Goal: Task Accomplishment & Management: Use online tool/utility

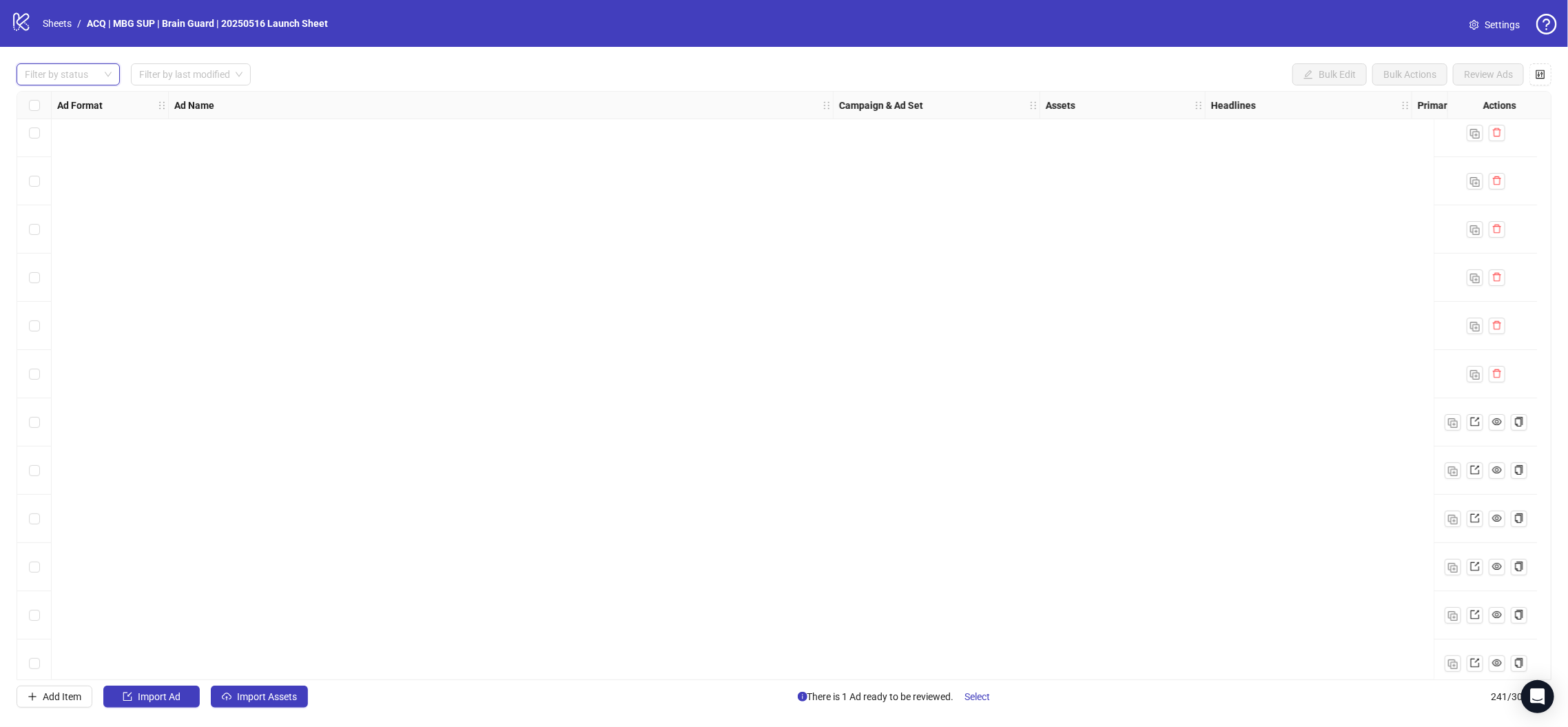
scroll to position [1306, 0]
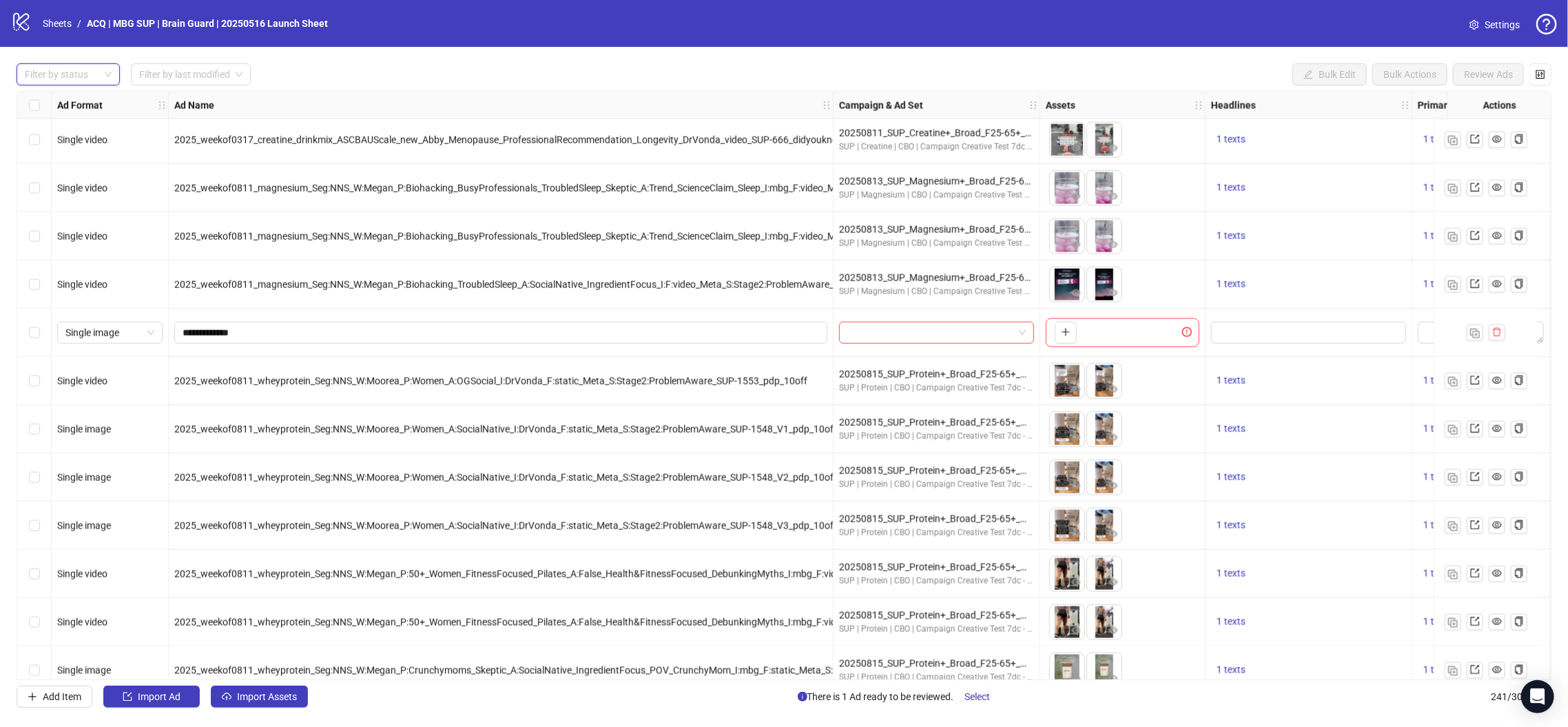
click at [75, 77] on div at bounding box center [61, 74] width 84 height 19
drag, startPoint x: 90, startPoint y: 120, endPoint x: 774, endPoint y: 150, distance: 684.7
click at [90, 120] on div "Launched" at bounding box center [68, 124] width 81 height 15
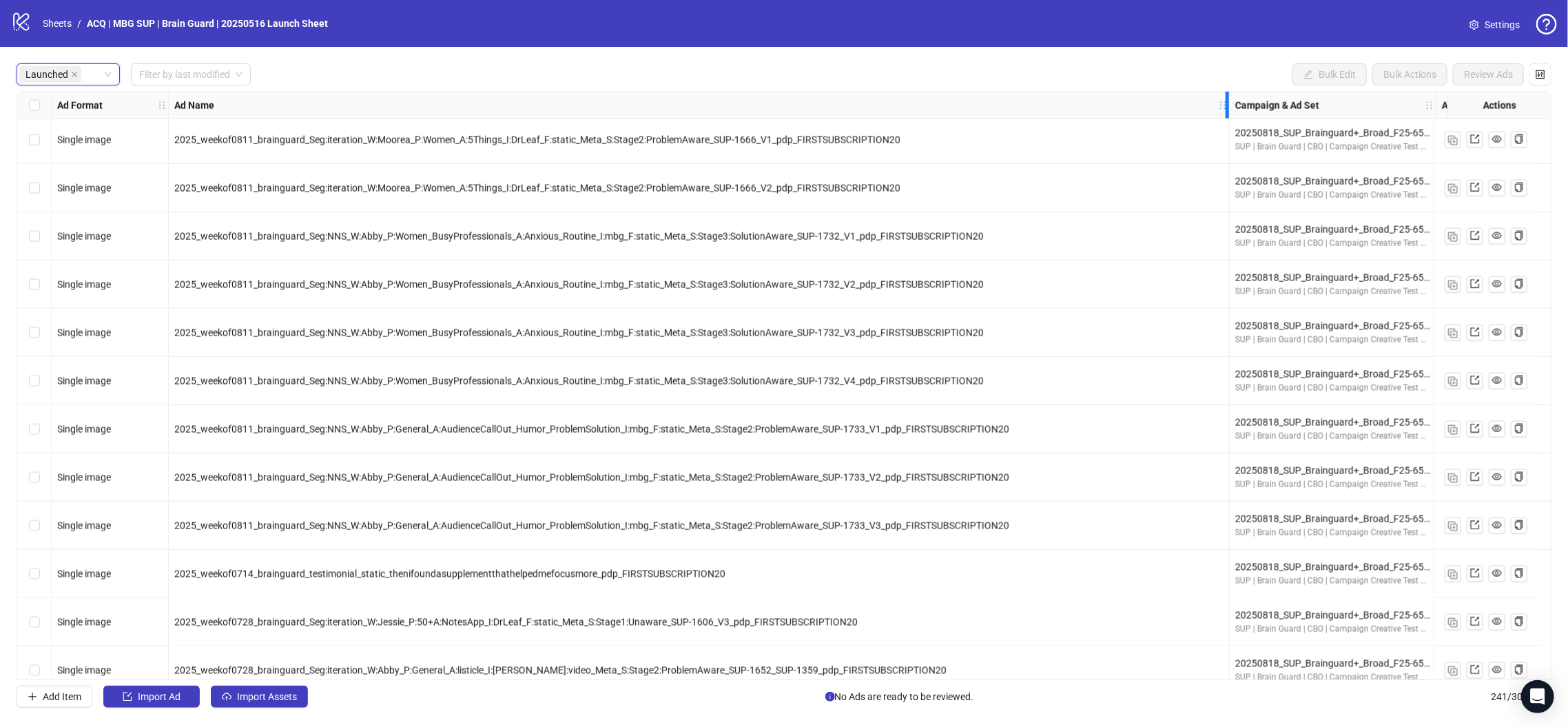
drag, startPoint x: 829, startPoint y: 108, endPoint x: 1265, endPoint y: 103, distance: 436.0
click at [580, 103] on icon "holder" at bounding box center [1223, 105] width 10 height 10
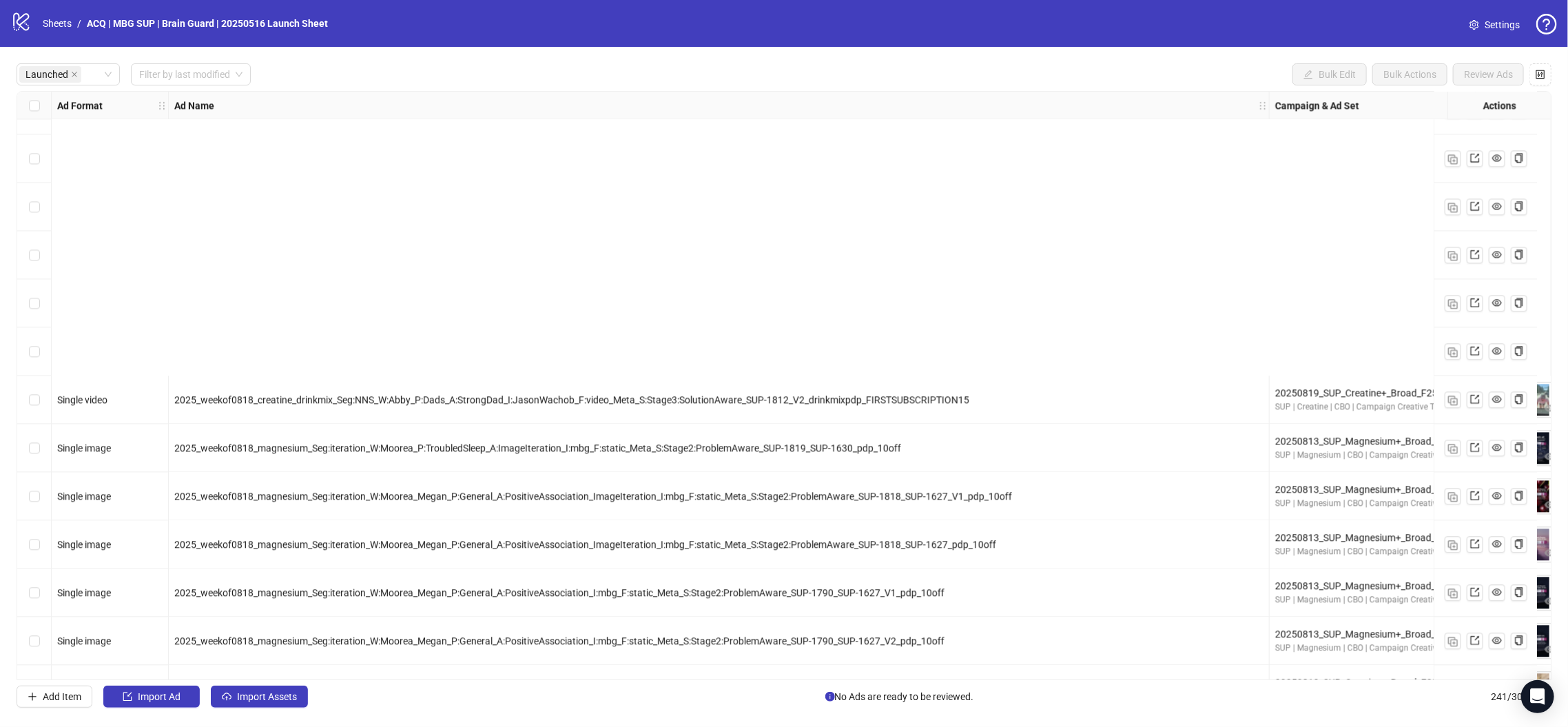
scroll to position [5885, 0]
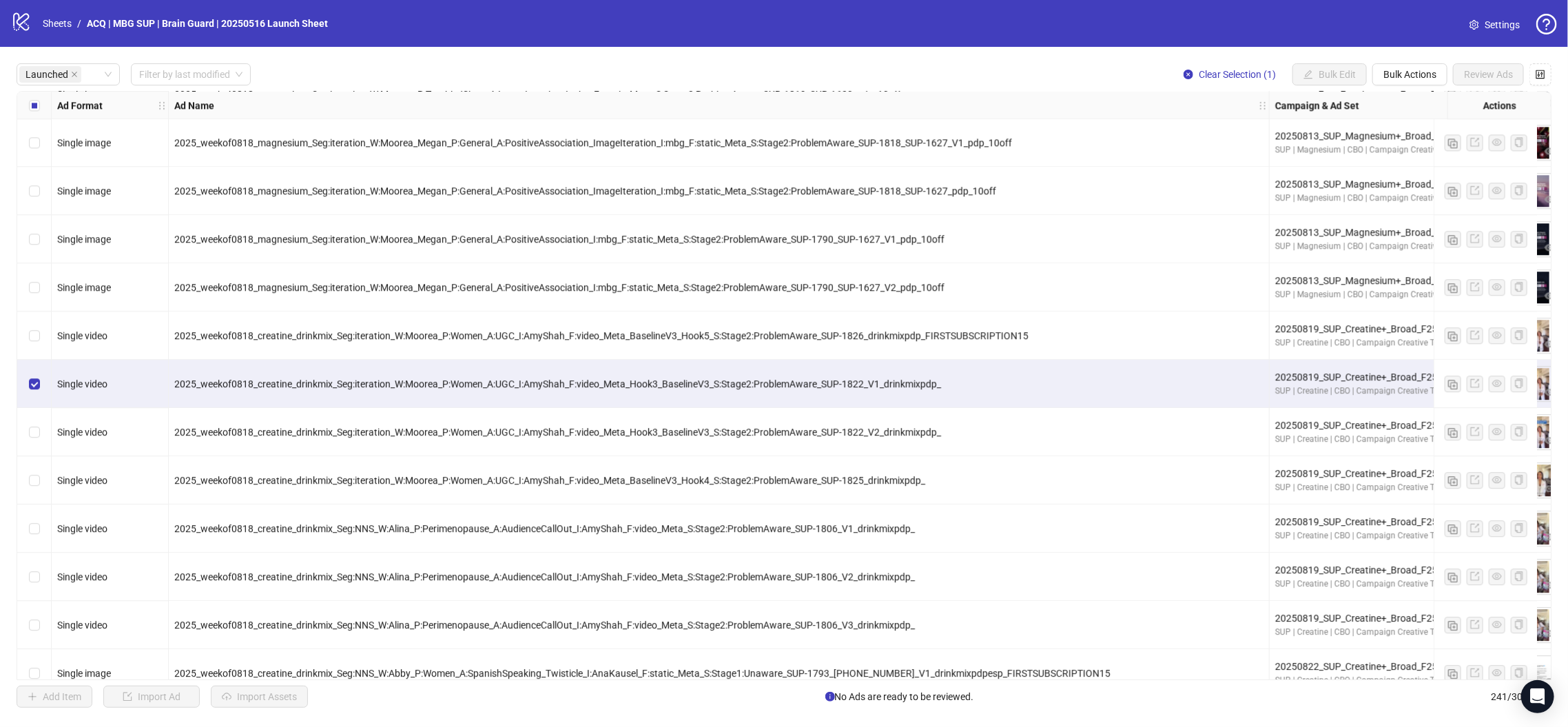
click at [27, 431] on div "Select row 129" at bounding box center [34, 432] width 35 height 48
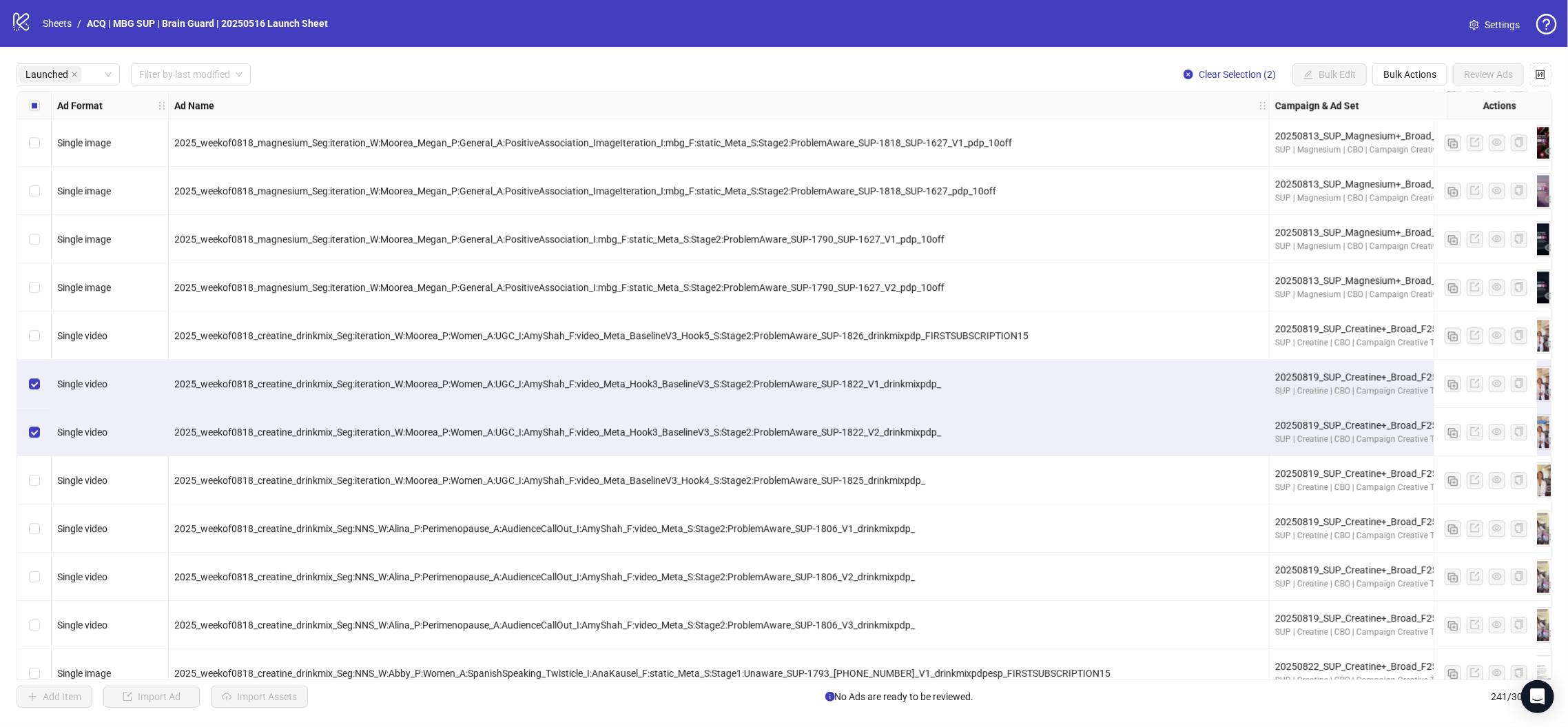
scroll to position [5977, 0]
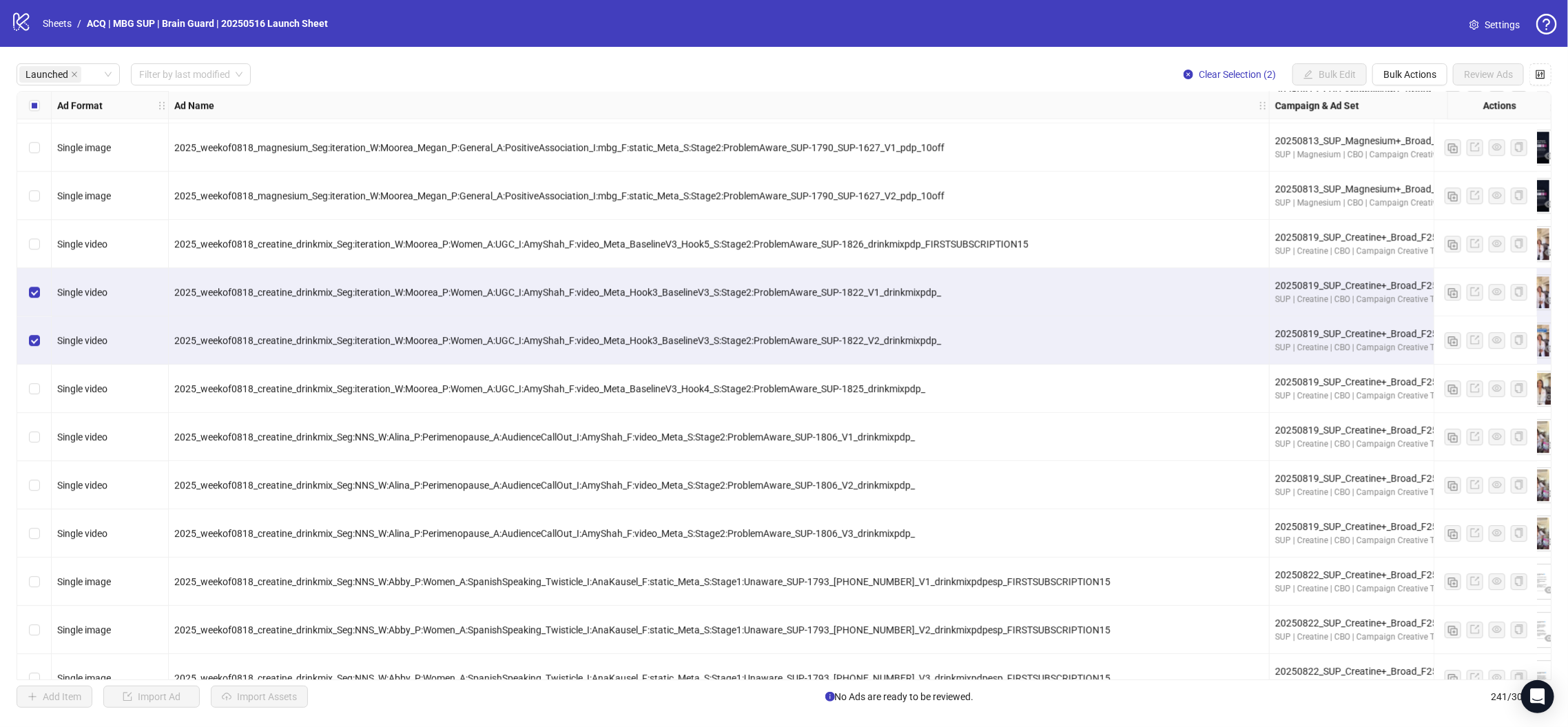
click at [42, 241] on div "Select row 127" at bounding box center [34, 244] width 35 height 48
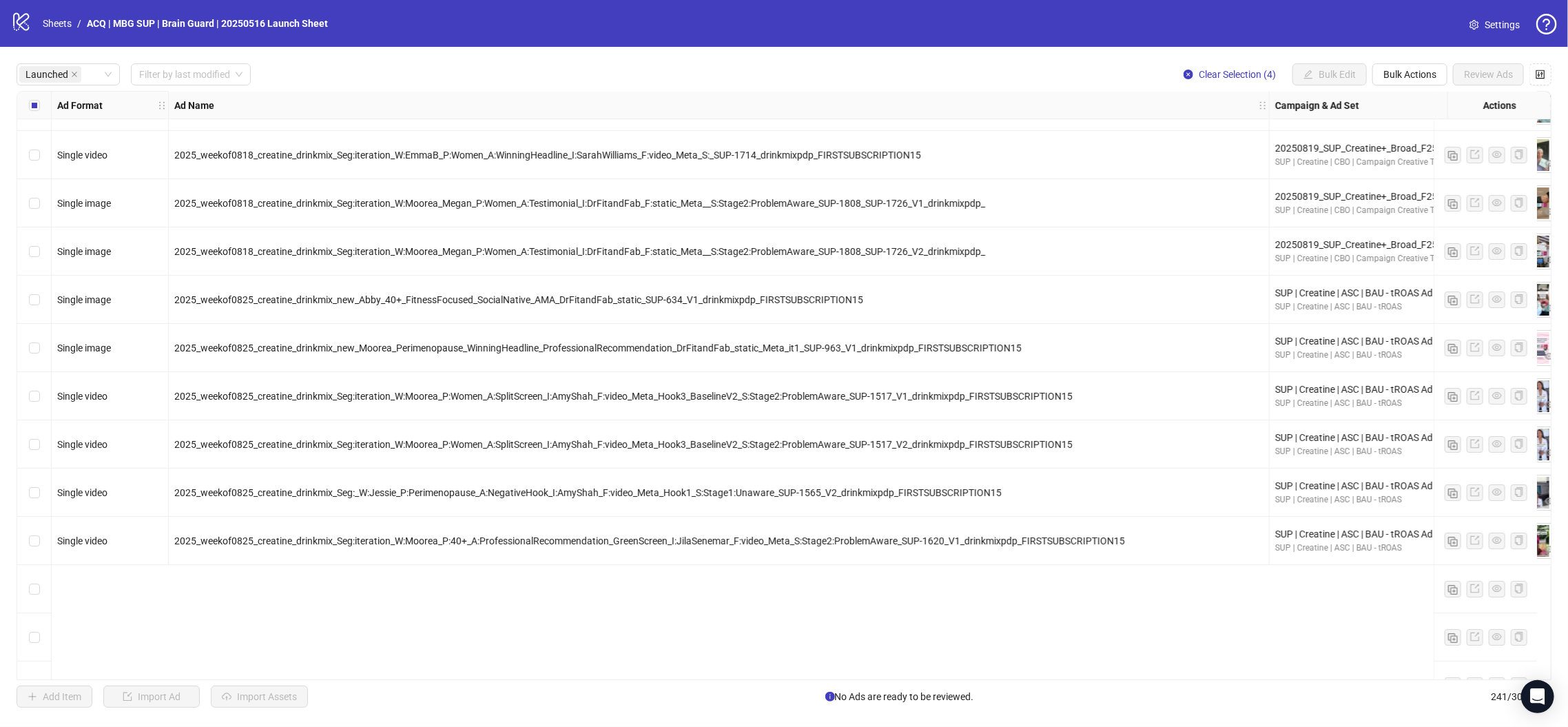
scroll to position [6753, 0]
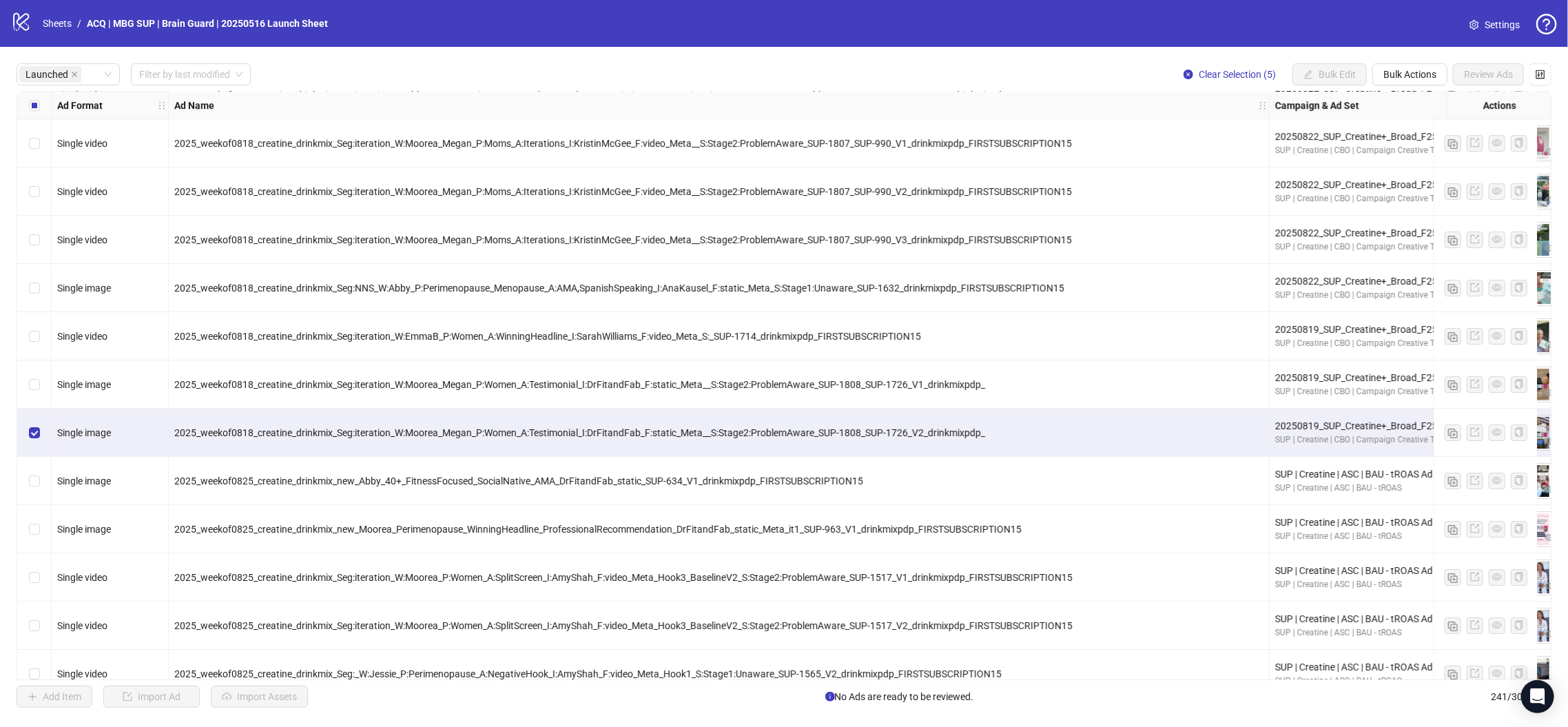
drag, startPoint x: 40, startPoint y: 389, endPoint x: 798, endPoint y: 376, distance: 758.1
click at [40, 388] on div "Select row 146" at bounding box center [34, 384] width 35 height 48
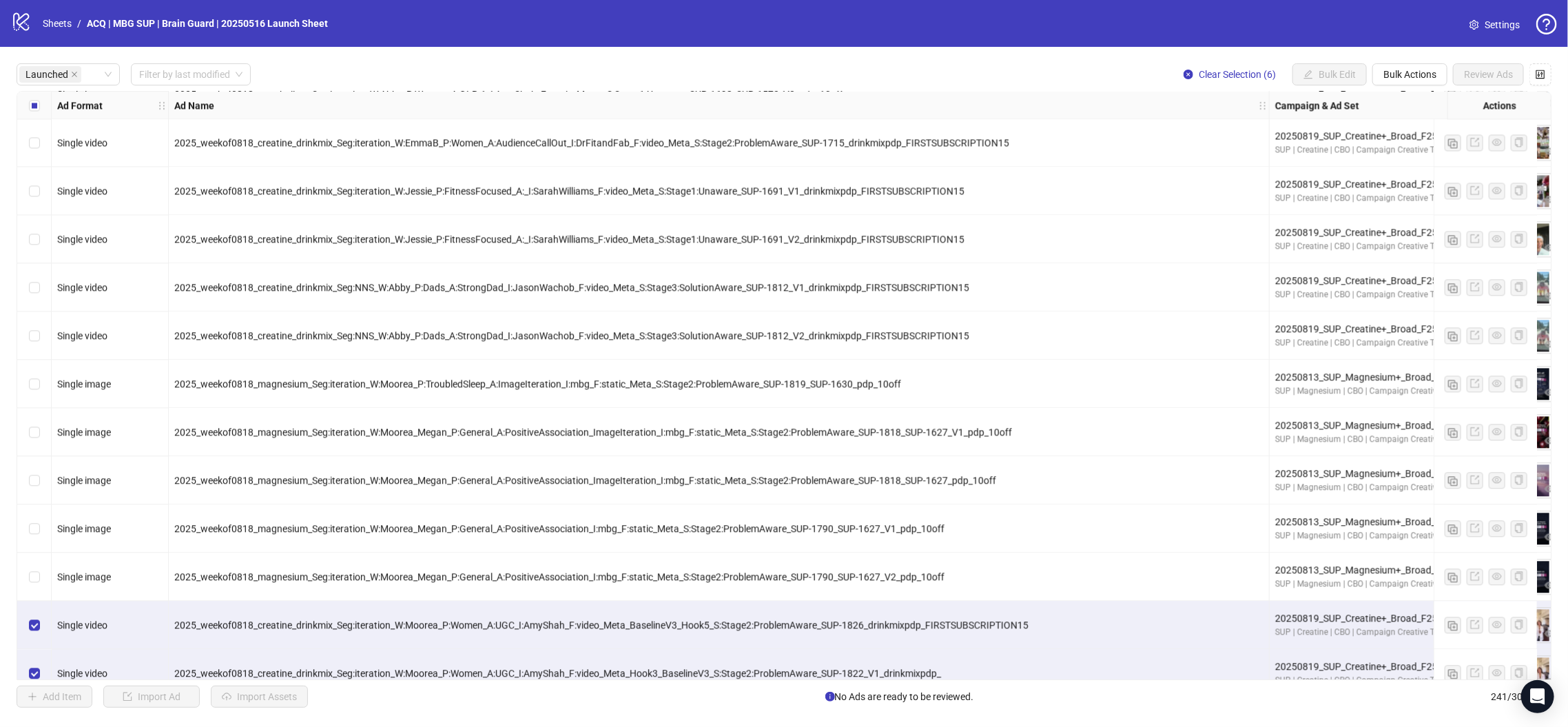
scroll to position [5553, 0]
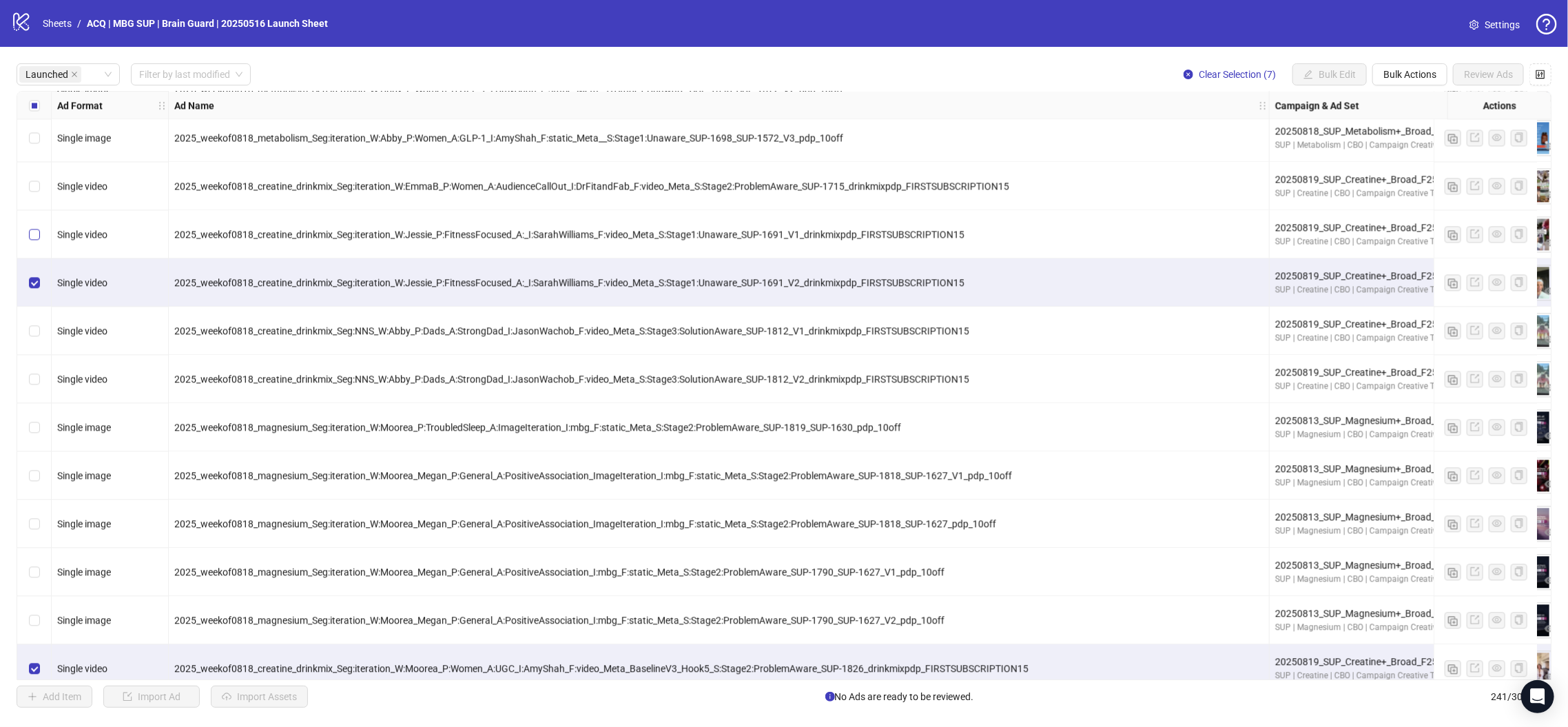
click at [36, 241] on label "Select row 118" at bounding box center [35, 234] width 11 height 15
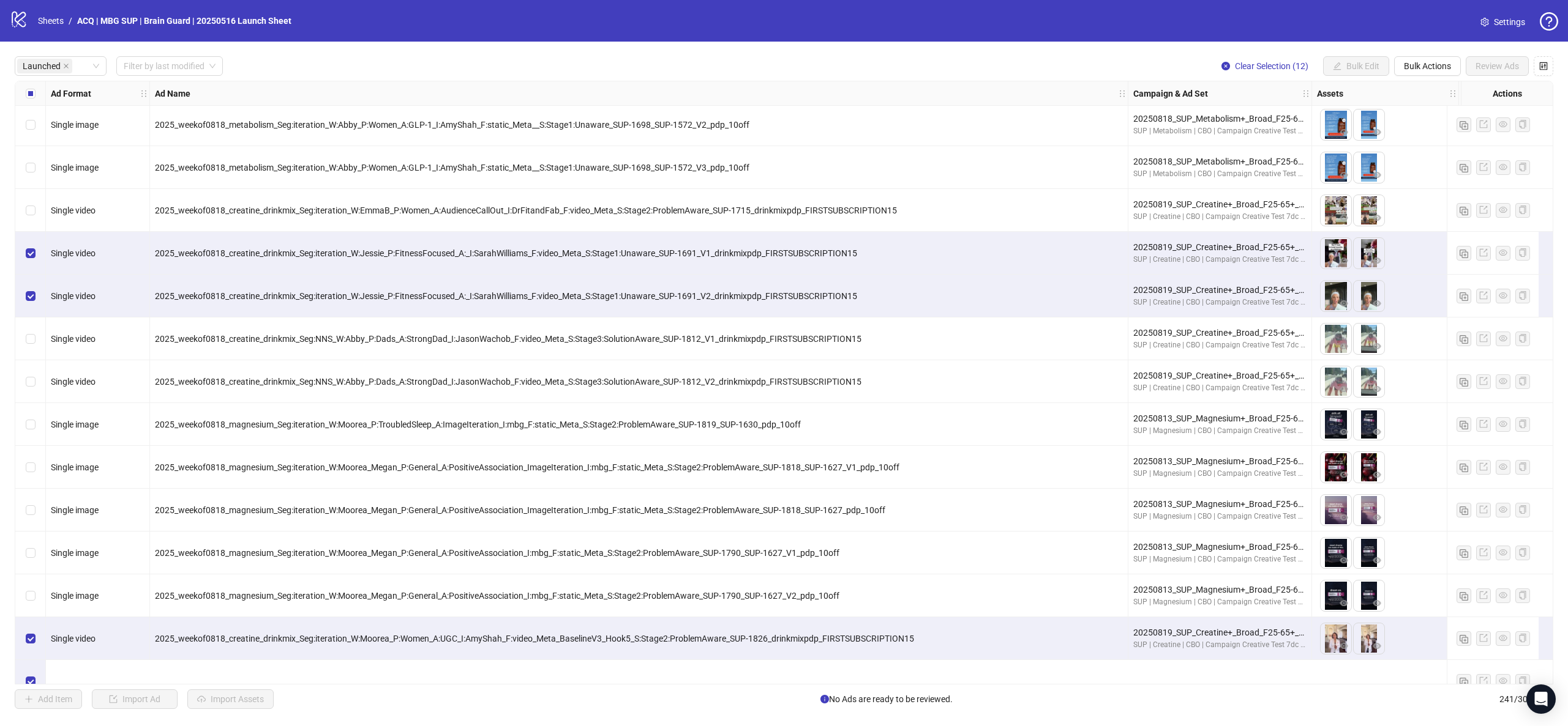
scroll to position [4793, 0]
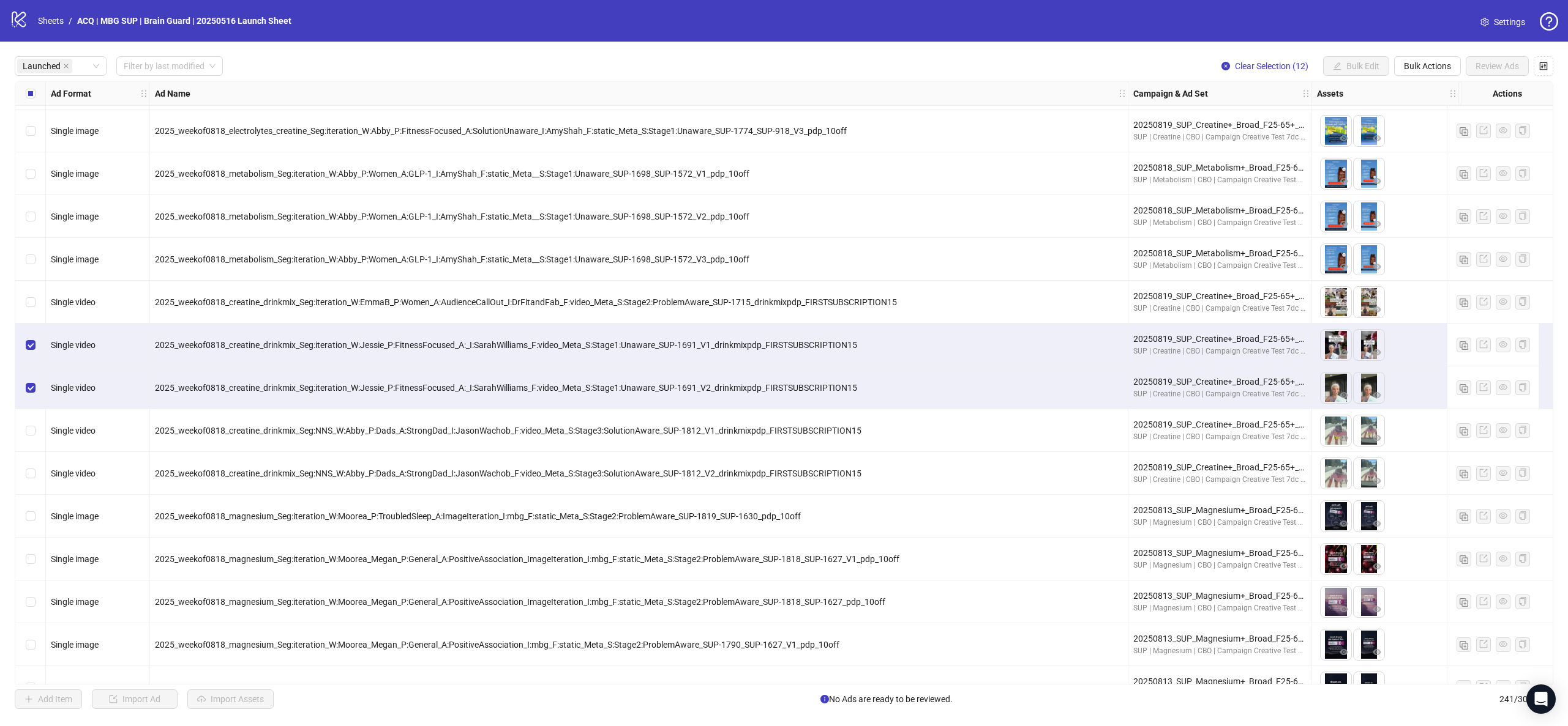
click at [42, 294] on div "Select row 117" at bounding box center [30, 302] width 31 height 43
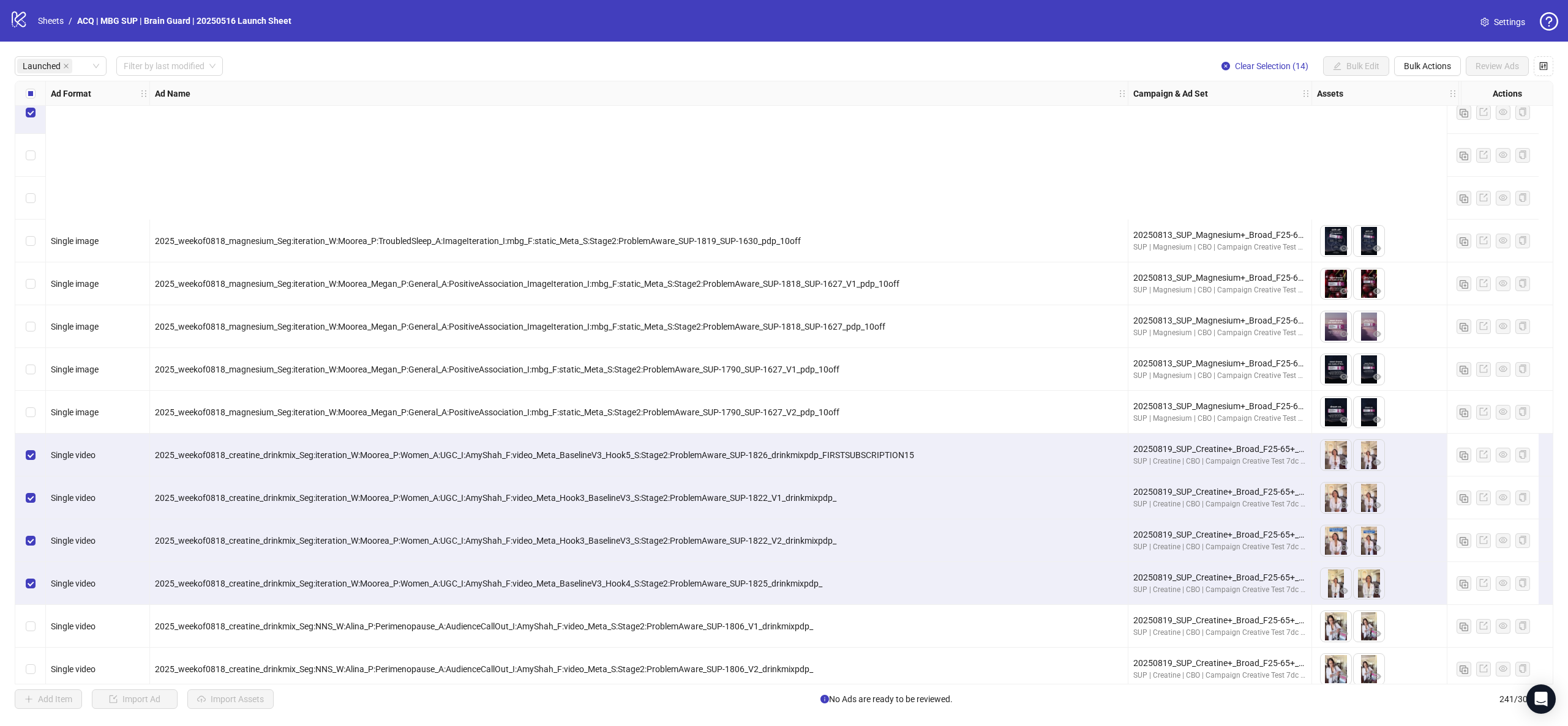
scroll to position [5252, 0]
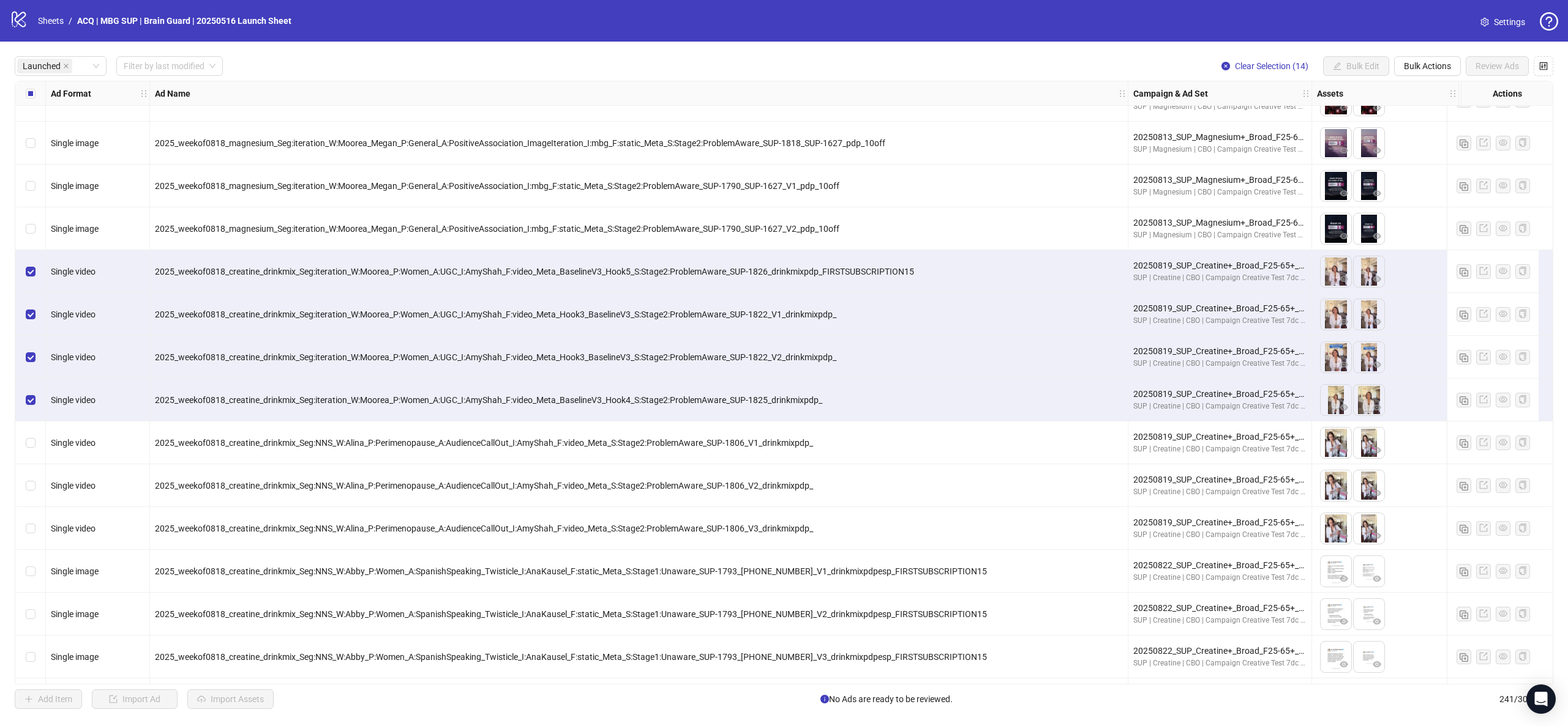
click at [30, 391] on div "Select row 131" at bounding box center [30, 443] width 31 height 43
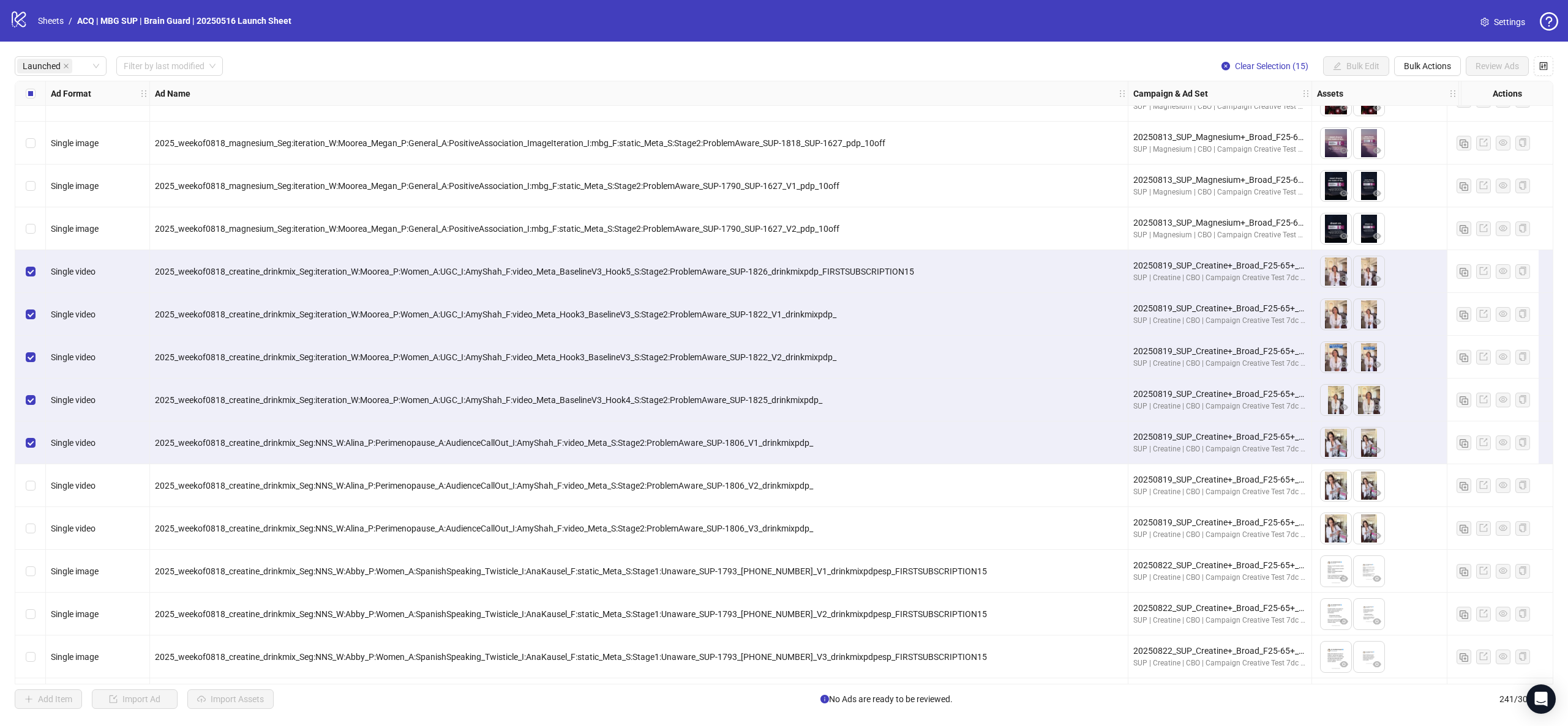
click at [33, 391] on div "Select row 131" at bounding box center [30, 443] width 31 height 43
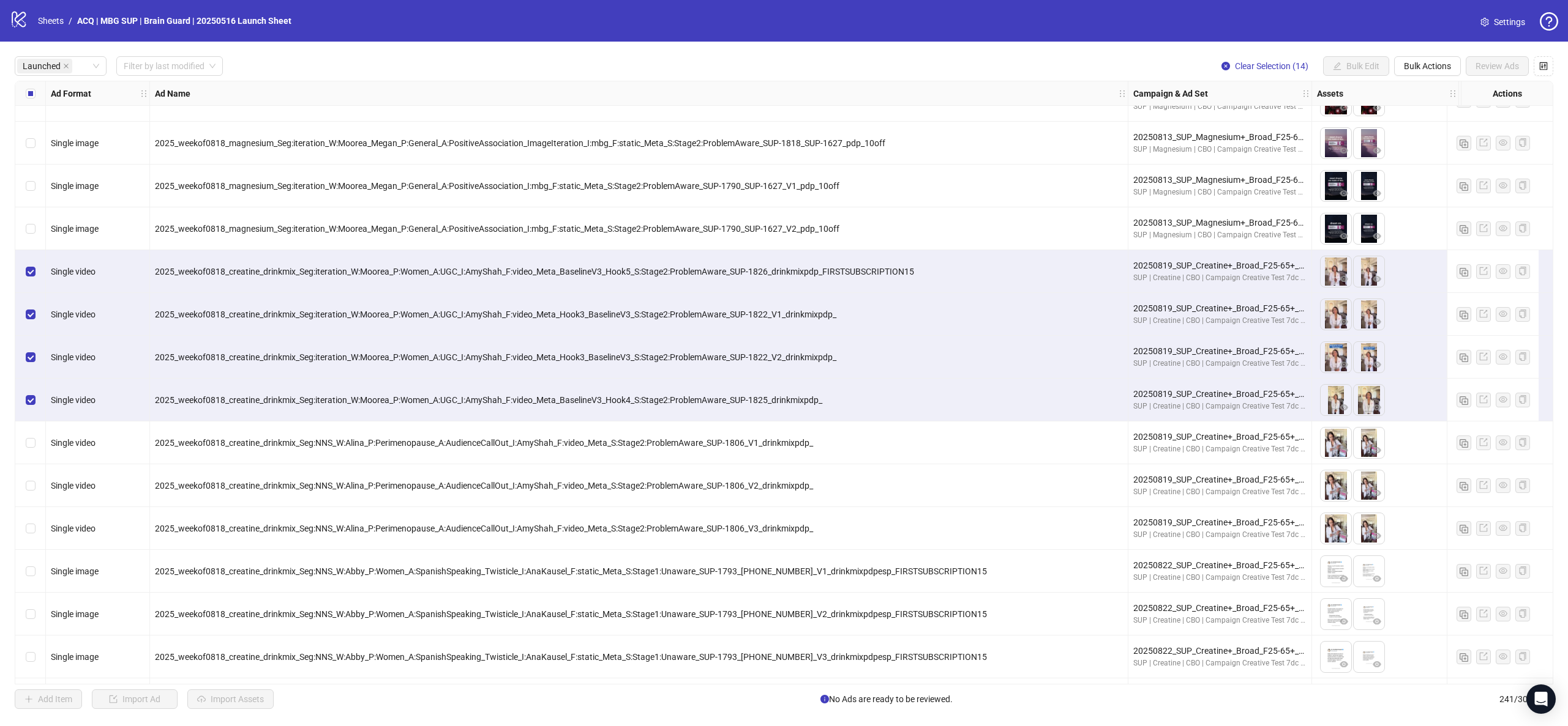
click at [35, 391] on div "Select row 131" at bounding box center [30, 443] width 31 height 43
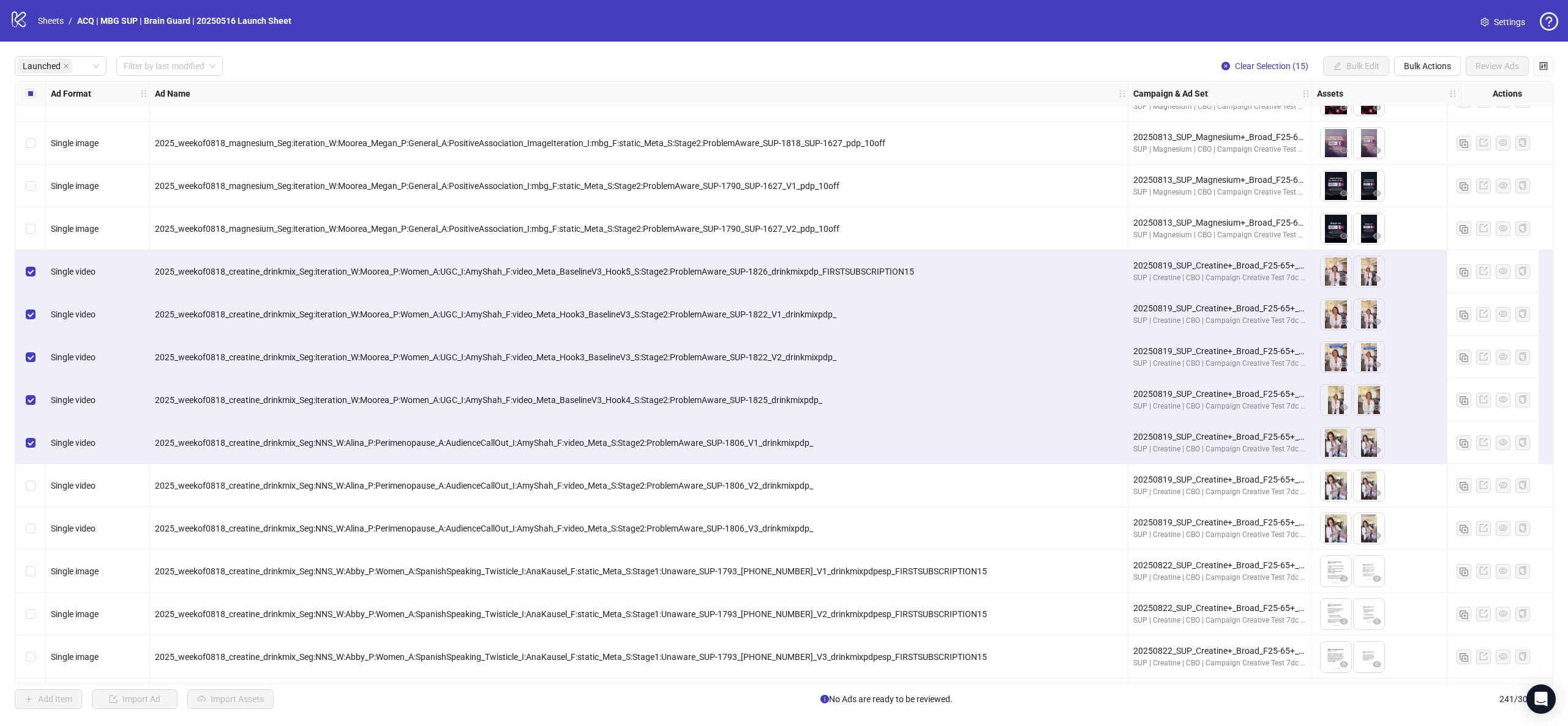
click at [36, 391] on div "Select row 132" at bounding box center [30, 486] width 31 height 43
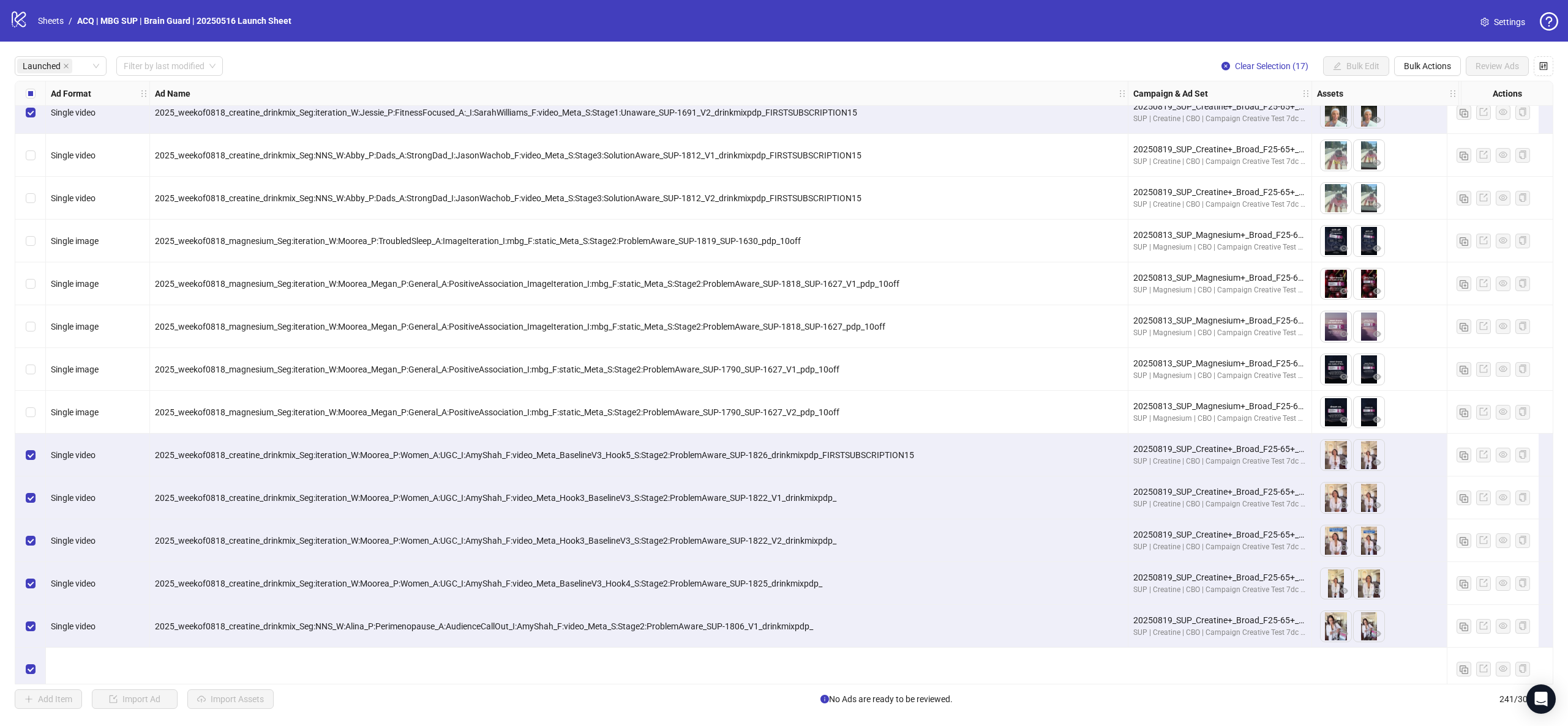
scroll to position [4977, 0]
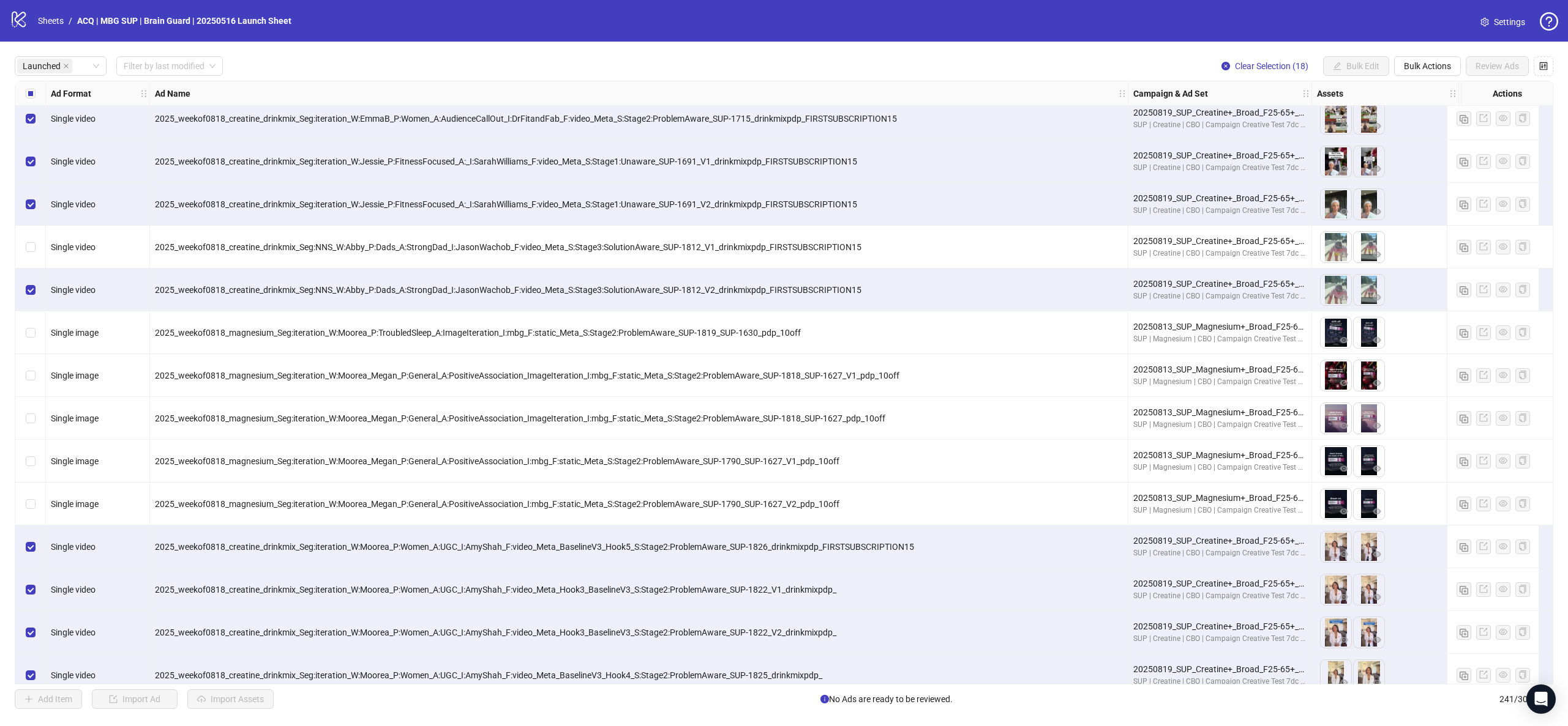
click at [40, 253] on div "Select row 120" at bounding box center [30, 247] width 31 height 43
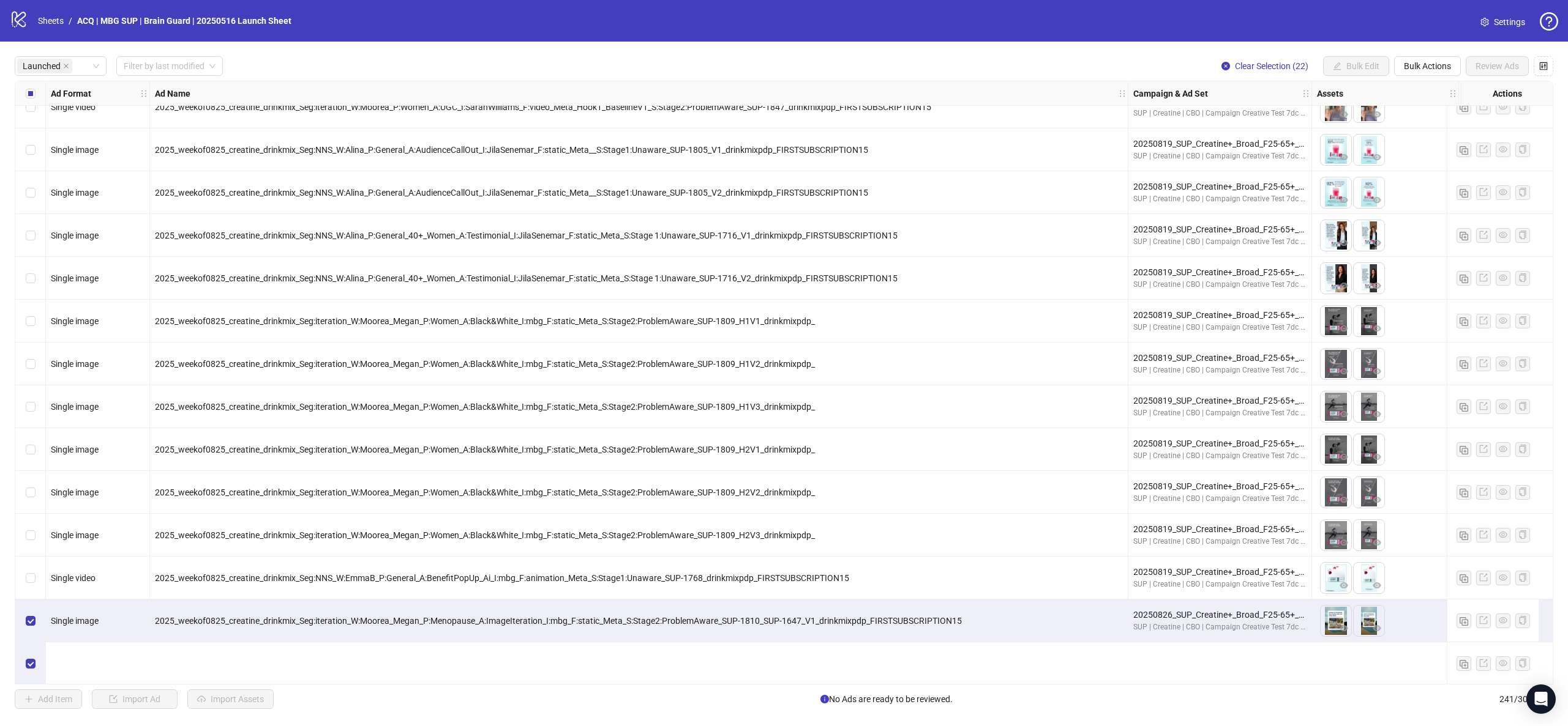
scroll to position [7467, 0]
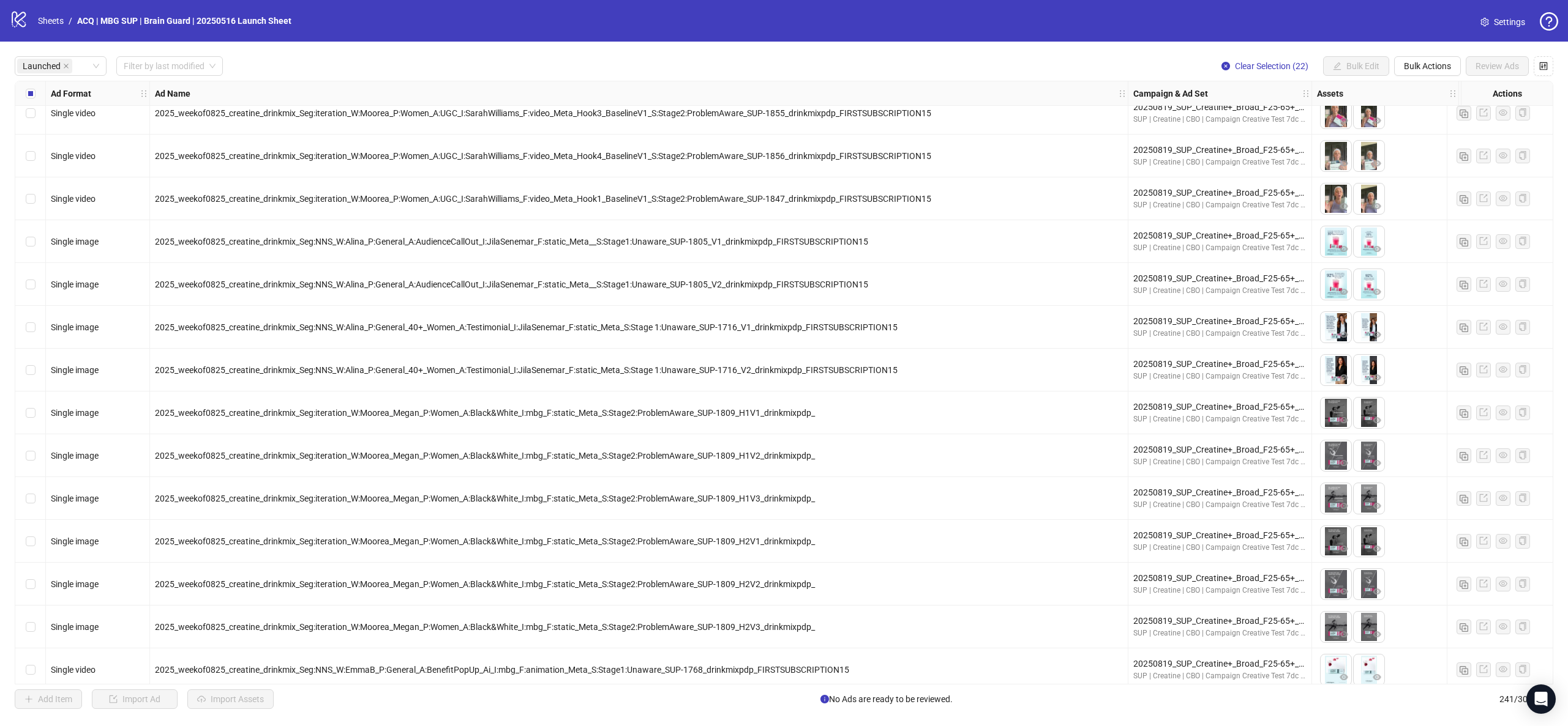
drag, startPoint x: 39, startPoint y: 285, endPoint x: 37, endPoint y: 242, distance: 43.0
click at [38, 285] on div "Select row 179" at bounding box center [30, 285] width 31 height 43
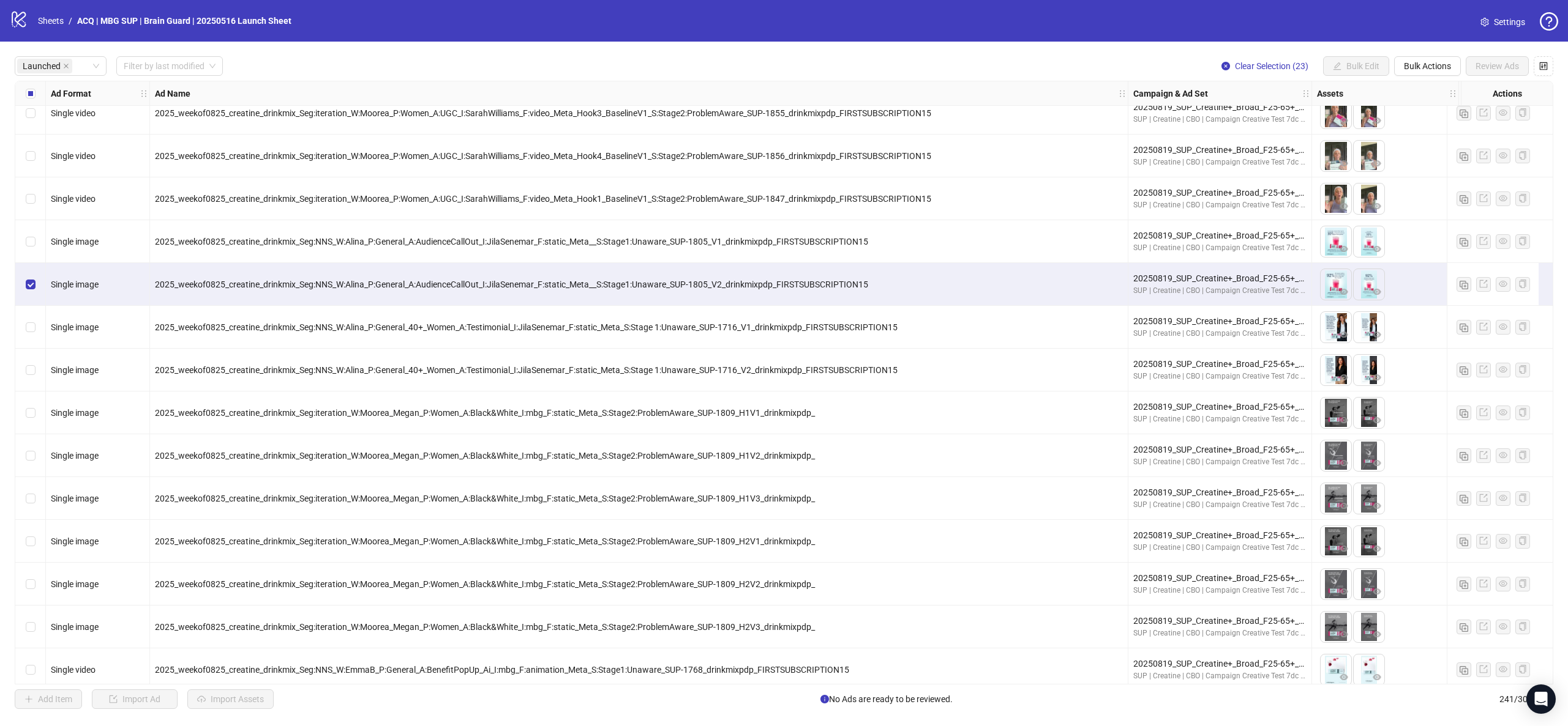
click at [37, 241] on div "Select row 178" at bounding box center [30, 241] width 31 height 43
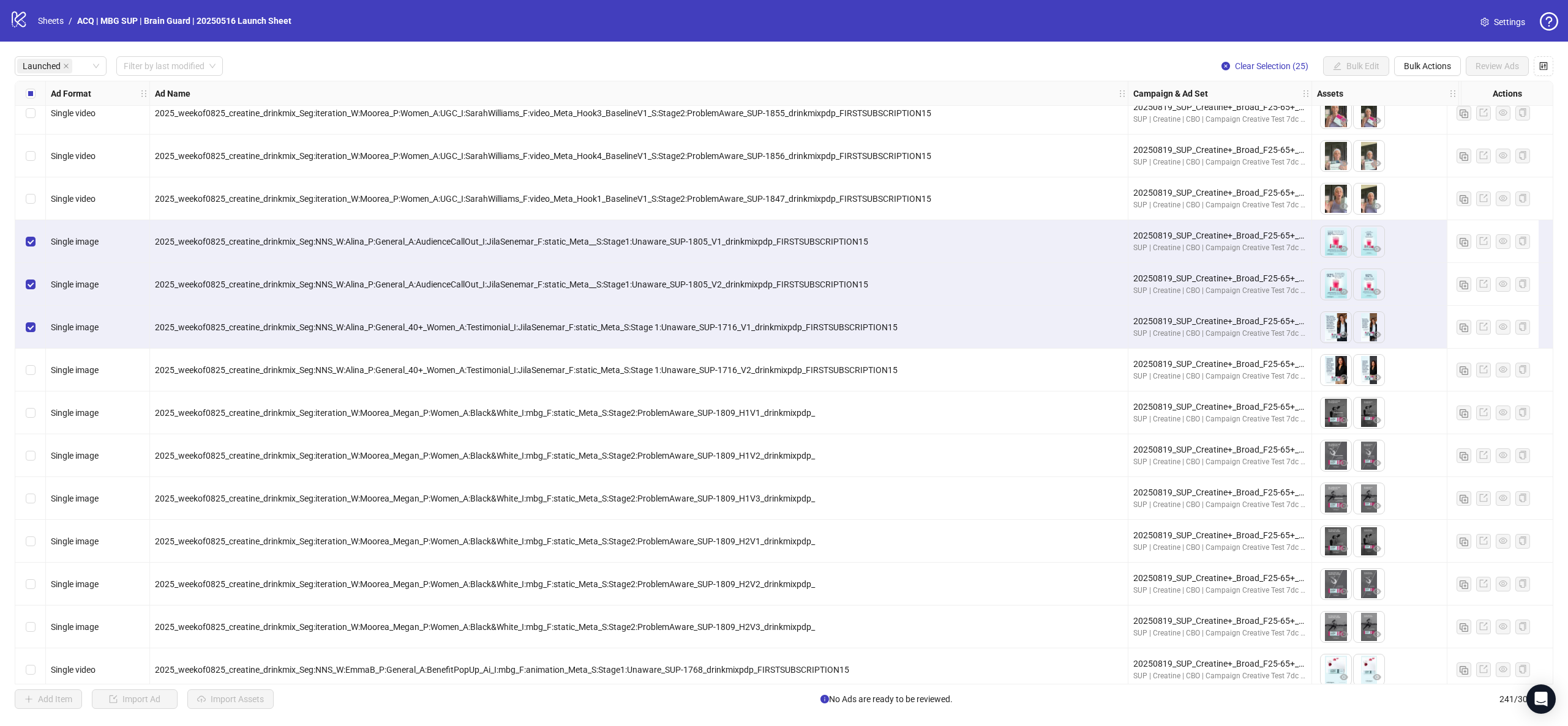
drag, startPoint x: 33, startPoint y: 362, endPoint x: 1037, endPoint y: 357, distance: 1004.0
click at [33, 363] on div "Select row 181" at bounding box center [30, 370] width 31 height 43
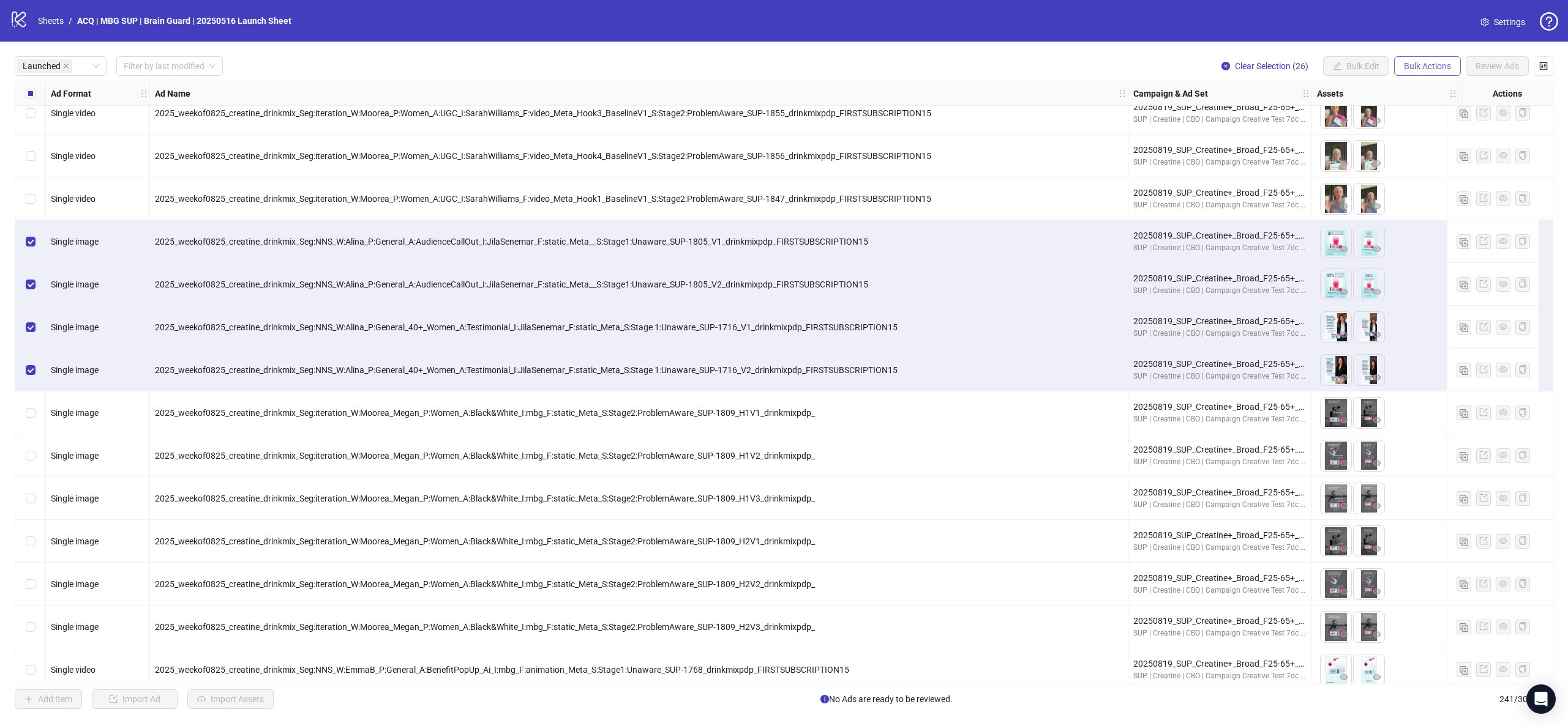
click at [515, 62] on span "Bulk Actions" at bounding box center [1427, 66] width 47 height 10
click at [515, 127] on span "Duplicate with assets" at bounding box center [1444, 130] width 84 height 13
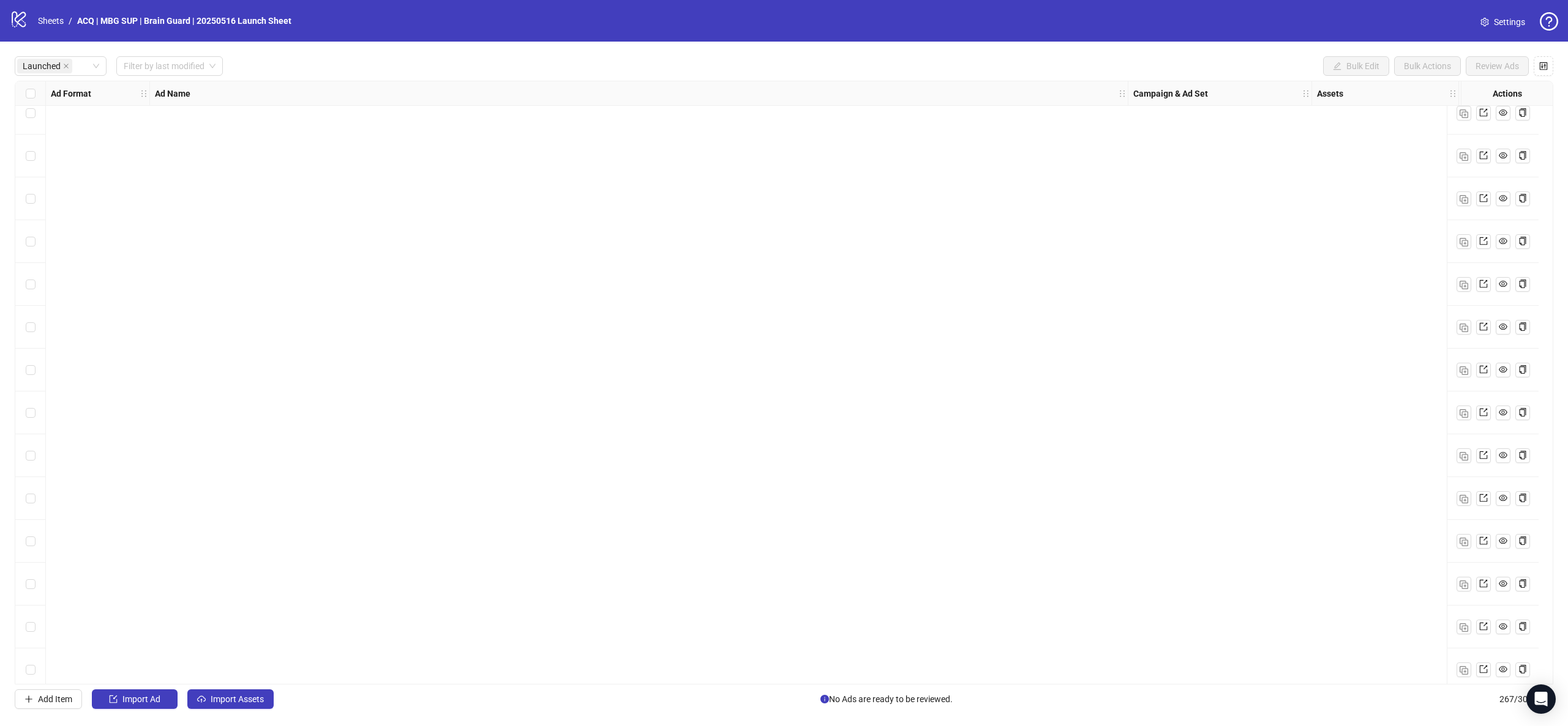
scroll to position [8935, 0]
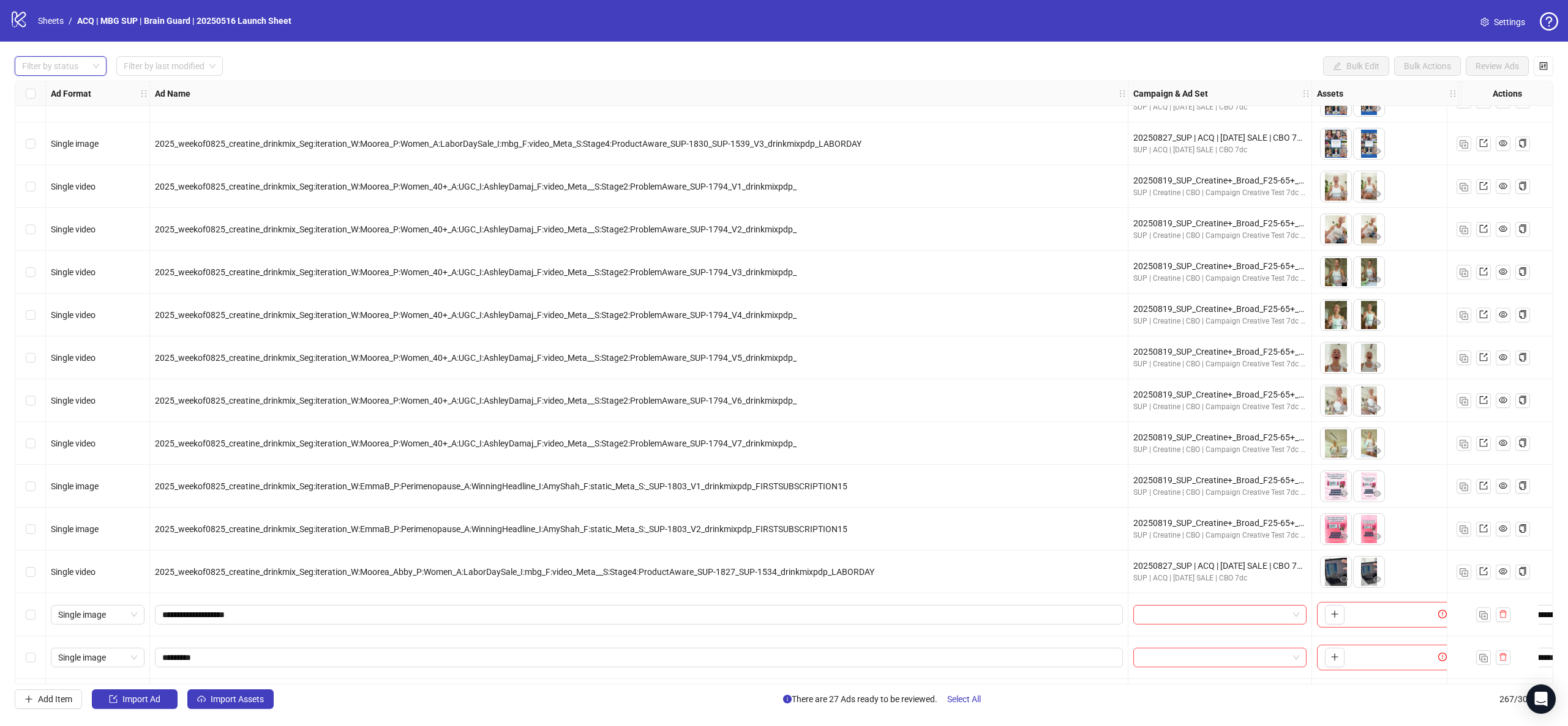
click at [85, 66] on div at bounding box center [54, 66] width 74 height 17
click at [88, 91] on div "Draft" at bounding box center [60, 91] width 72 height 13
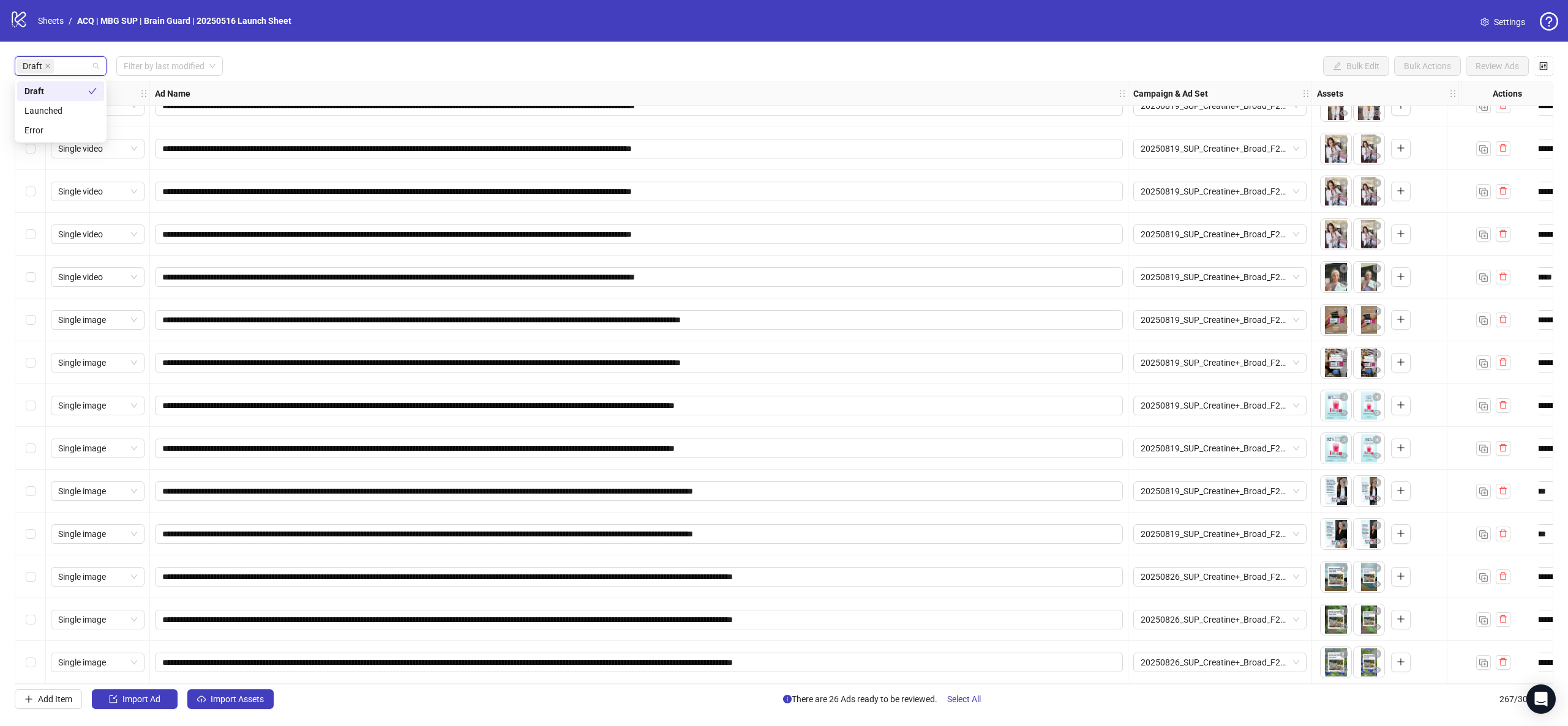
scroll to position [1311, 0]
click at [515, 391] on button "Select All" at bounding box center [964, 699] width 53 height 19
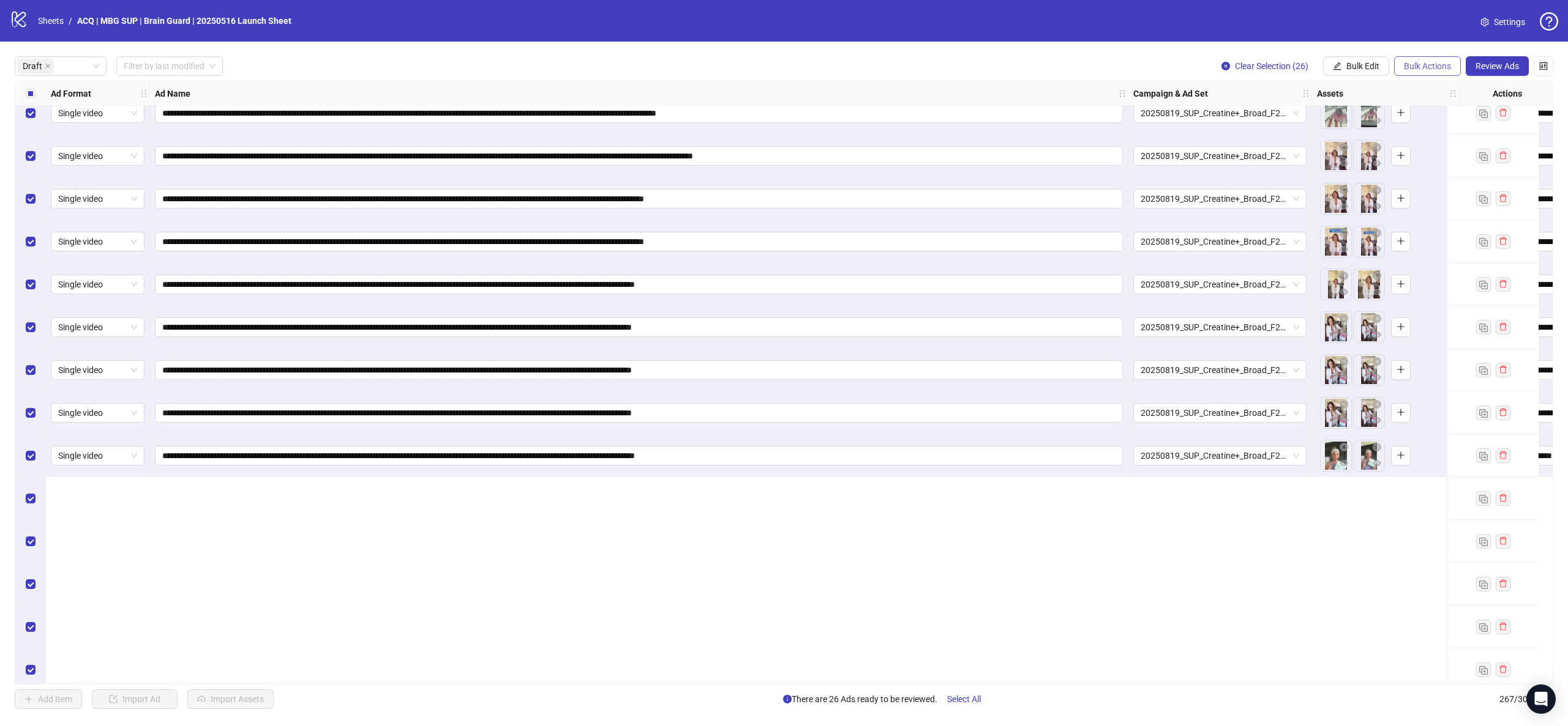
scroll to position [852, 0]
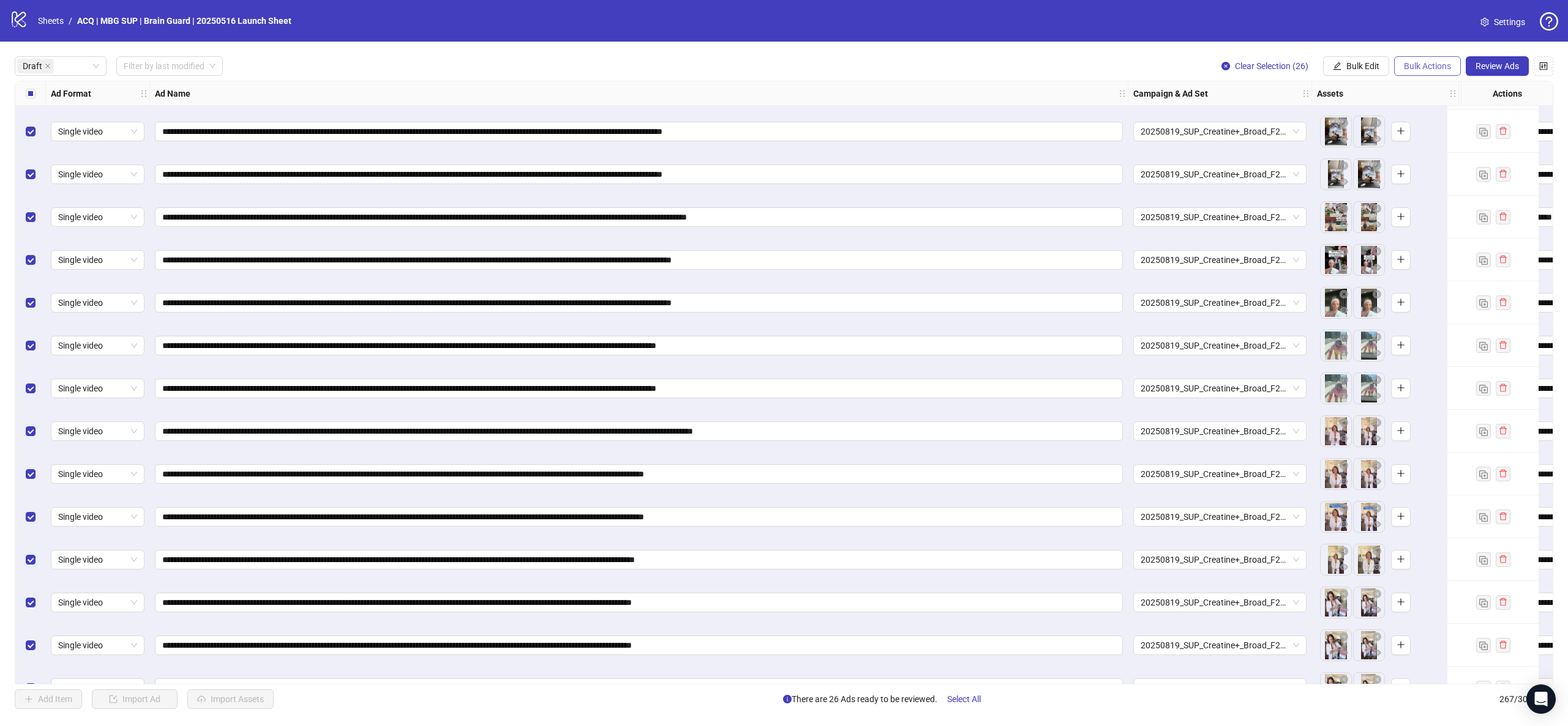
click at [515, 63] on span "Bulk Actions" at bounding box center [1427, 66] width 47 height 10
click at [515, 92] on span "Delete" at bounding box center [1444, 91] width 84 height 13
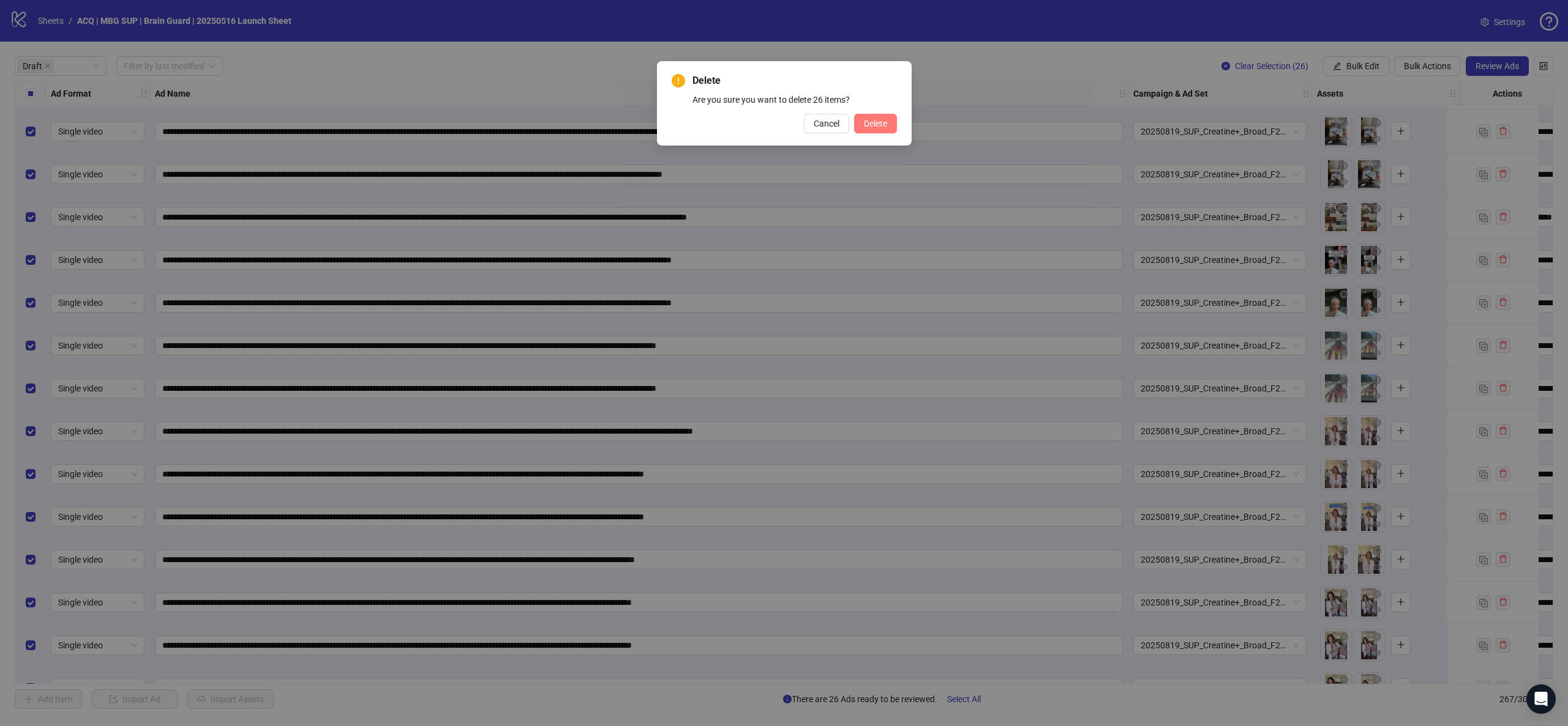
click at [515, 126] on span "Delete" at bounding box center [875, 124] width 23 height 10
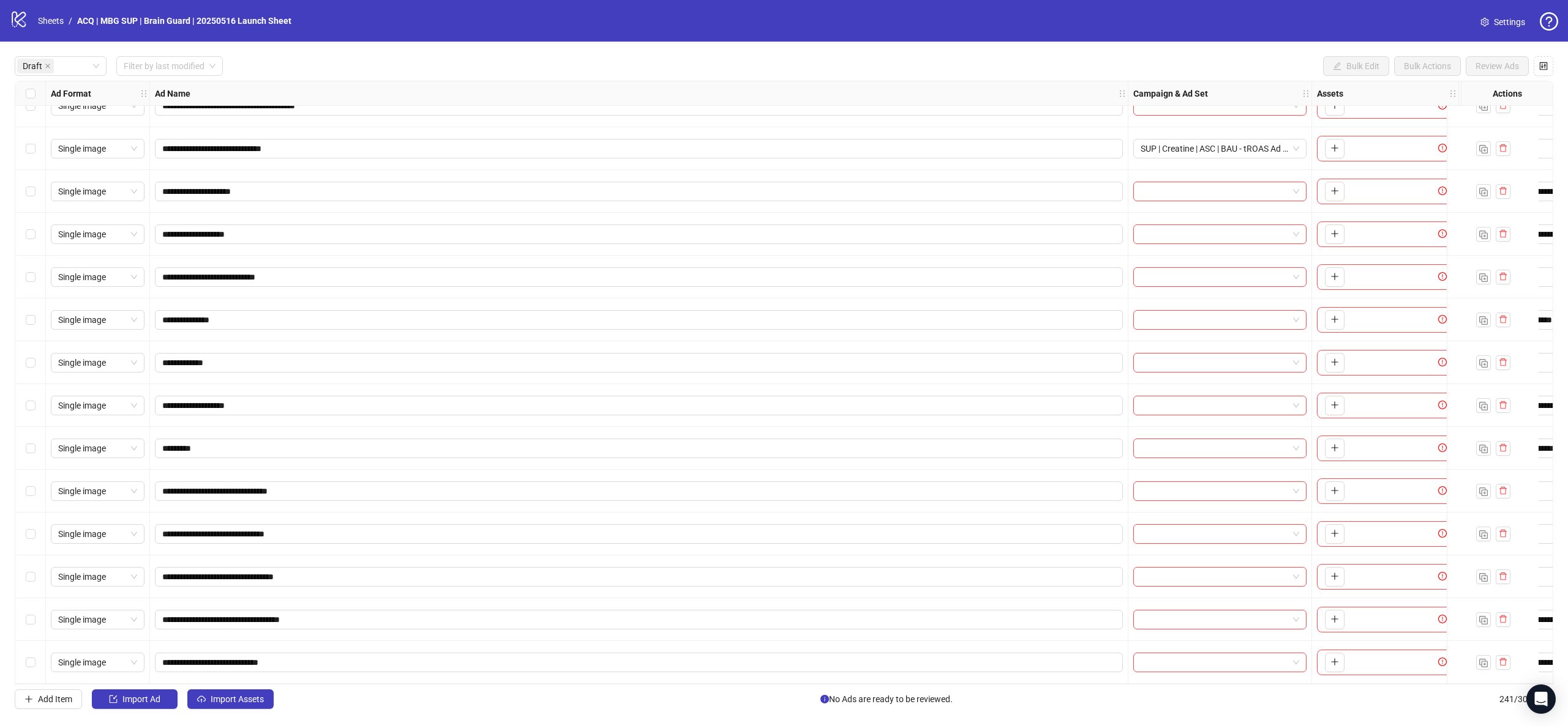
scroll to position [197, 0]
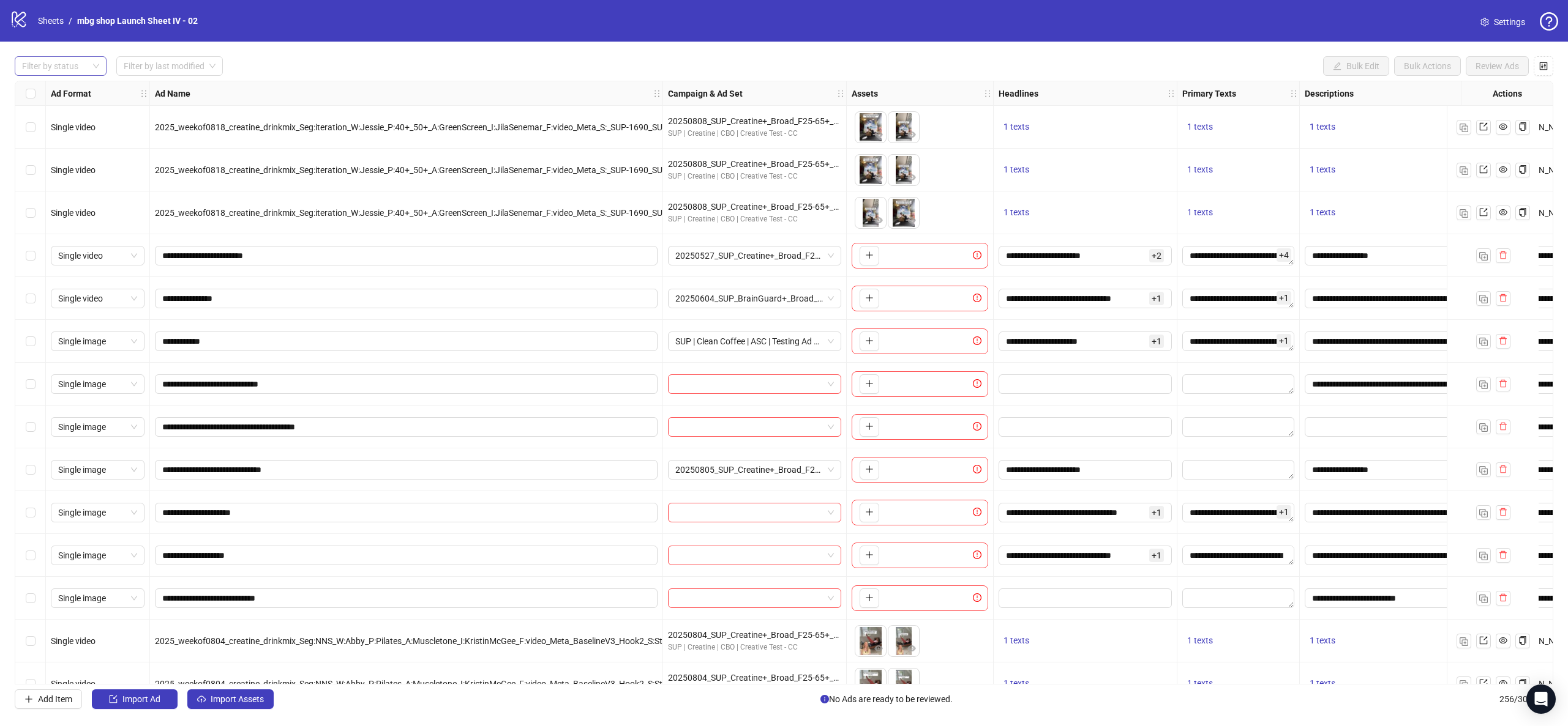
click at [74, 67] on div at bounding box center [54, 66] width 74 height 17
click at [80, 104] on div "Launched" at bounding box center [60, 110] width 72 height 13
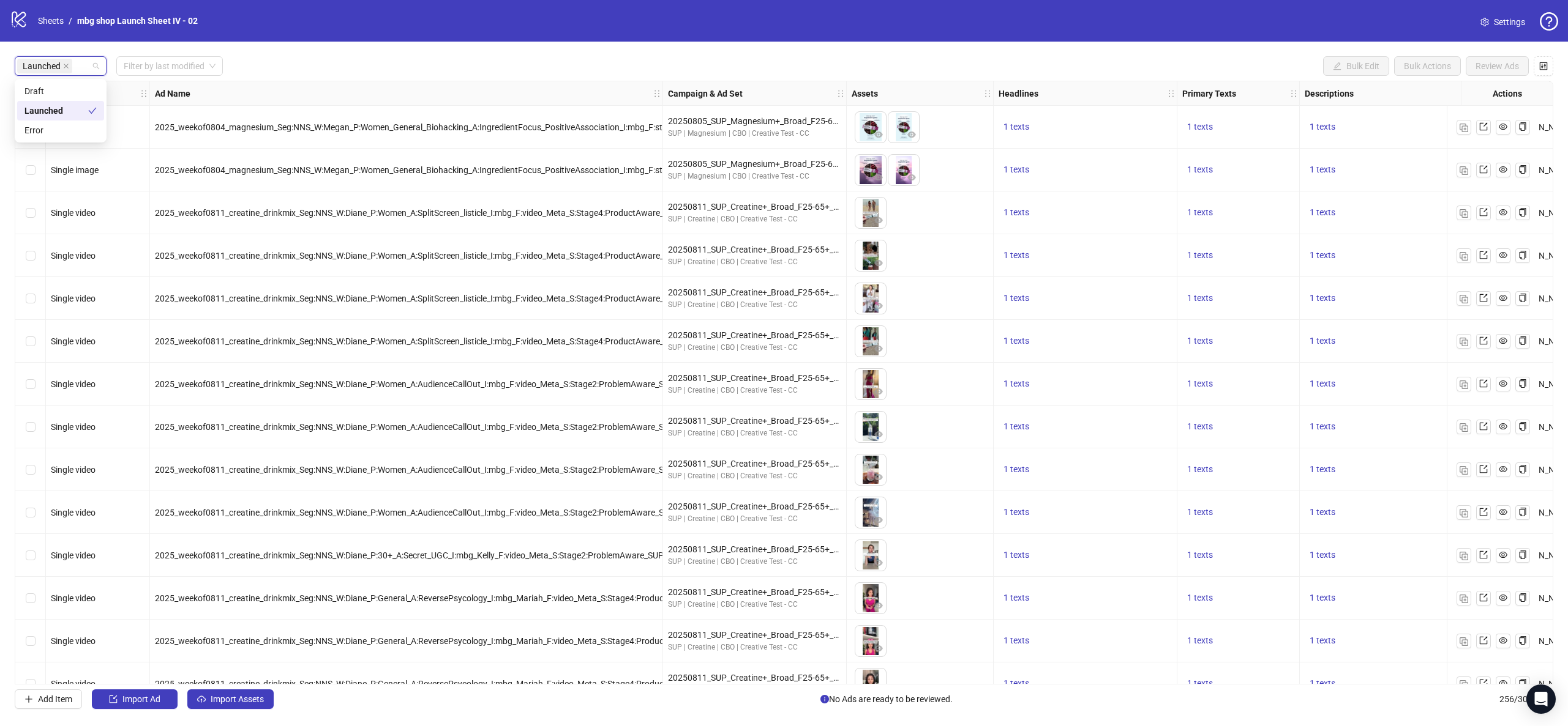
scroll to position [3855, 0]
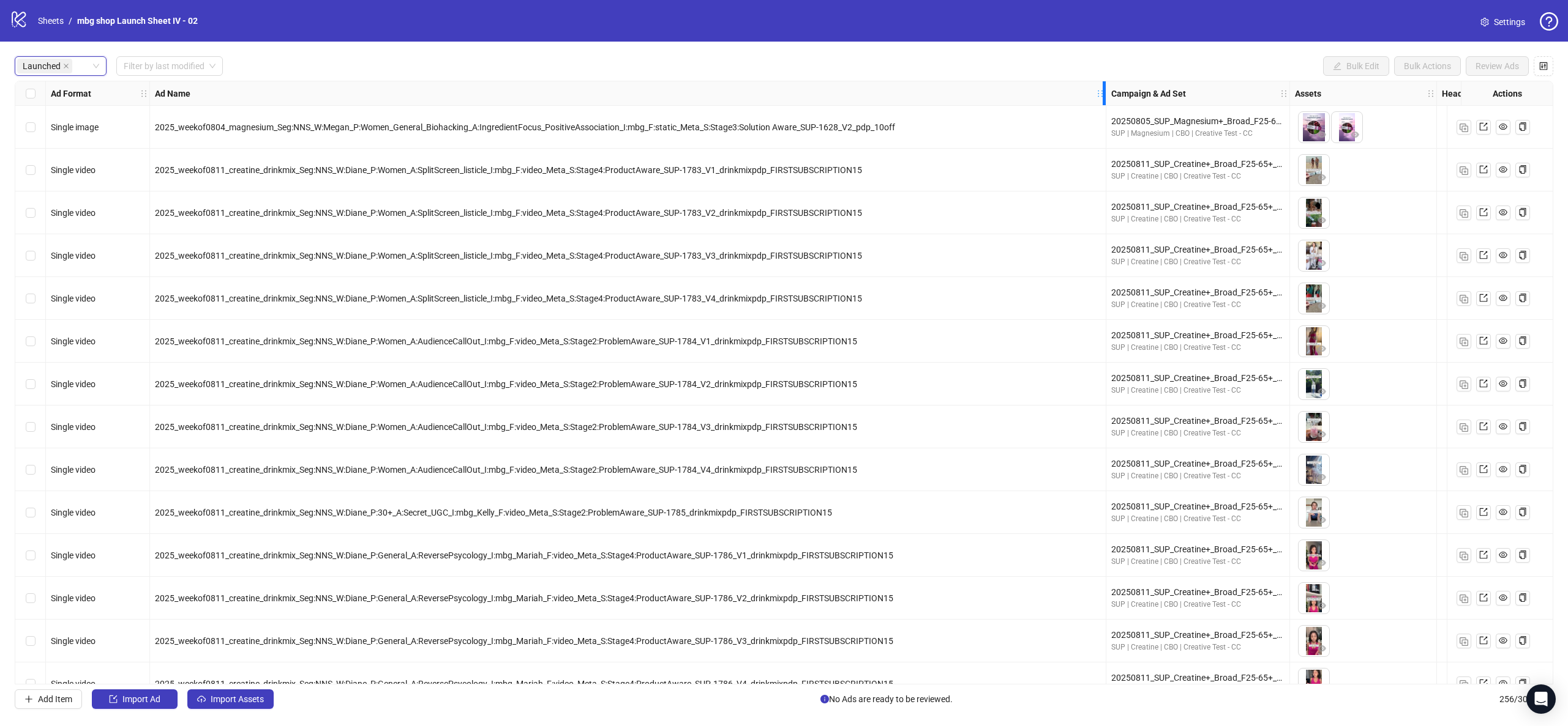
drag, startPoint x: 662, startPoint y: 95, endPoint x: 1113, endPoint y: 172, distance: 457.5
click at [1106, 104] on div "Resize Ad Name column" at bounding box center [1104, 93] width 3 height 24
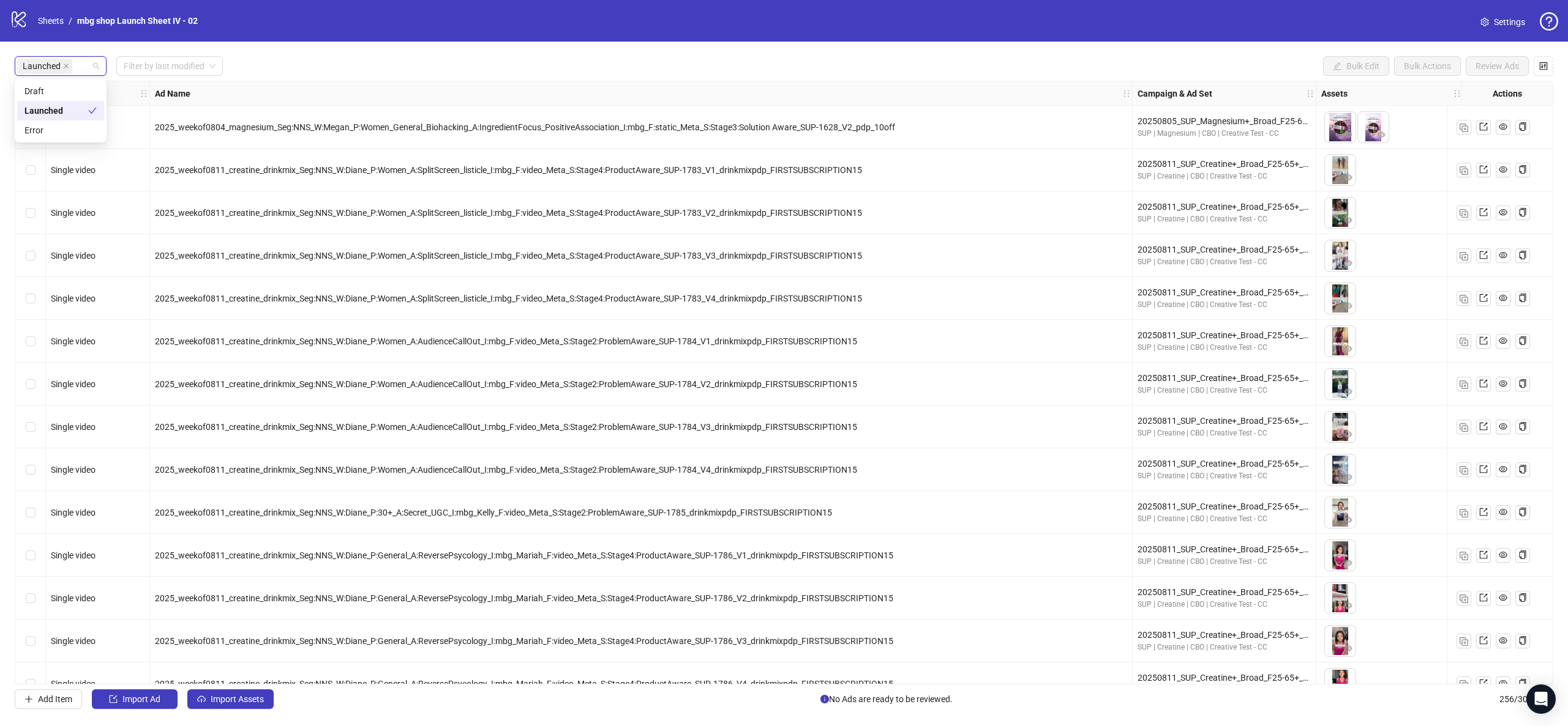
paste input "********"
type input "********"
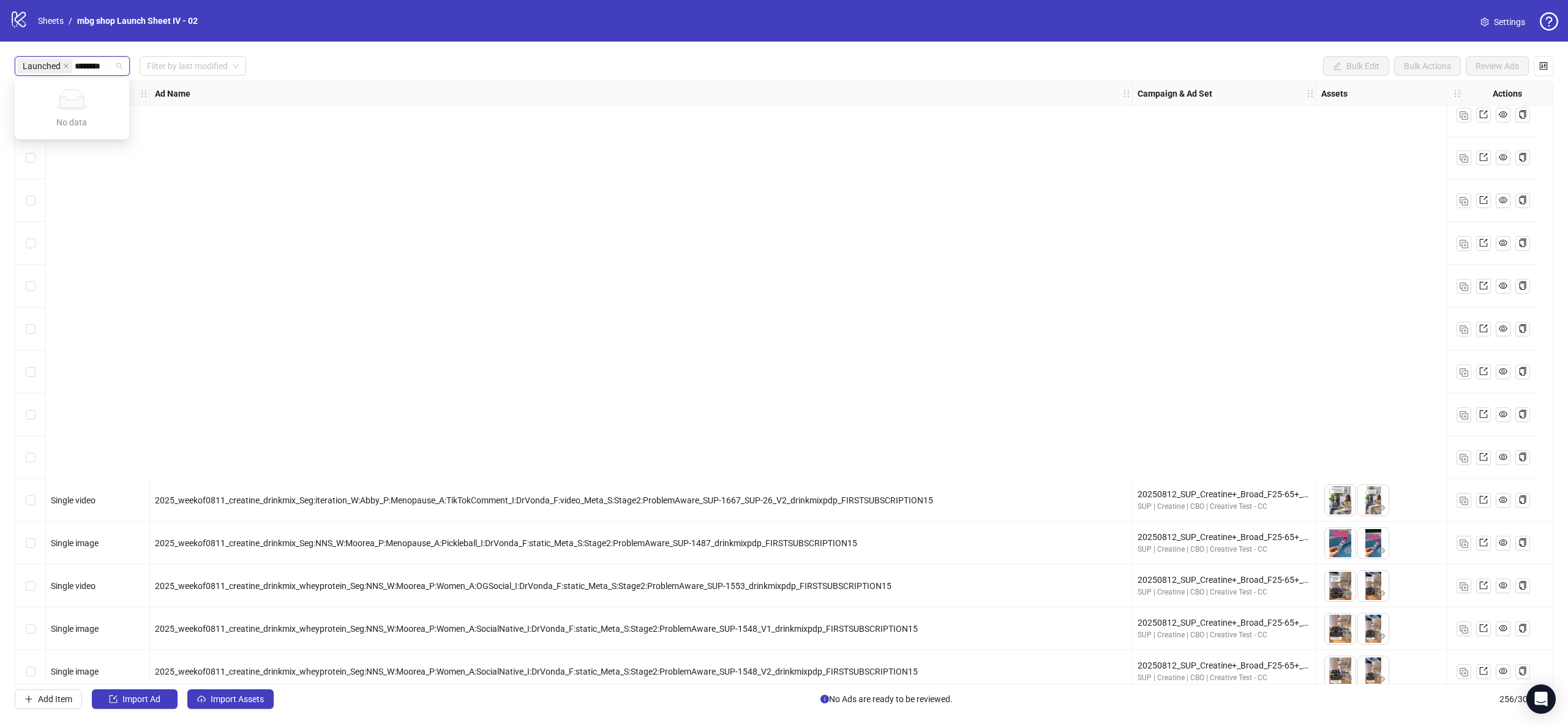
scroll to position [5140, 0]
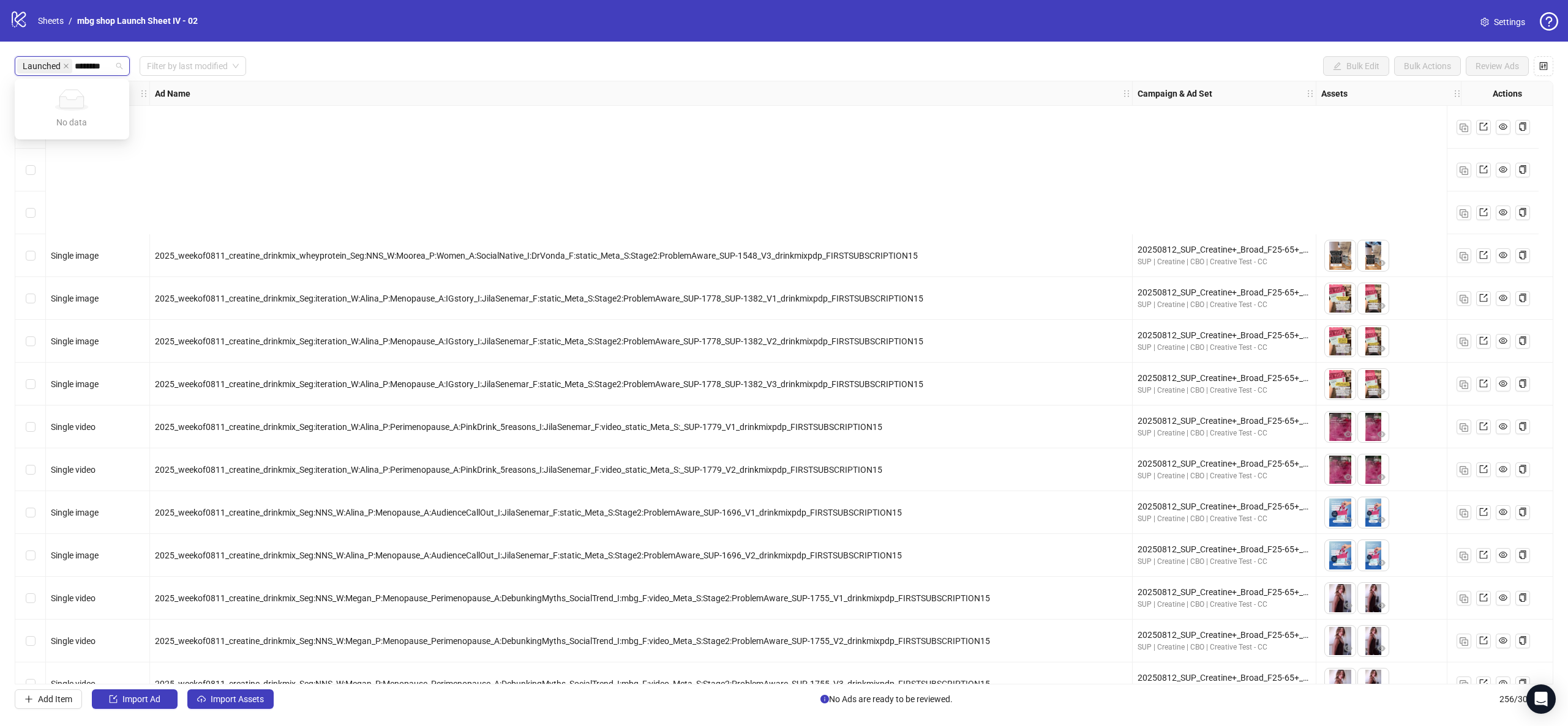
paste input "search"
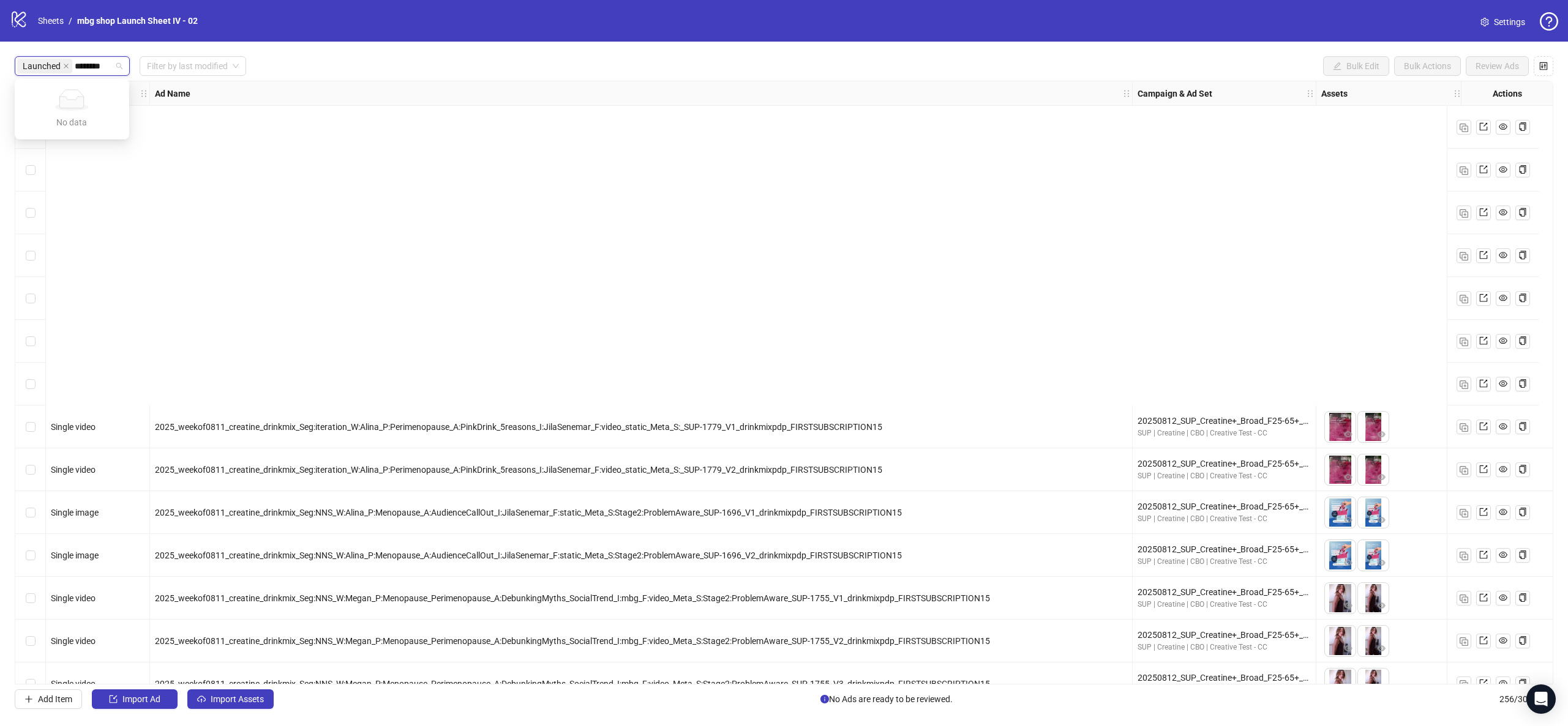
scroll to position [5507, 0]
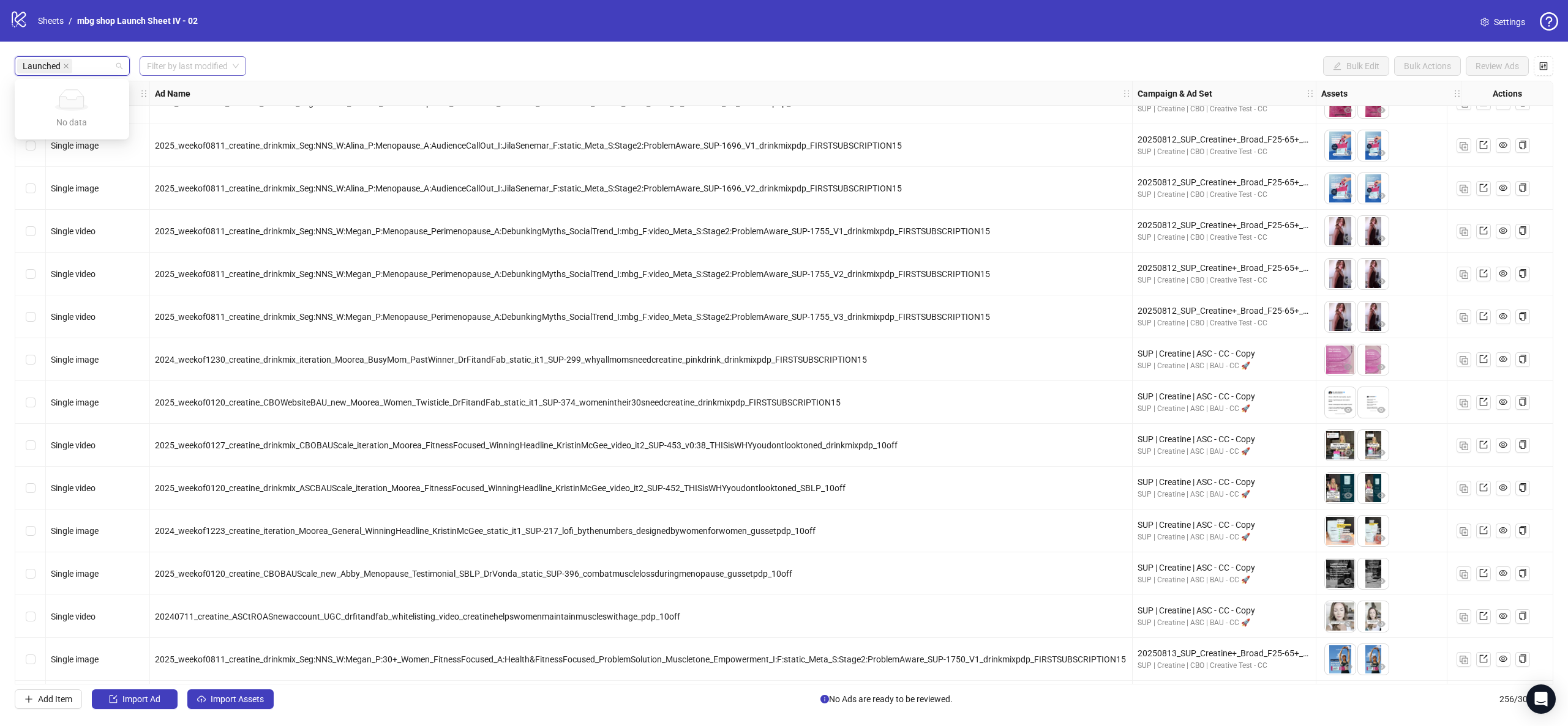
click at [125, 64] on div "Launched SUP-1779 Filter by last modified" at bounding box center [130, 66] width 231 height 19
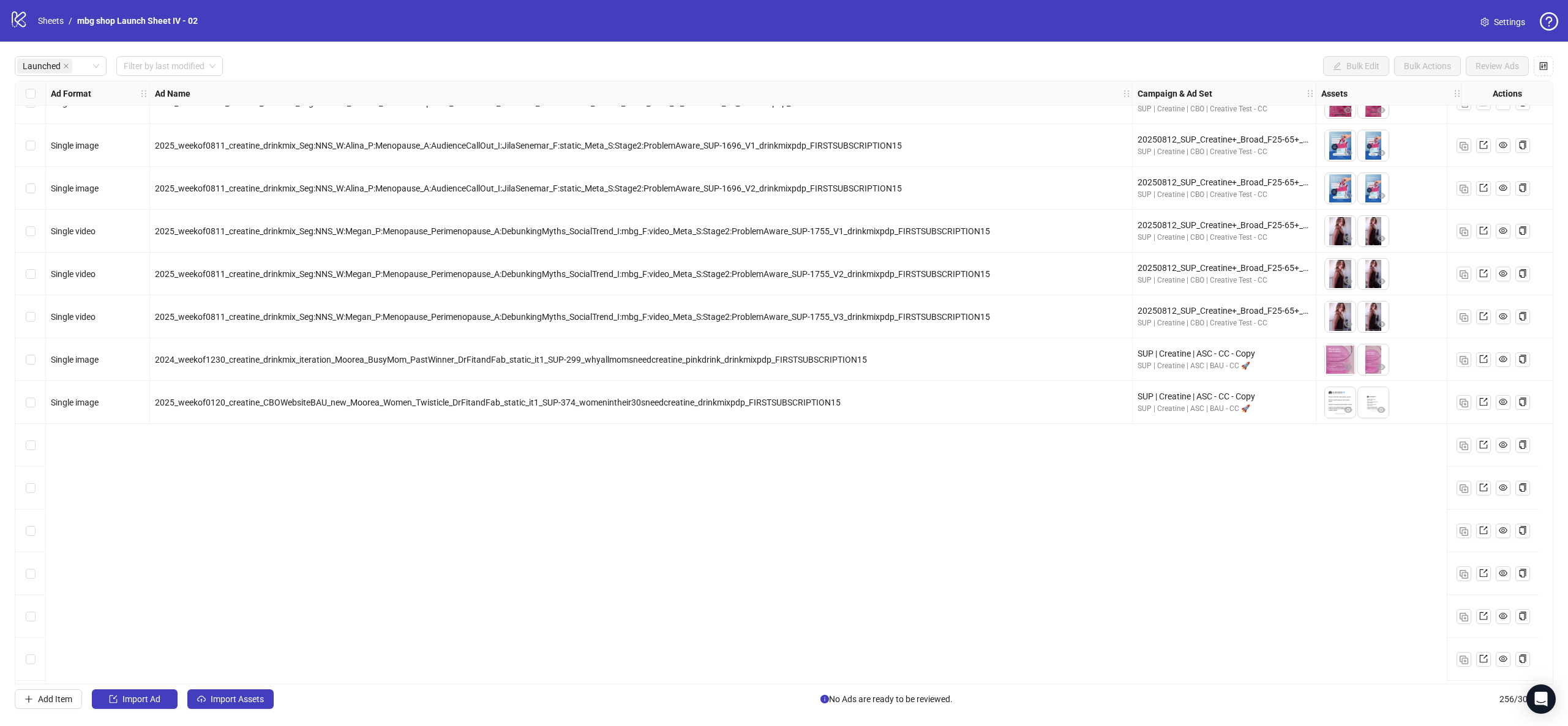
scroll to position [5186, 0]
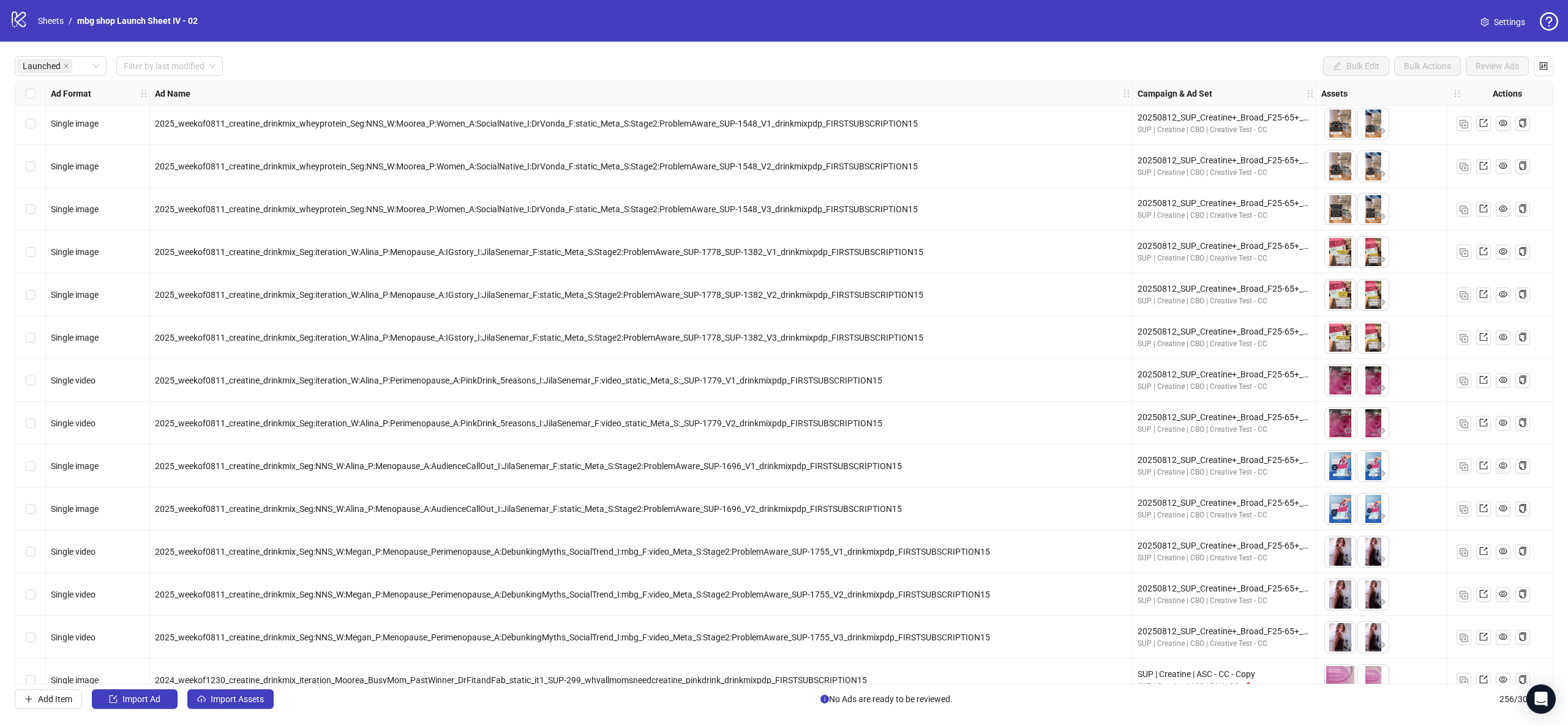
click at [35, 424] on div "Select row 129" at bounding box center [30, 424] width 31 height 43
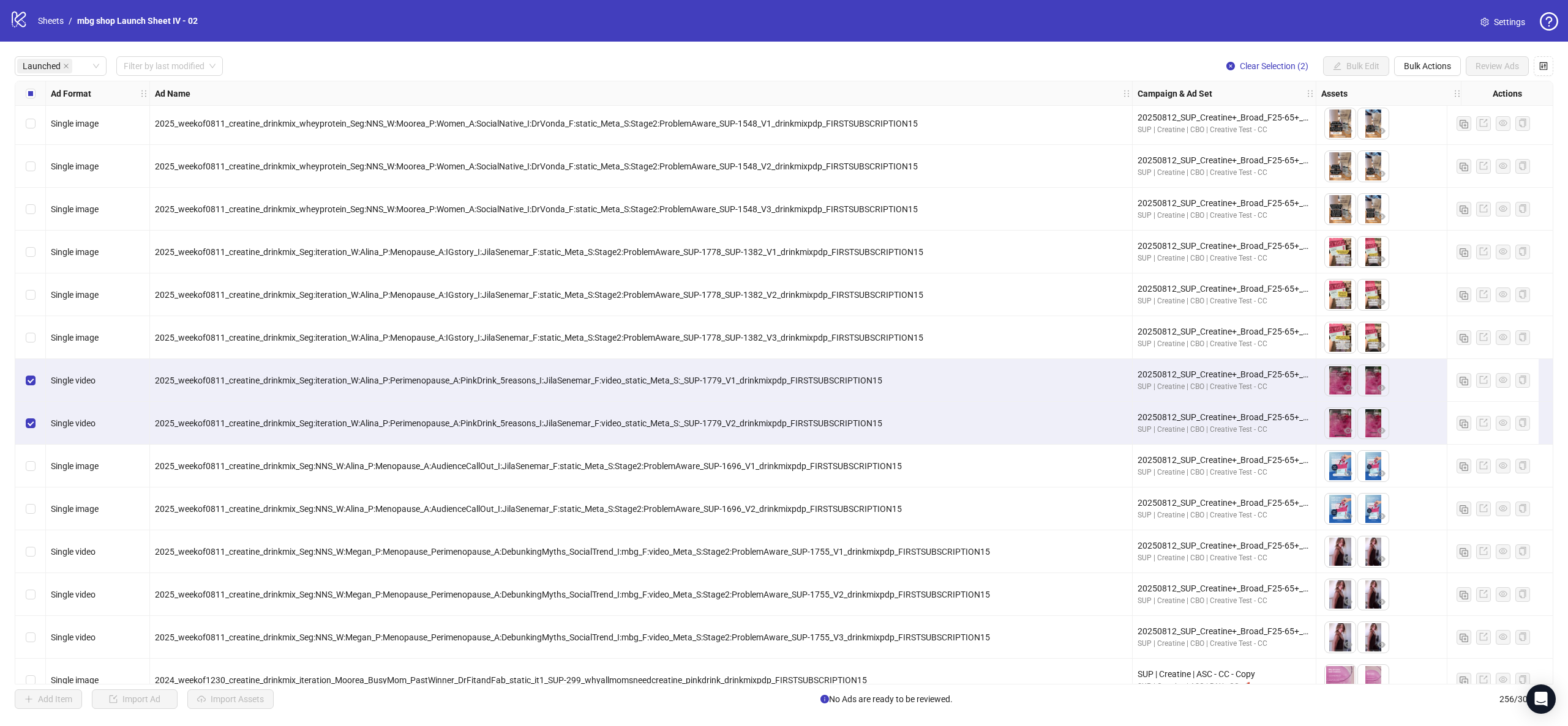
click at [36, 380] on div "Select row 128" at bounding box center [30, 380] width 31 height 43
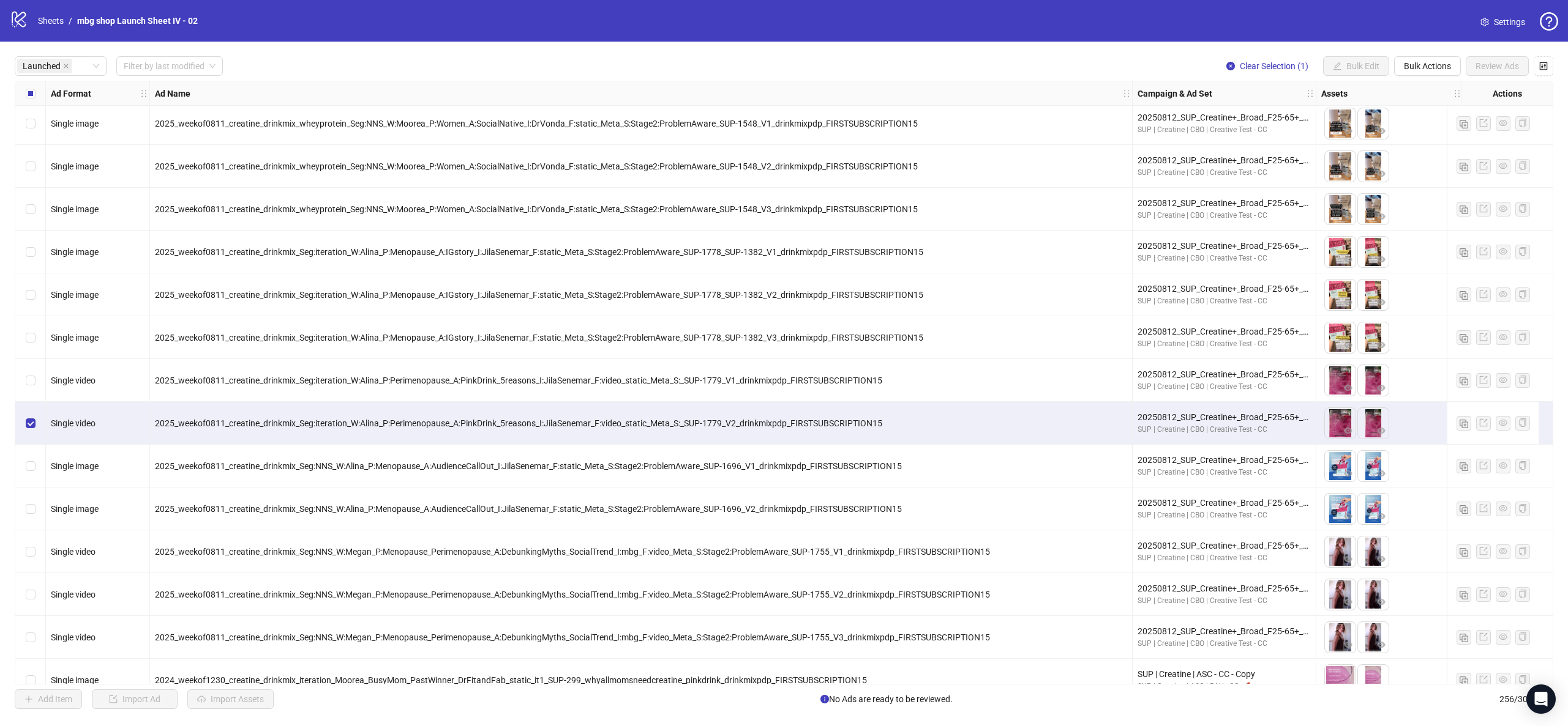
click at [42, 639] on div "Select row 134" at bounding box center [30, 637] width 31 height 43
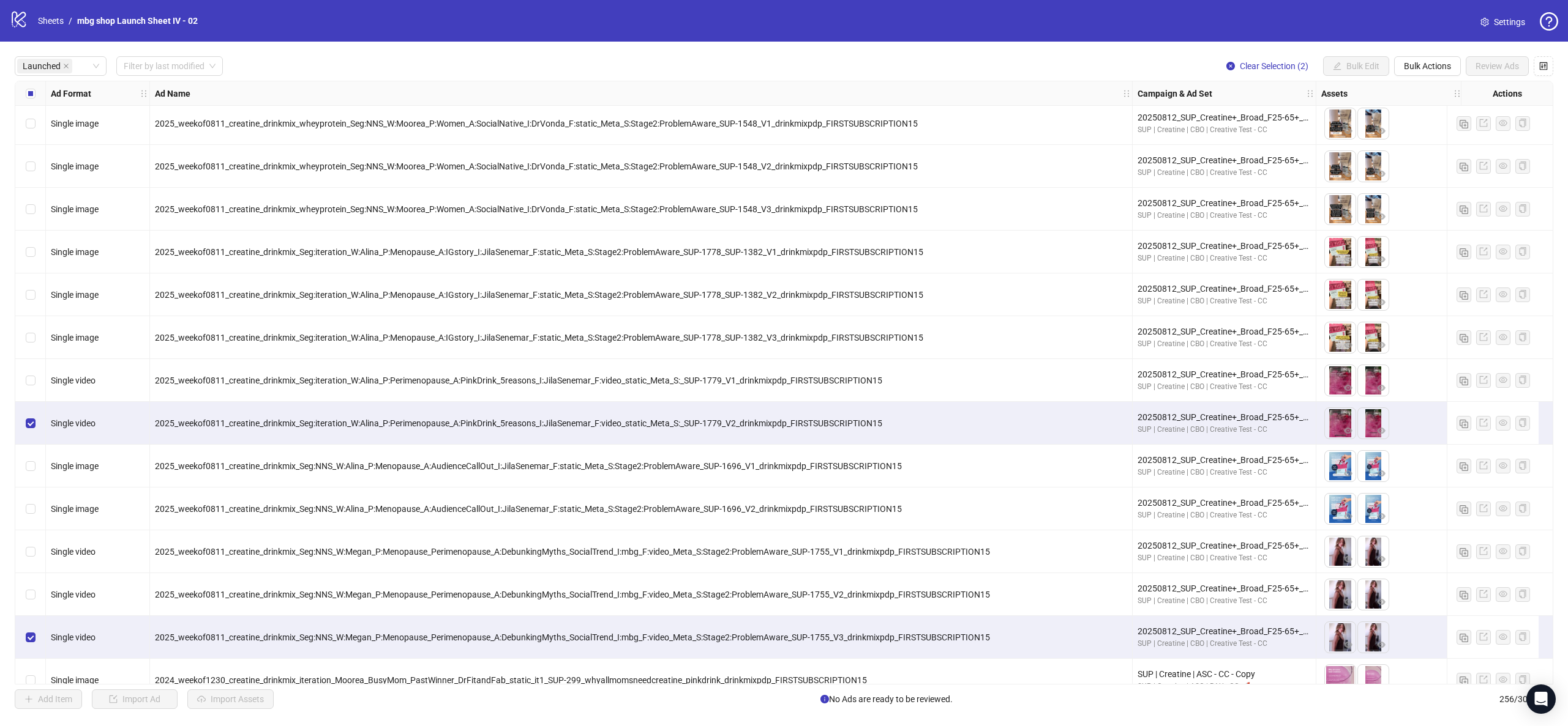
click at [31, 603] on div "Select row 133" at bounding box center [30, 595] width 31 height 43
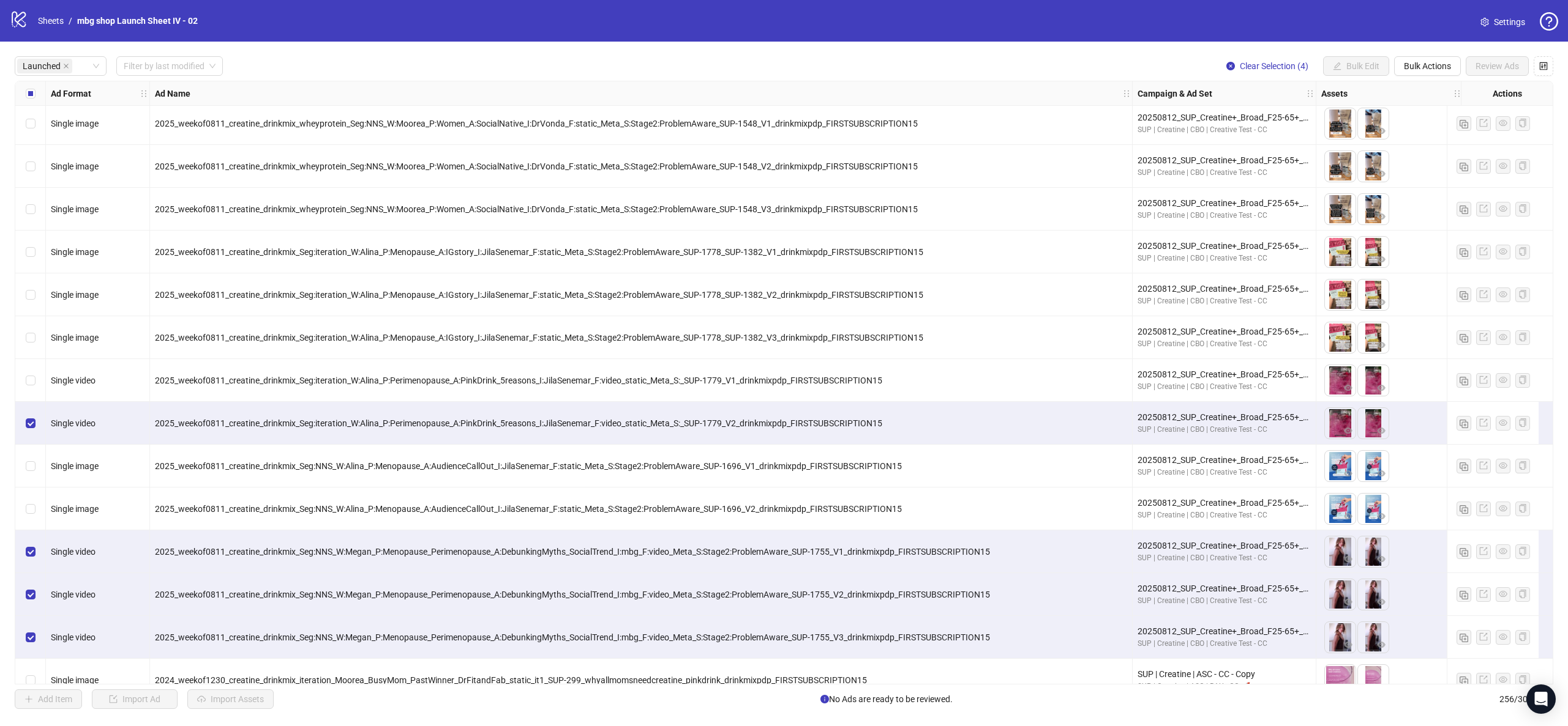
click at [25, 506] on div "Select row 131" at bounding box center [30, 509] width 31 height 43
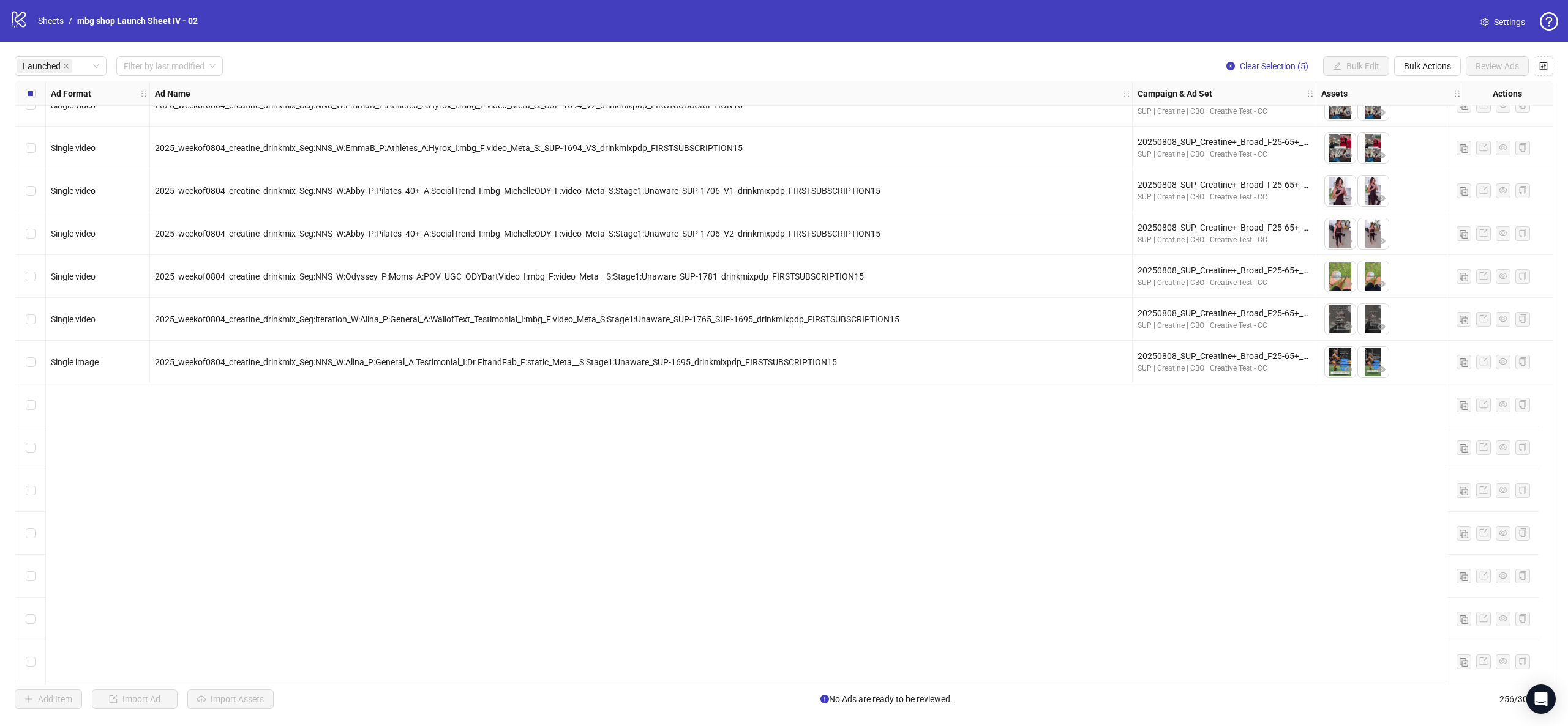
scroll to position [3075, 0]
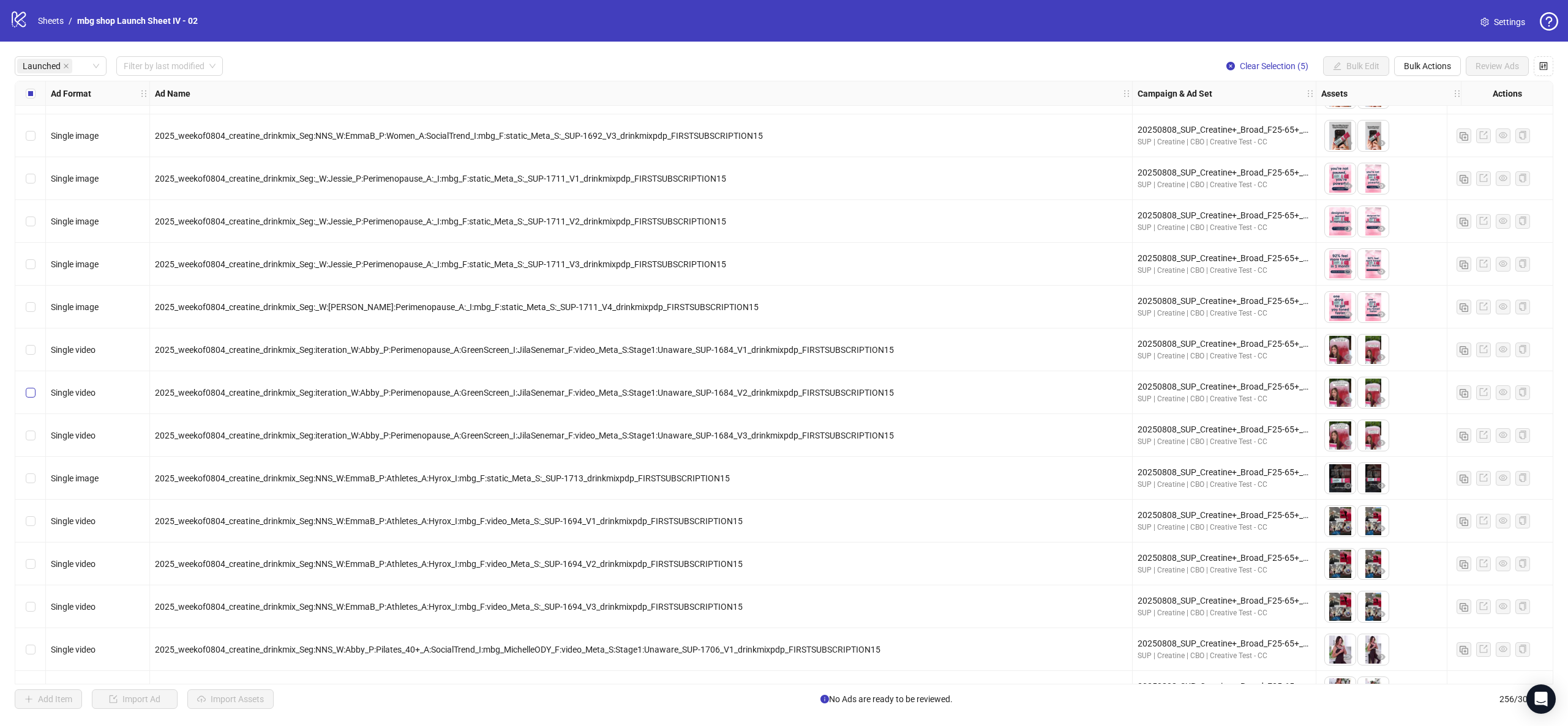
click at [31, 397] on label "Select row 79" at bounding box center [31, 392] width 10 height 13
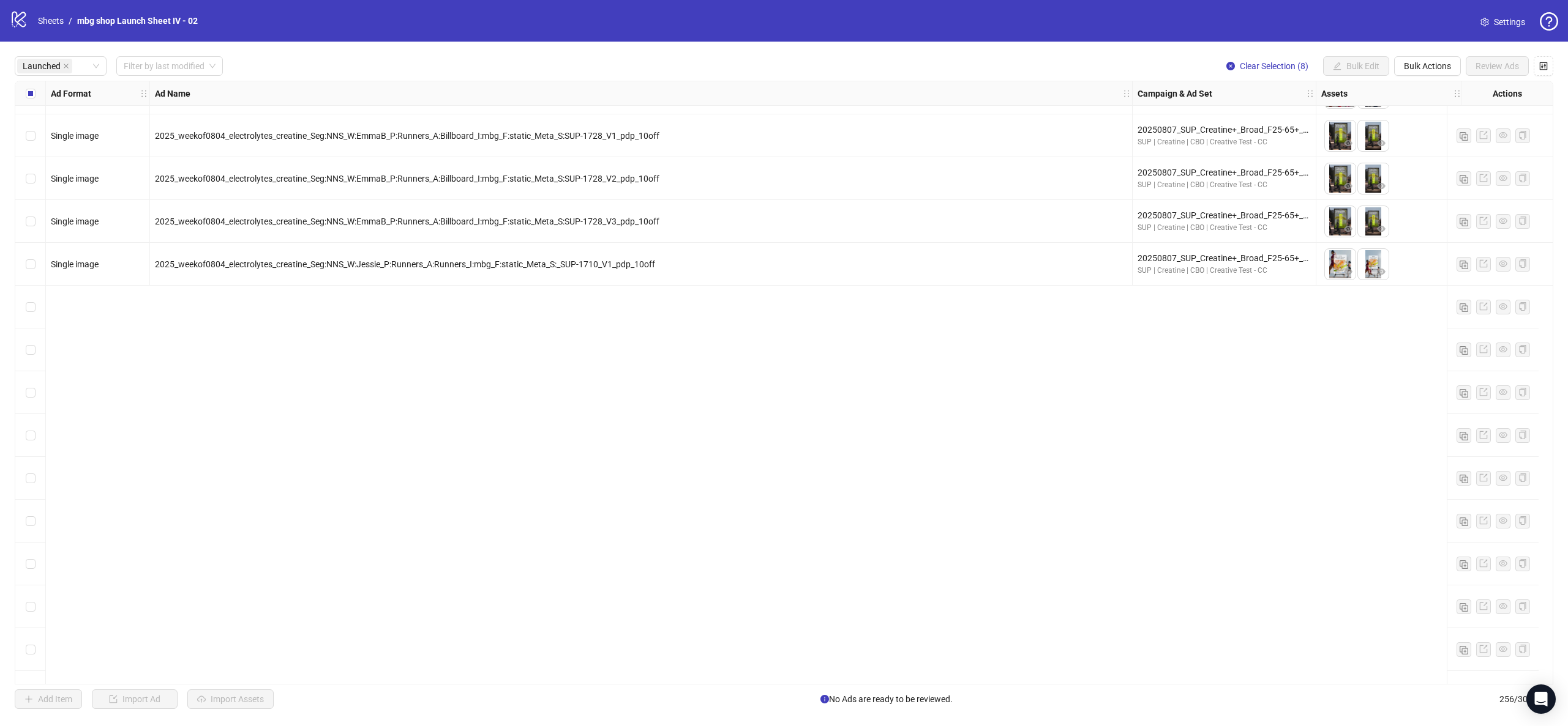
scroll to position [1974, 0]
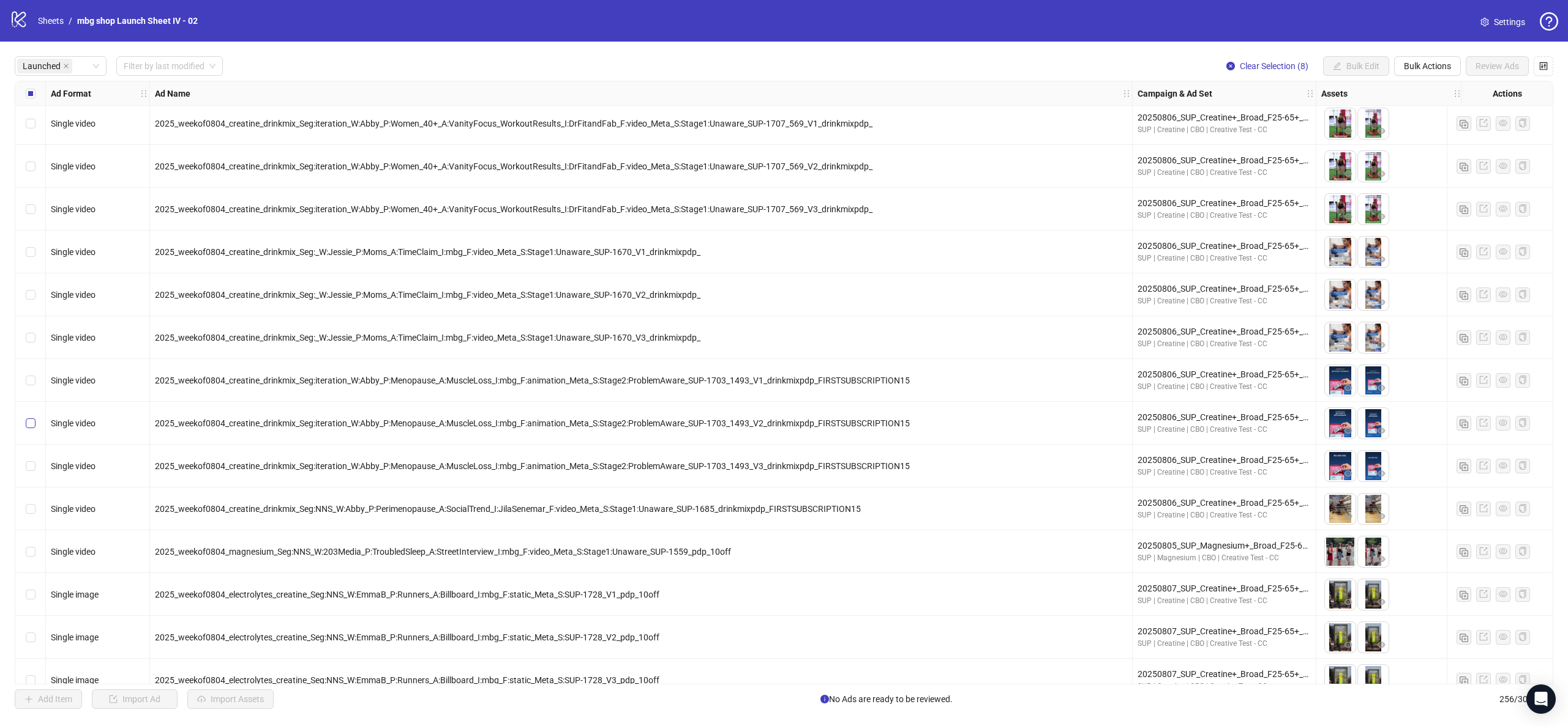
drag, startPoint x: 39, startPoint y: 467, endPoint x: 35, endPoint y: 418, distance: 49.2
click at [37, 466] on div "Select row 55" at bounding box center [30, 466] width 31 height 43
click at [35, 418] on label "Select row 54" at bounding box center [31, 423] width 10 height 13
click at [39, 384] on div "Select row 53" at bounding box center [30, 380] width 31 height 43
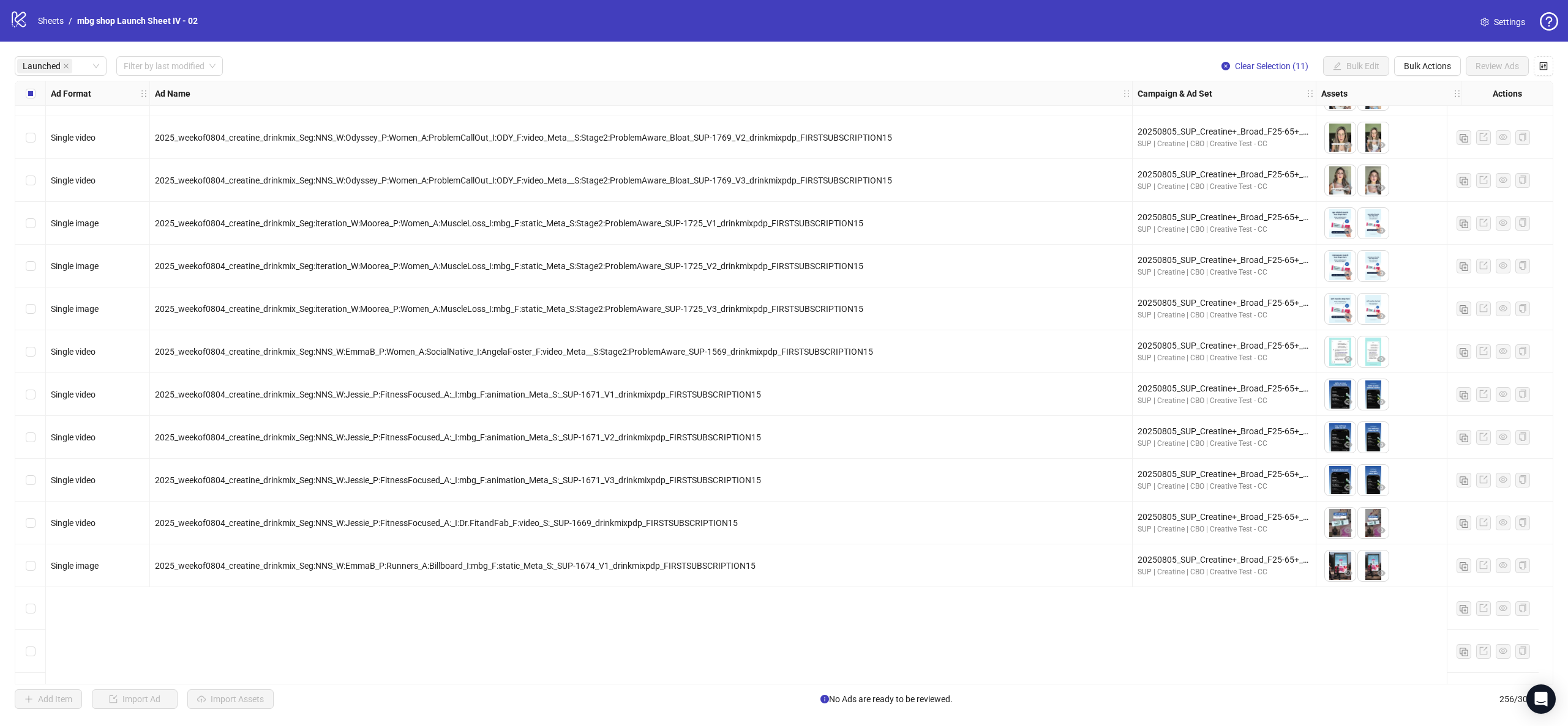
scroll to position [0, 0]
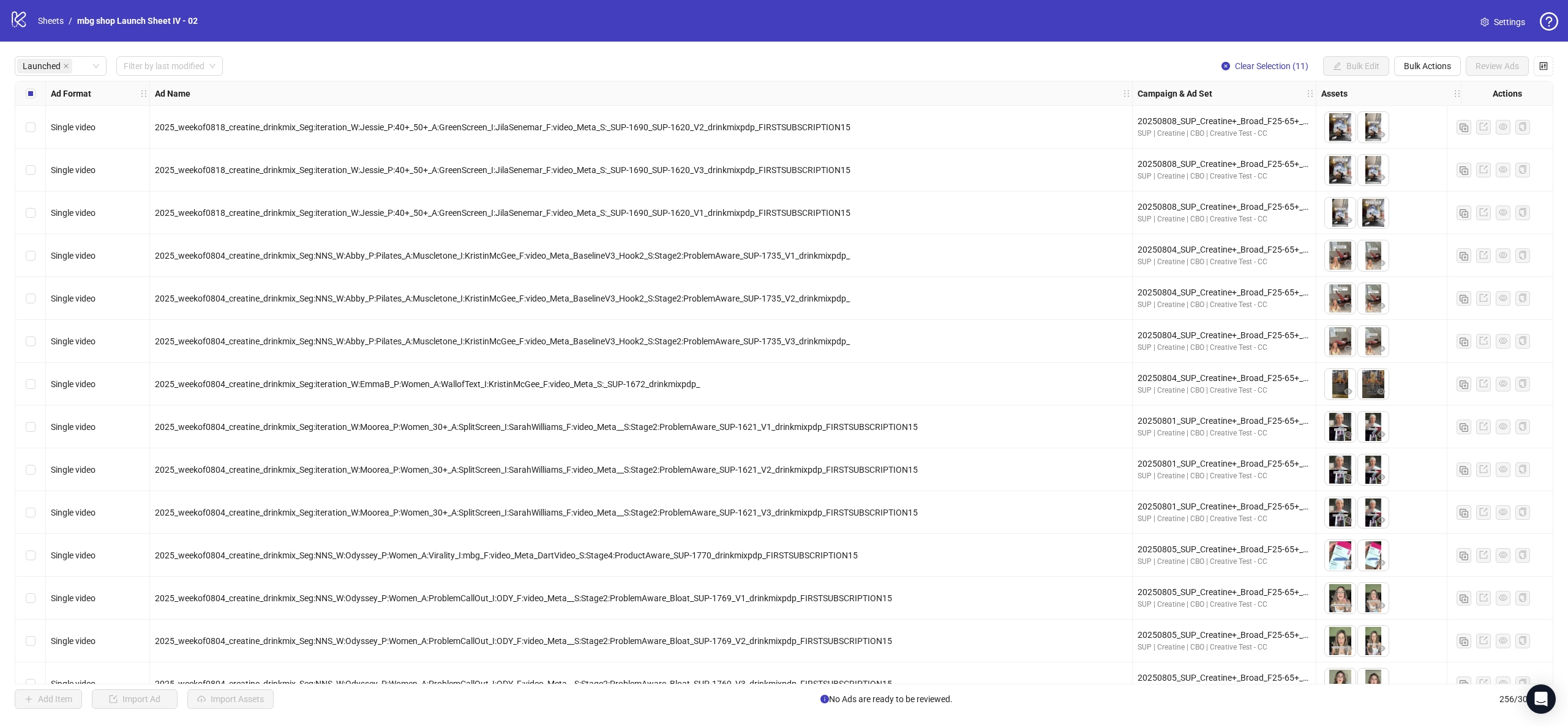
click at [36, 302] on div "Select row 5" at bounding box center [30, 299] width 31 height 43
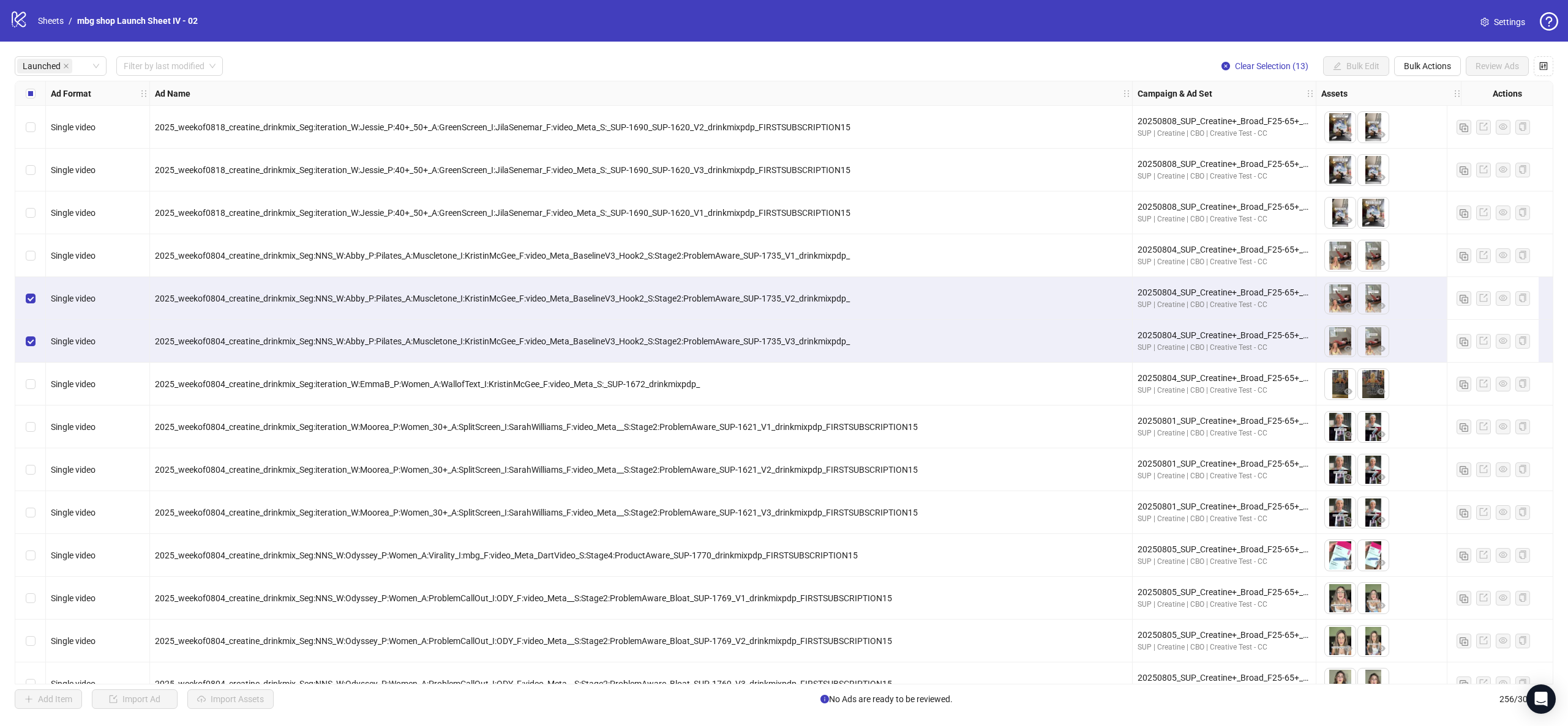
drag, startPoint x: 35, startPoint y: 264, endPoint x: 370, endPoint y: 287, distance: 335.8
click at [35, 263] on div "Select row 4" at bounding box center [30, 256] width 31 height 43
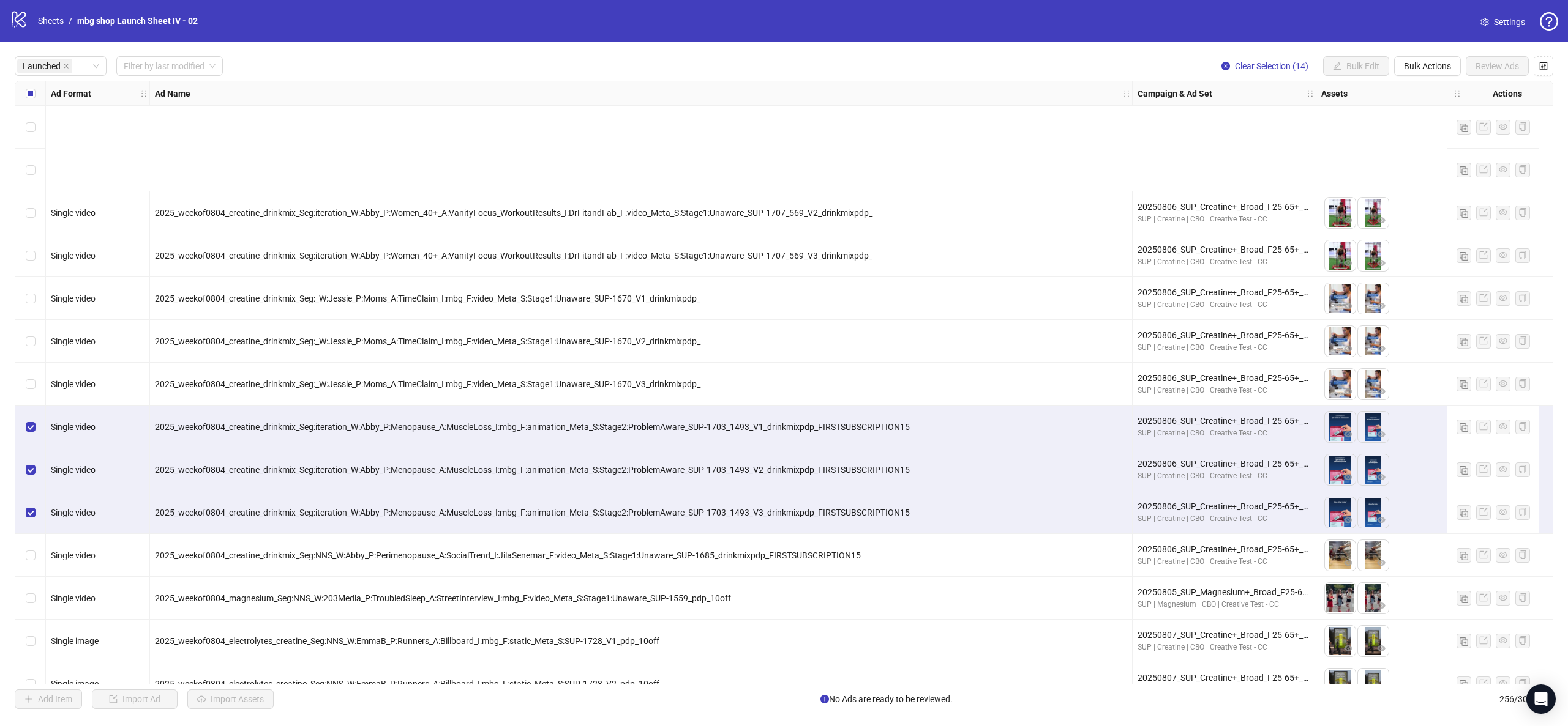
scroll to position [2111, 0]
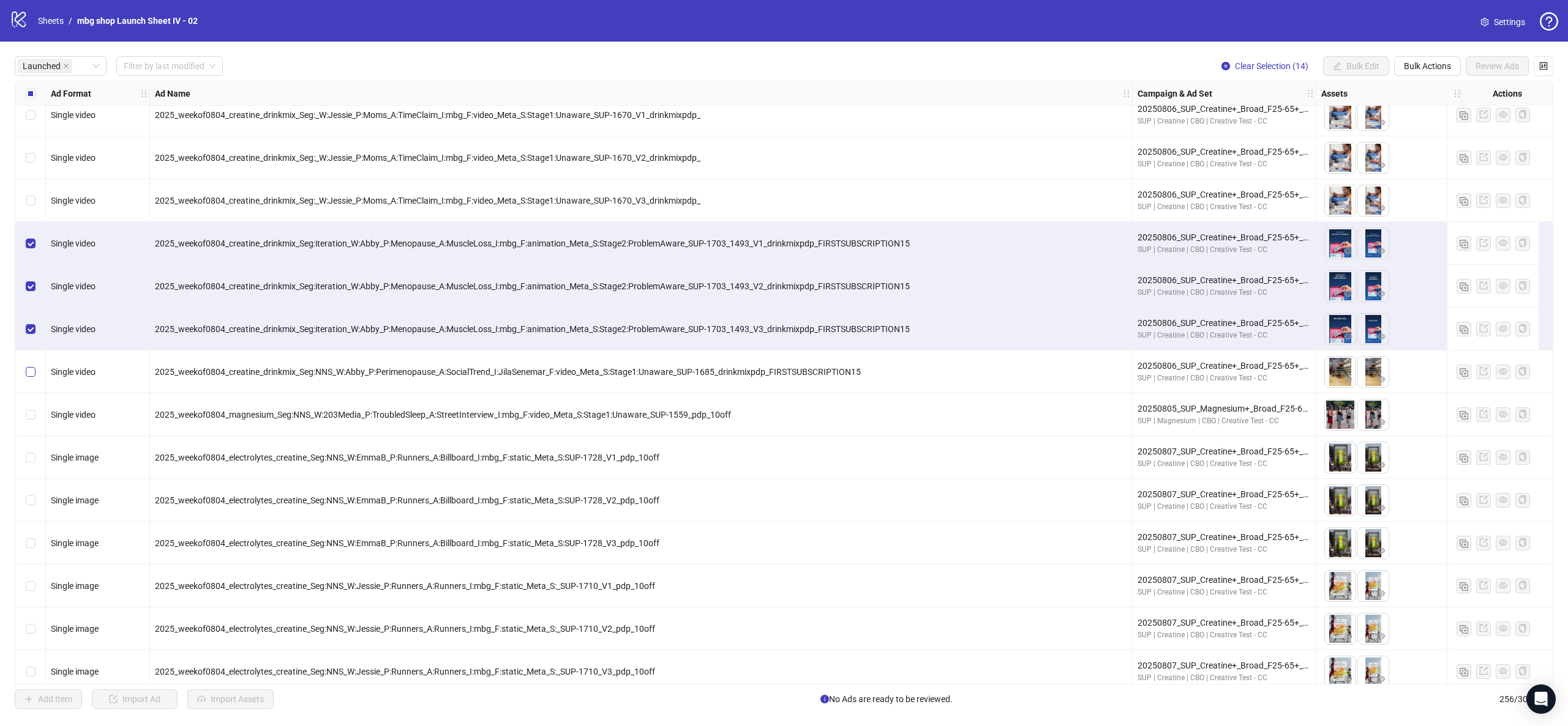
click at [30, 377] on label "Select row 56" at bounding box center [31, 371] width 10 height 13
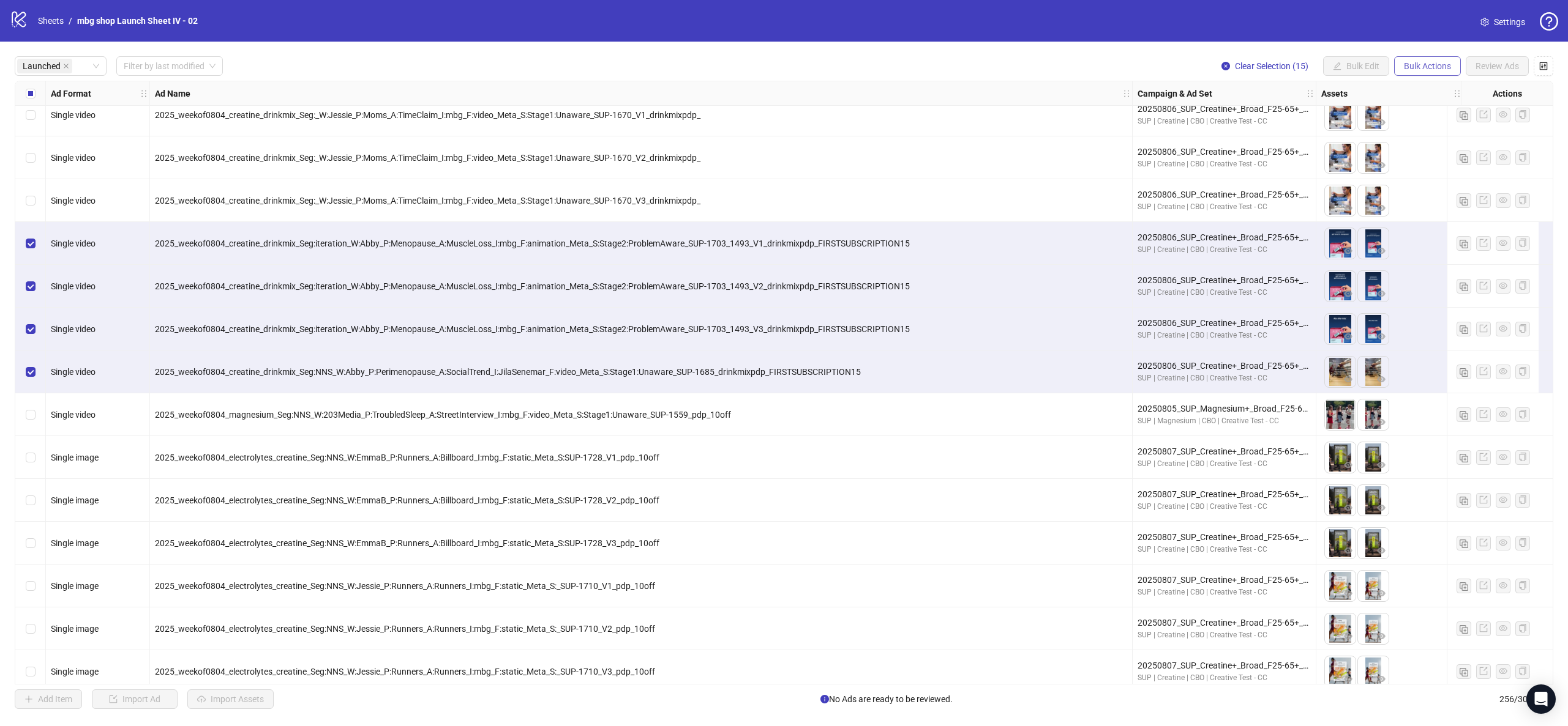
click at [1425, 61] on span "Bulk Actions" at bounding box center [1427, 66] width 47 height 10
click at [1447, 146] on span "Copy to another sheet" at bounding box center [1444, 150] width 84 height 13
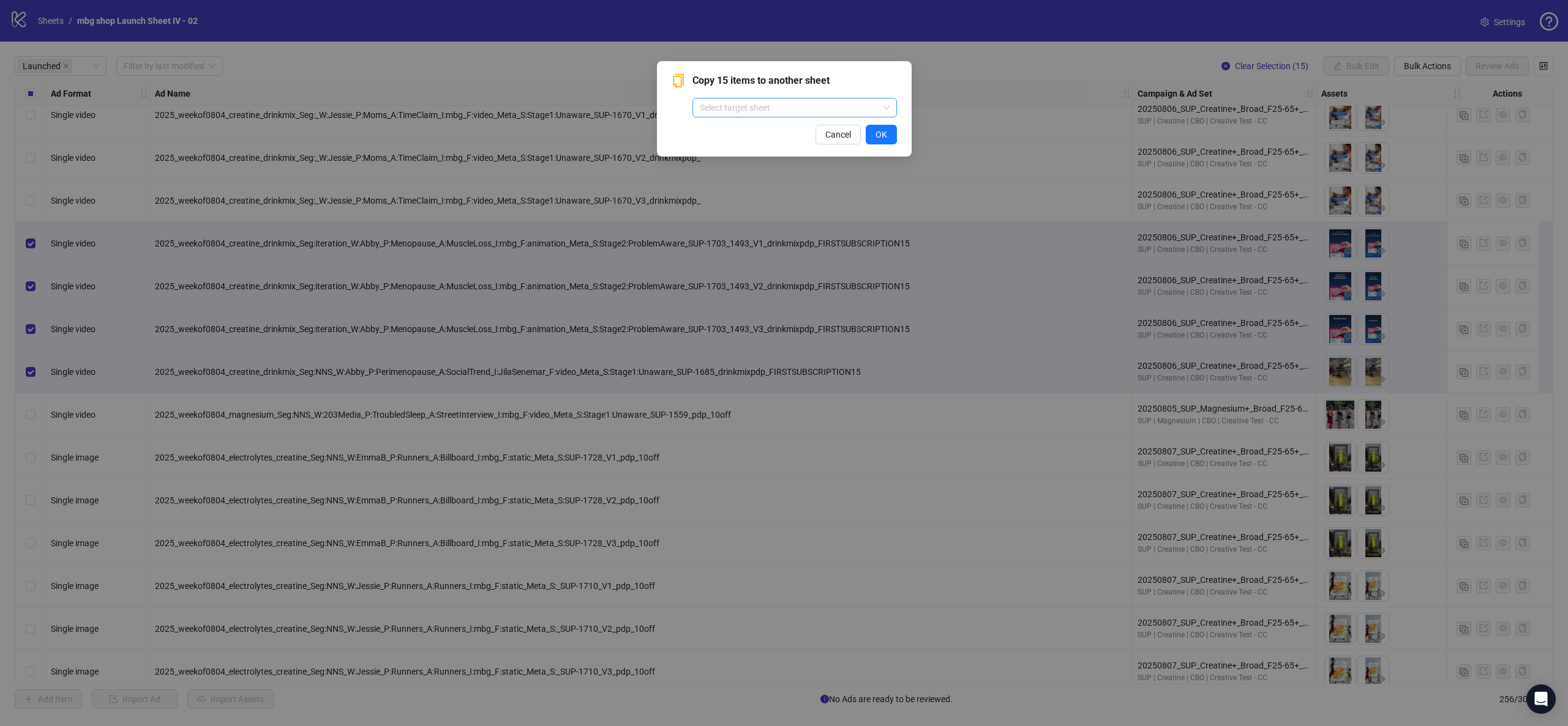
click at [826, 106] on input "search" at bounding box center [789, 107] width 179 height 18
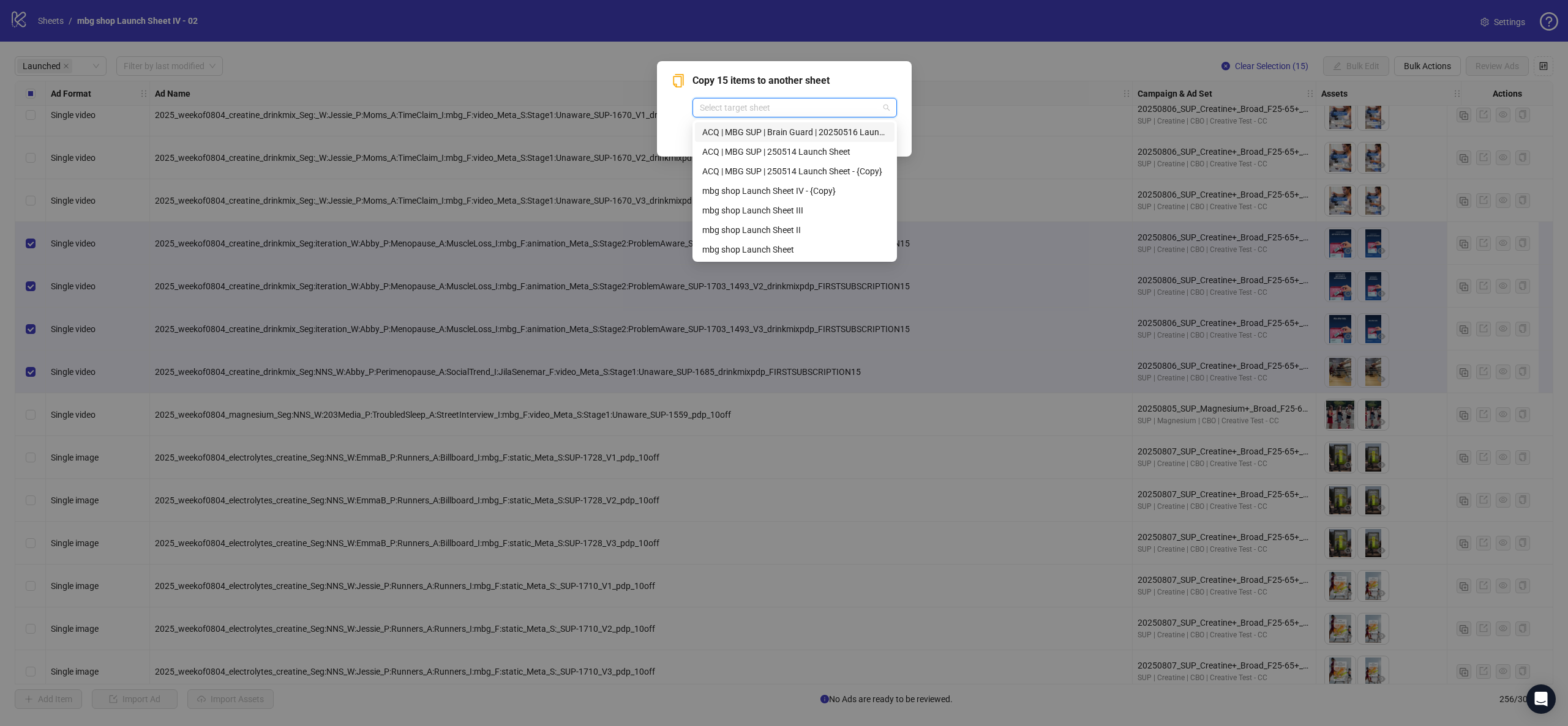
click at [814, 129] on div "ACQ | MBG SUP | Brain Guard | 20250516 Launch Sheet" at bounding box center [795, 132] width 185 height 13
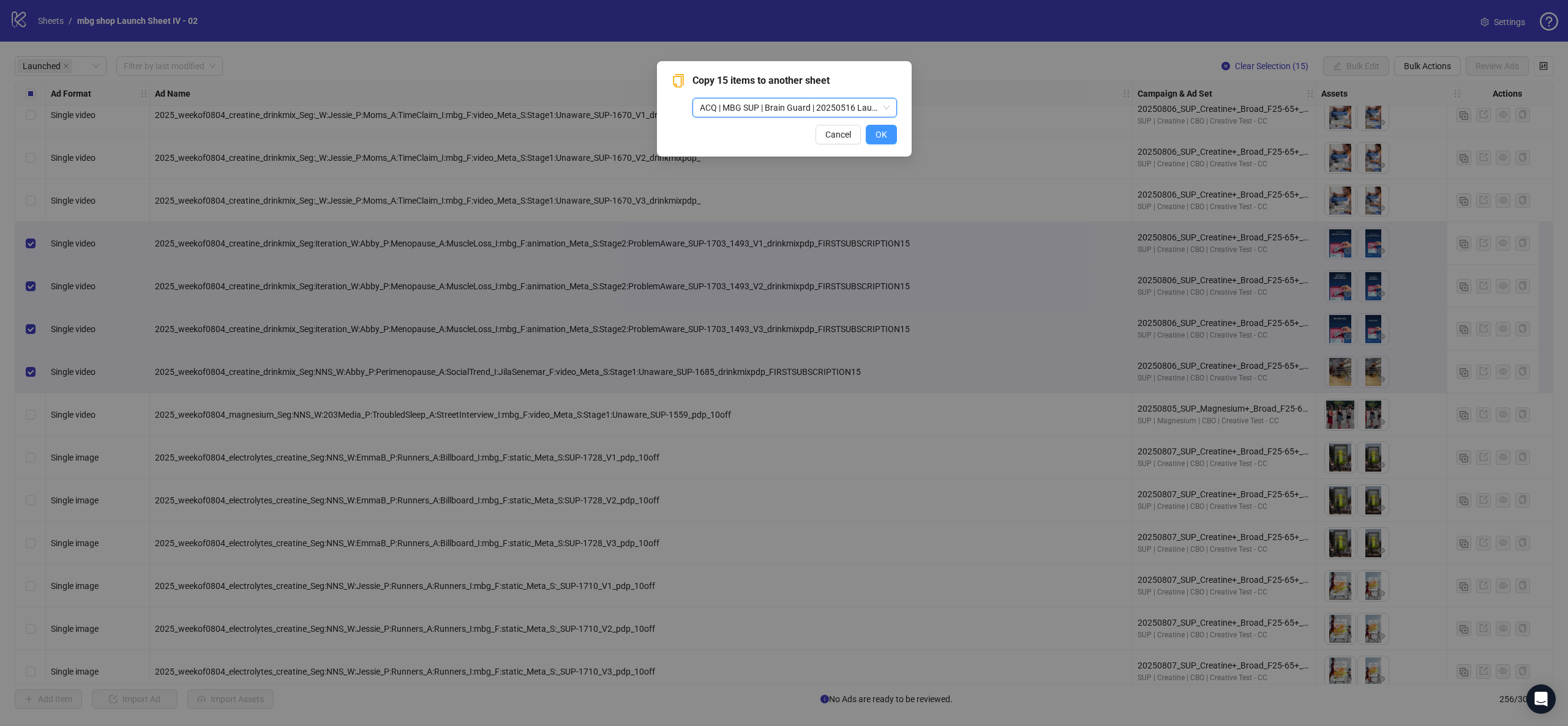
click at [884, 140] on button "OK" at bounding box center [881, 135] width 31 height 19
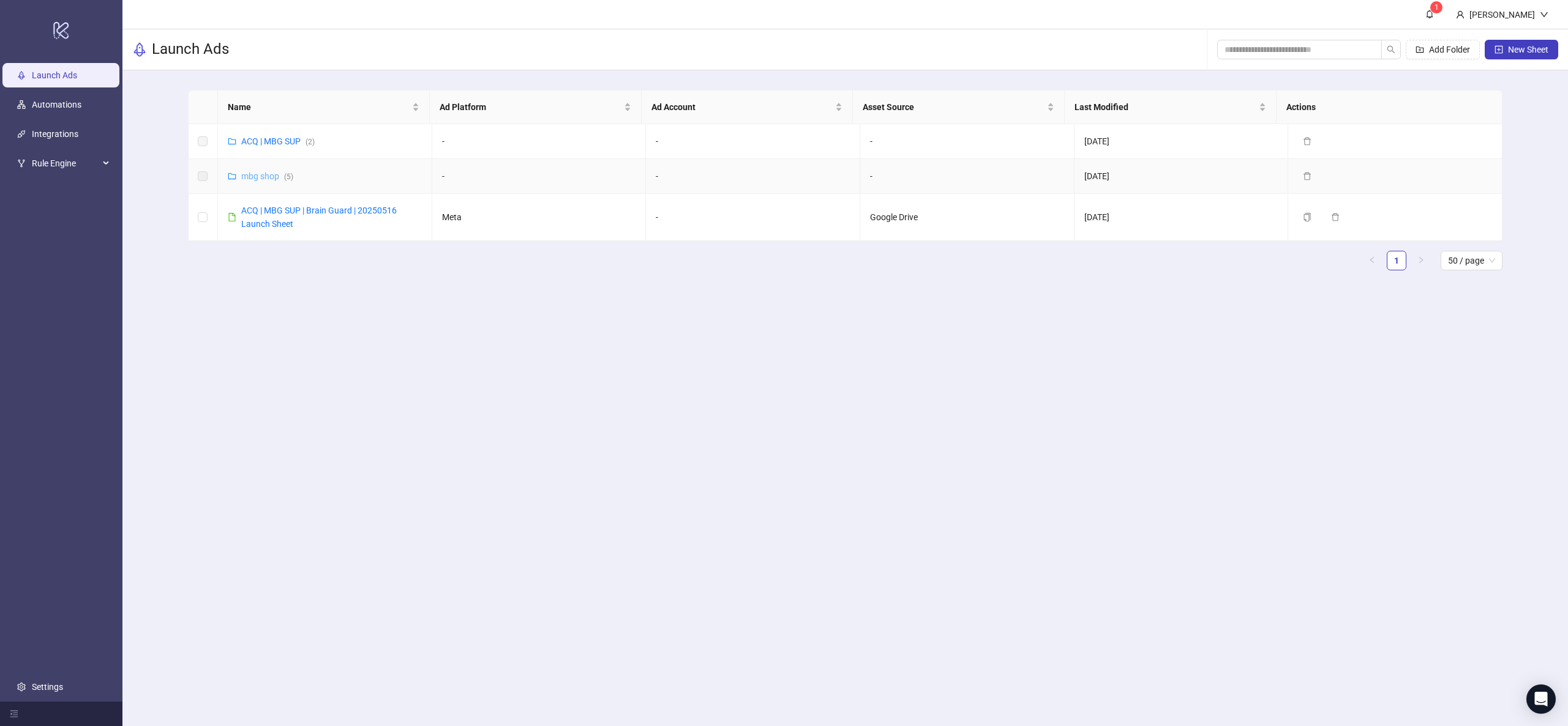
click at [256, 178] on link "mbg shop ( 5 )" at bounding box center [267, 177] width 52 height 10
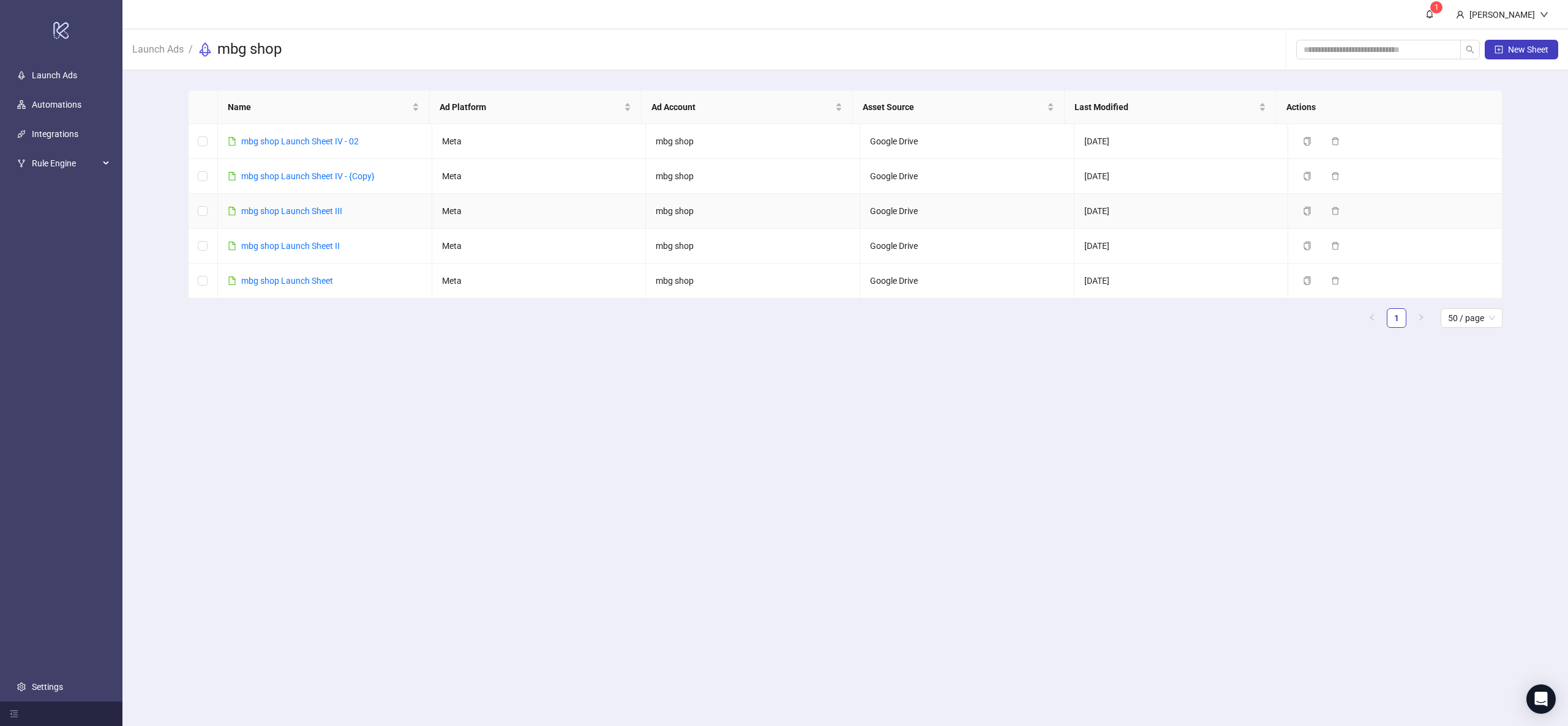
click at [326, 209] on link "mbg shop Launch Sheet III" at bounding box center [292, 211] width 101 height 10
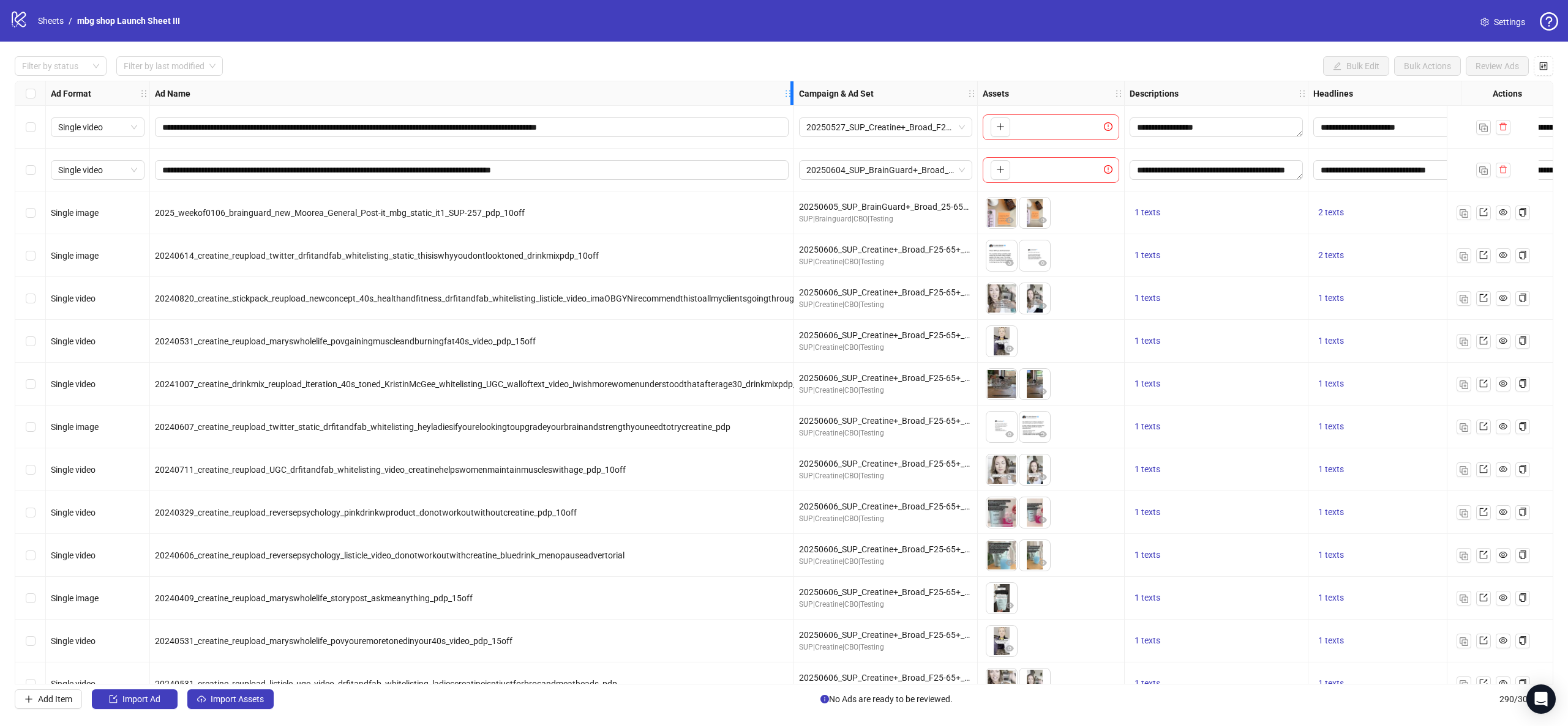
drag, startPoint x: 449, startPoint y: 96, endPoint x: 1539, endPoint y: 280, distance: 1105.4
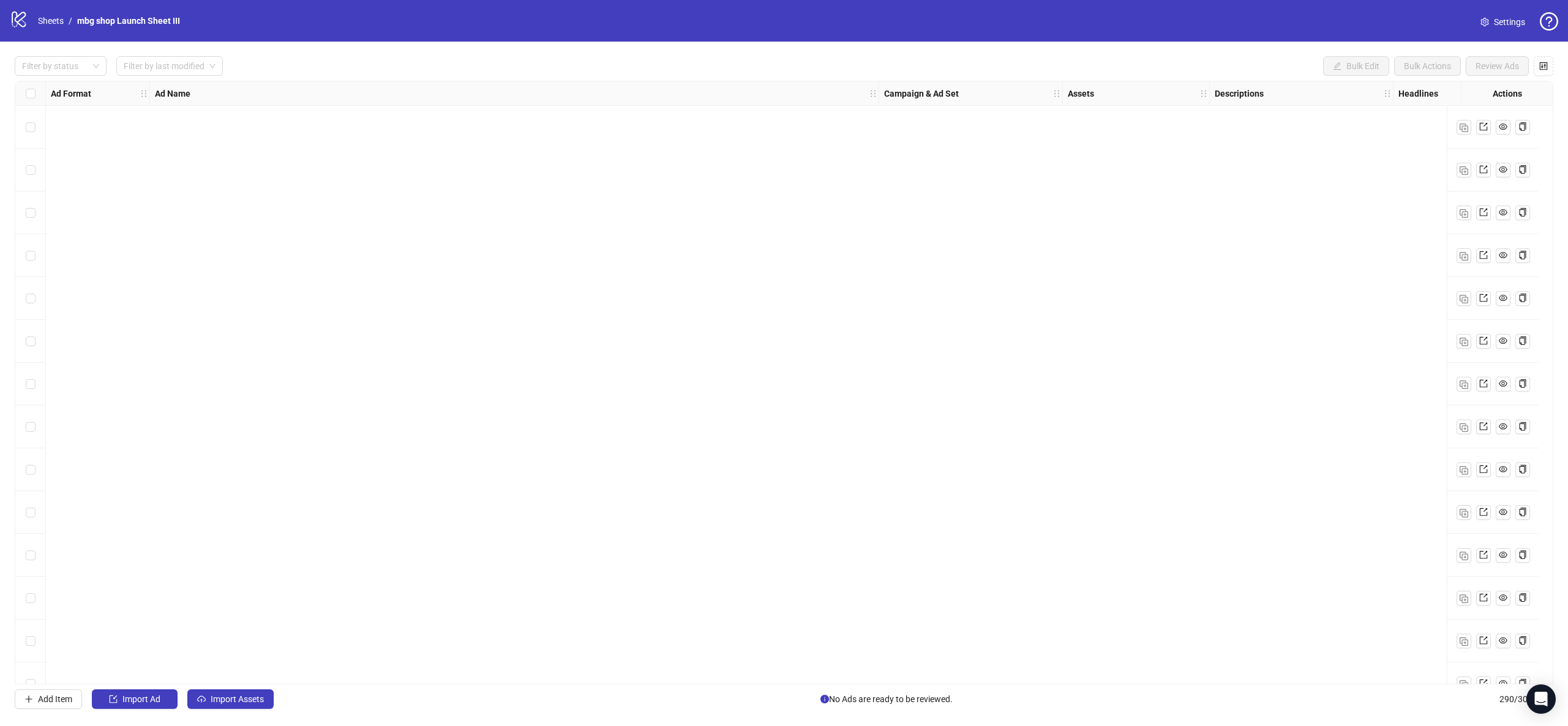
scroll to position [1468, 0]
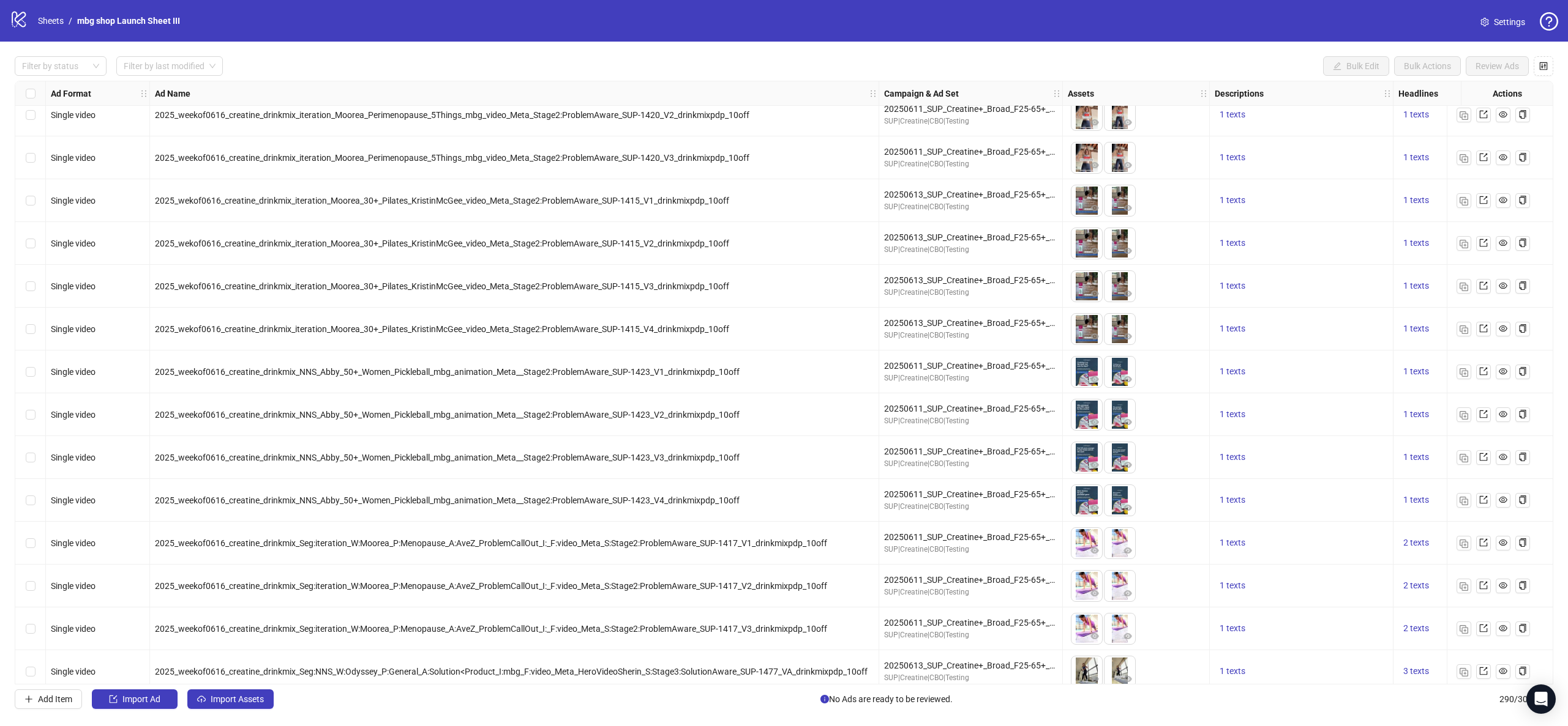
click at [746, 396] on div "2025_weekof0616_creatine_drinkmix_NNS_Abby_50+_Women_Pickleball_mbg_animation_M…" at bounding box center [514, 415] width 729 height 43
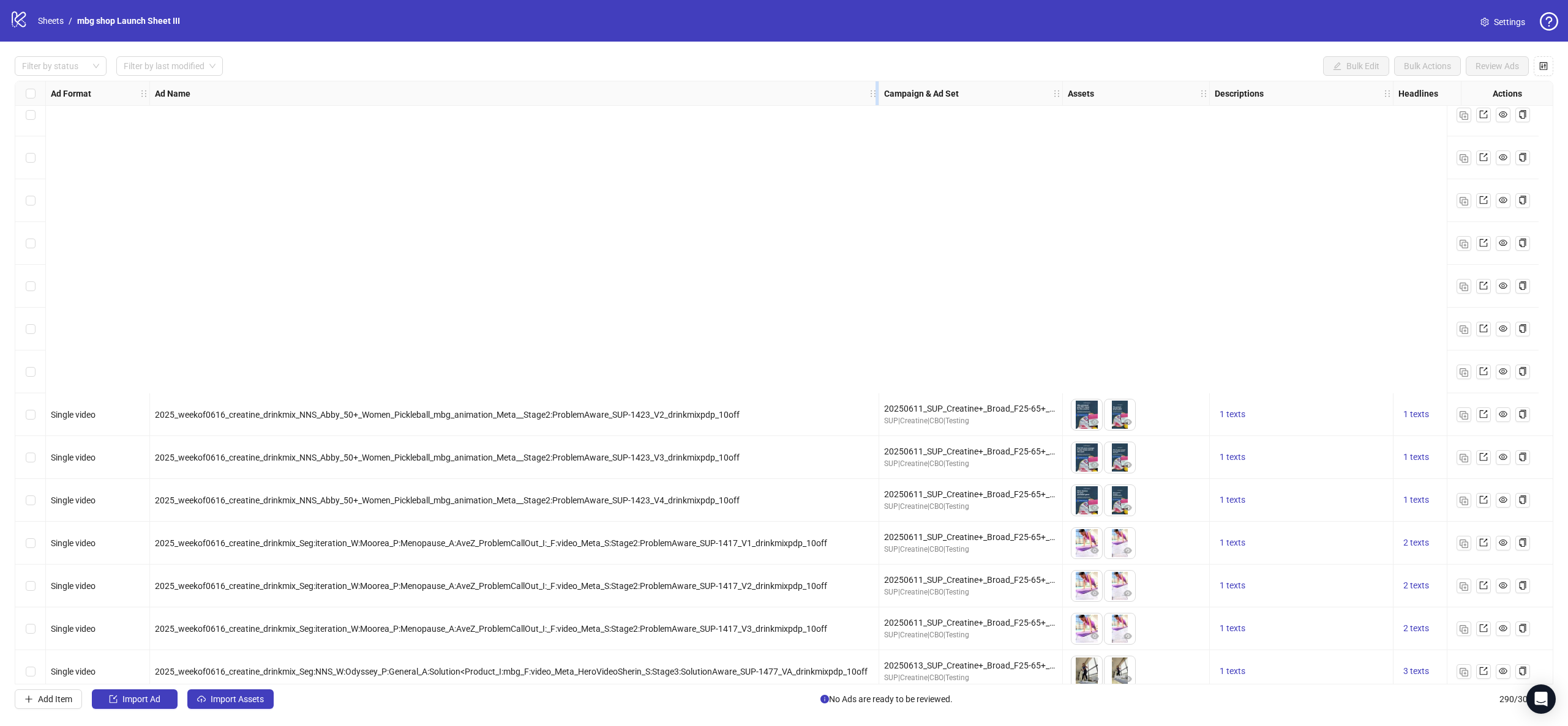
scroll to position [1835, 0]
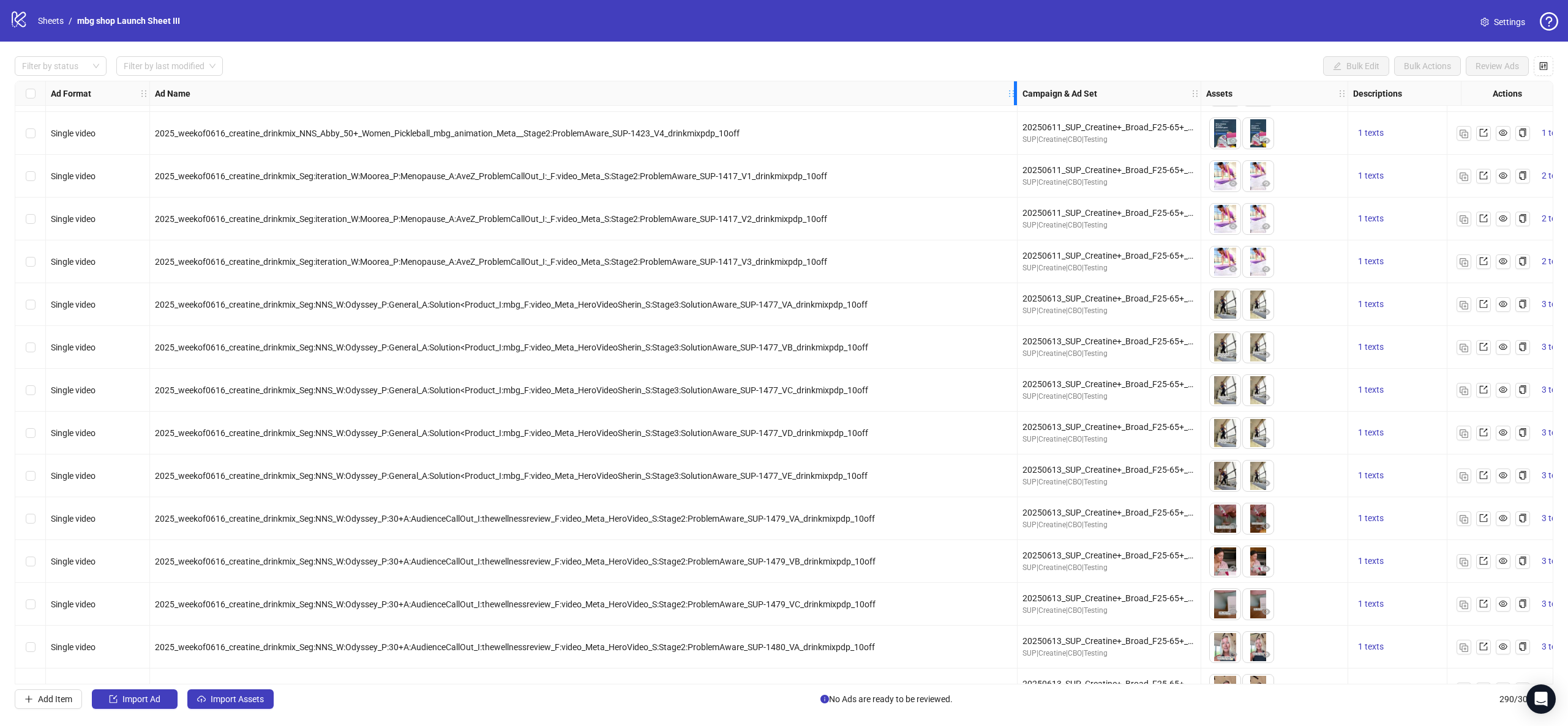
drag, startPoint x: 876, startPoint y: 96, endPoint x: 854, endPoint y: 353, distance: 257.9
click at [1017, 104] on div "Resize Ad Name column" at bounding box center [1015, 93] width 3 height 24
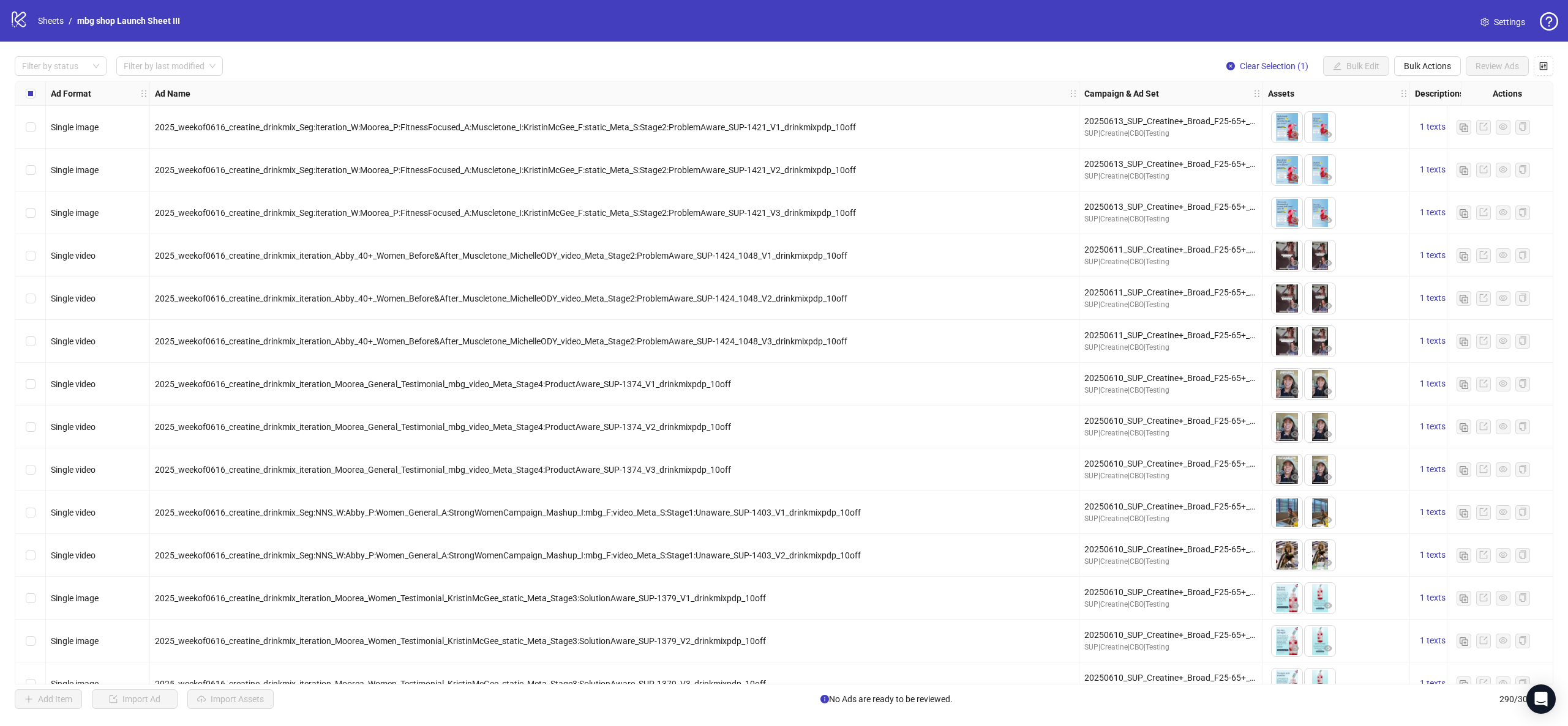
scroll to position [734, 0]
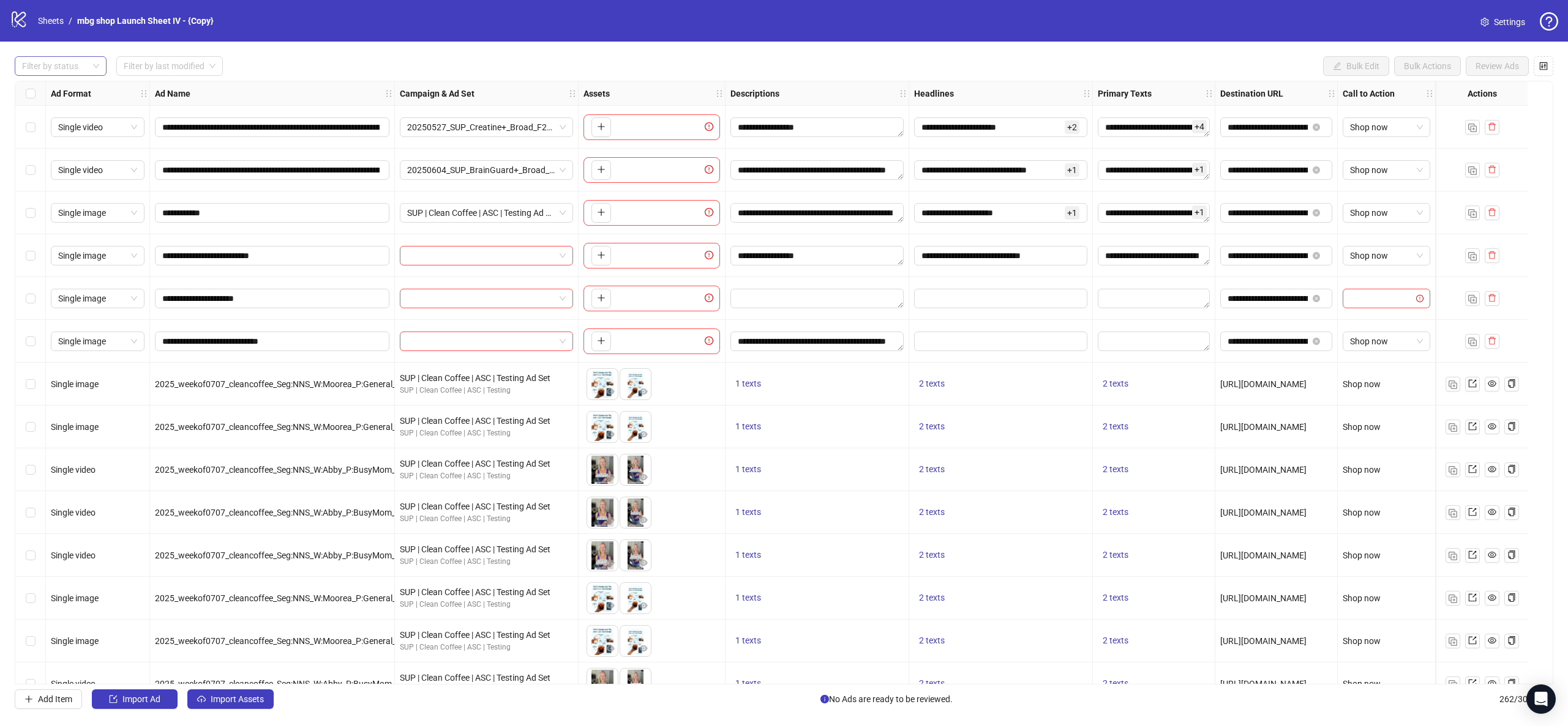
click at [96, 62] on div "Filter by status" at bounding box center [60, 66] width 92 height 19
click at [85, 107] on div "Launched" at bounding box center [60, 110] width 72 height 13
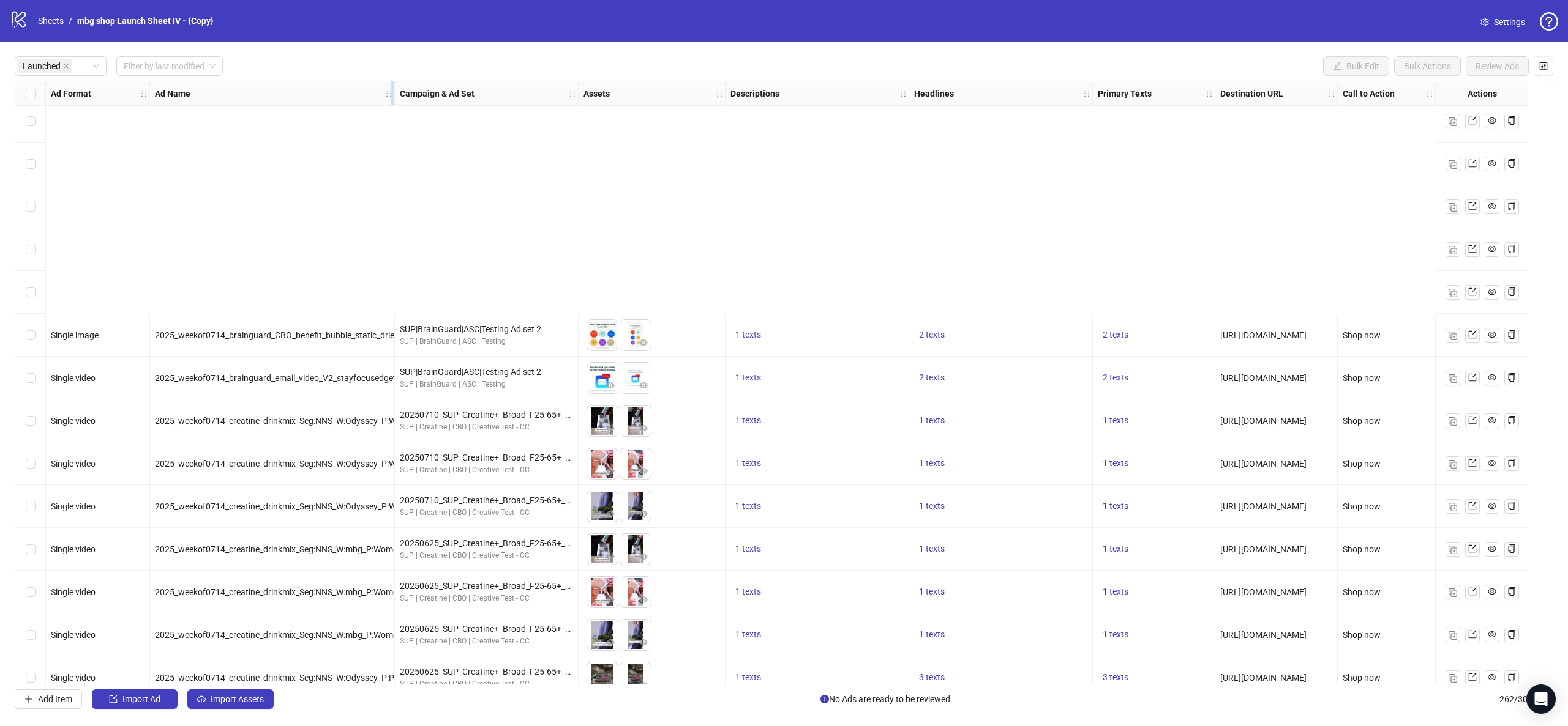
scroll to position [1009, 0]
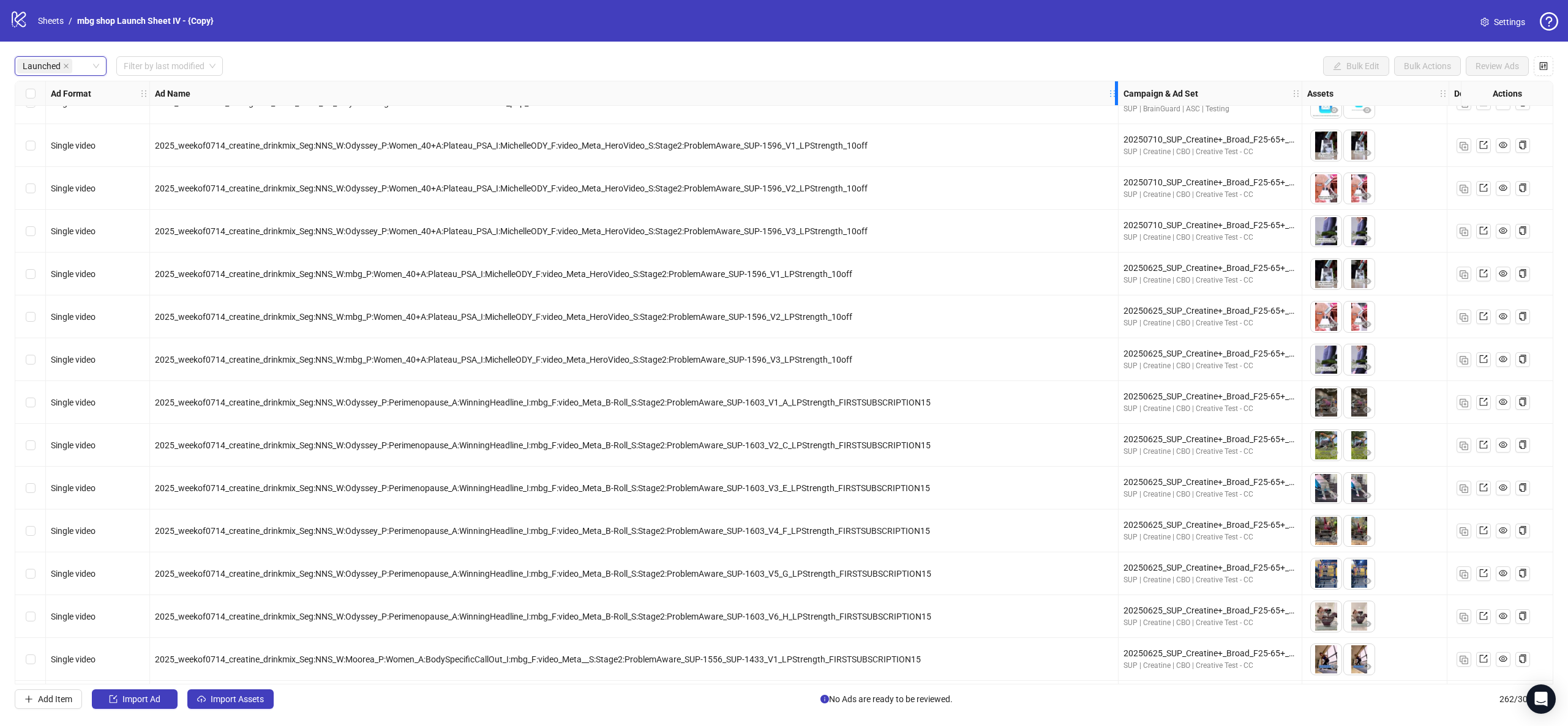
drag, startPoint x: 659, startPoint y: 94, endPoint x: 1126, endPoint y: 90, distance: 467.0
click at [1117, 90] on icon "holder" at bounding box center [1113, 94] width 9 height 9
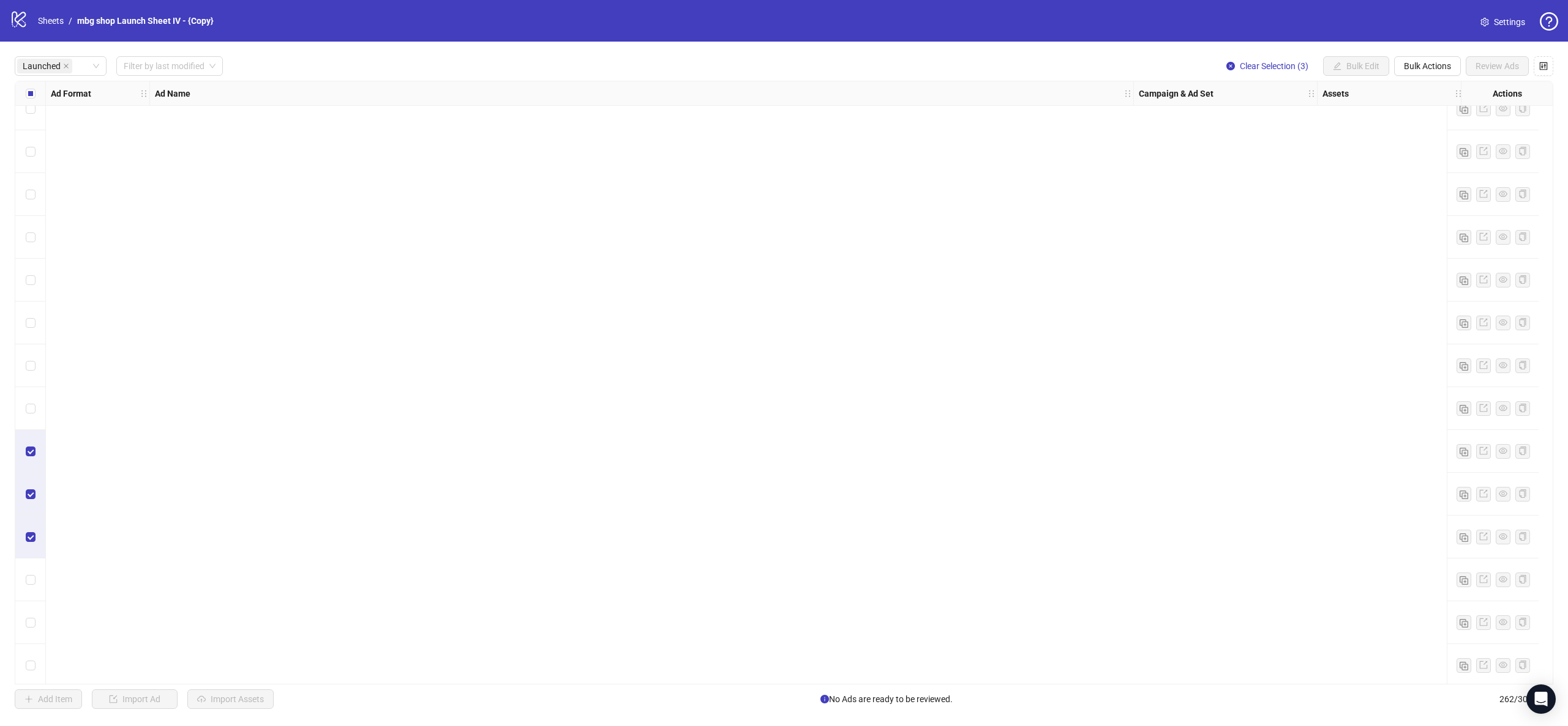
scroll to position [0, 0]
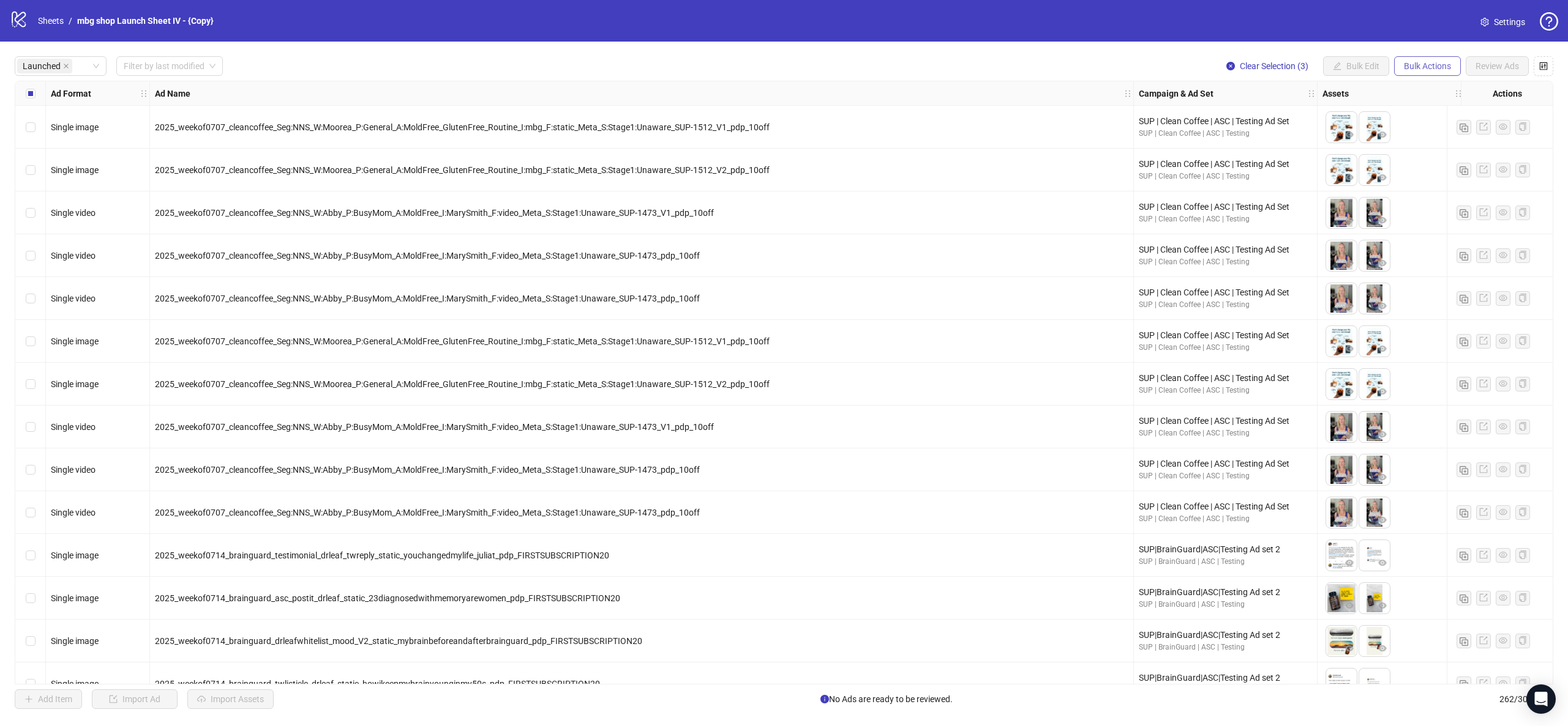
click at [1432, 65] on span "Bulk Actions" at bounding box center [1427, 66] width 47 height 10
click at [1445, 146] on span "Copy to another sheet" at bounding box center [1444, 150] width 84 height 13
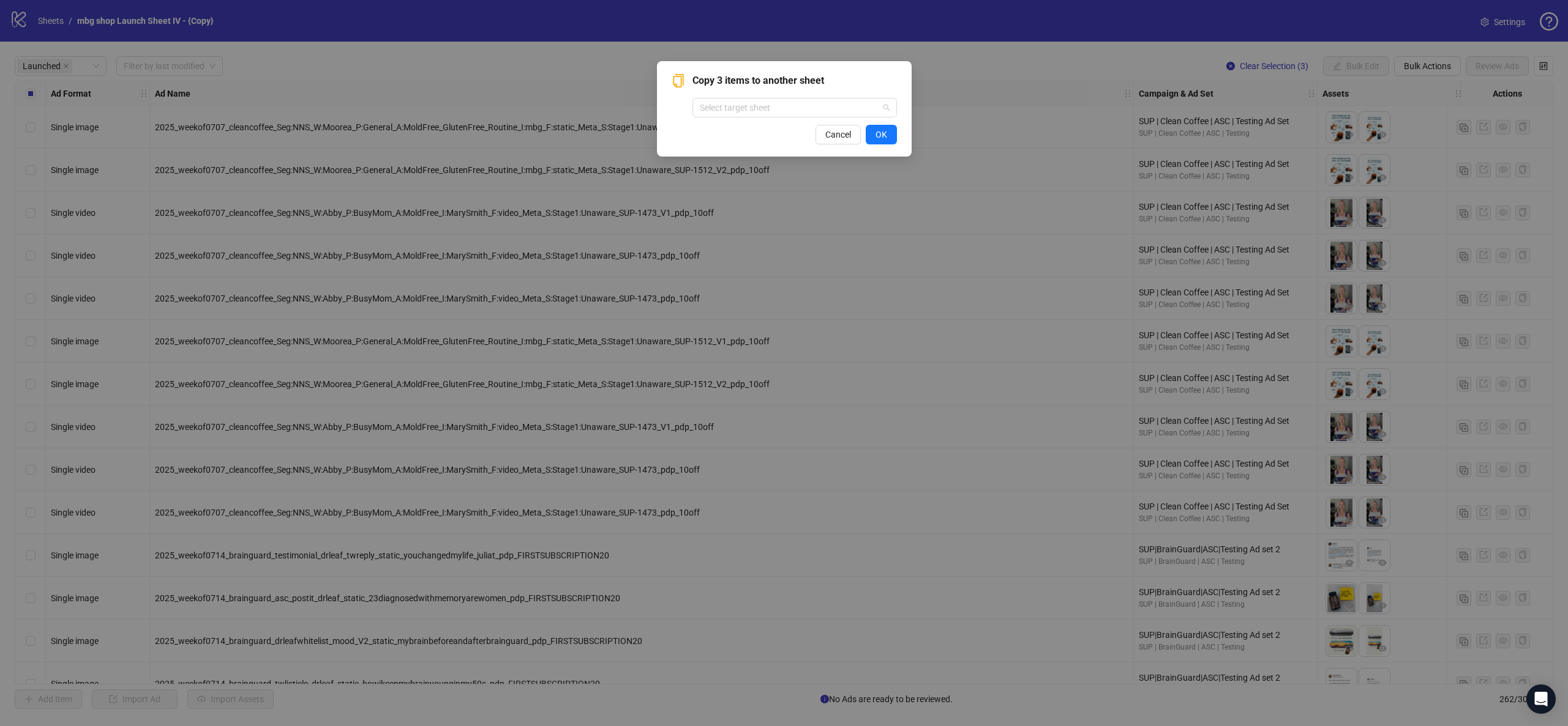
drag, startPoint x: 827, startPoint y: 111, endPoint x: 826, endPoint y: 123, distance: 12.0
click at [827, 111] on input "search" at bounding box center [789, 107] width 179 height 18
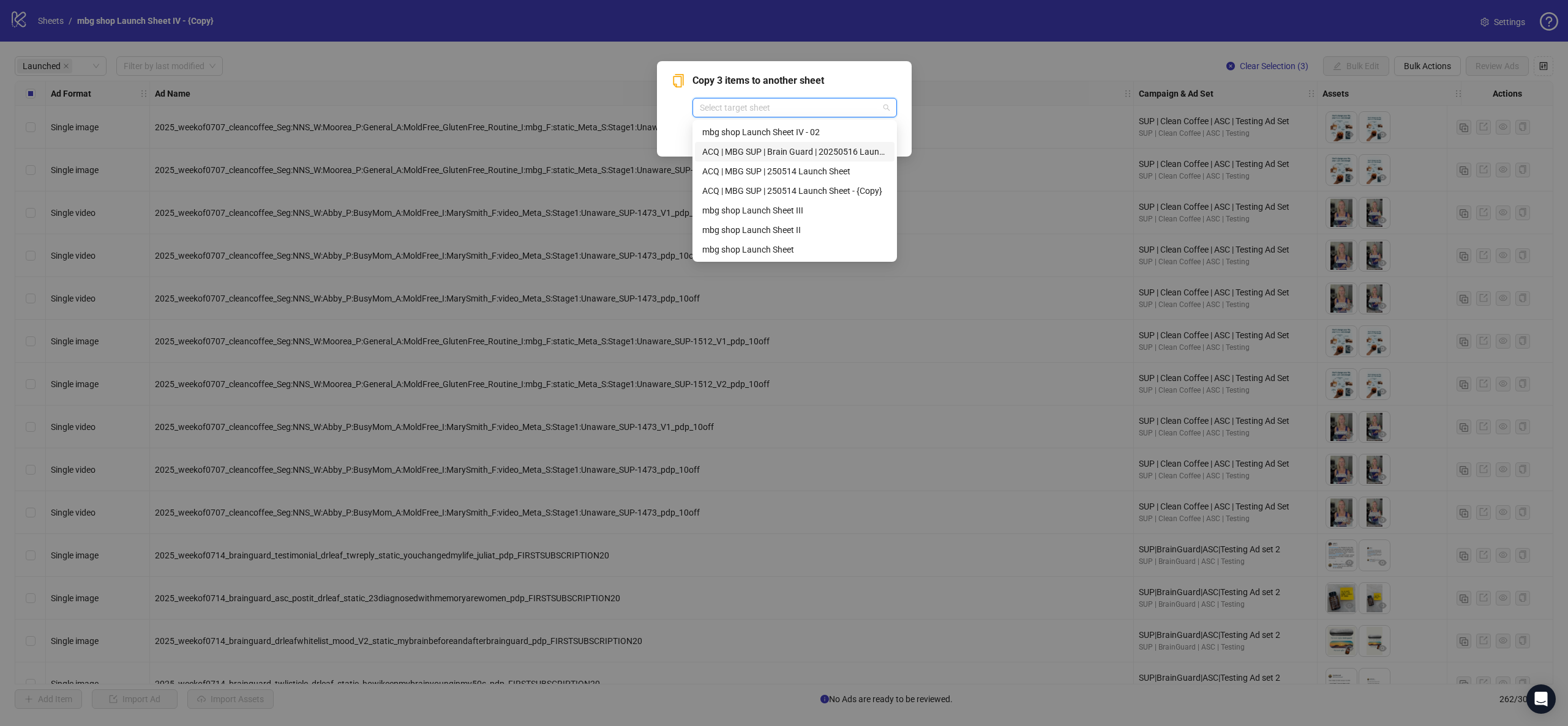
click at [828, 150] on div "ACQ | MBG SUP | Brain Guard | 20250516 Launch Sheet" at bounding box center [795, 151] width 185 height 13
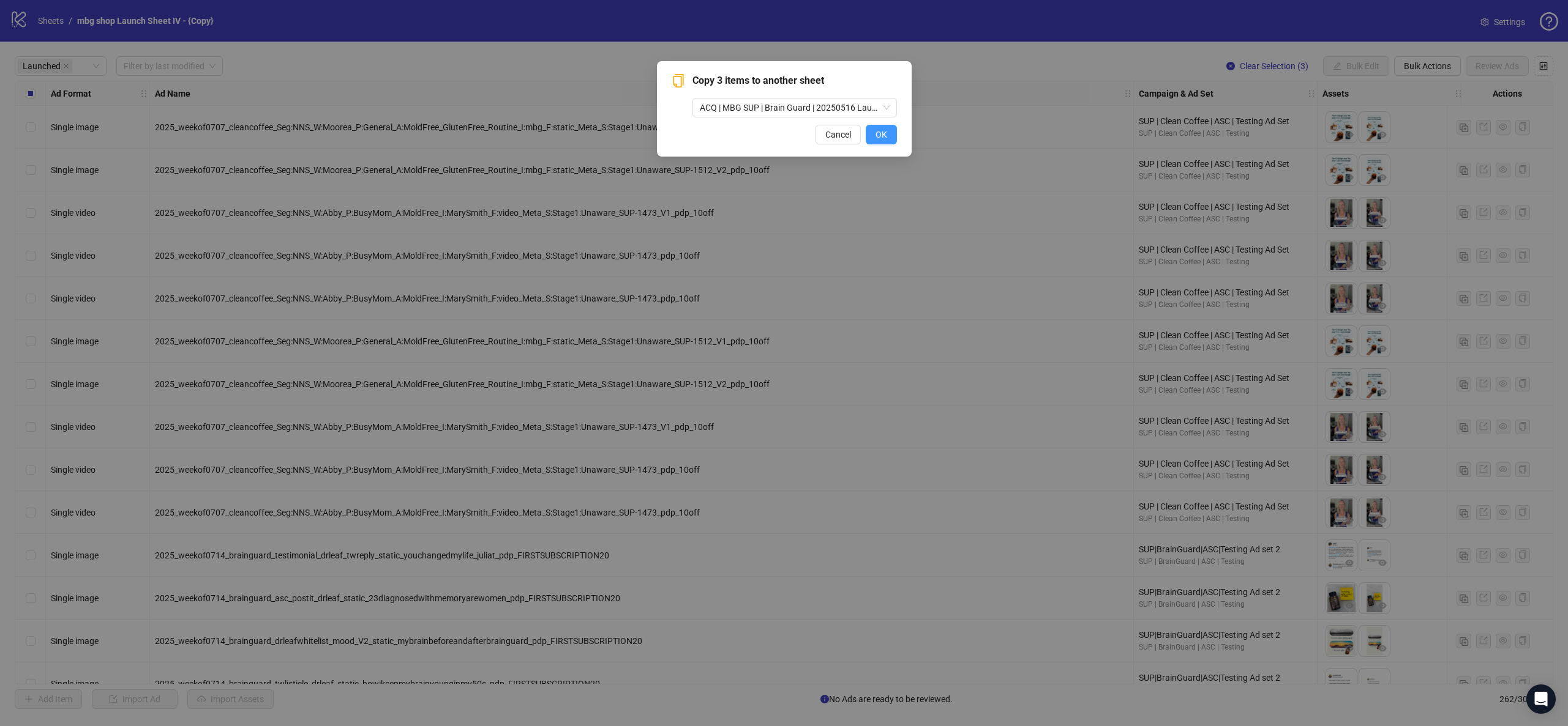
click at [879, 133] on span "OK" at bounding box center [881, 135] width 11 height 10
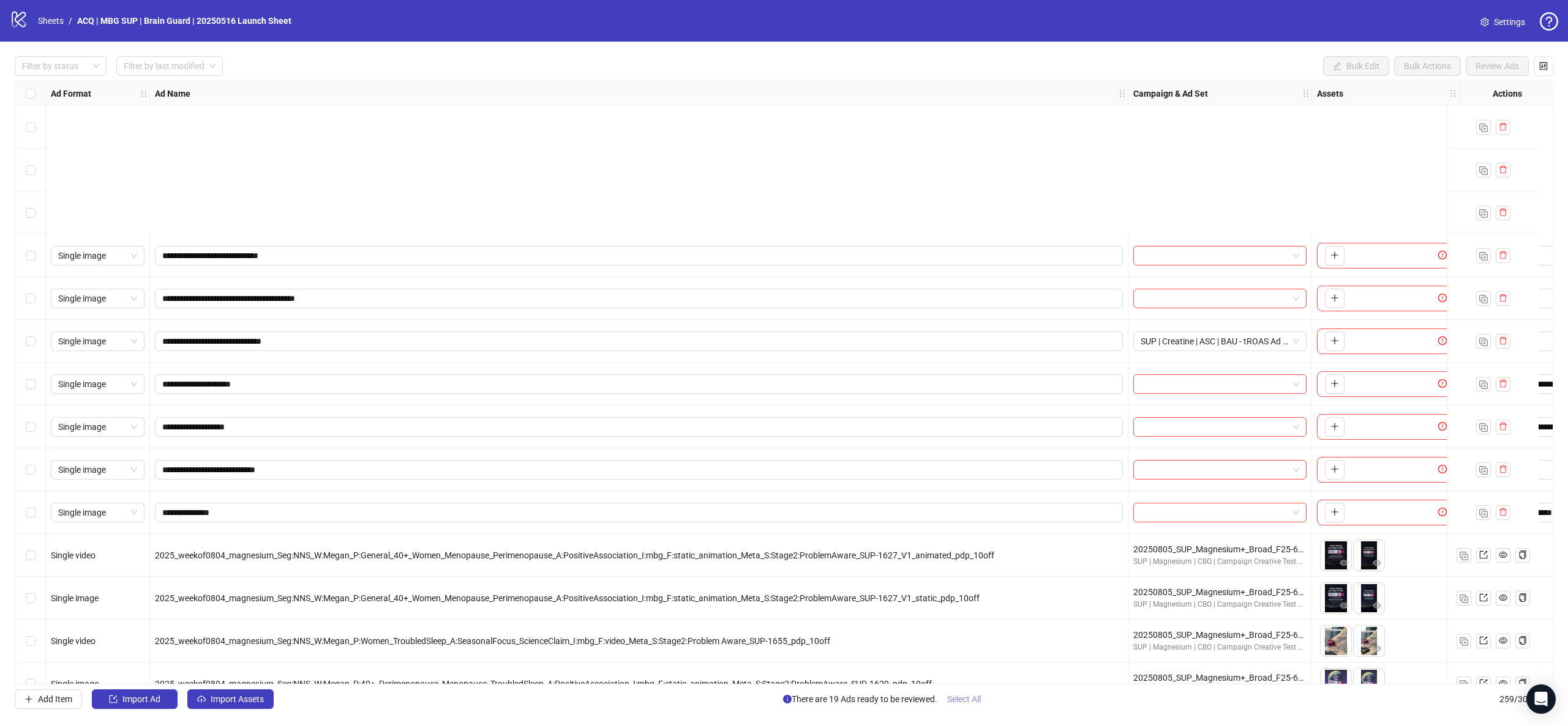
scroll to position [275, 0]
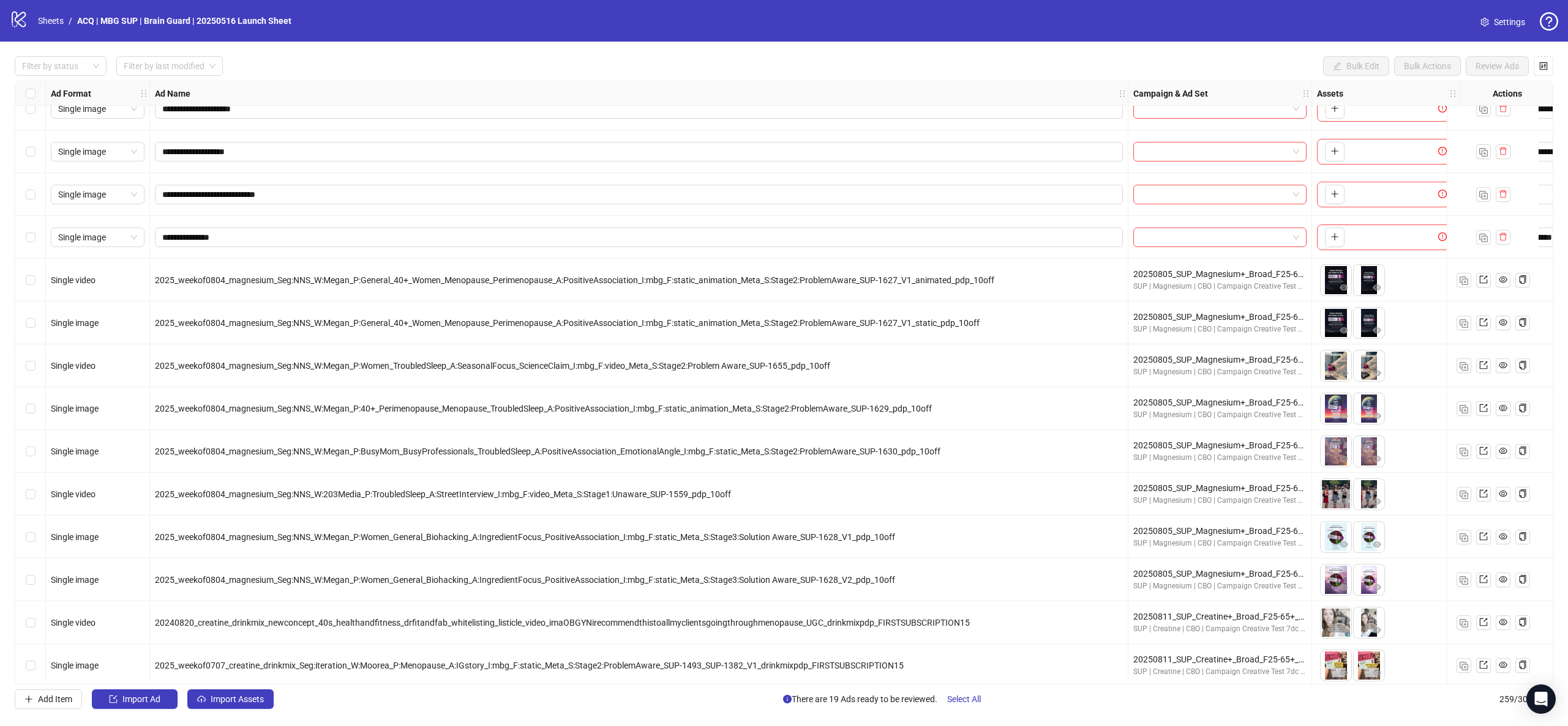
click at [977, 700] on span "Select All" at bounding box center [964, 700] width 34 height 10
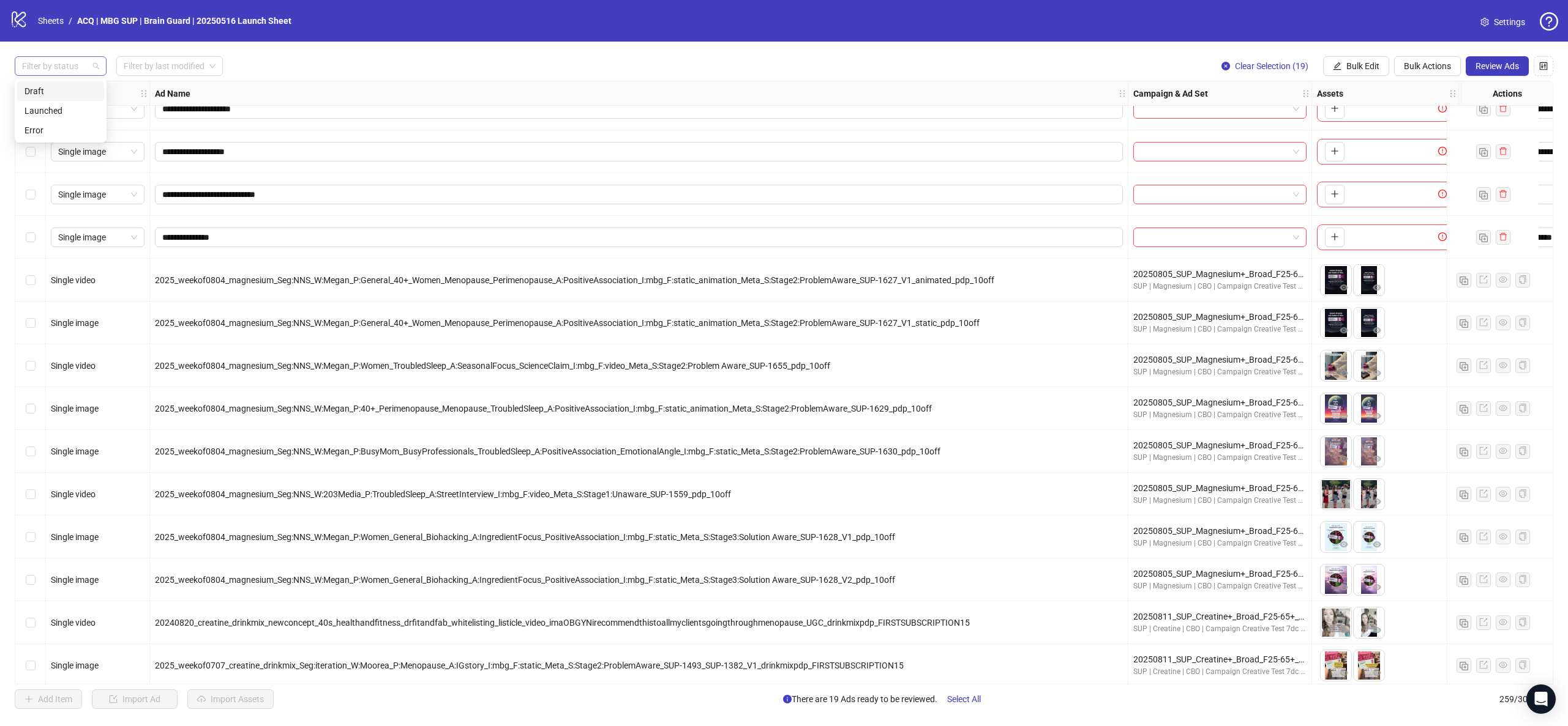
click at [86, 66] on div at bounding box center [54, 66] width 74 height 17
click at [81, 92] on div "Draft" at bounding box center [60, 91] width 72 height 13
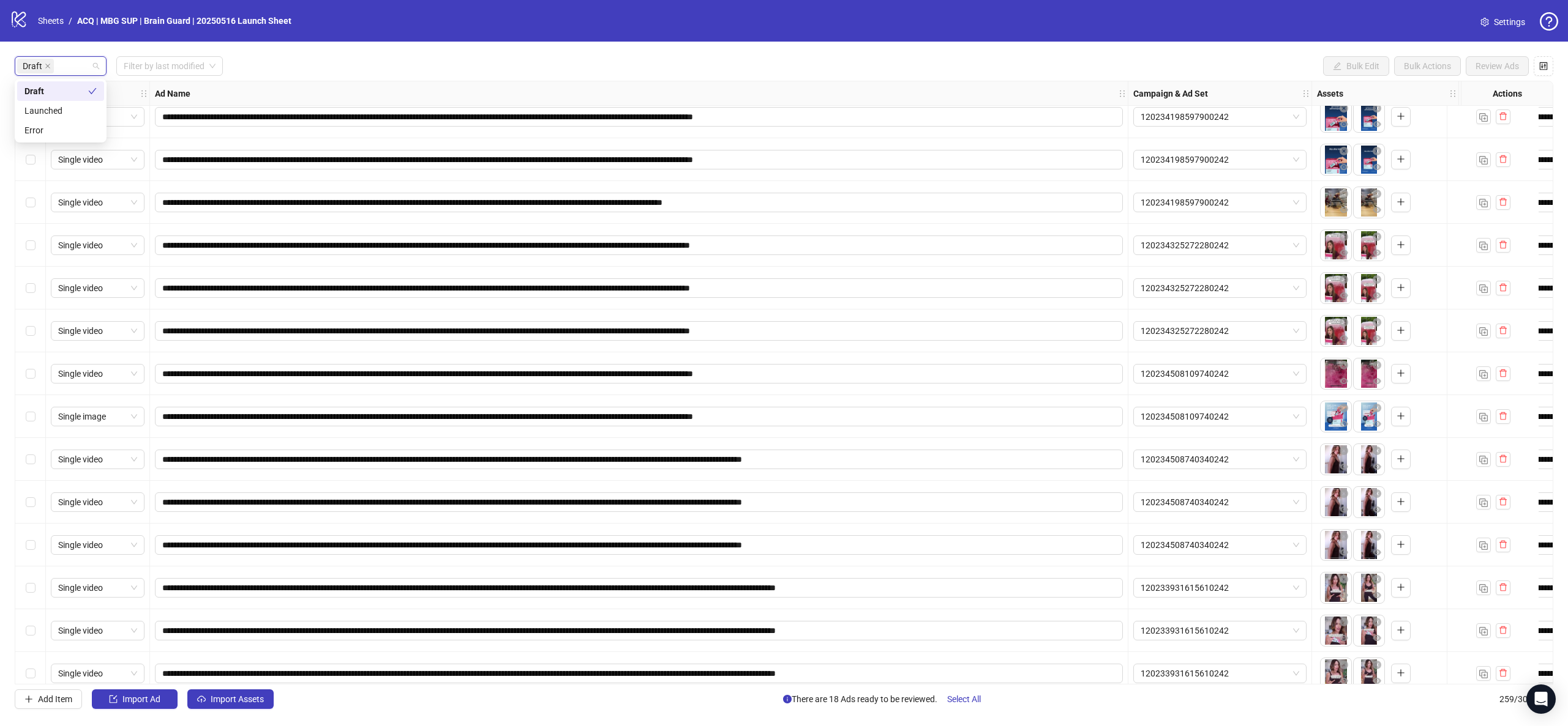
scroll to position [969, 0]
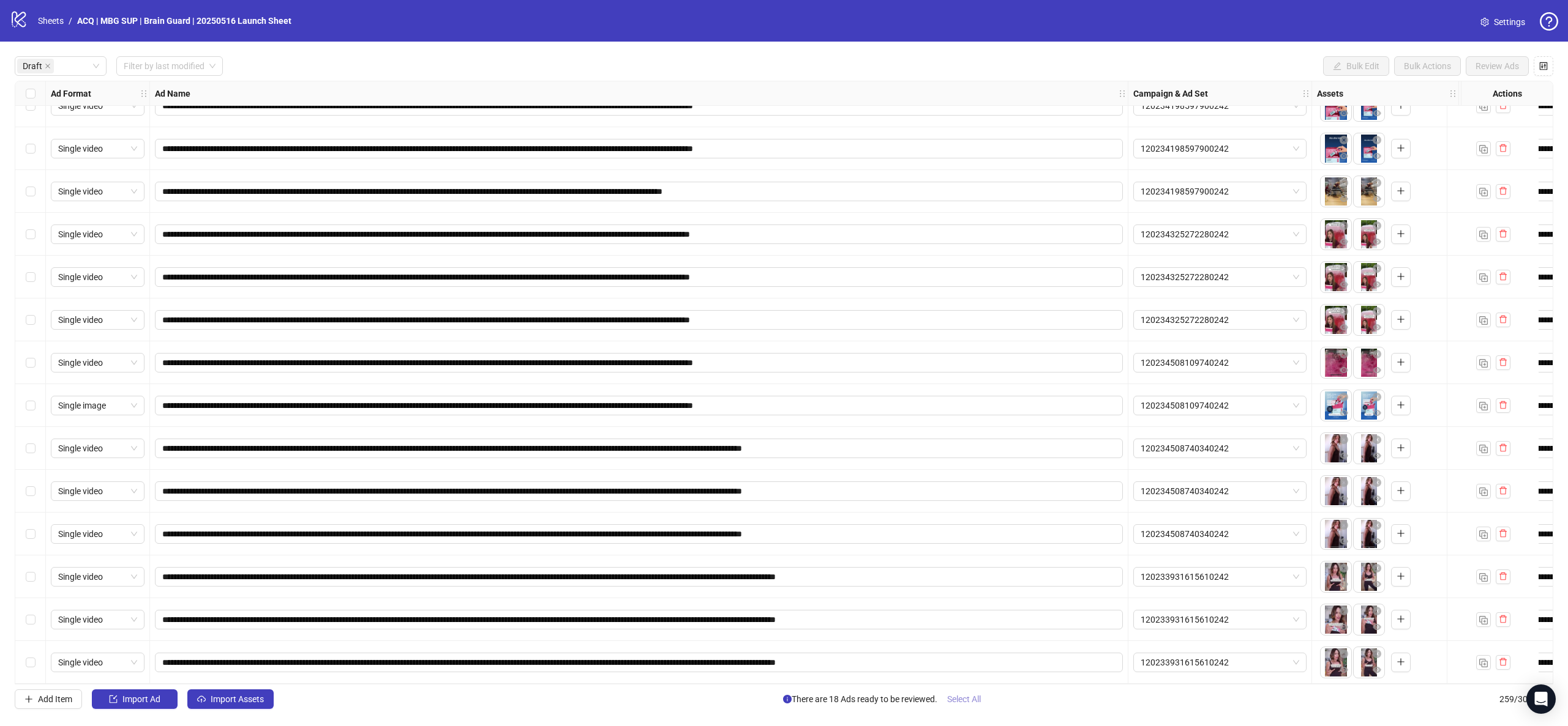
click at [977, 696] on span "Select All" at bounding box center [964, 700] width 34 height 10
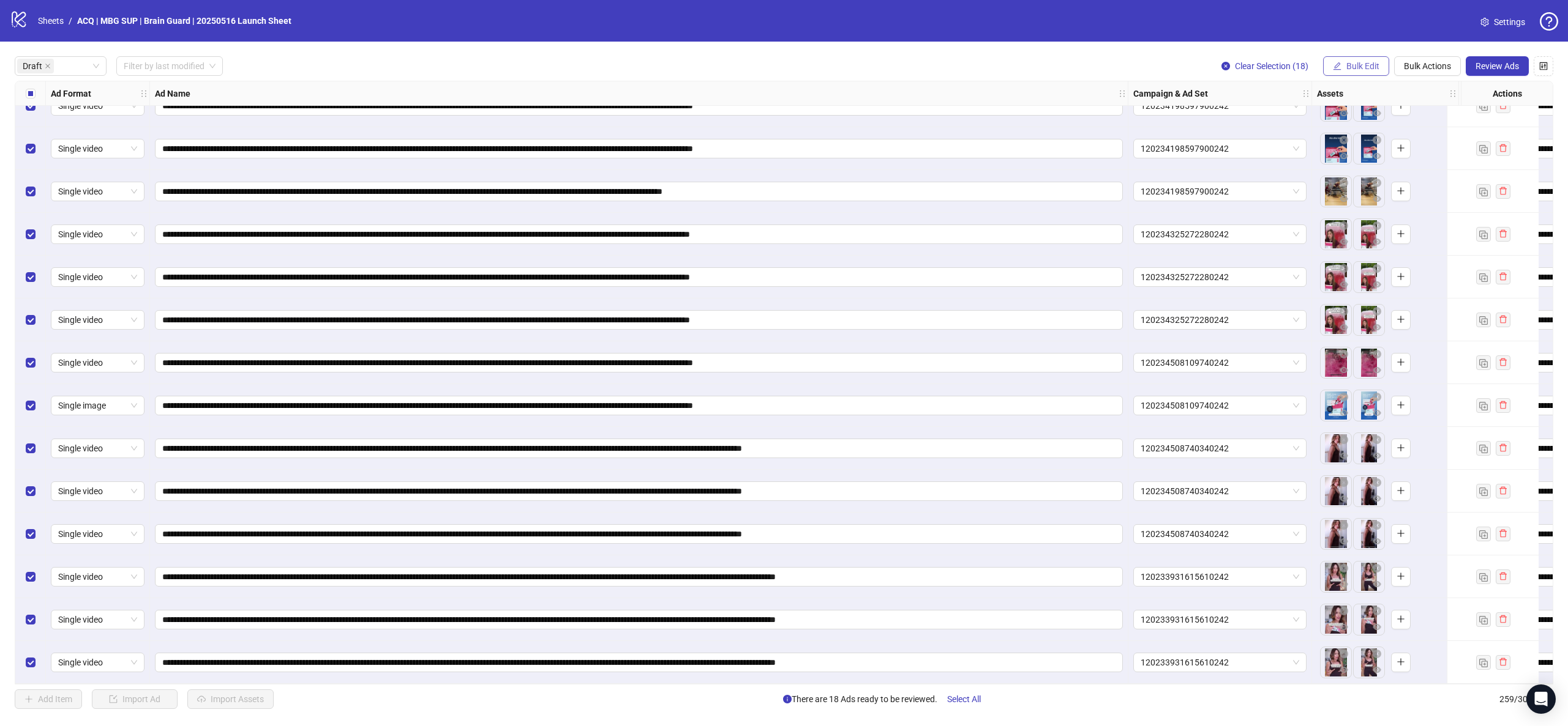
click at [1362, 69] on span "Bulk Edit" at bounding box center [1363, 66] width 33 height 10
click at [1387, 202] on span "Destination URL" at bounding box center [1368, 208] width 73 height 13
click at [1287, 123] on input "**********" at bounding box center [1316, 119] width 159 height 13
paste input "text"
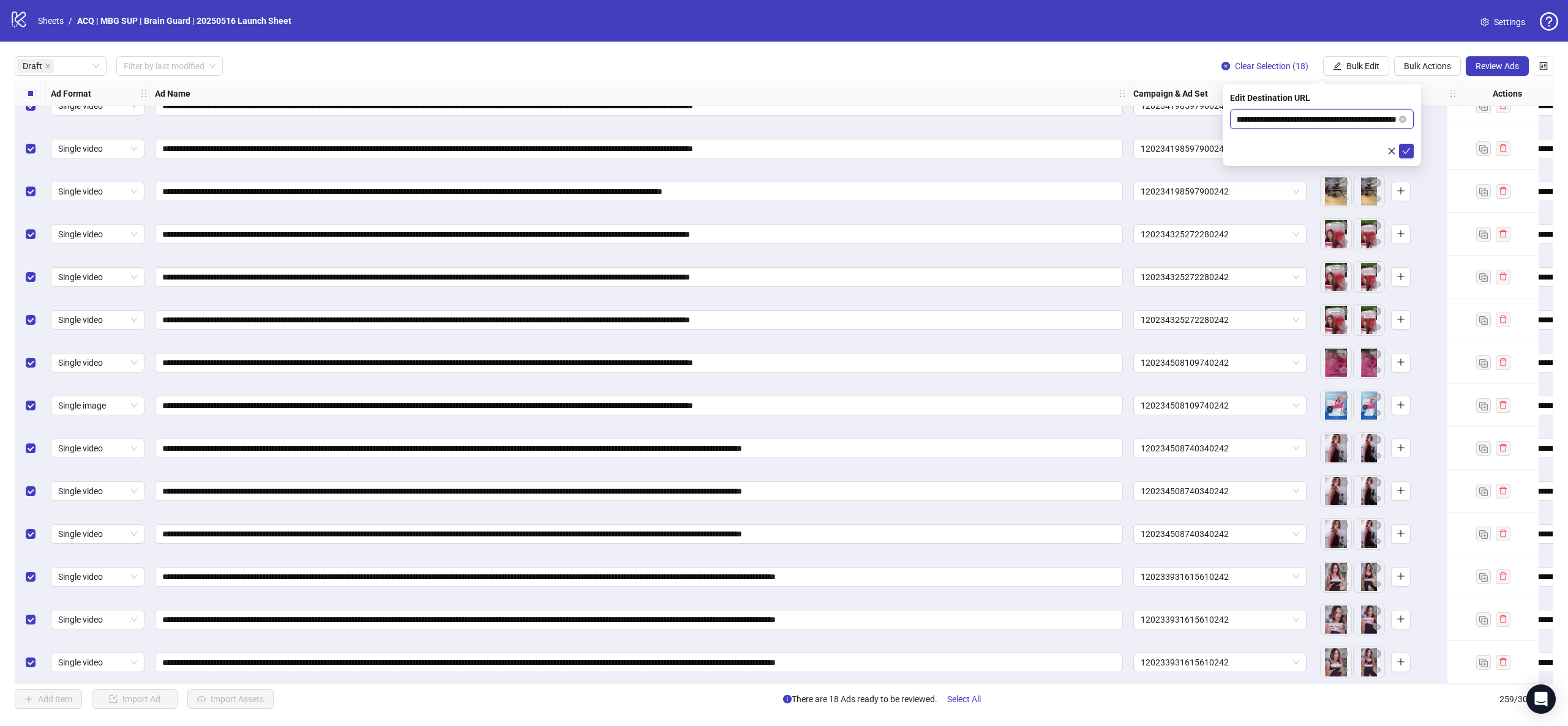
click at [1367, 120] on input "**********" at bounding box center [1316, 119] width 159 height 13
paste input "text"
type input "**********"
click at [1407, 147] on icon "check" at bounding box center [1406, 151] width 9 height 9
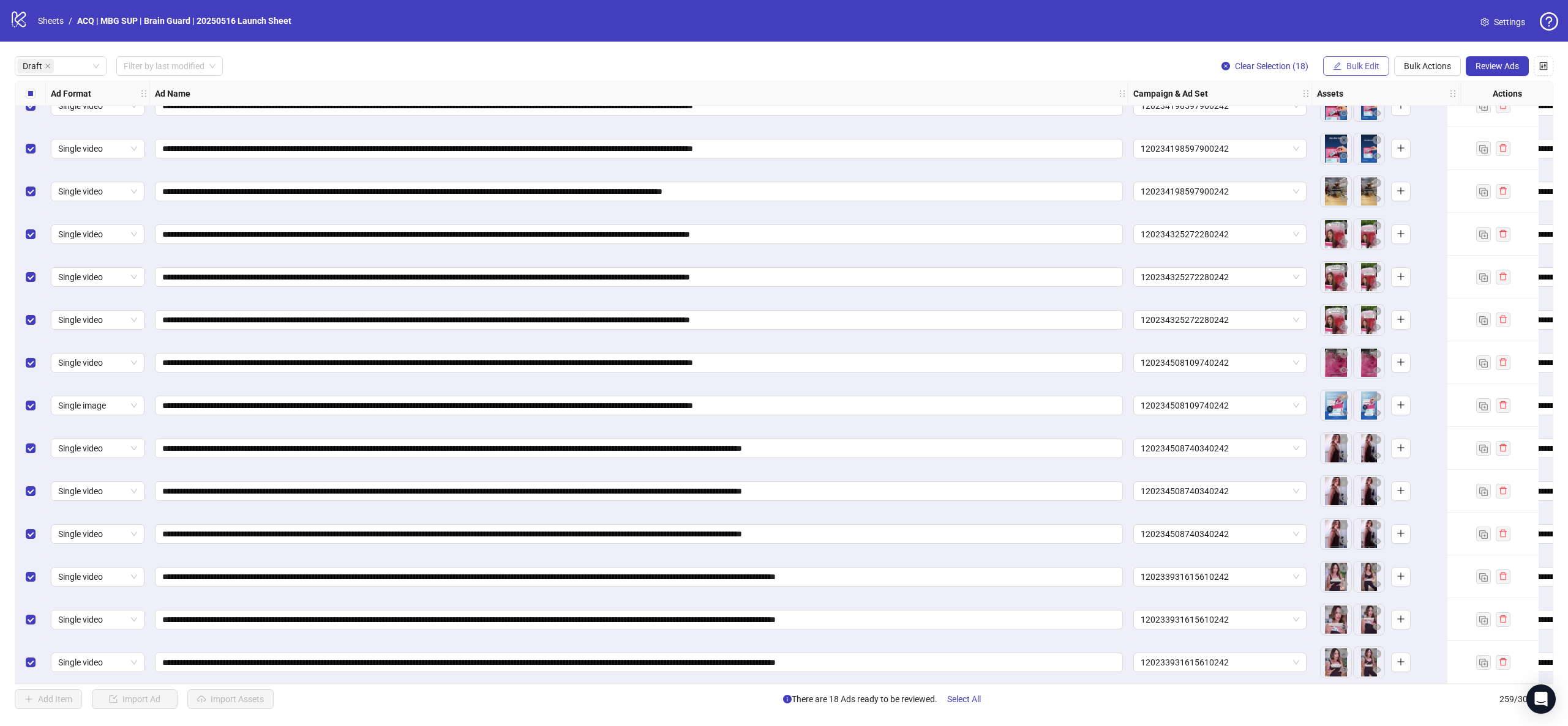
click at [1343, 61] on button "Bulk Edit" at bounding box center [1356, 66] width 66 height 19
click at [1369, 113] on span "Name" at bounding box center [1368, 110] width 73 height 13
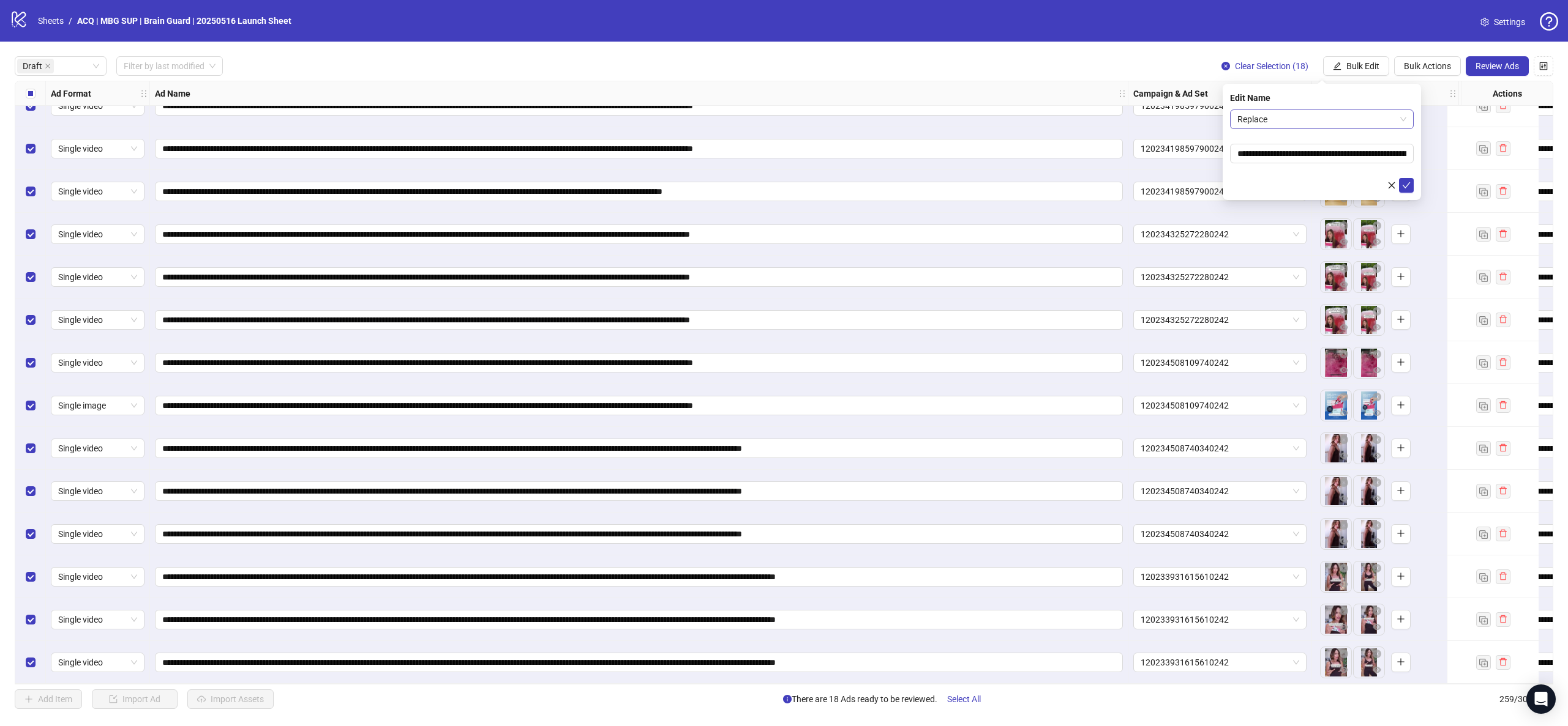
click at [1351, 115] on span "Replace" at bounding box center [1321, 119] width 169 height 18
click at [1343, 157] on div "Find and Replace" at bounding box center [1321, 163] width 164 height 13
click at [1343, 148] on input "text" at bounding box center [1322, 153] width 184 height 19
type input "**********"
click at [1340, 187] on input "text" at bounding box center [1322, 187] width 184 height 19
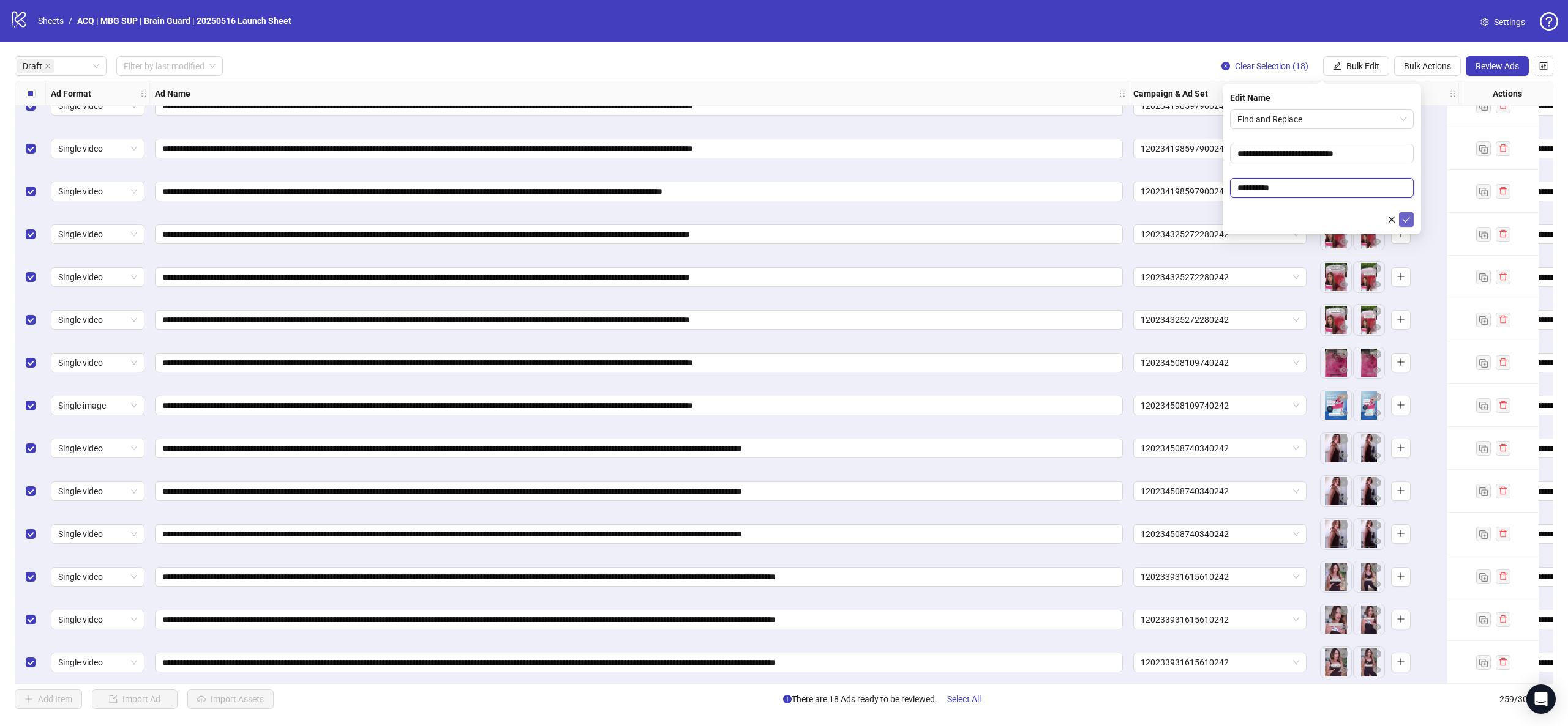
type input "**********"
click at [1406, 214] on button "submit" at bounding box center [1406, 219] width 14 height 14
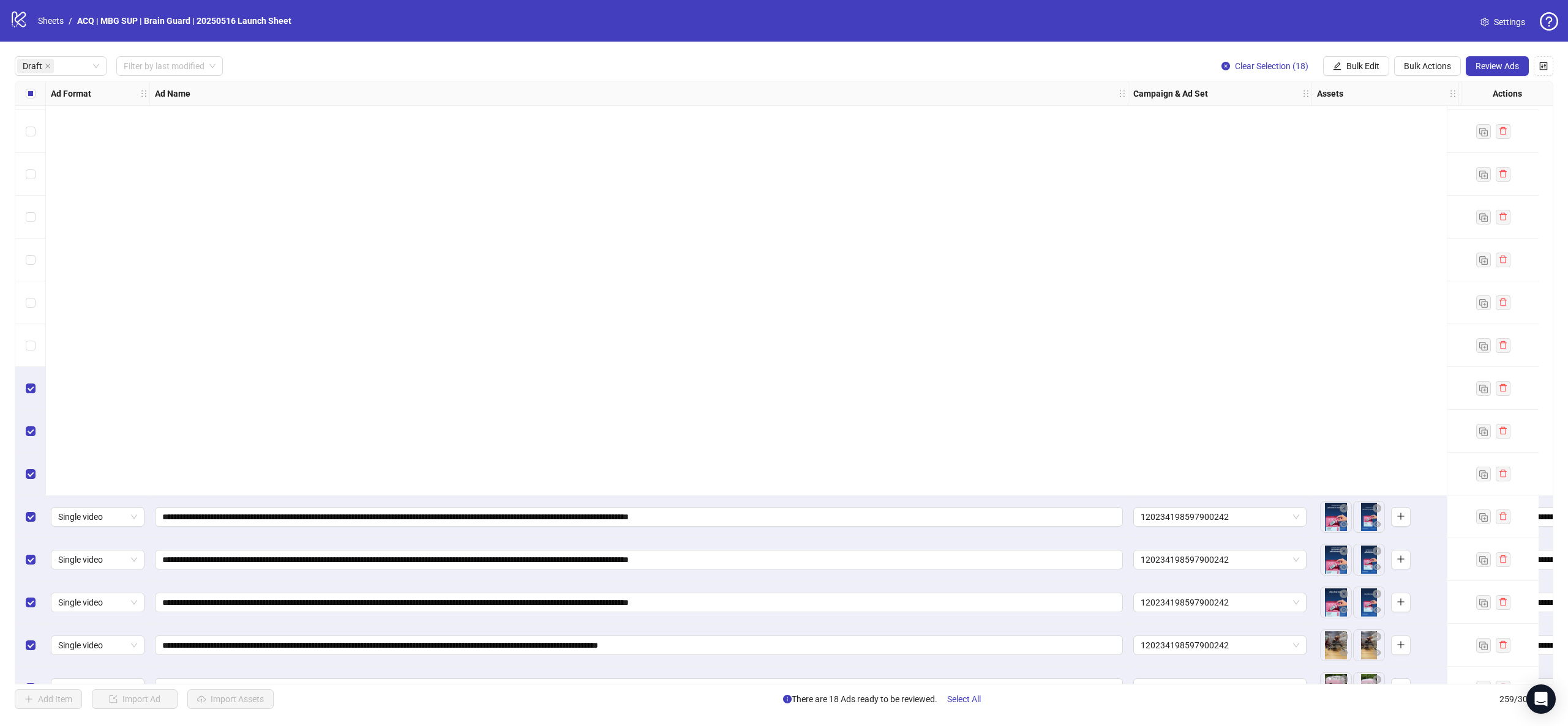
scroll to position [969, 0]
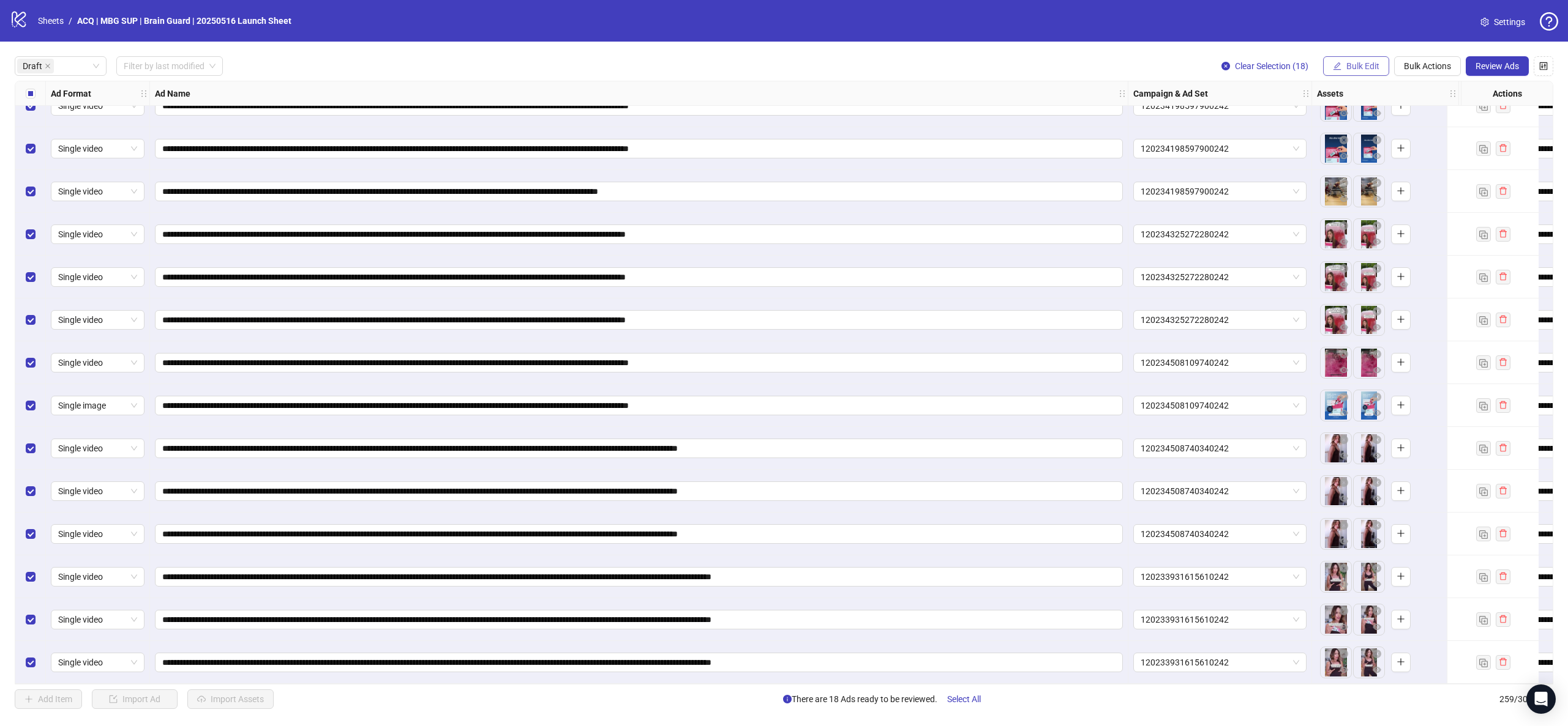
click at [1365, 63] on span "Bulk Edit" at bounding box center [1363, 66] width 33 height 10
click at [1380, 124] on span "Campaign & Ad Set" at bounding box center [1368, 130] width 73 height 13
click at [1338, 113] on span "120234086405450242" at bounding box center [1321, 119] width 169 height 18
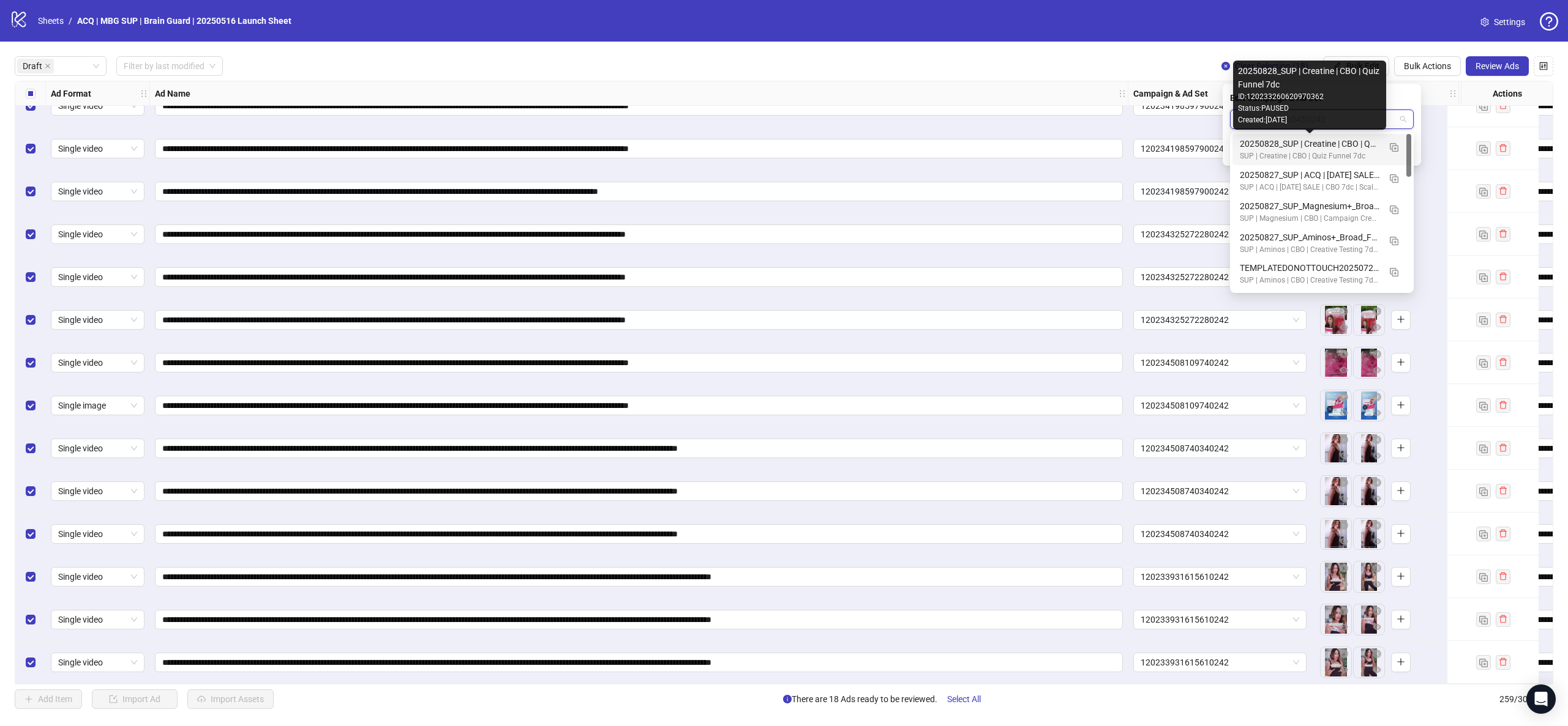
click at [1338, 147] on div "20250828_SUP | Creatine | CBO | Quiz Funnel 7dc" at bounding box center [1309, 143] width 140 height 13
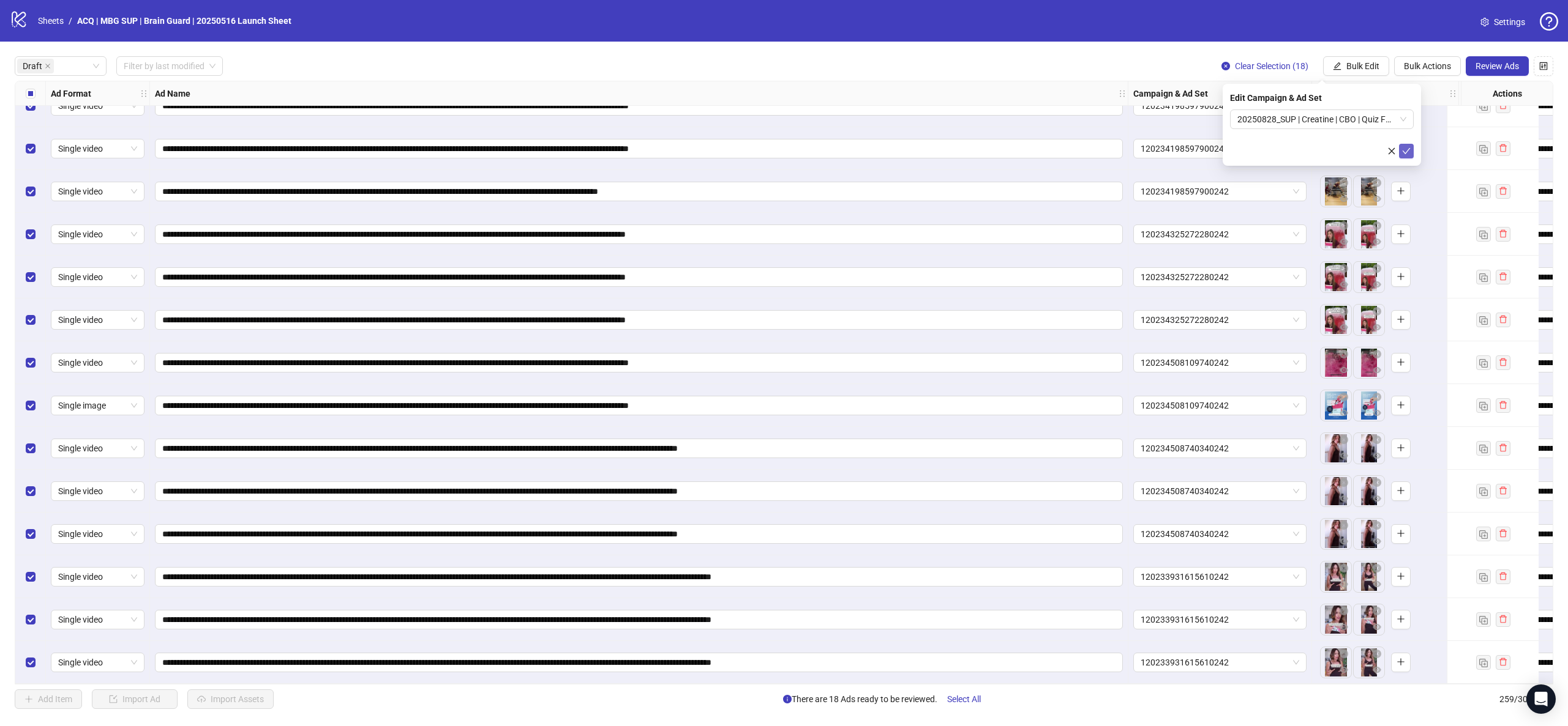
click at [1409, 151] on icon "check" at bounding box center [1406, 151] width 9 height 9
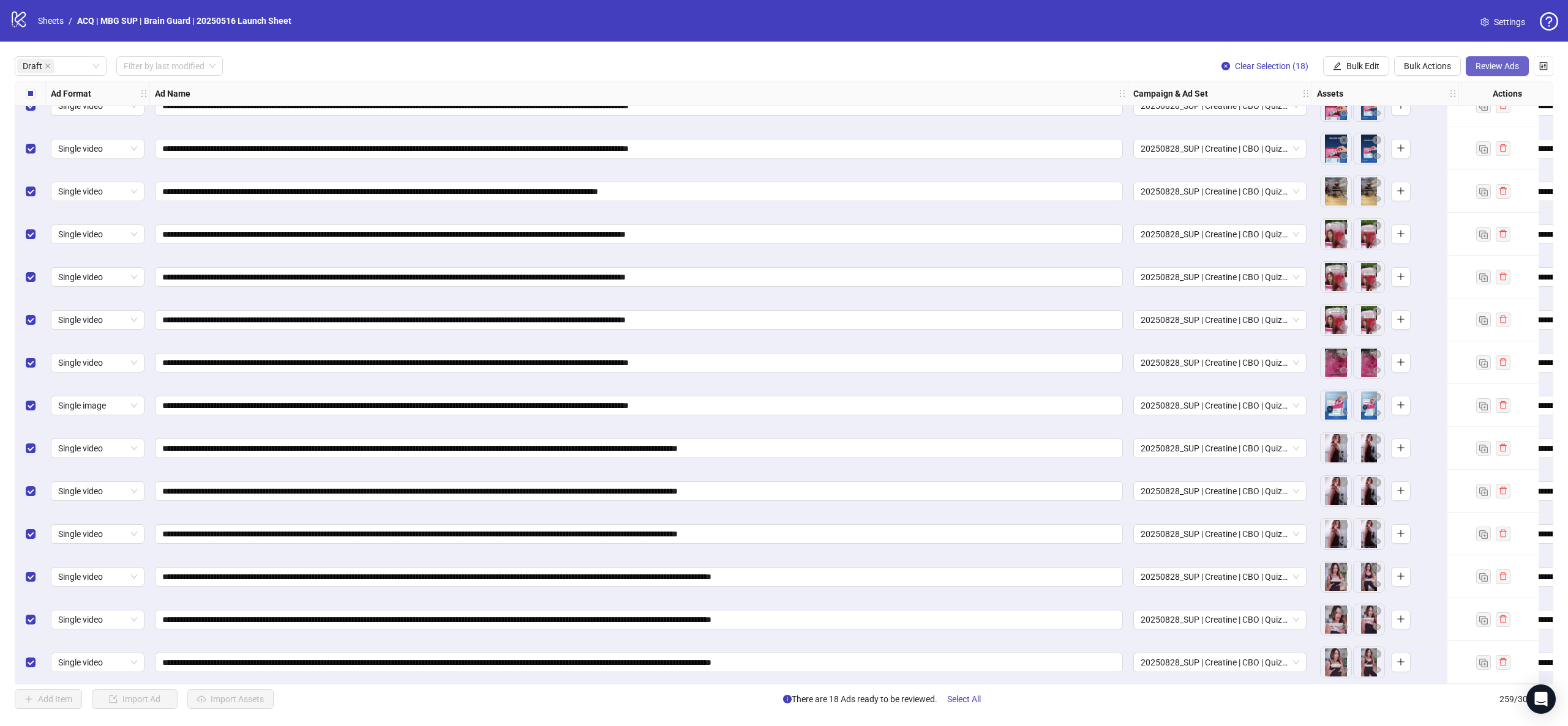
click at [1484, 67] on span "Review Ads" at bounding box center [1497, 66] width 43 height 10
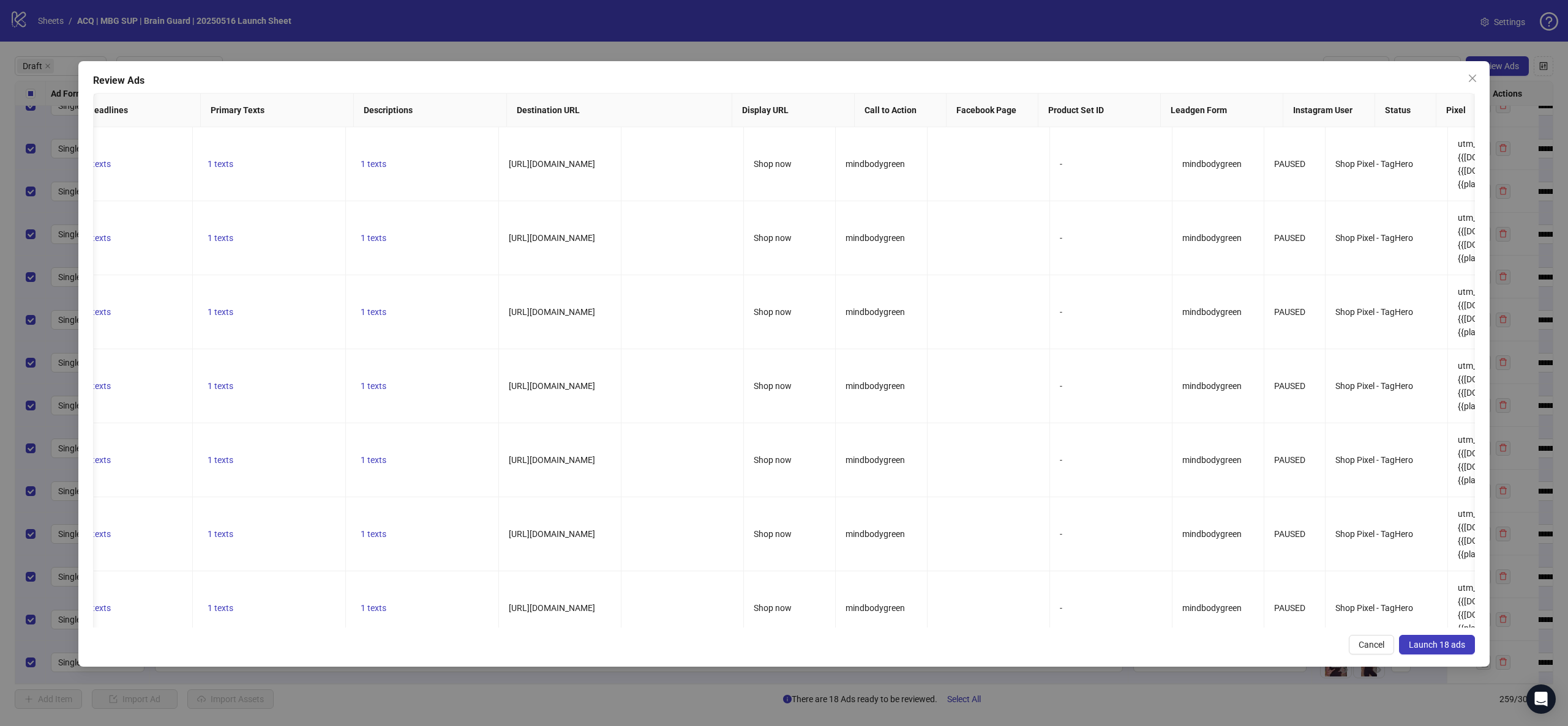
scroll to position [0, 1029]
click at [1430, 636] on button "Launch 18 ads" at bounding box center [1437, 644] width 76 height 19
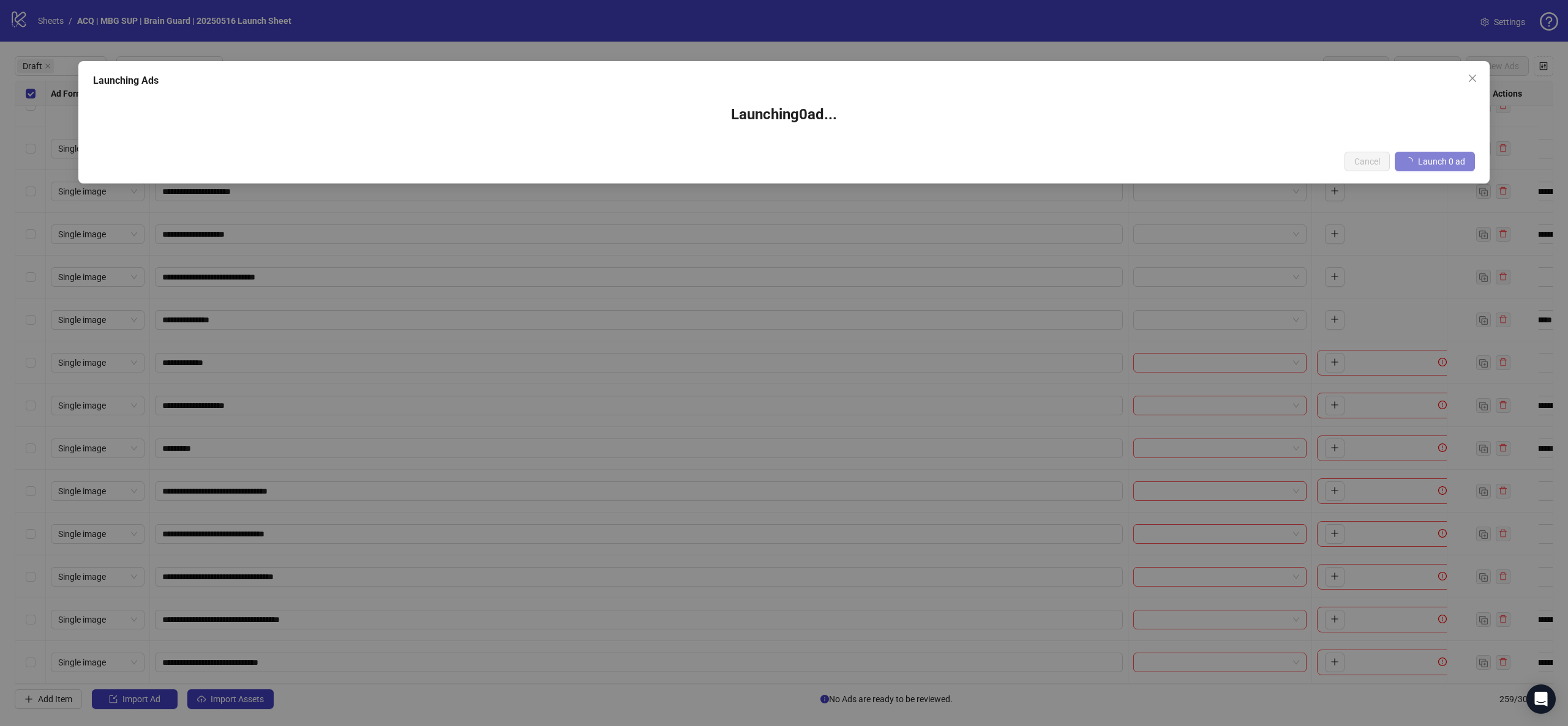
scroll to position [197, 0]
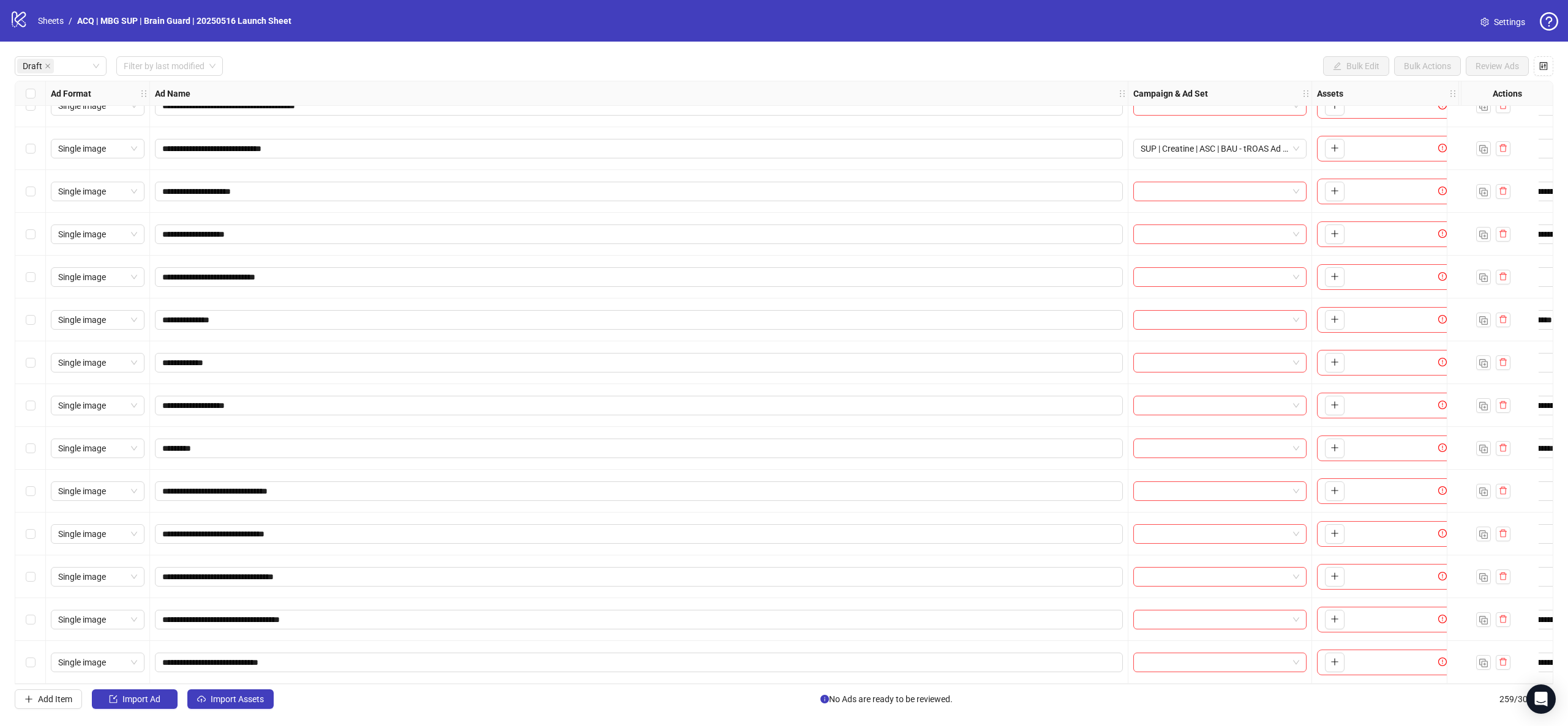
click at [36, 402] on div "Select row 12" at bounding box center [30, 405] width 31 height 43
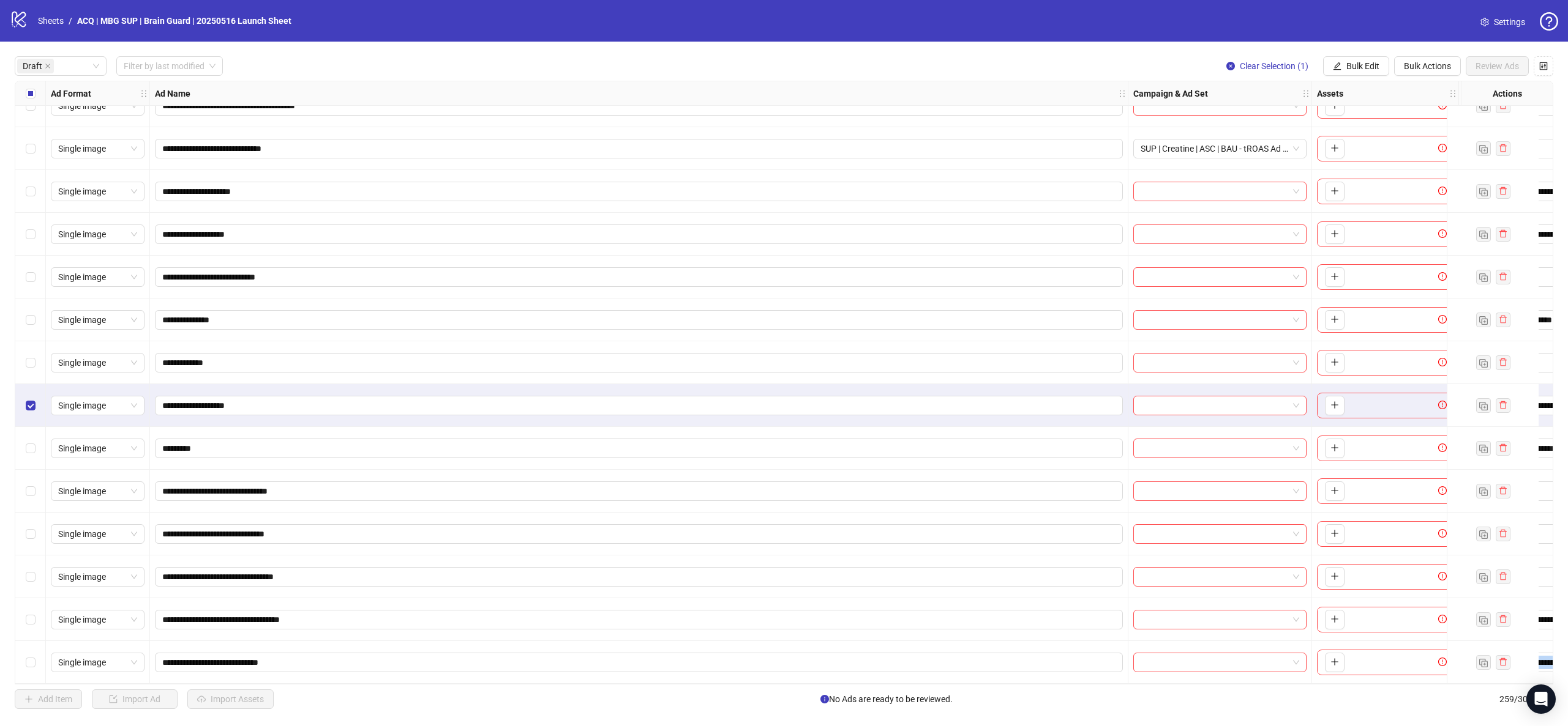
drag, startPoint x: 386, startPoint y: 685, endPoint x: 509, endPoint y: 674, distance: 123.5
click at [509, 674] on div "**********" at bounding box center [784, 382] width 1568 height 682
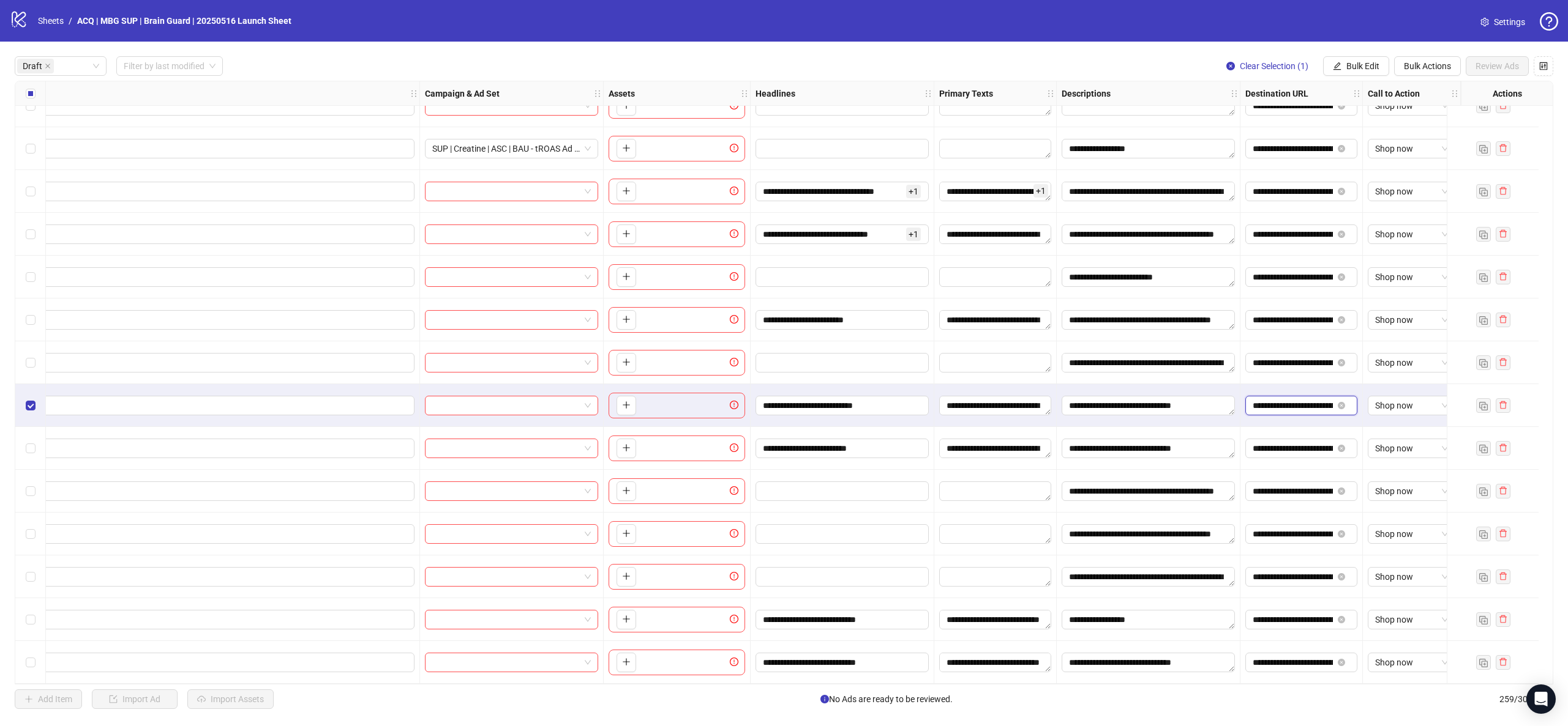
click at [1253, 399] on input "**********" at bounding box center [1293, 405] width 81 height 13
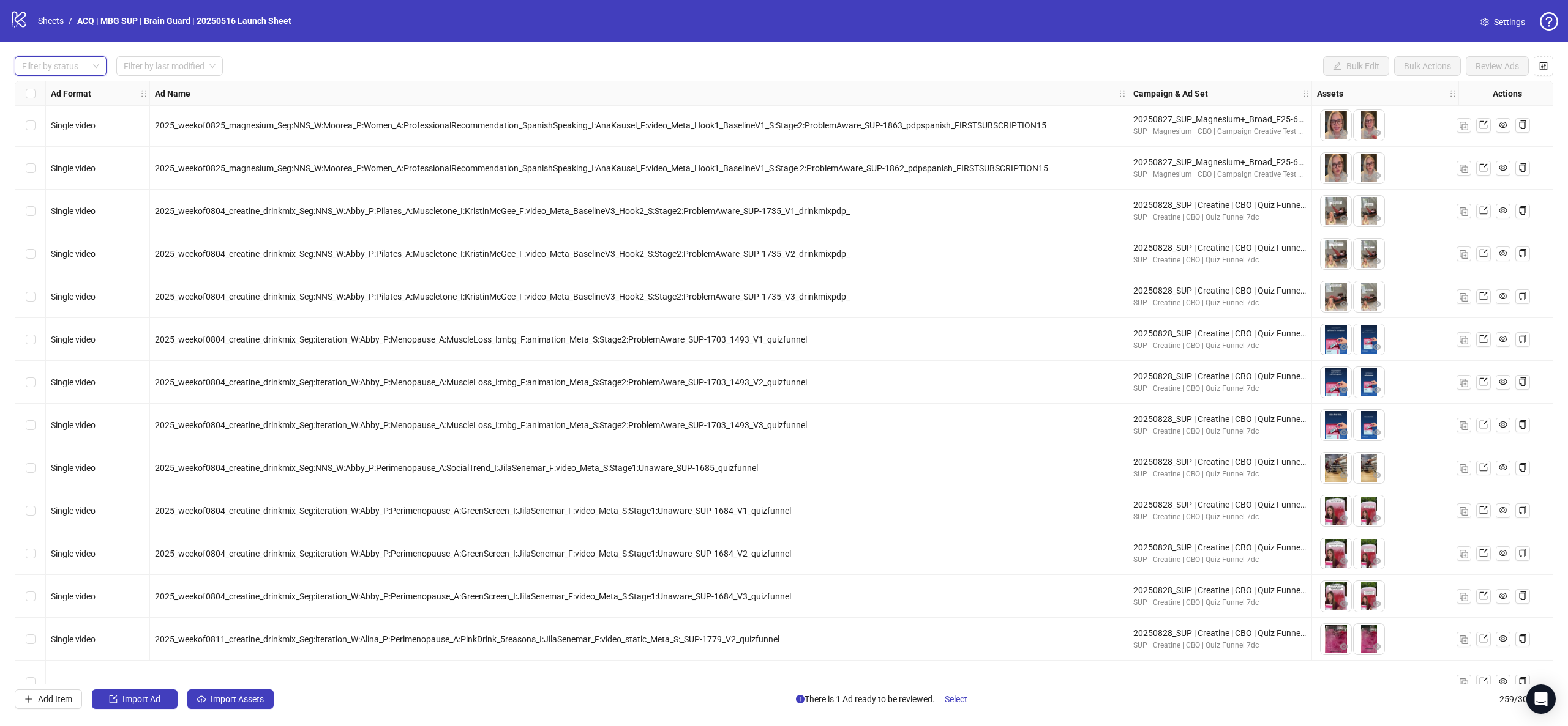
scroll to position [10061, 0]
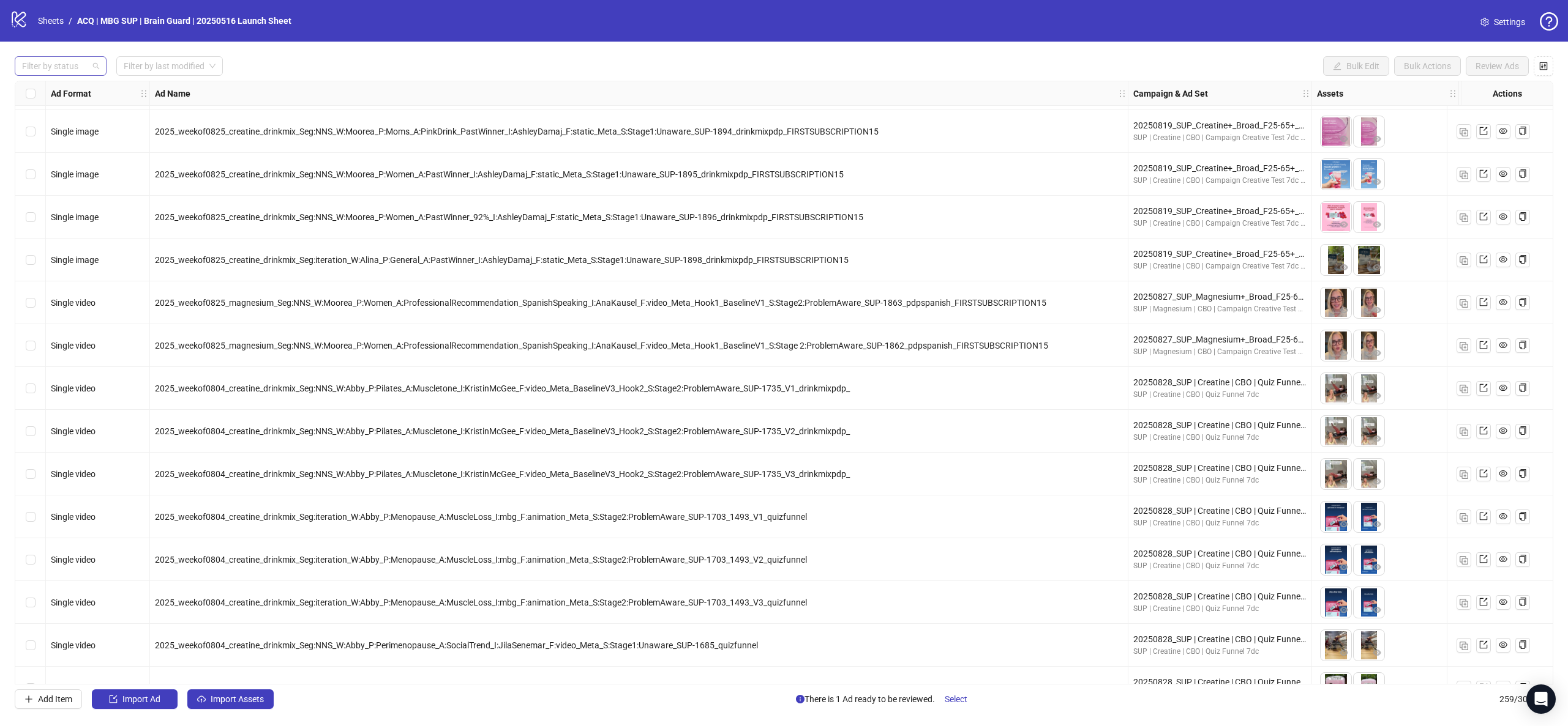
click at [79, 58] on div at bounding box center [54, 66] width 74 height 17
click at [79, 89] on div "Draft" at bounding box center [60, 91] width 72 height 13
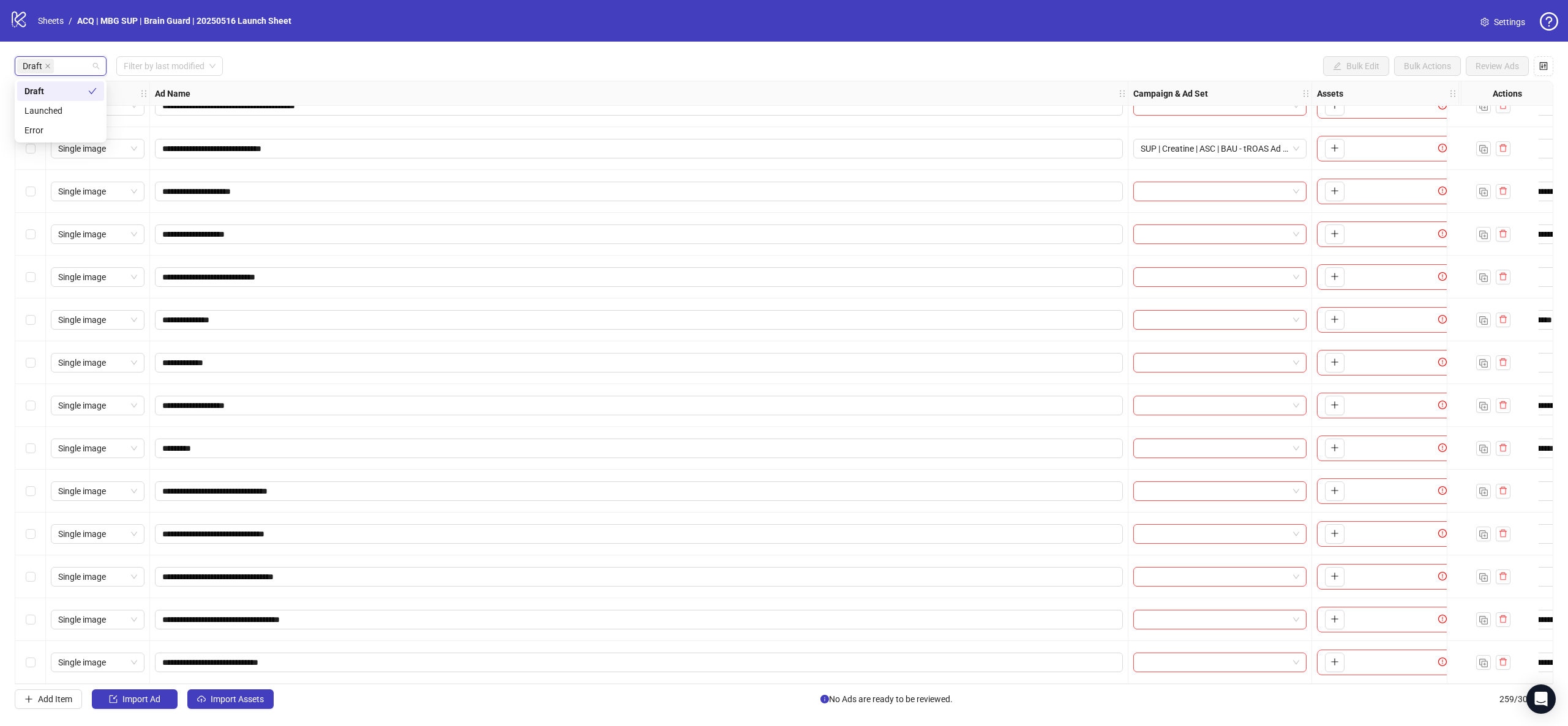
scroll to position [197, 0]
click at [63, 697] on span "Add Item" at bounding box center [55, 700] width 35 height 10
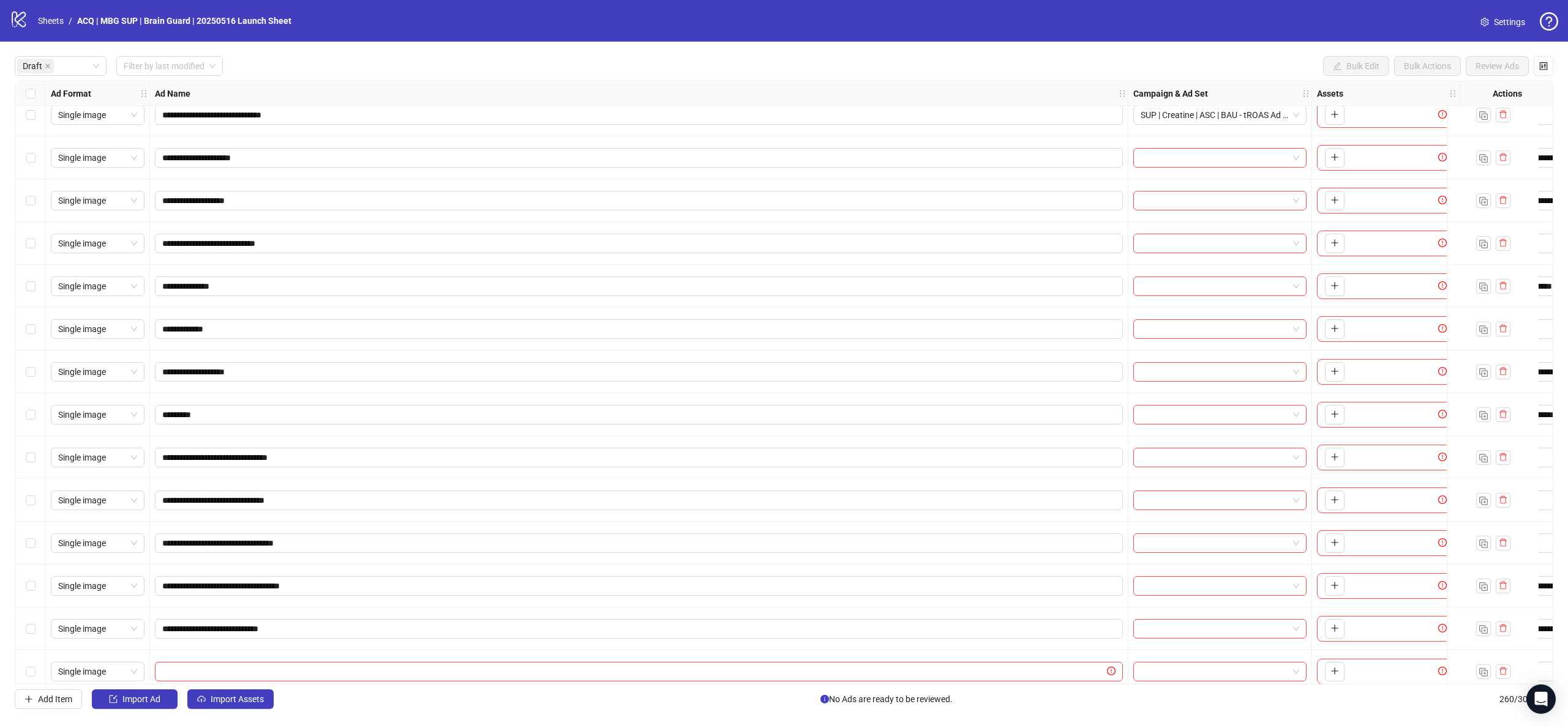
scroll to position [241, 0]
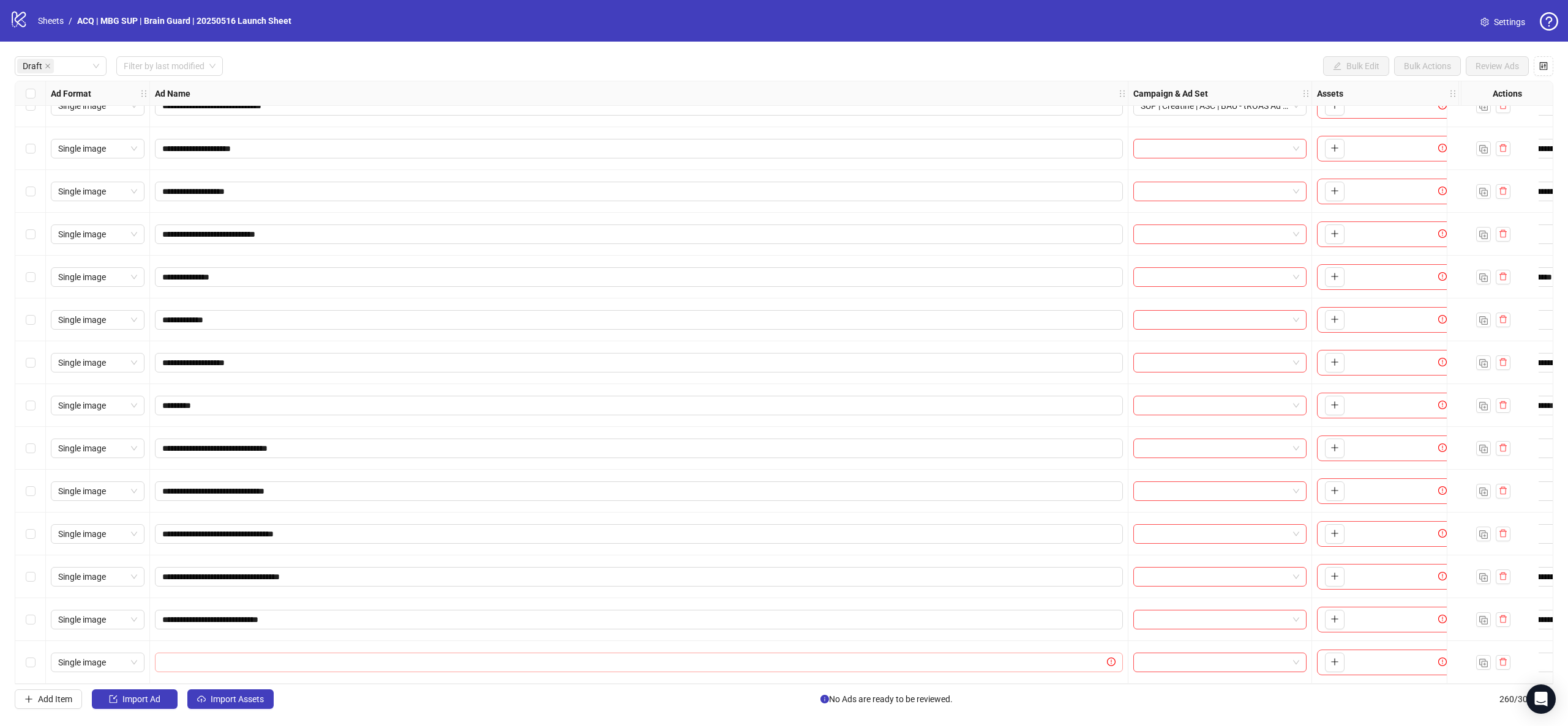
click at [492, 653] on span at bounding box center [638, 663] width 968 height 19
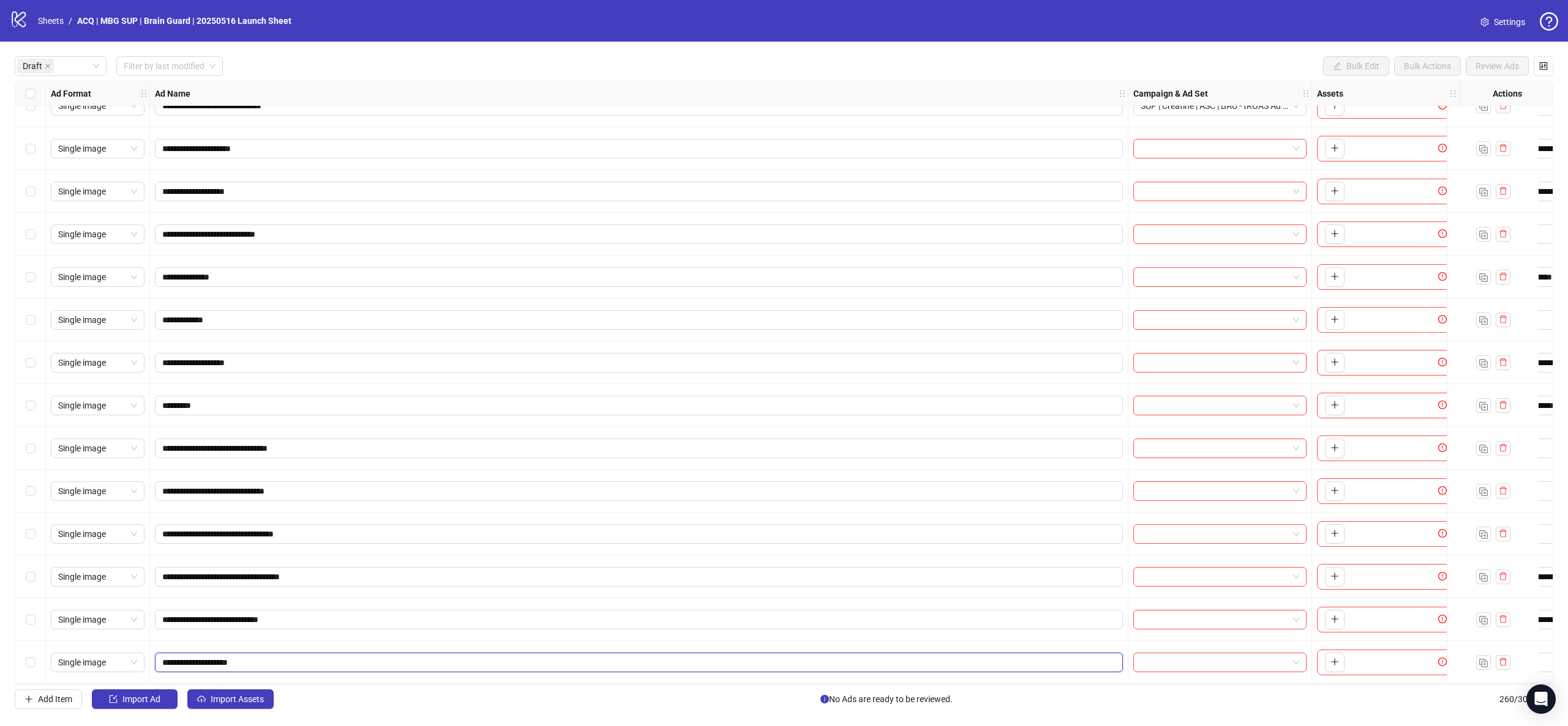
type input "**********"
click at [62, 696] on span "Add Item" at bounding box center [55, 700] width 35 height 10
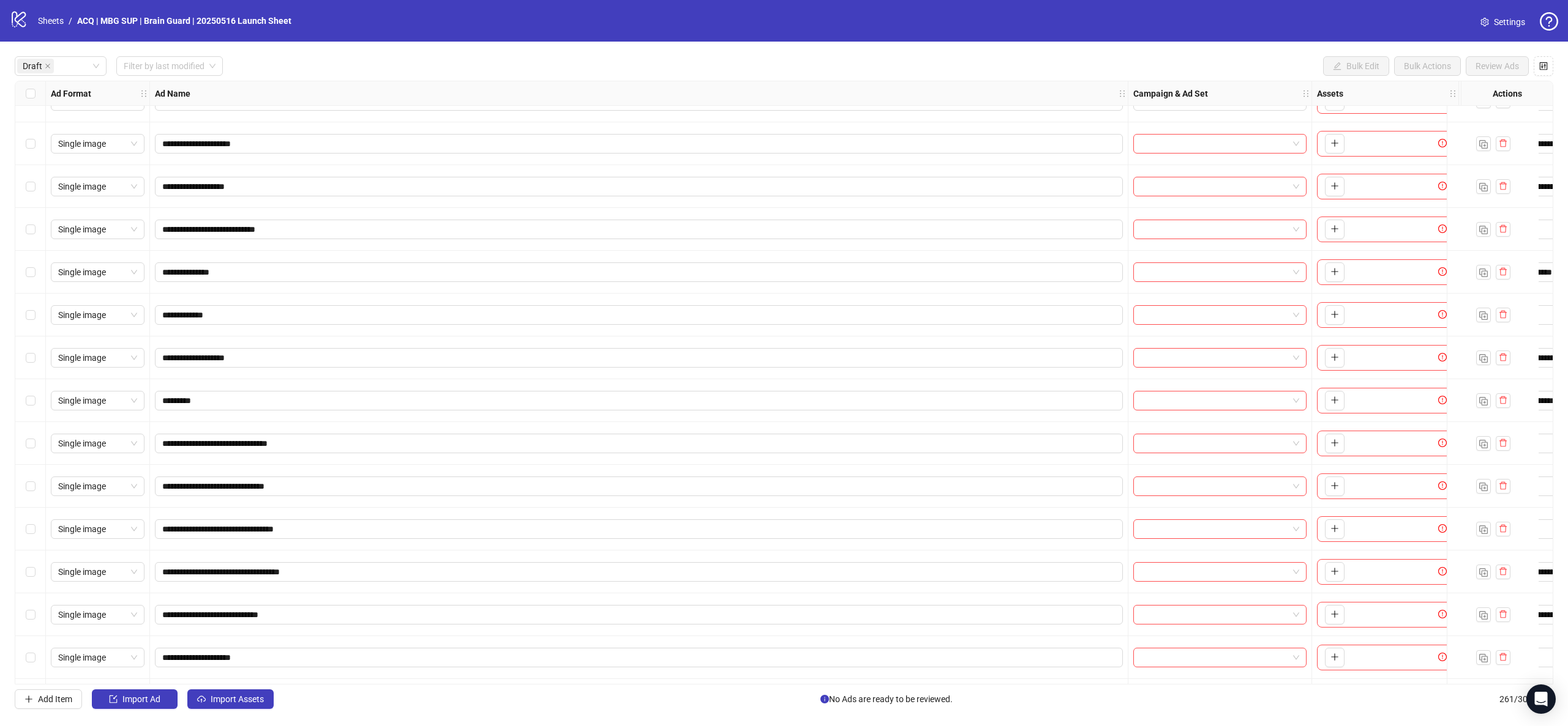
scroll to position [283, 0]
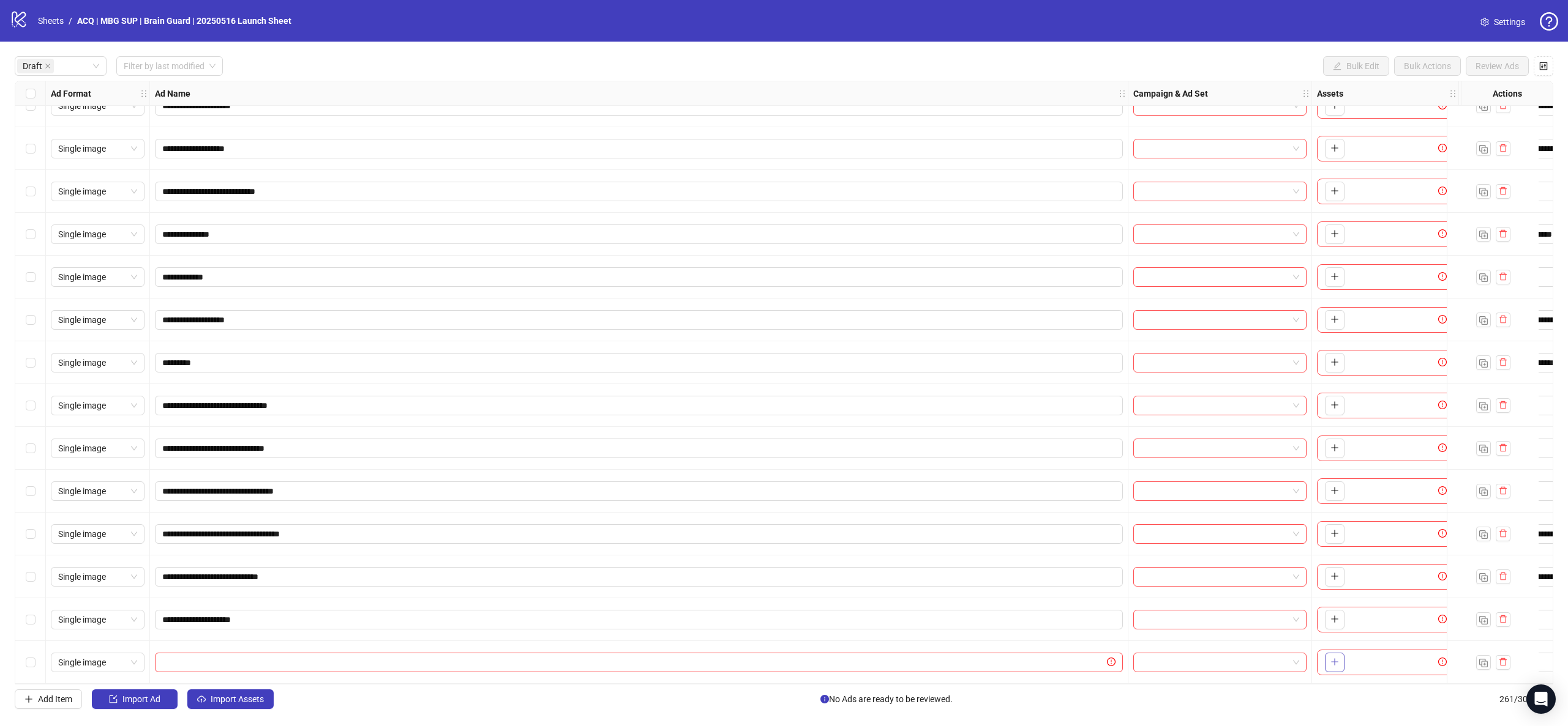
click at [1340, 662] on button "button" at bounding box center [1334, 663] width 19 height 19
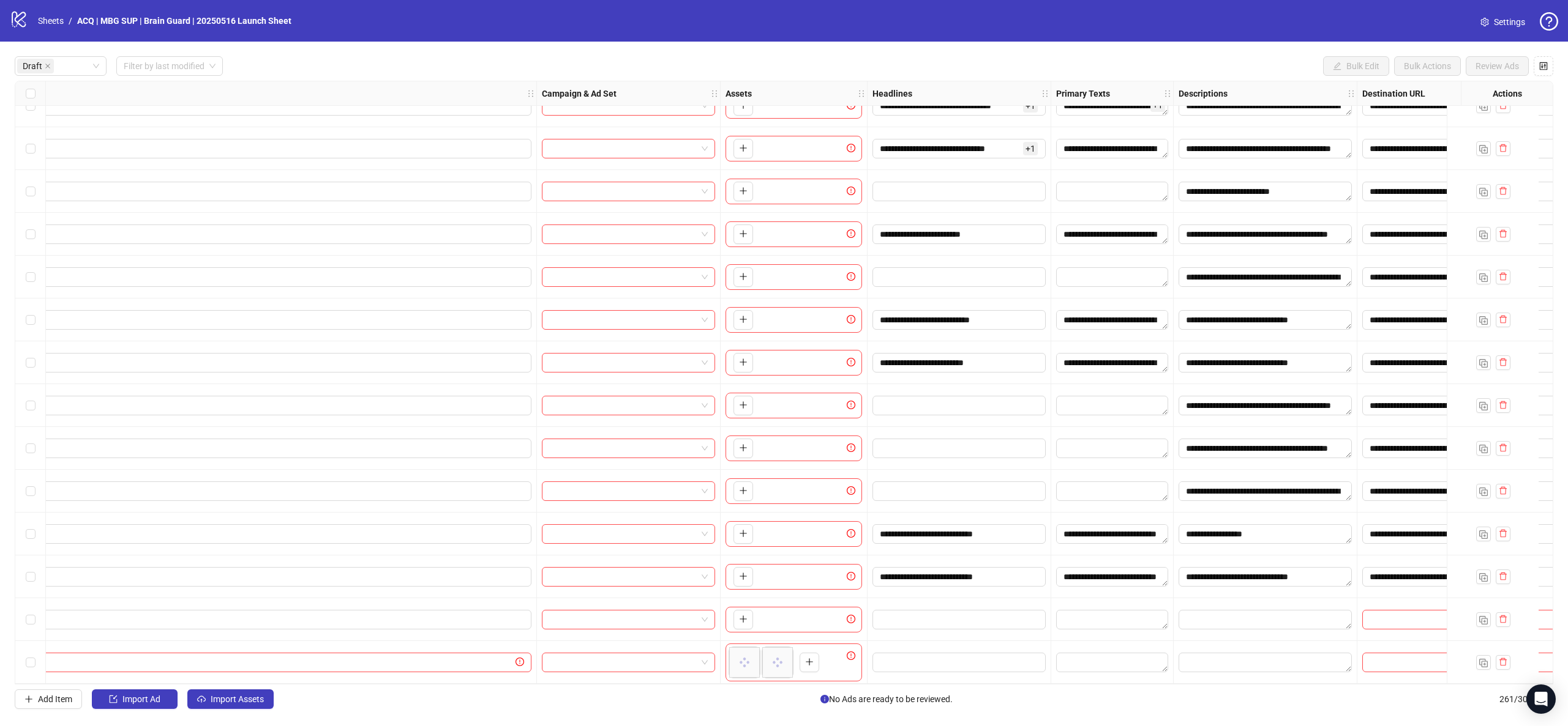
click at [1102, 605] on div at bounding box center [1112, 620] width 123 height 43
click at [1100, 615] on textarea "Edit values" at bounding box center [1112, 619] width 112 height 19
type textarea "**********"
drag, startPoint x: 1018, startPoint y: 656, endPoint x: 970, endPoint y: 659, distance: 48.1
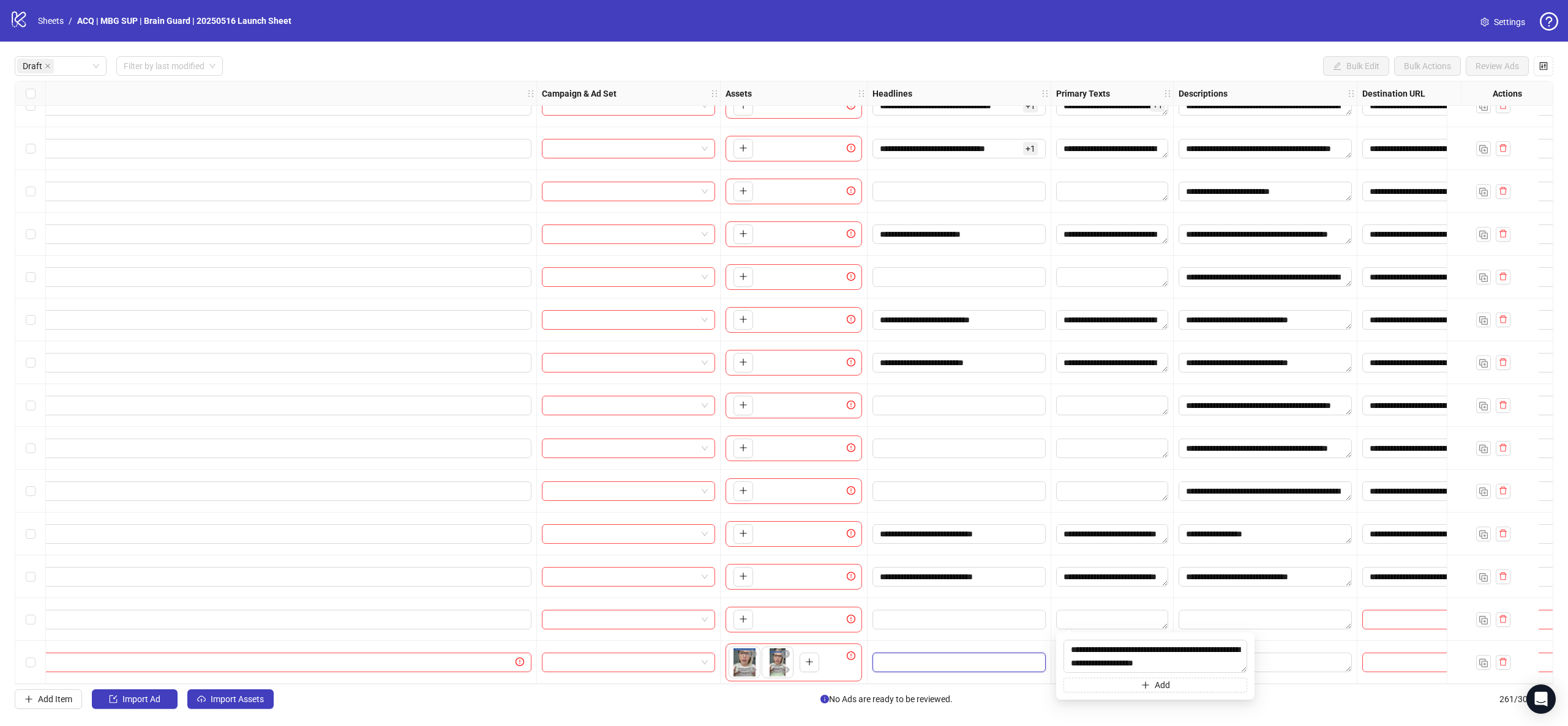
click at [1018, 656] on input "Edit values" at bounding box center [958, 663] width 156 height 13
click at [1103, 641] on div at bounding box center [1112, 663] width 123 height 43
click at [976, 613] on input "Edit values" at bounding box center [958, 619] width 156 height 13
type input "**********"
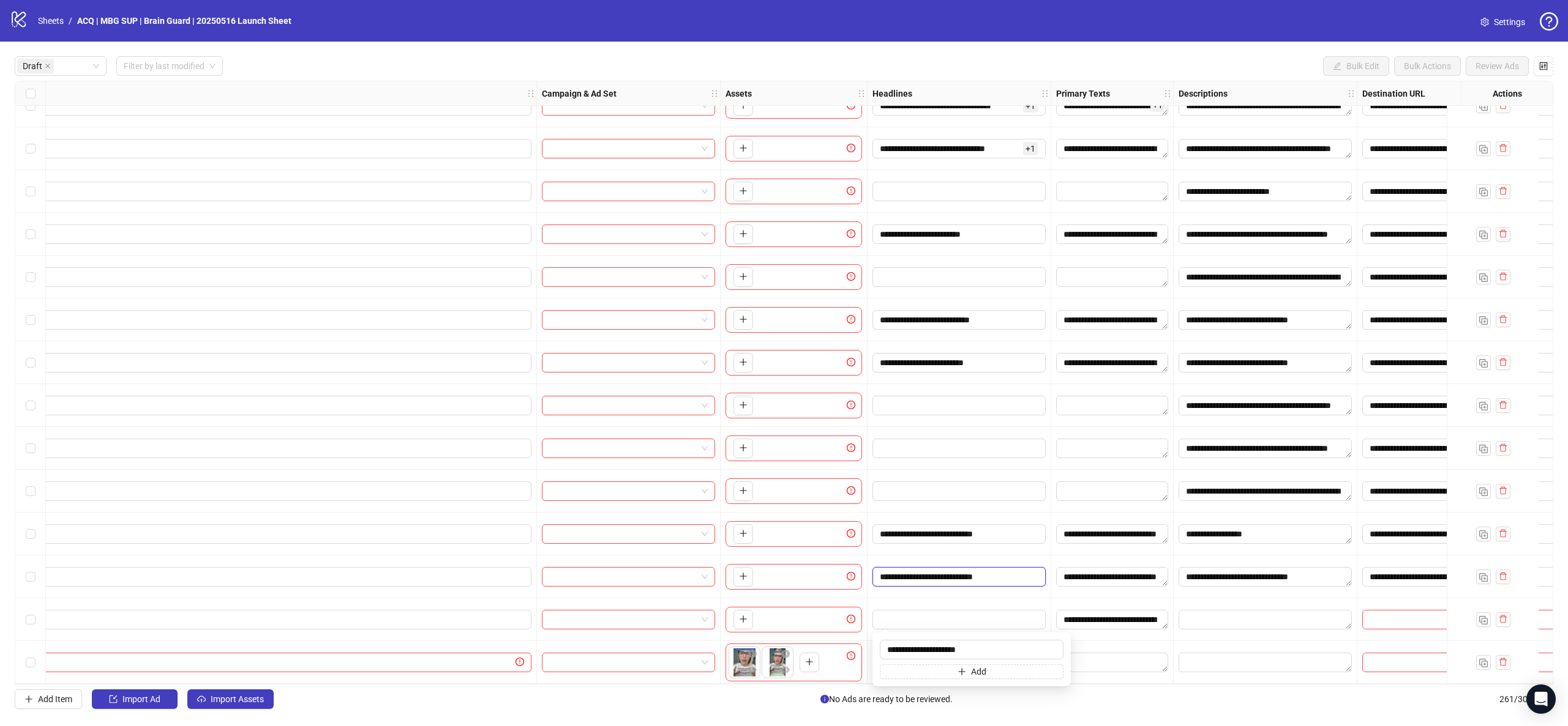
click at [1001, 570] on input "**********" at bounding box center [958, 576] width 156 height 13
click at [1098, 575] on textarea "**********" at bounding box center [1112, 576] width 112 height 19
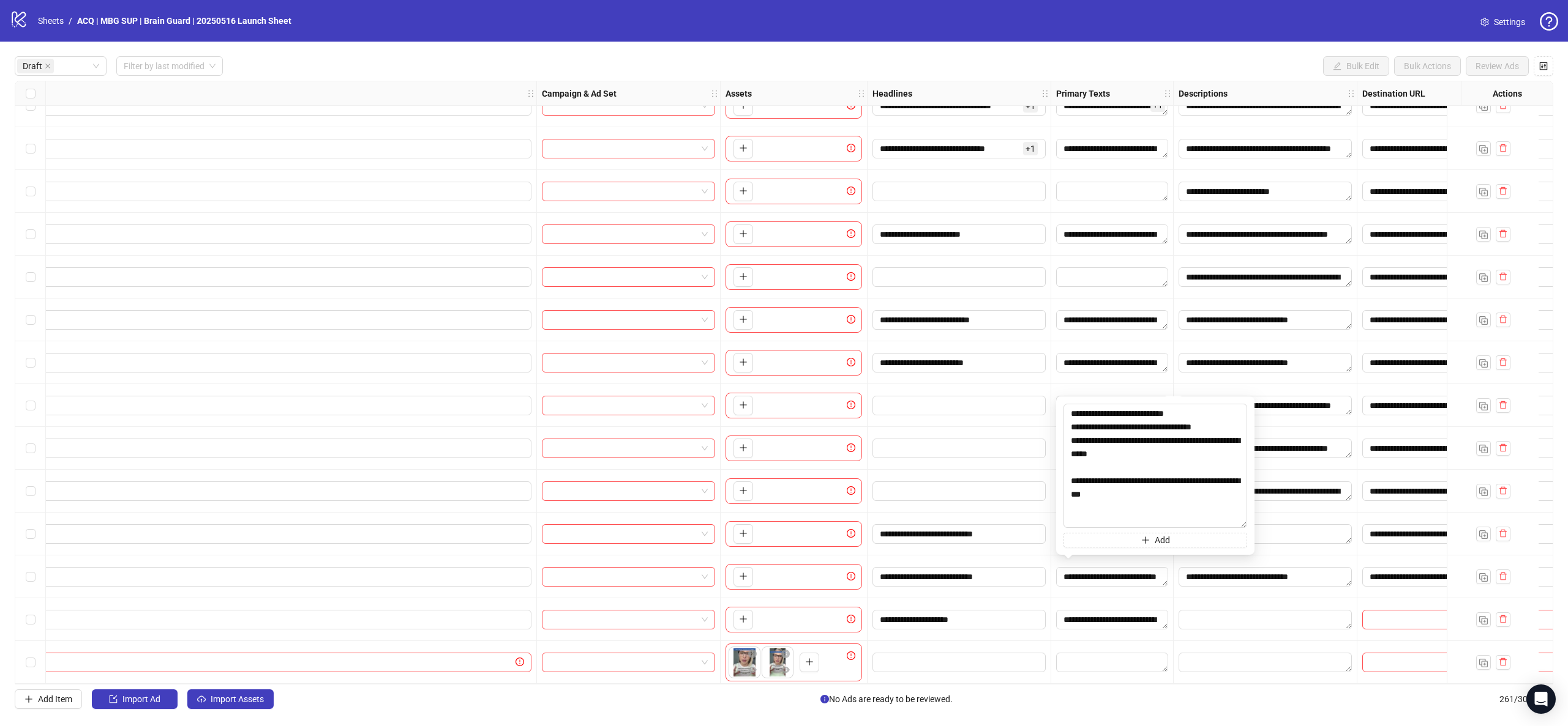
drag, startPoint x: 1243, startPoint y: 624, endPoint x: 1247, endPoint y: 718, distance: 94.1
click at [1248, 718] on body "**********" at bounding box center [784, 363] width 1568 height 726
click at [1121, 435] on textarea "**********" at bounding box center [1155, 465] width 184 height 126
click at [1118, 439] on textarea "**********" at bounding box center [1155, 465] width 184 height 126
type textarea "**********"
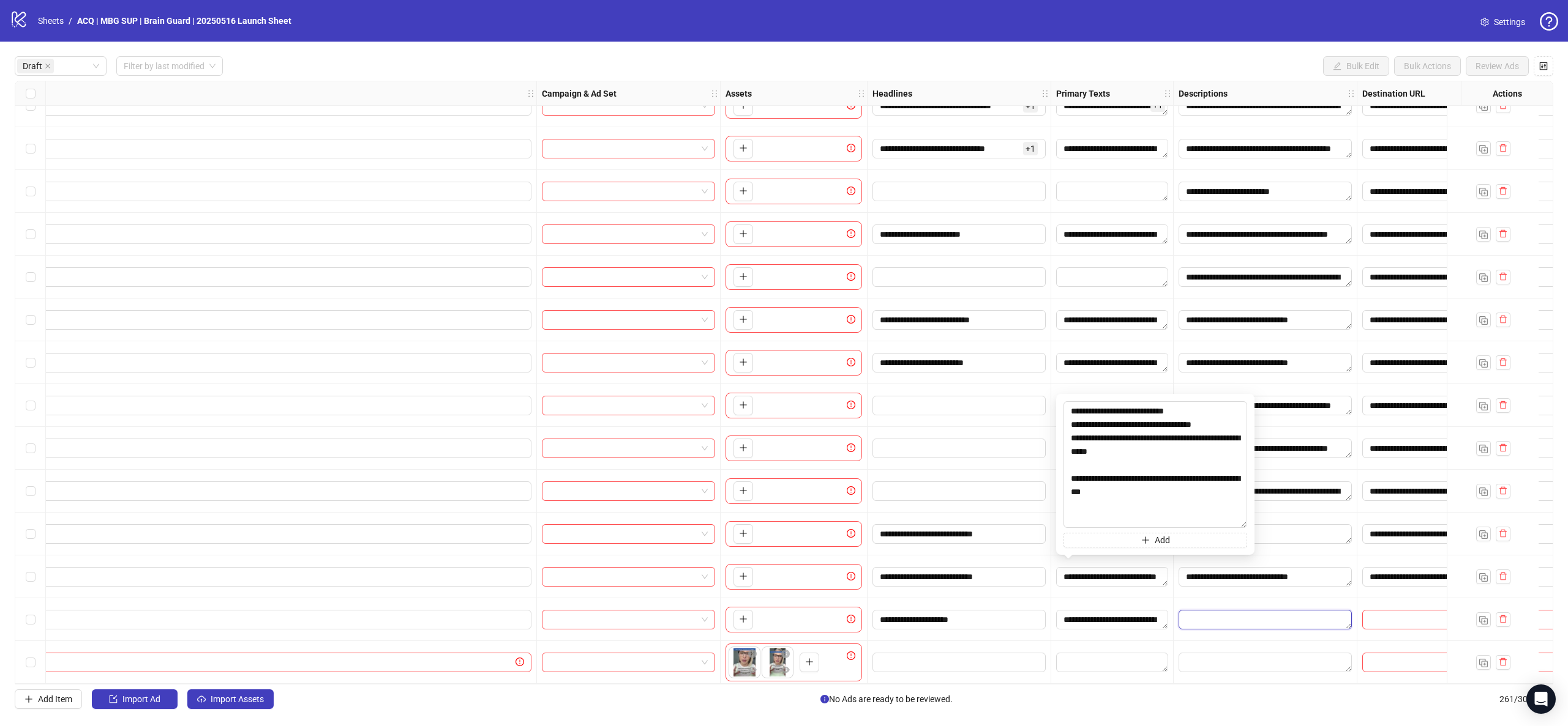
drag, startPoint x: 1240, startPoint y: 607, endPoint x: 1198, endPoint y: 595, distance: 43.7
click at [1239, 610] on textarea "Edit values" at bounding box center [1265, 619] width 173 height 19
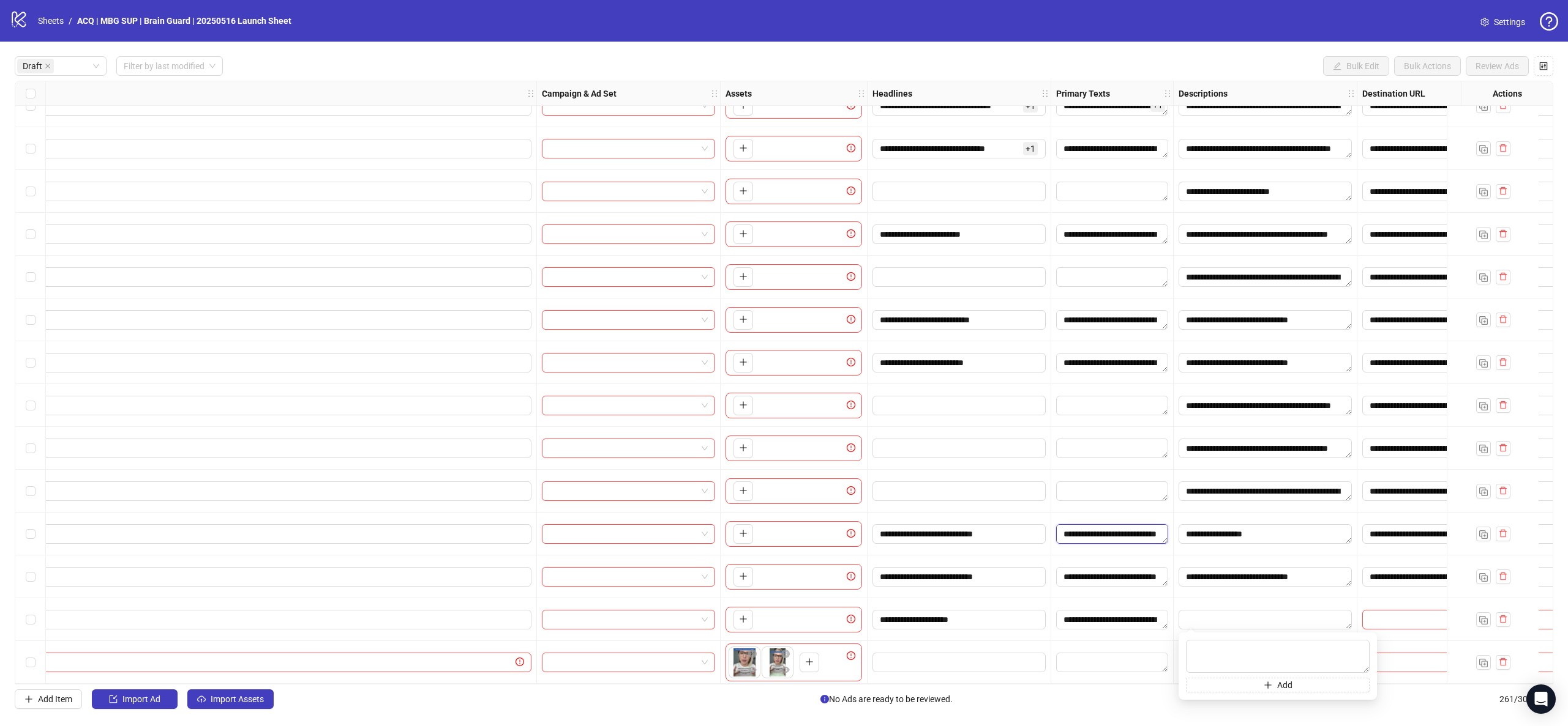
click at [1109, 527] on textarea "**********" at bounding box center [1112, 534] width 112 height 19
type textarea "**********"
click at [1270, 610] on textarea "Edit values" at bounding box center [1265, 619] width 173 height 19
click at [1152, 627] on div "**********" at bounding box center [1112, 620] width 123 height 43
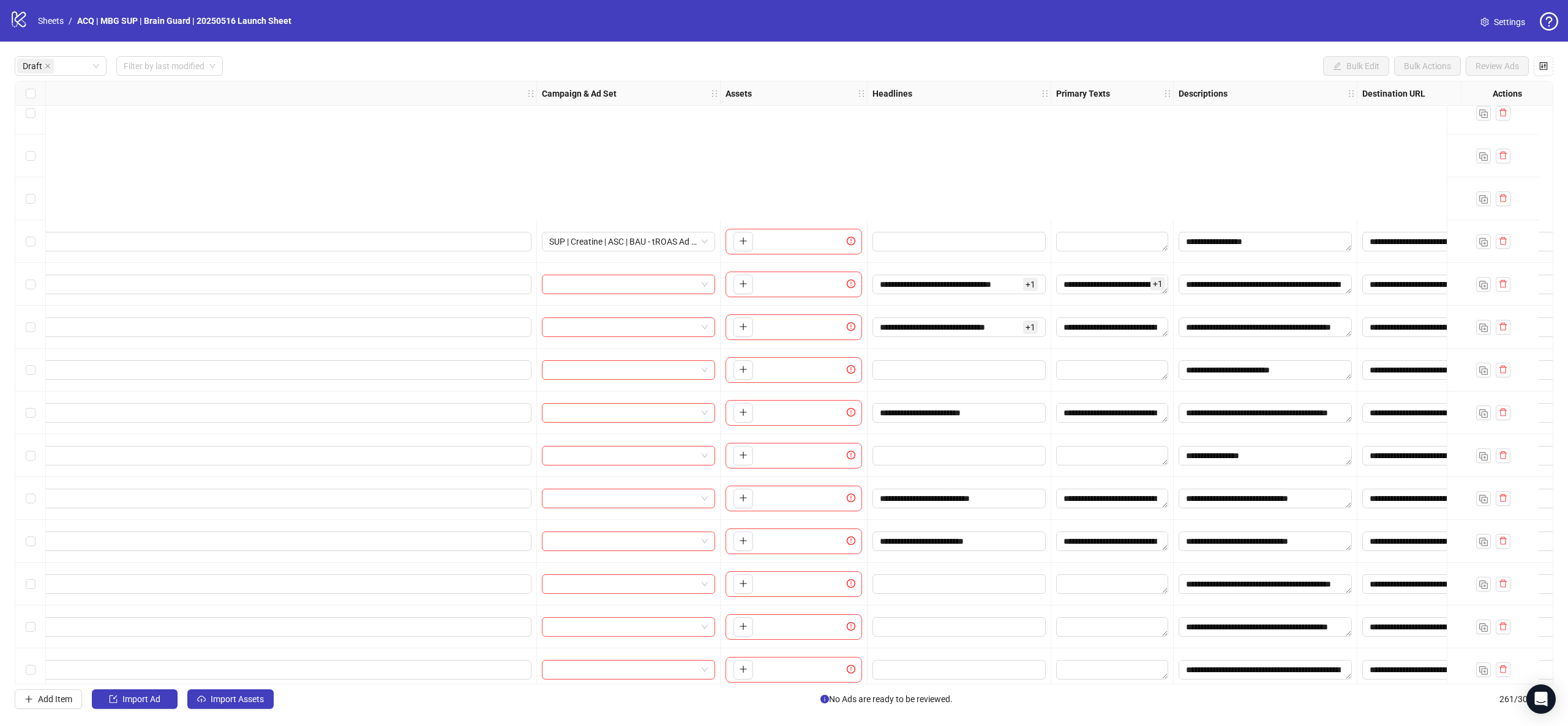
scroll to position [283, 591]
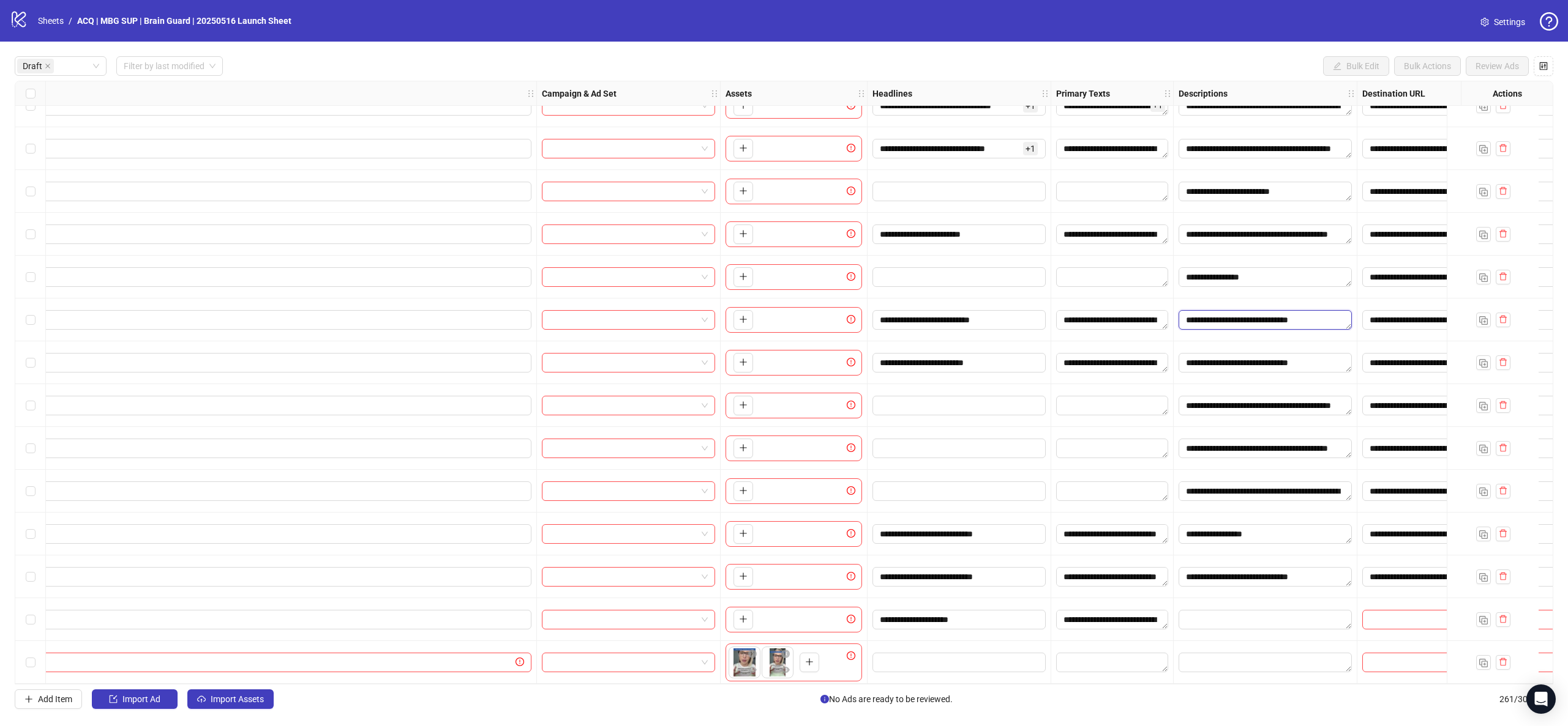
click at [1297, 320] on textarea "**********" at bounding box center [1265, 320] width 173 height 19
click at [1243, 615] on textarea "Edit values" at bounding box center [1265, 619] width 173 height 19
type textarea "**********"
click at [1213, 593] on div "**********" at bounding box center [1265, 577] width 184 height 43
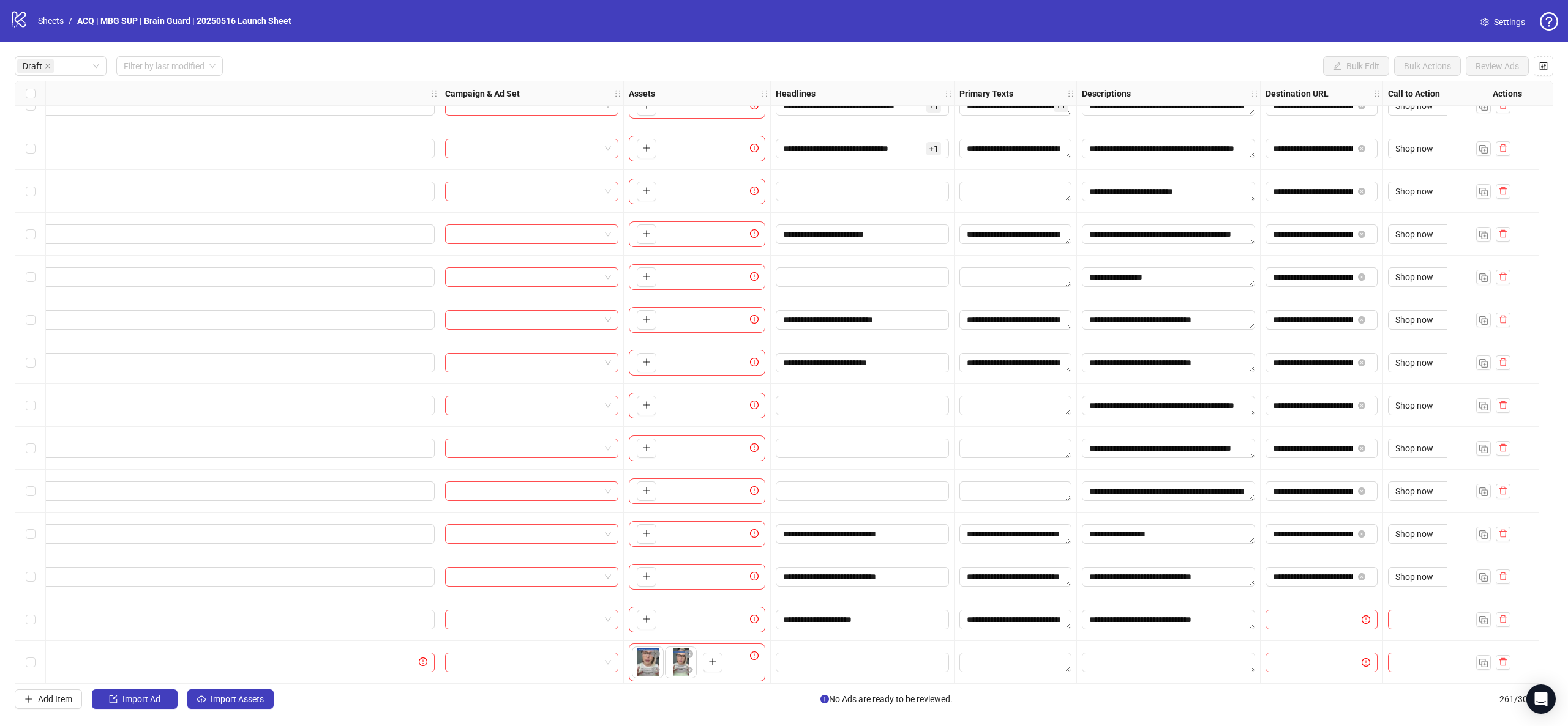
scroll to position [283, 694]
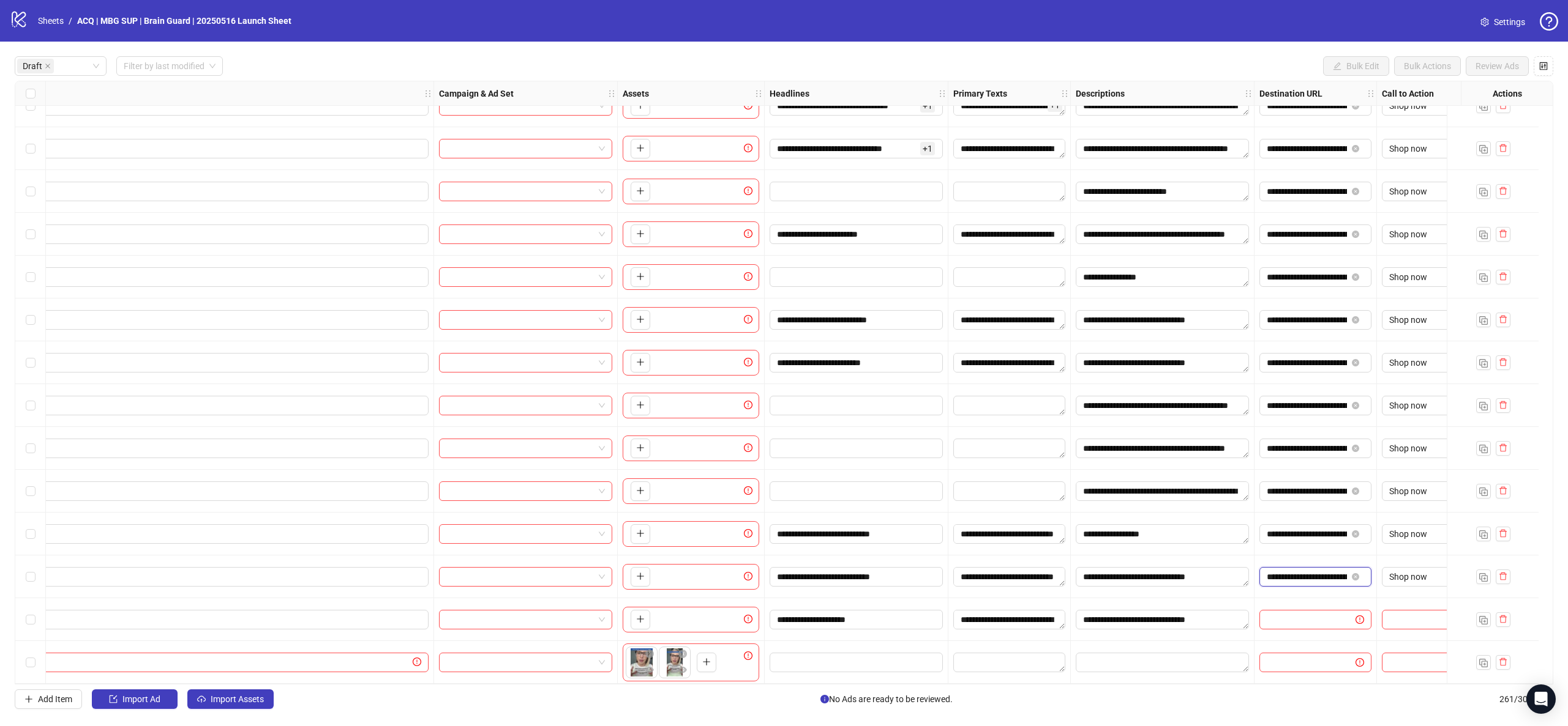
click at [1325, 570] on input "**********" at bounding box center [1307, 576] width 81 height 13
click at [1325, 615] on input "text" at bounding box center [1303, 619] width 72 height 13
paste input "**********"
type input "**********"
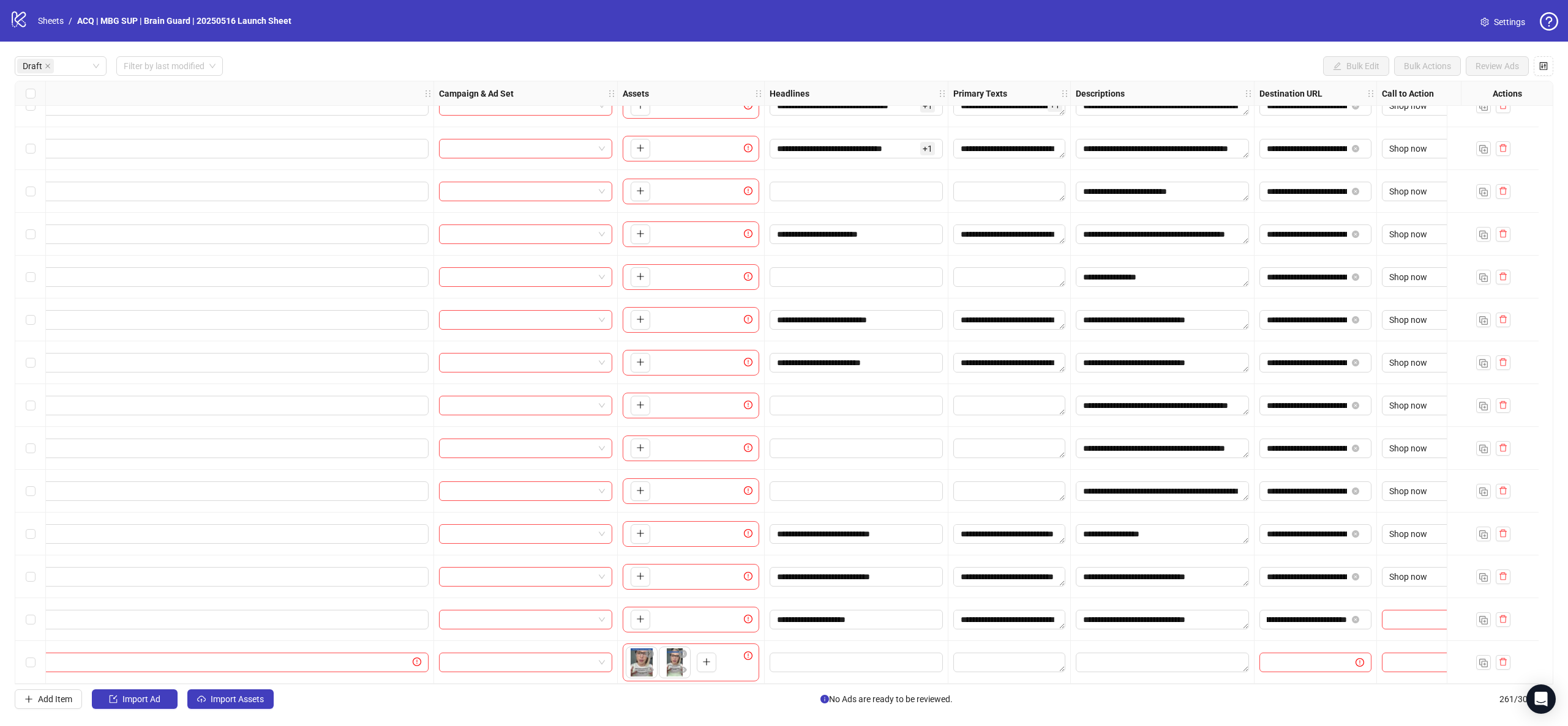
click at [1291, 641] on div at bounding box center [1316, 663] width 123 height 43
click at [1413, 614] on input "search" at bounding box center [1420, 619] width 62 height 18
type input "**"
click at [1407, 590] on div "Shop now" at bounding box center [1426, 590] width 68 height 13
click at [1338, 618] on input "**********" at bounding box center [1307, 619] width 81 height 13
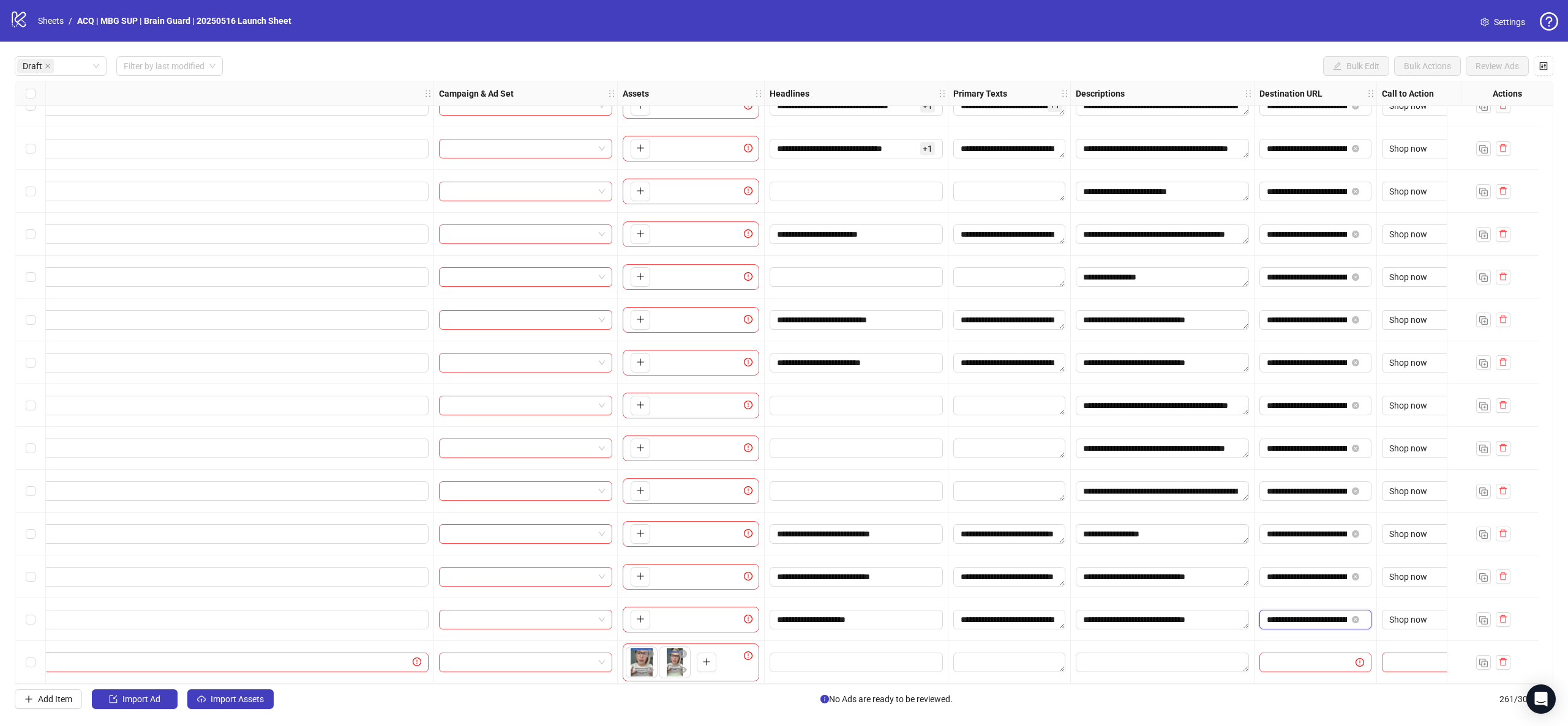
click at [1284, 619] on input "**********" at bounding box center [1307, 619] width 81 height 13
click at [1330, 570] on input "**********" at bounding box center [1307, 576] width 81 height 13
click at [1324, 539] on div "**********" at bounding box center [1316, 534] width 123 height 43
click at [1323, 532] on input "**********" at bounding box center [1307, 534] width 81 height 13
click at [1323, 617] on input "**********" at bounding box center [1307, 619] width 81 height 13
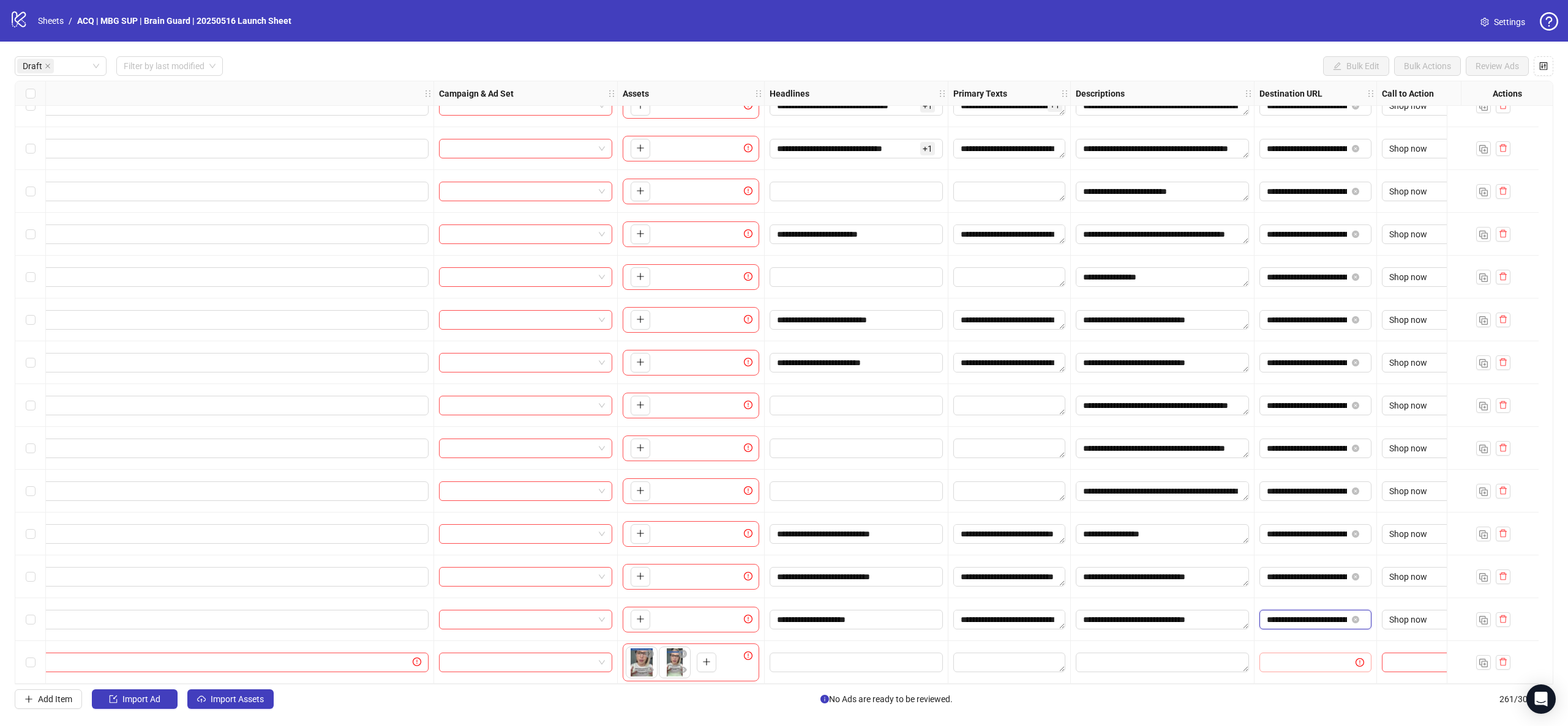
paste input "**********"
type input "**********"
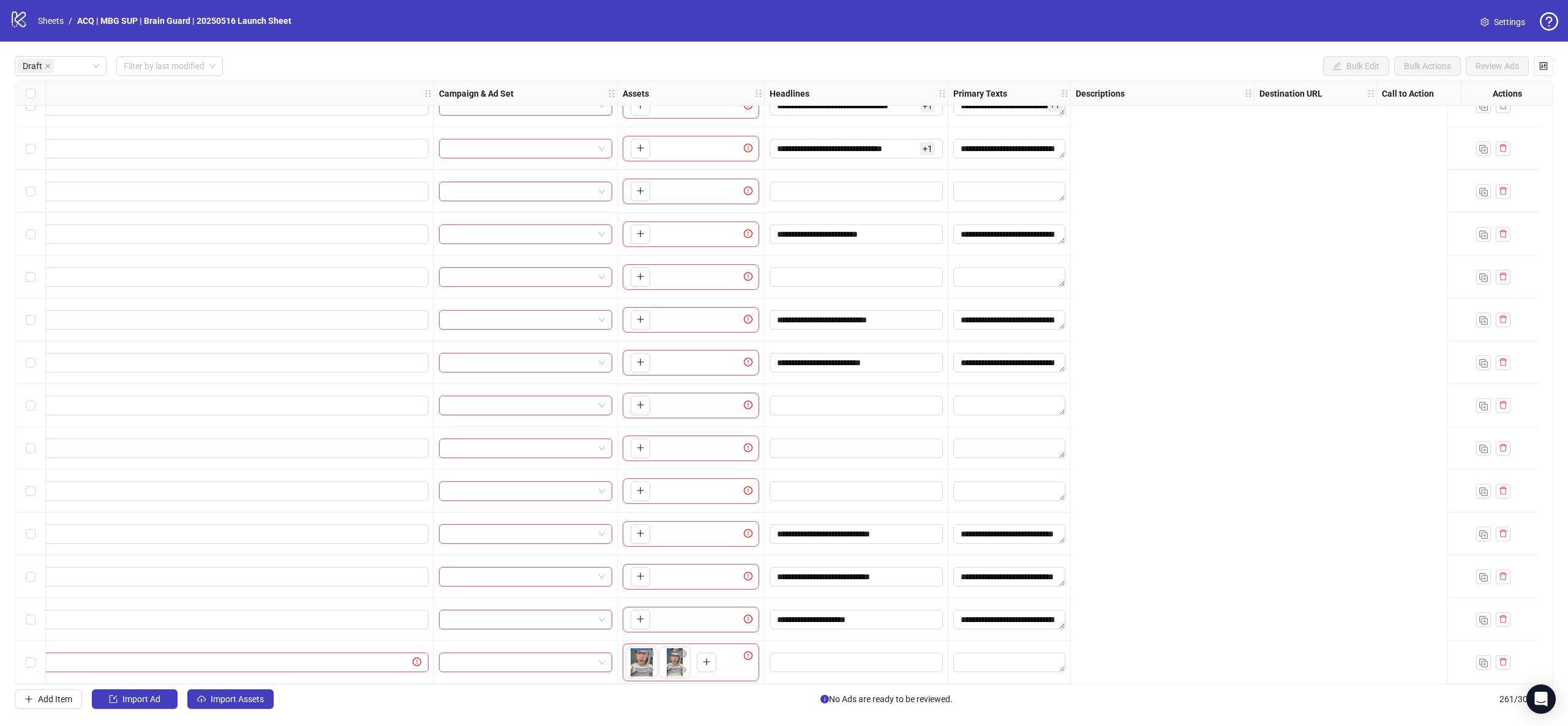
scroll to position [283, 0]
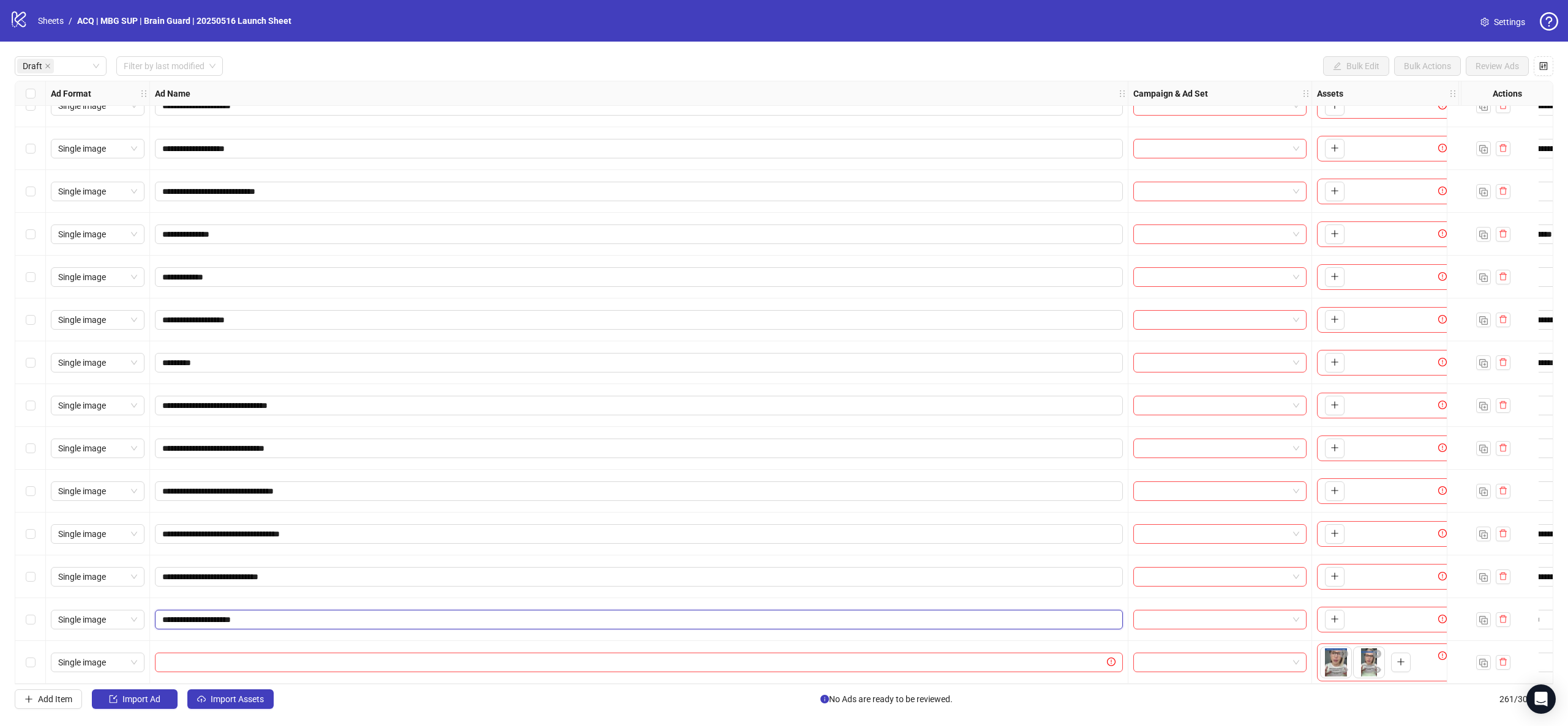
click at [472, 617] on input "**********" at bounding box center [638, 619] width 951 height 13
type input "**********"
click at [741, 641] on div at bounding box center [639, 663] width 979 height 43
click at [744, 653] on span at bounding box center [638, 663] width 968 height 19
paste input "**********"
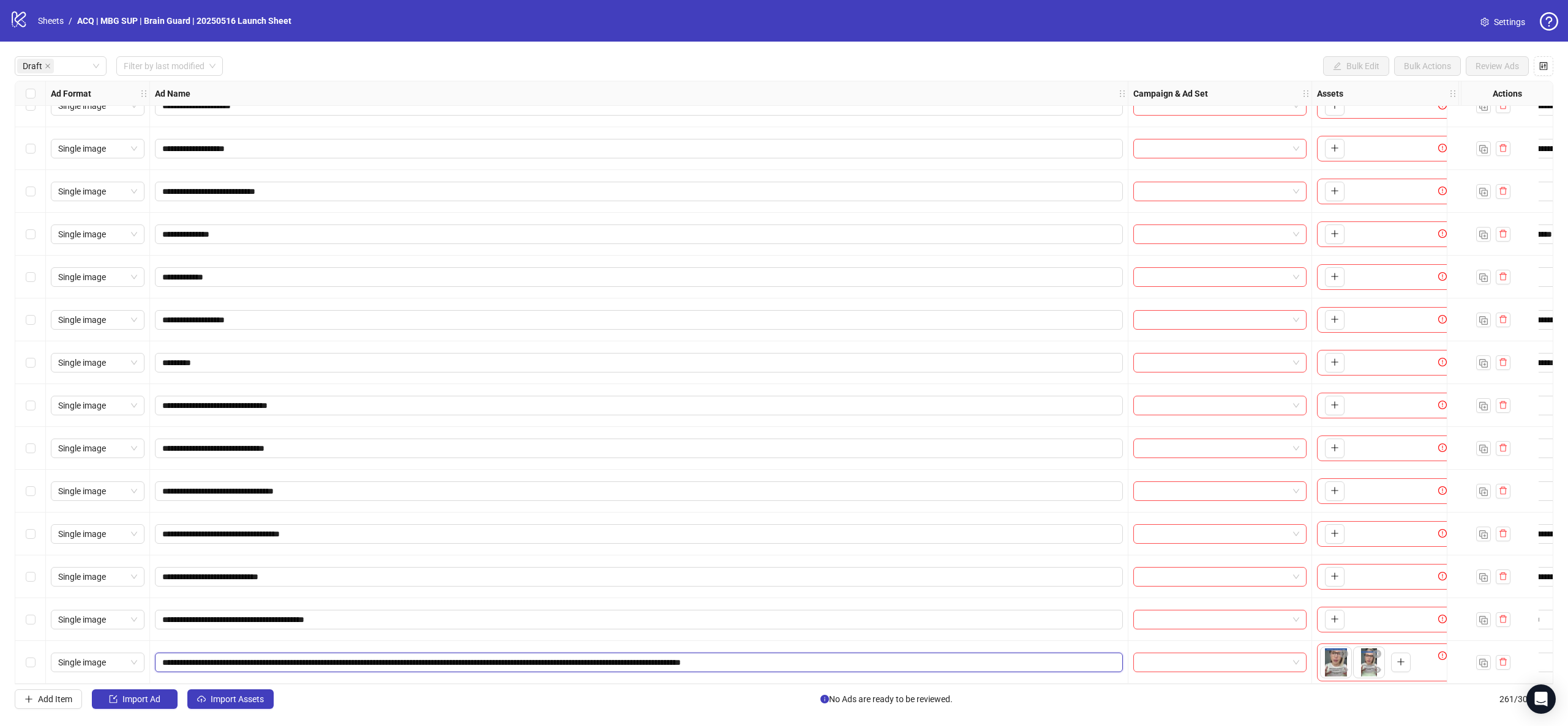
type input "**********"
click at [1151, 664] on input "search" at bounding box center [1214, 663] width 148 height 18
type input "****"
drag, startPoint x: 1145, startPoint y: 661, endPoint x: 1165, endPoint y: 645, distance: 25.6
click at [1145, 661] on input "search" at bounding box center [1214, 663] width 148 height 18
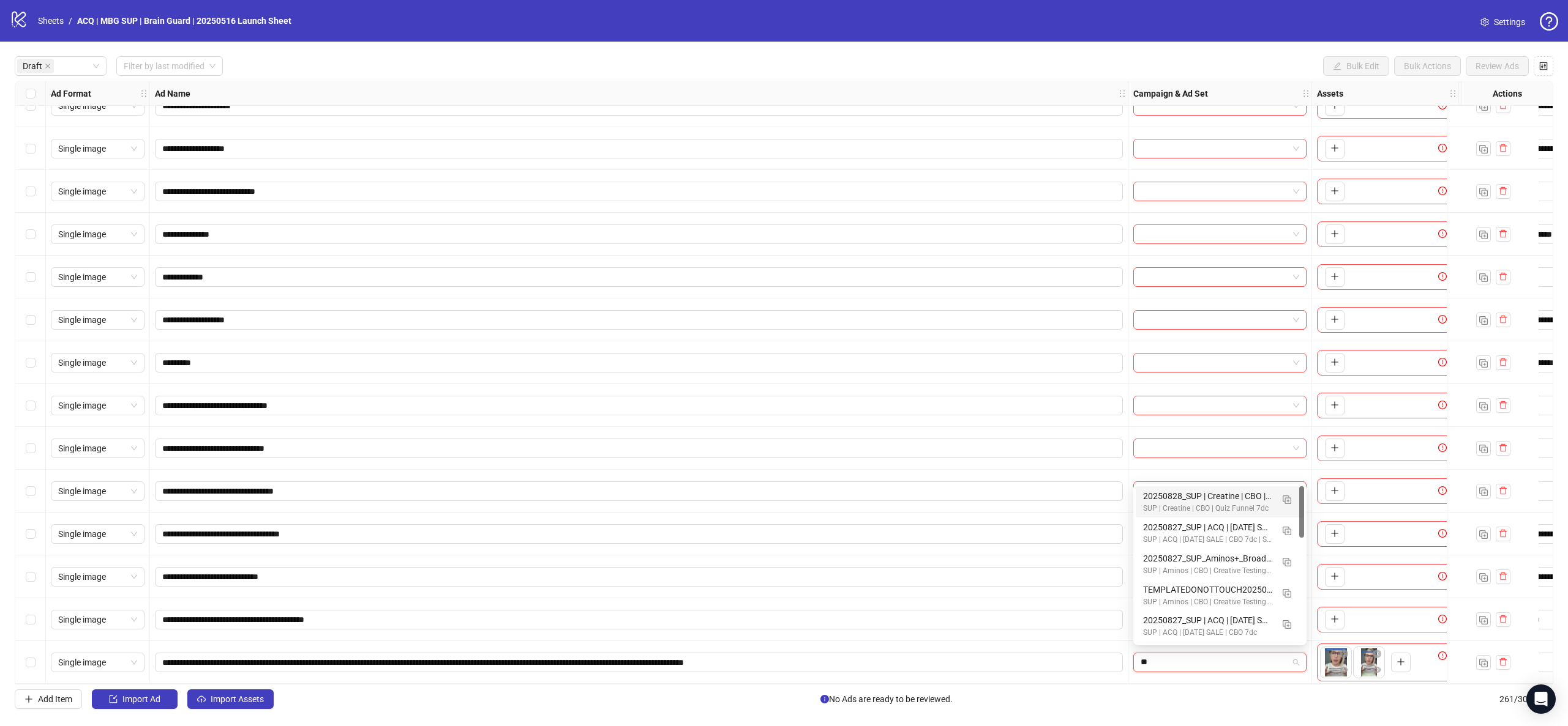
type input "***"
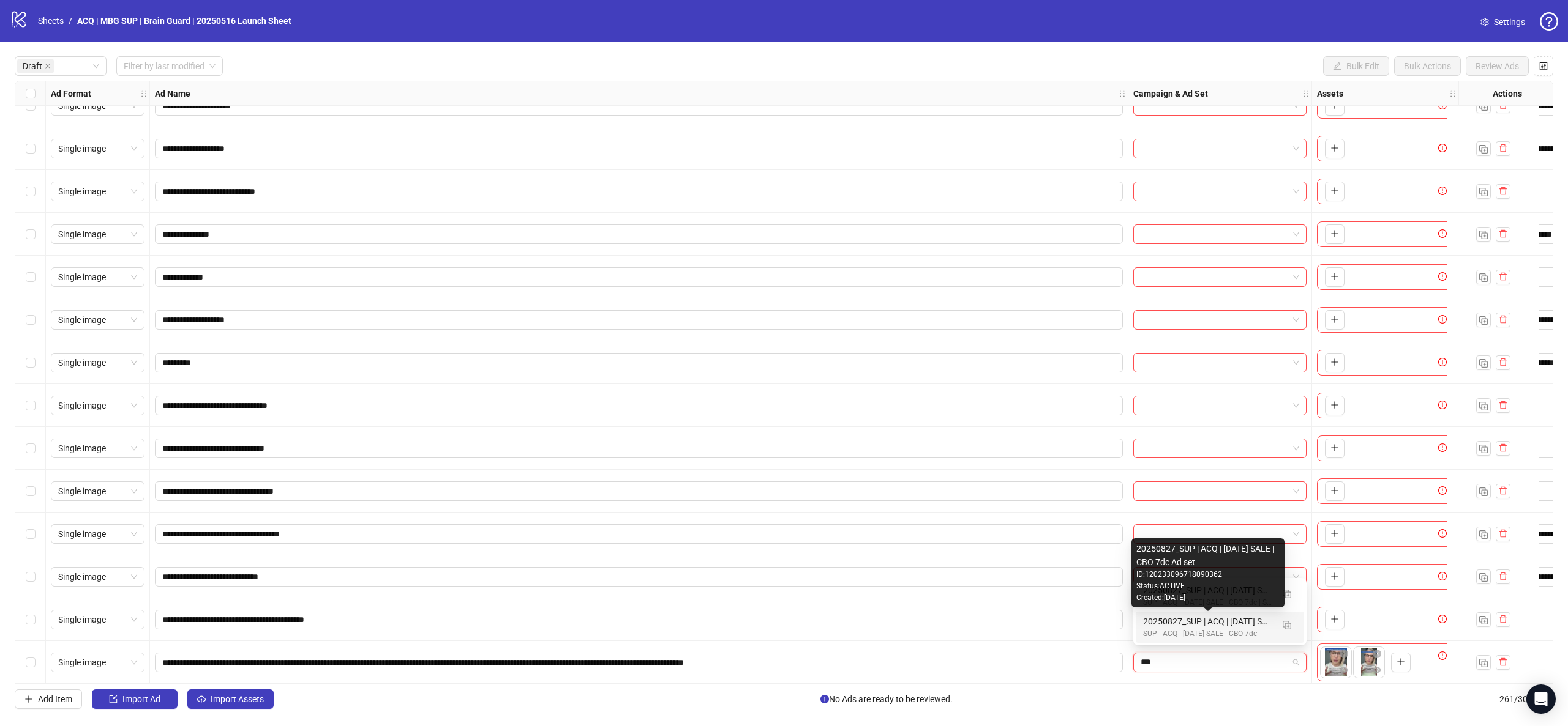
click at [1237, 627] on div "20250827_SUP | ACQ | LABOR DAY SALE | CBO 7dc Ad set" at bounding box center [1207, 621] width 129 height 13
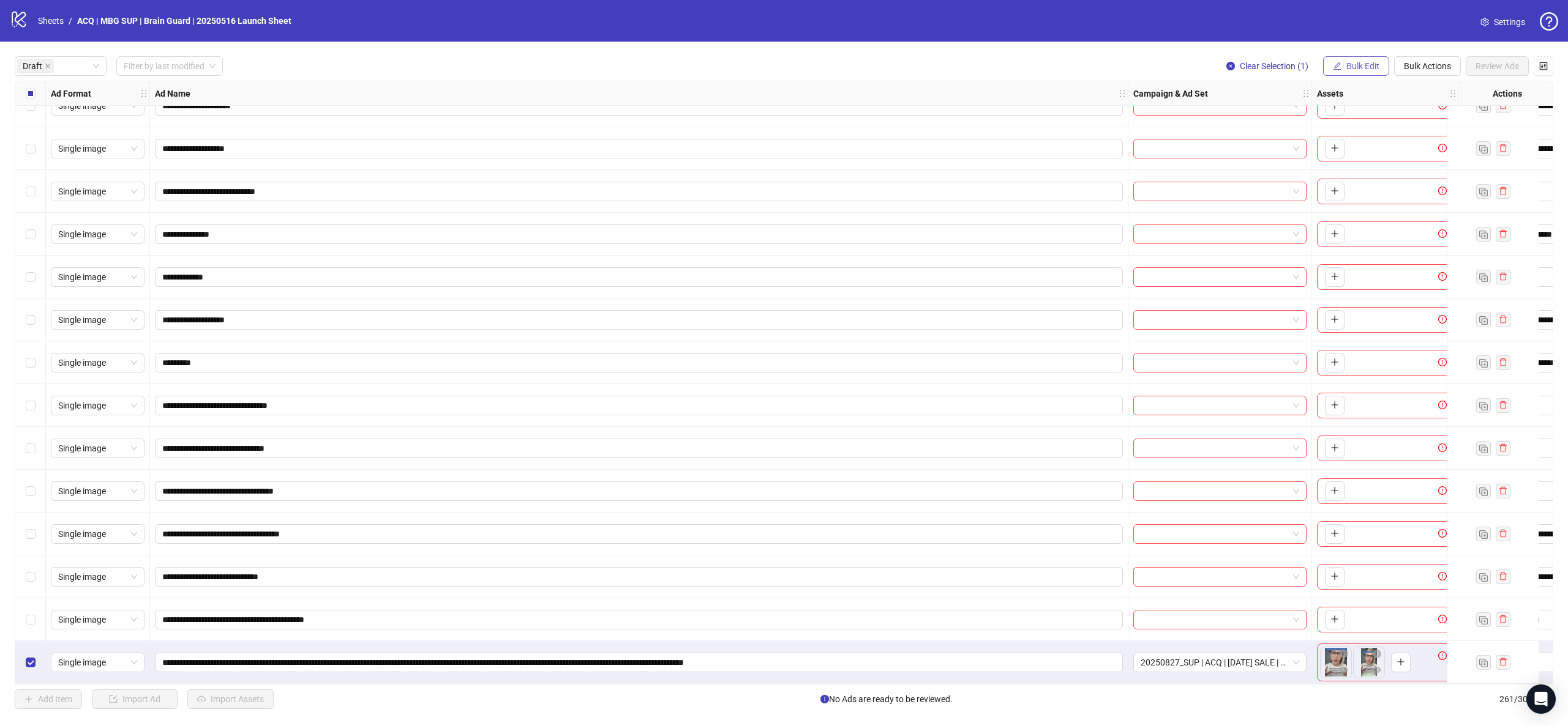
click at [1386, 63] on button "Bulk Edit" at bounding box center [1356, 66] width 66 height 19
click at [1405, 70] on button "Bulk Actions" at bounding box center [1427, 66] width 67 height 19
click at [1441, 131] on span "Duplicate with assets" at bounding box center [1444, 130] width 84 height 13
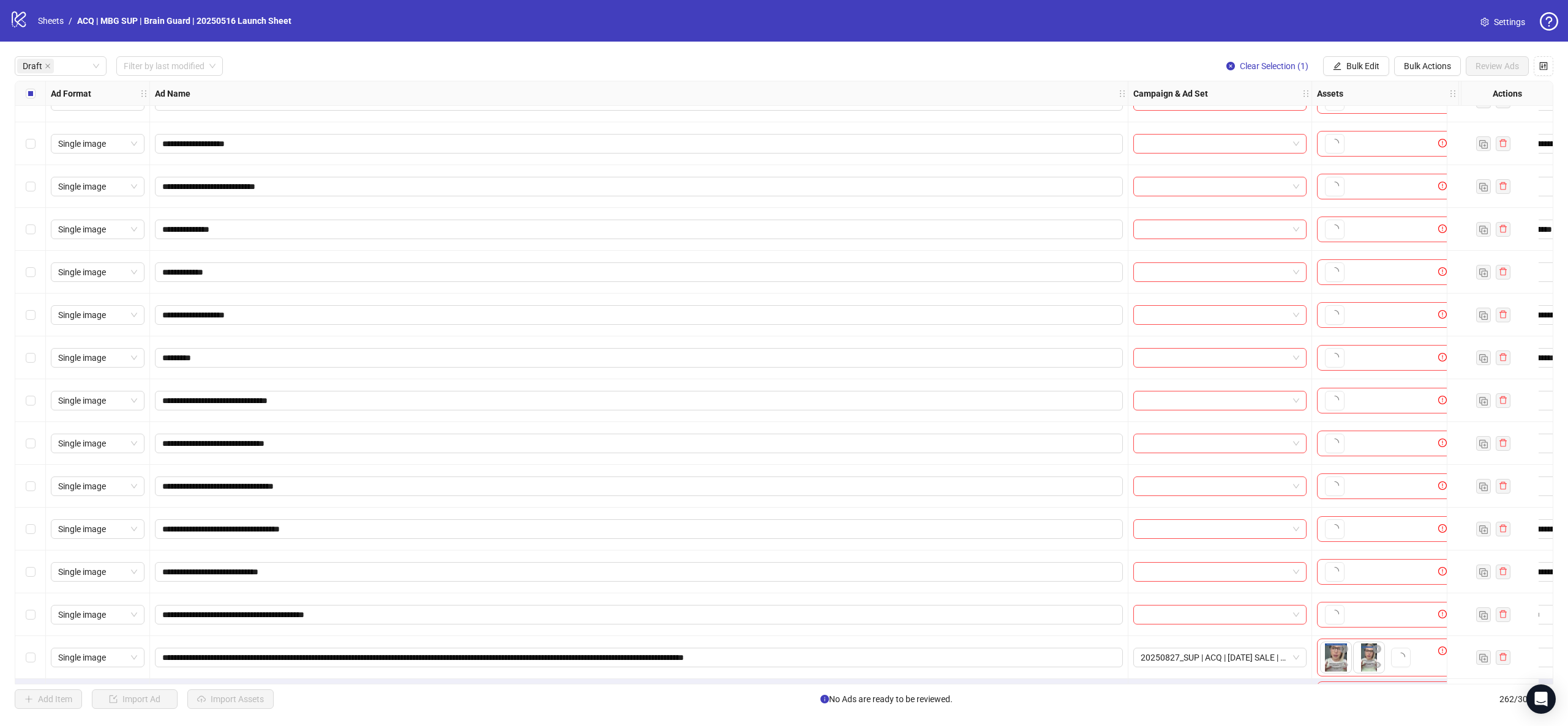
scroll to position [326, 0]
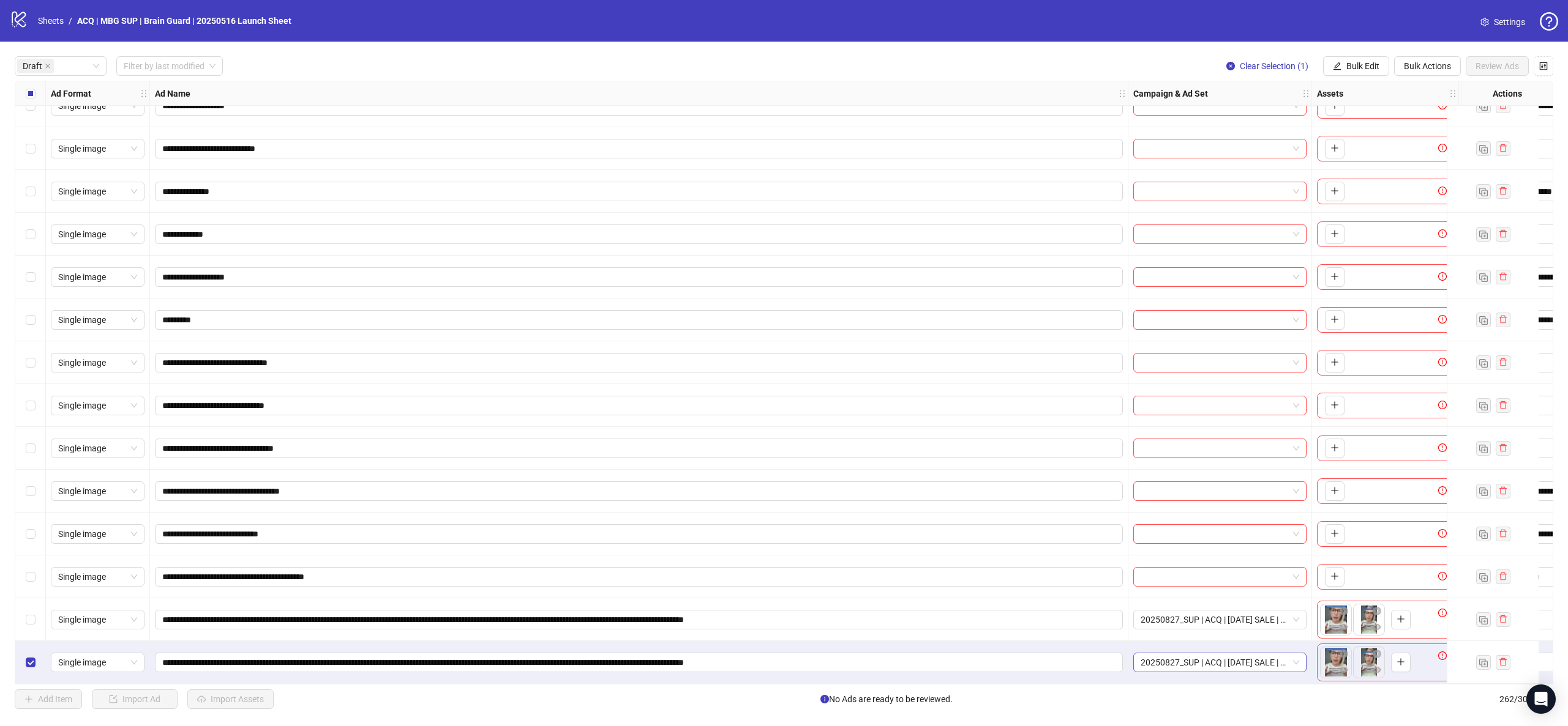
click at [1267, 656] on span "20250827_SUP | ACQ | LABOR DAY SALE | CBO 7dc Ad set" at bounding box center [1220, 663] width 158 height 18
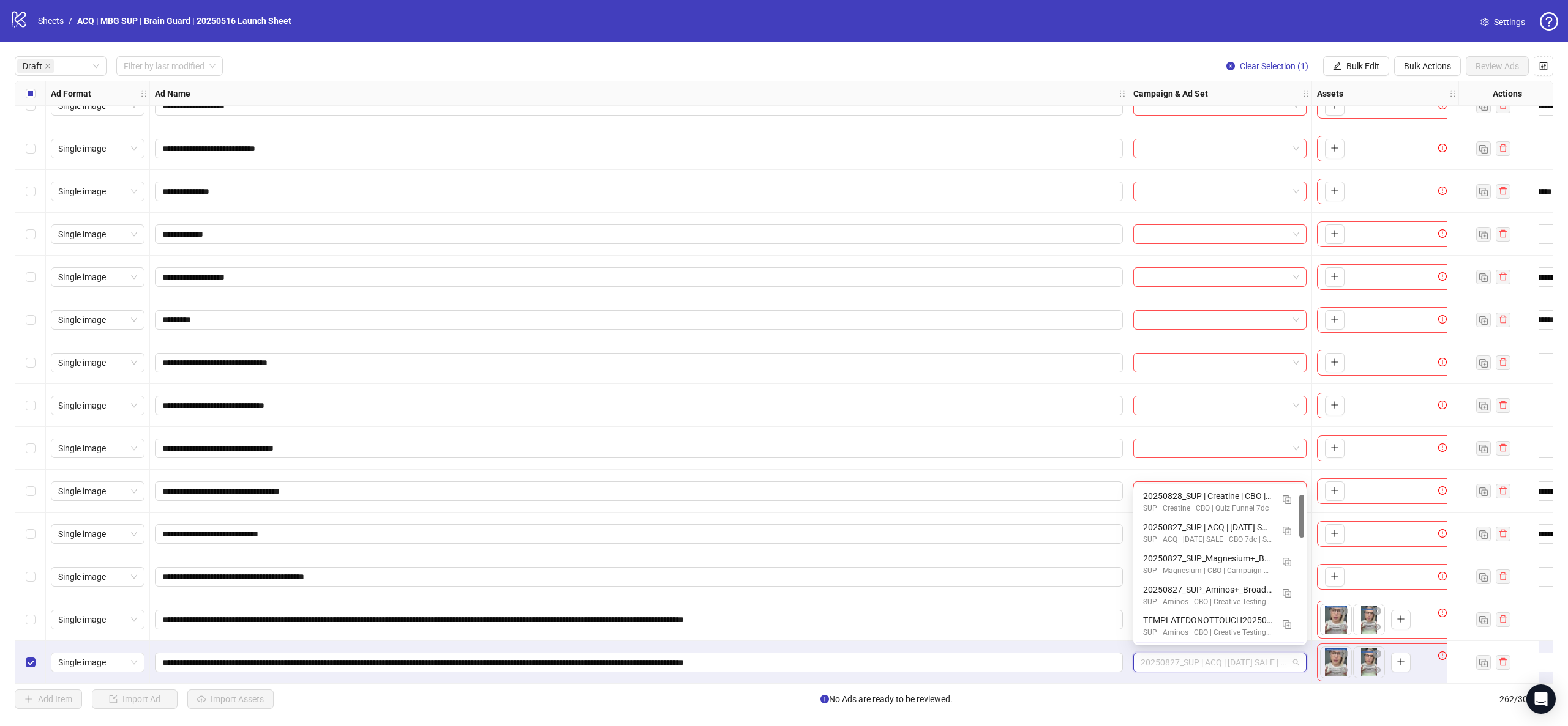
scroll to position [31, 0]
type input "***"
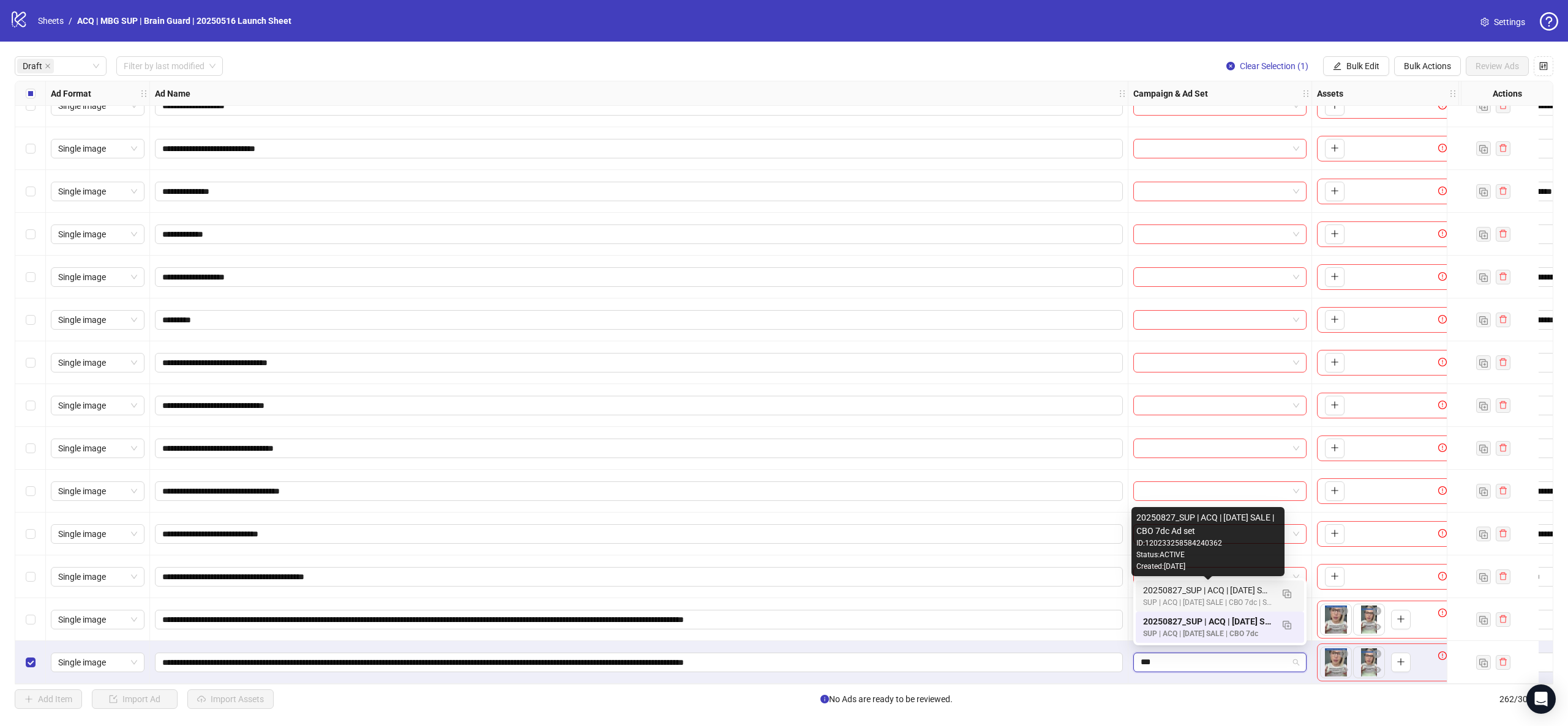
click at [1226, 585] on div "20250827_SUP | ACQ | LABOR DAY SALE | CBO 7dc Ad set" at bounding box center [1207, 590] width 129 height 13
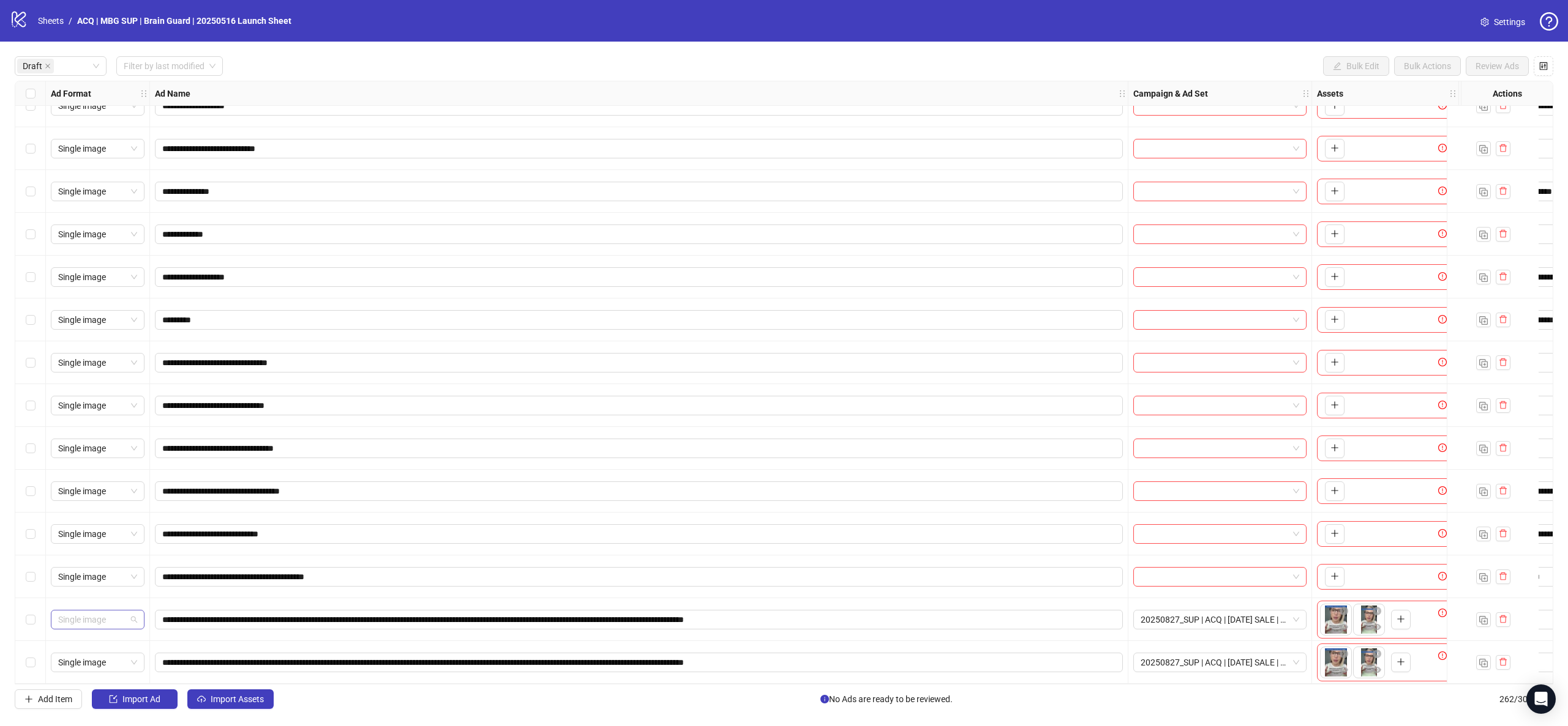
click at [79, 613] on span "Single image" at bounding box center [97, 619] width 79 height 18
click at [102, 510] on div "Single video" at bounding box center [97, 512] width 74 height 13
click at [116, 654] on span "Single image" at bounding box center [97, 663] width 79 height 18
drag, startPoint x: 125, startPoint y: 554, endPoint x: 137, endPoint y: 586, distance: 34.2
click at [125, 554] on div "Single video" at bounding box center [97, 554] width 74 height 13
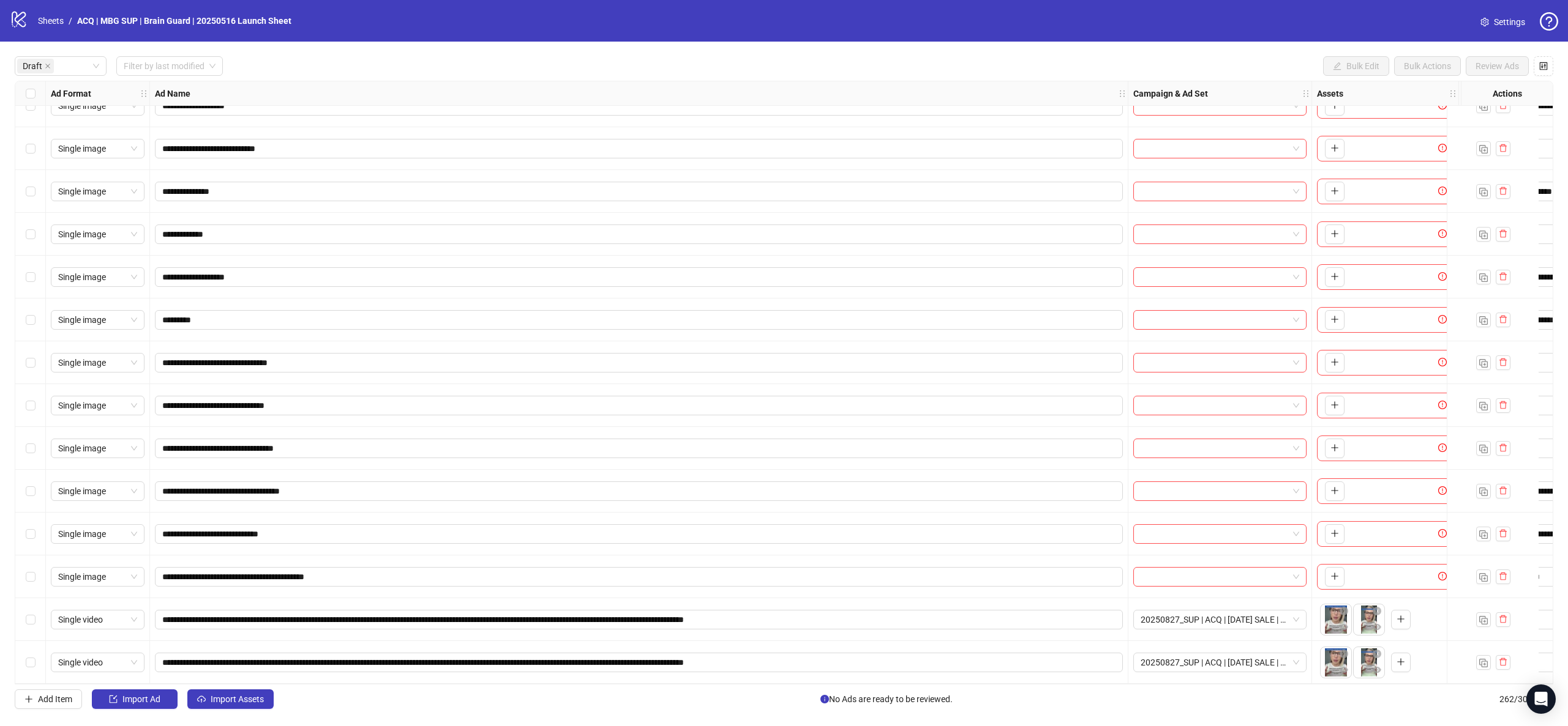
drag, startPoint x: 30, startPoint y: 664, endPoint x: 31, endPoint y: 627, distance: 37.0
click at [30, 663] on label "Select row 21" at bounding box center [31, 663] width 10 height 13
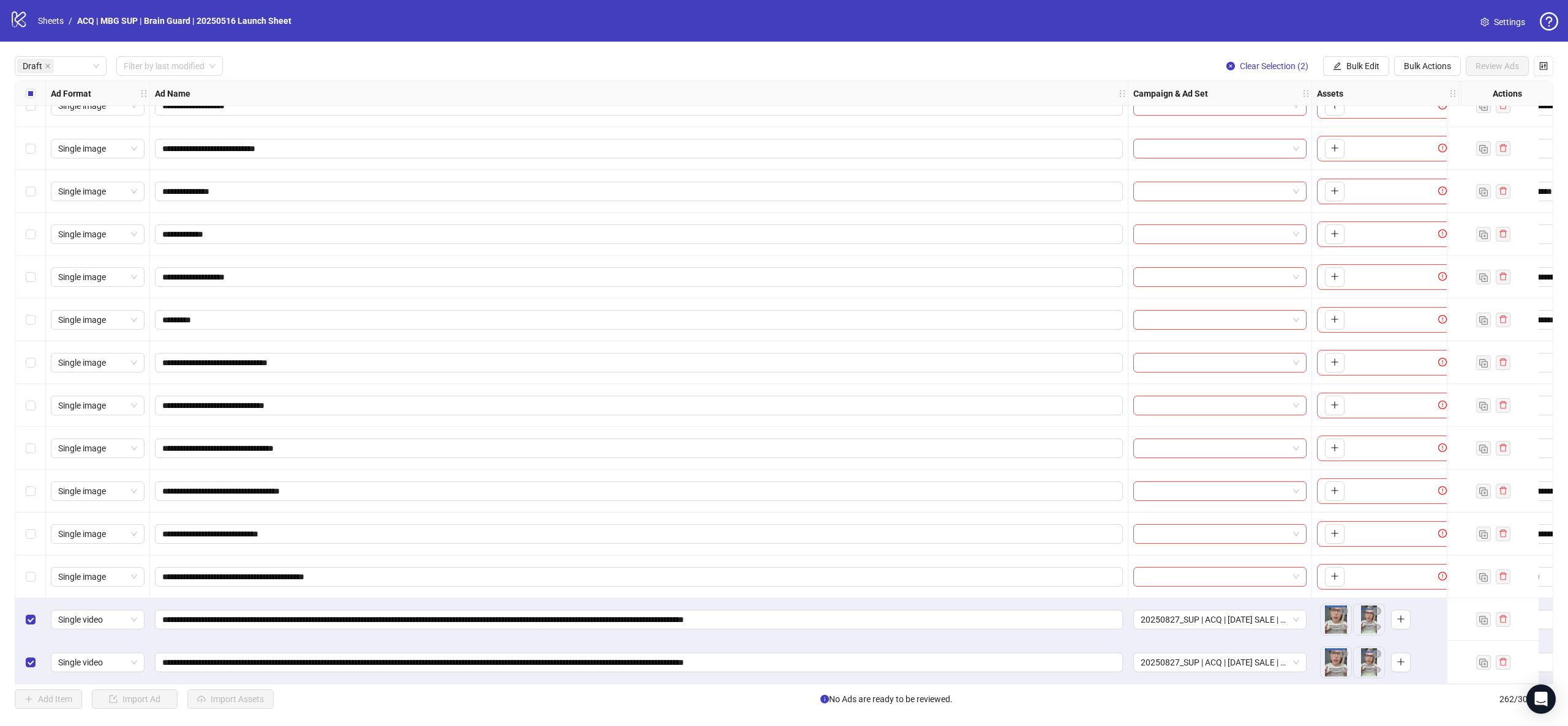
click at [33, 564] on div "Select row 19" at bounding box center [30, 577] width 31 height 43
drag, startPoint x: 1360, startPoint y: 56, endPoint x: 1360, endPoint y: 66, distance: 10.0
click at [1360, 57] on div "**********" at bounding box center [784, 382] width 1568 height 682
click at [1360, 67] on span "Bulk Edit" at bounding box center [1363, 66] width 33 height 10
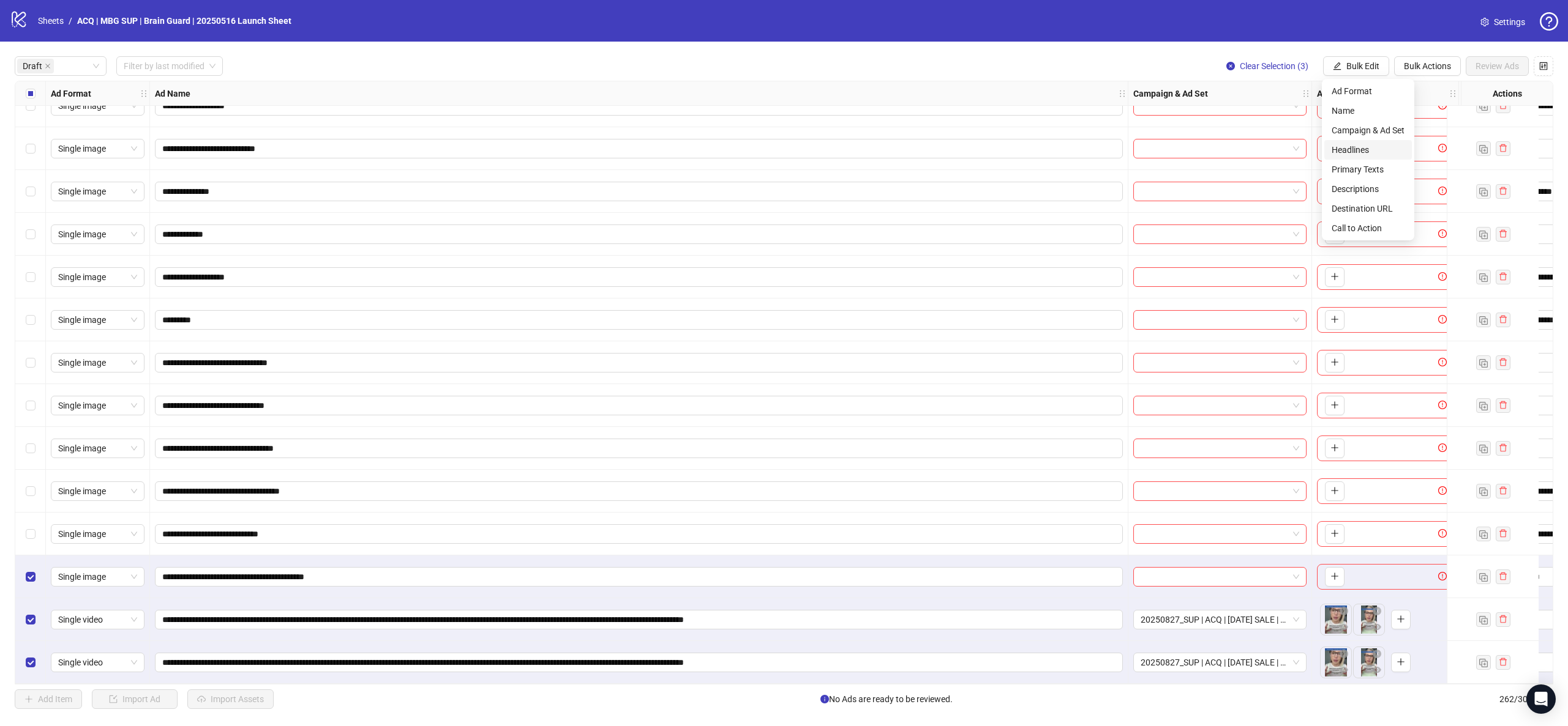
click at [1388, 144] on span "Headlines" at bounding box center [1368, 150] width 73 height 13
click at [1408, 172] on icon "check" at bounding box center [1406, 171] width 9 height 9
drag, startPoint x: 1347, startPoint y: 63, endPoint x: 1360, endPoint y: 106, distance: 44.9
click at [1347, 62] on span "Bulk Edit" at bounding box center [1363, 66] width 33 height 10
click at [1383, 188] on span "Descriptions" at bounding box center [1368, 189] width 73 height 13
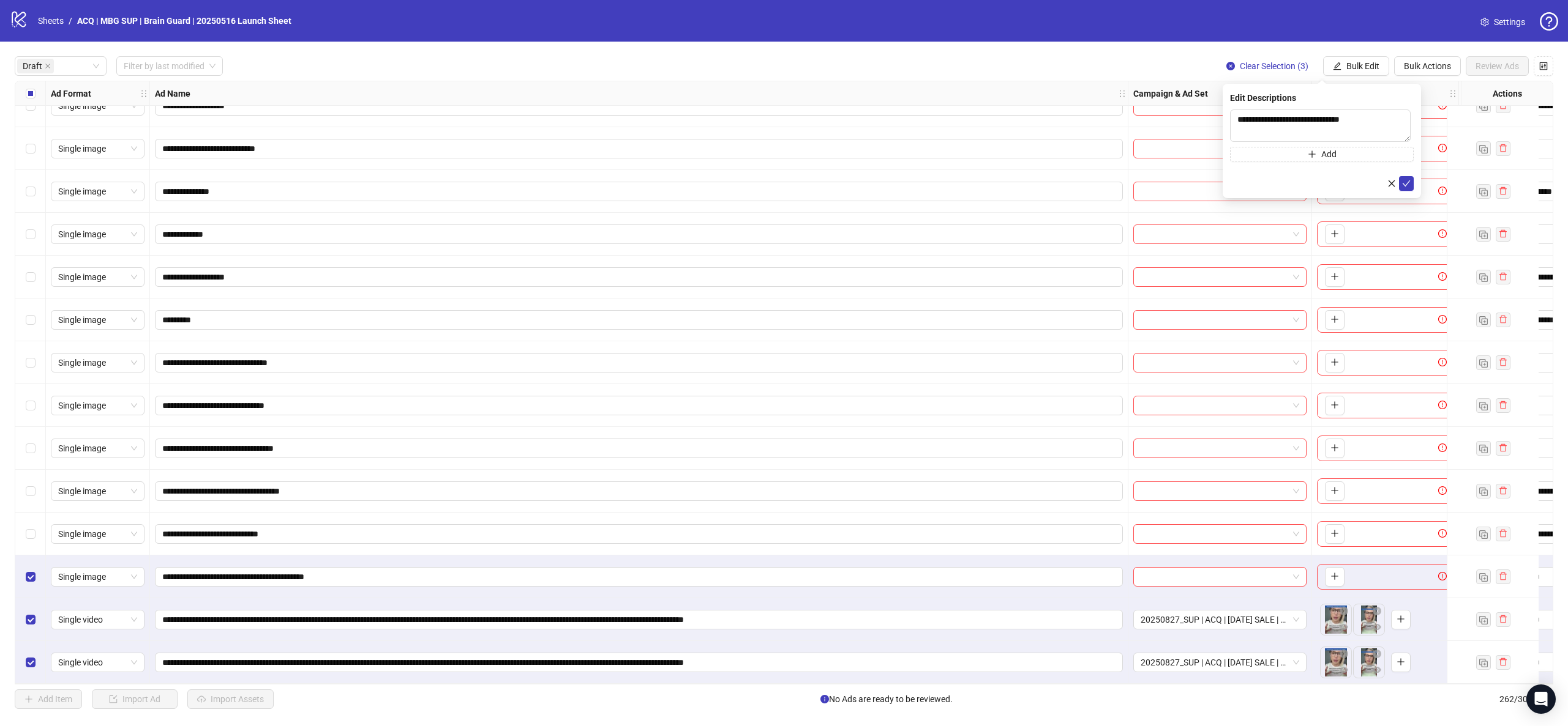
drag, startPoint x: 1410, startPoint y: 185, endPoint x: 1391, endPoint y: 145, distance: 44.3
click at [1410, 185] on icon "check" at bounding box center [1406, 184] width 9 height 9
click at [1355, 67] on span "Bulk Edit" at bounding box center [1363, 66] width 33 height 10
click at [1378, 161] on li "Primary Texts" at bounding box center [1368, 169] width 87 height 19
click at [1405, 184] on icon "check" at bounding box center [1406, 184] width 9 height 9
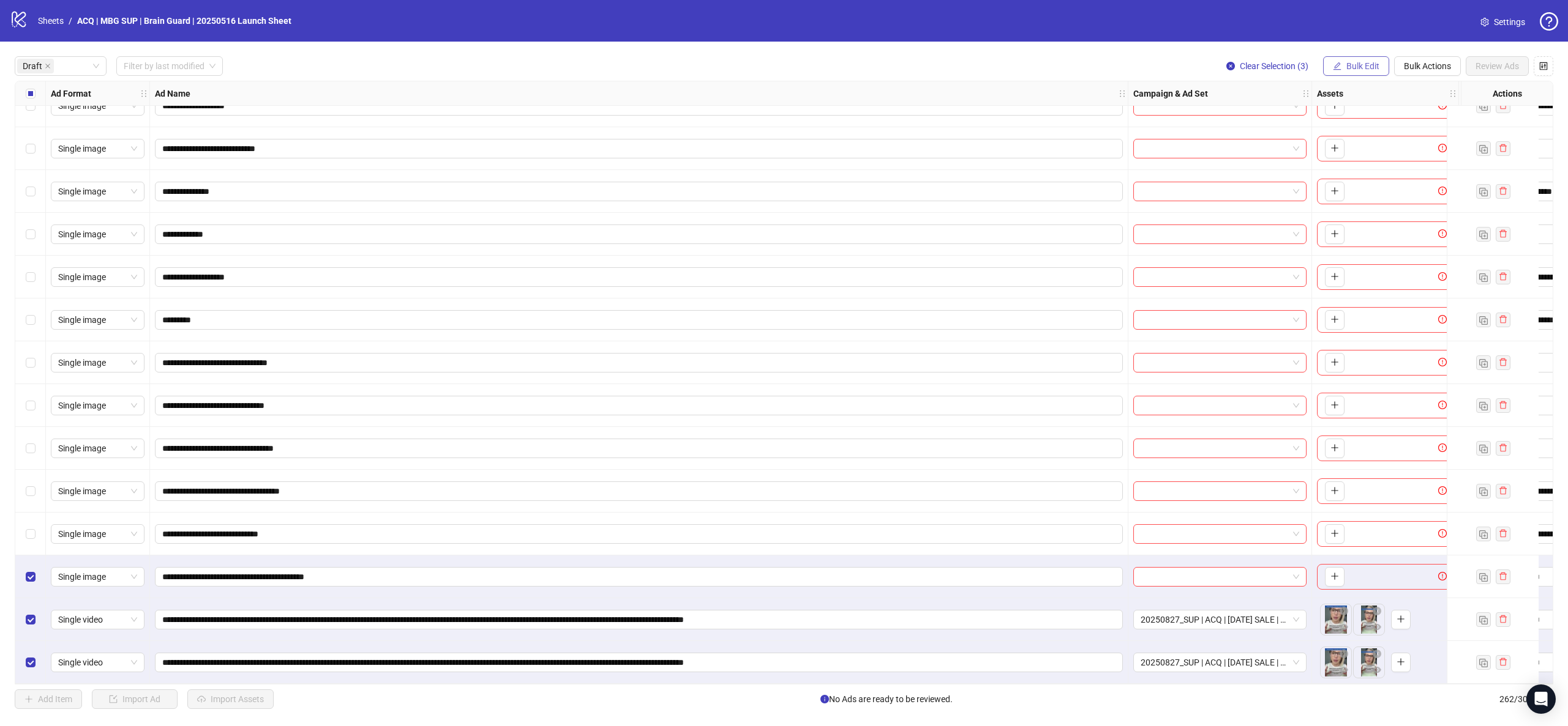
click at [1355, 65] on span "Bulk Edit" at bounding box center [1363, 66] width 33 height 10
click at [1387, 212] on span "Destination URL" at bounding box center [1368, 208] width 73 height 13
click at [1407, 150] on icon "check" at bounding box center [1406, 151] width 8 height 6
click at [1349, 58] on button "Bulk Edit" at bounding box center [1356, 66] width 66 height 19
click at [1374, 221] on span "Call to Action" at bounding box center [1368, 228] width 73 height 13
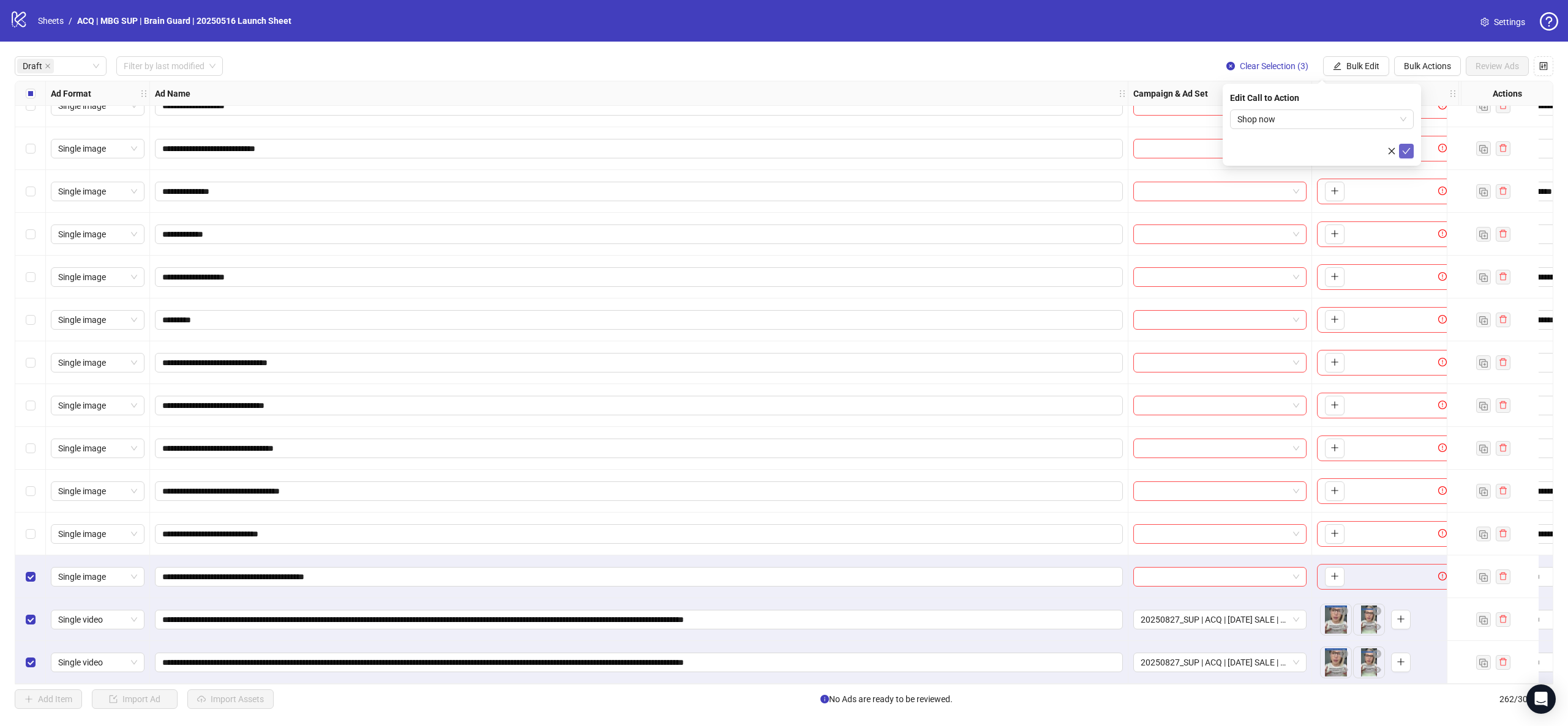
click at [1407, 151] on icon "check" at bounding box center [1406, 151] width 9 height 9
click at [35, 577] on label "Select row 19" at bounding box center [31, 576] width 10 height 13
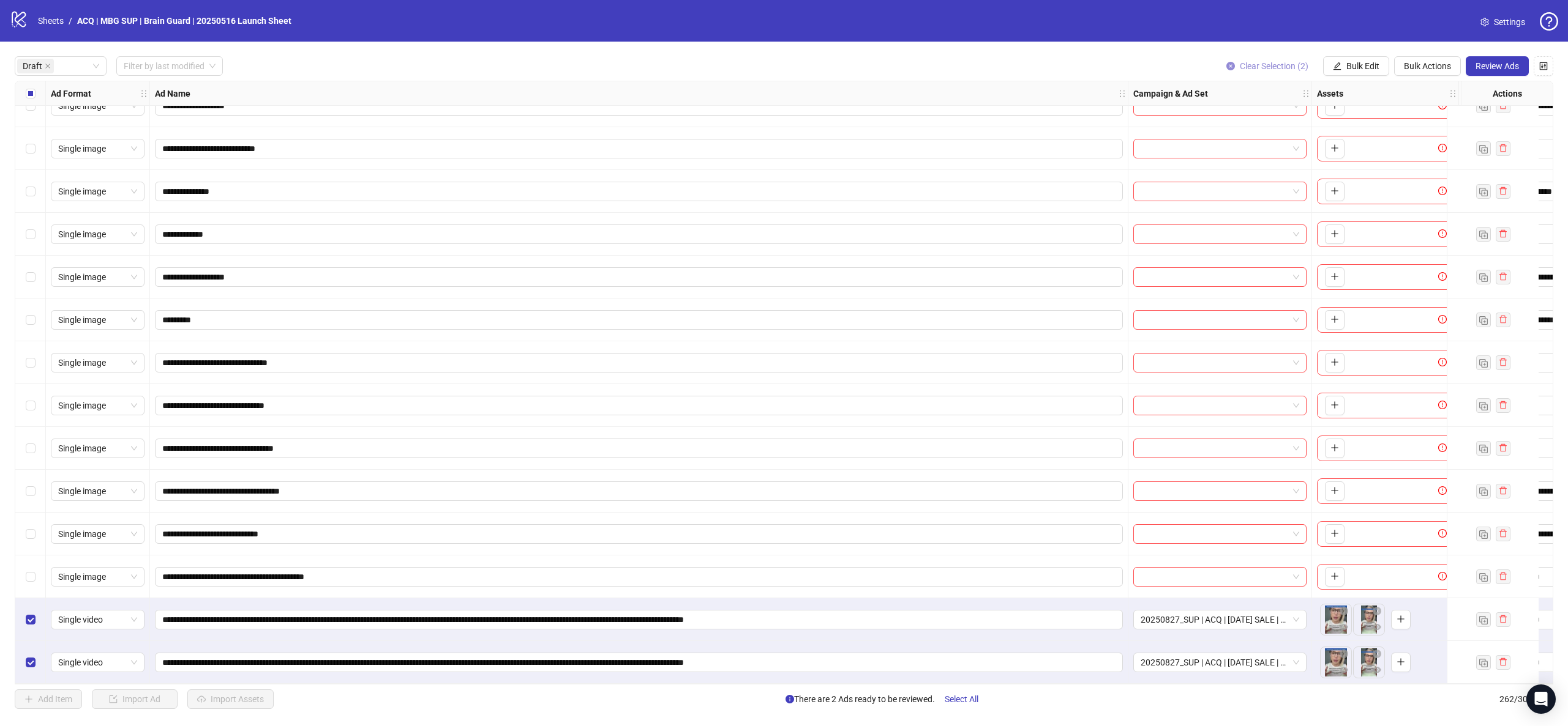
click at [1277, 59] on button "Clear Selection (2)" at bounding box center [1267, 66] width 102 height 19
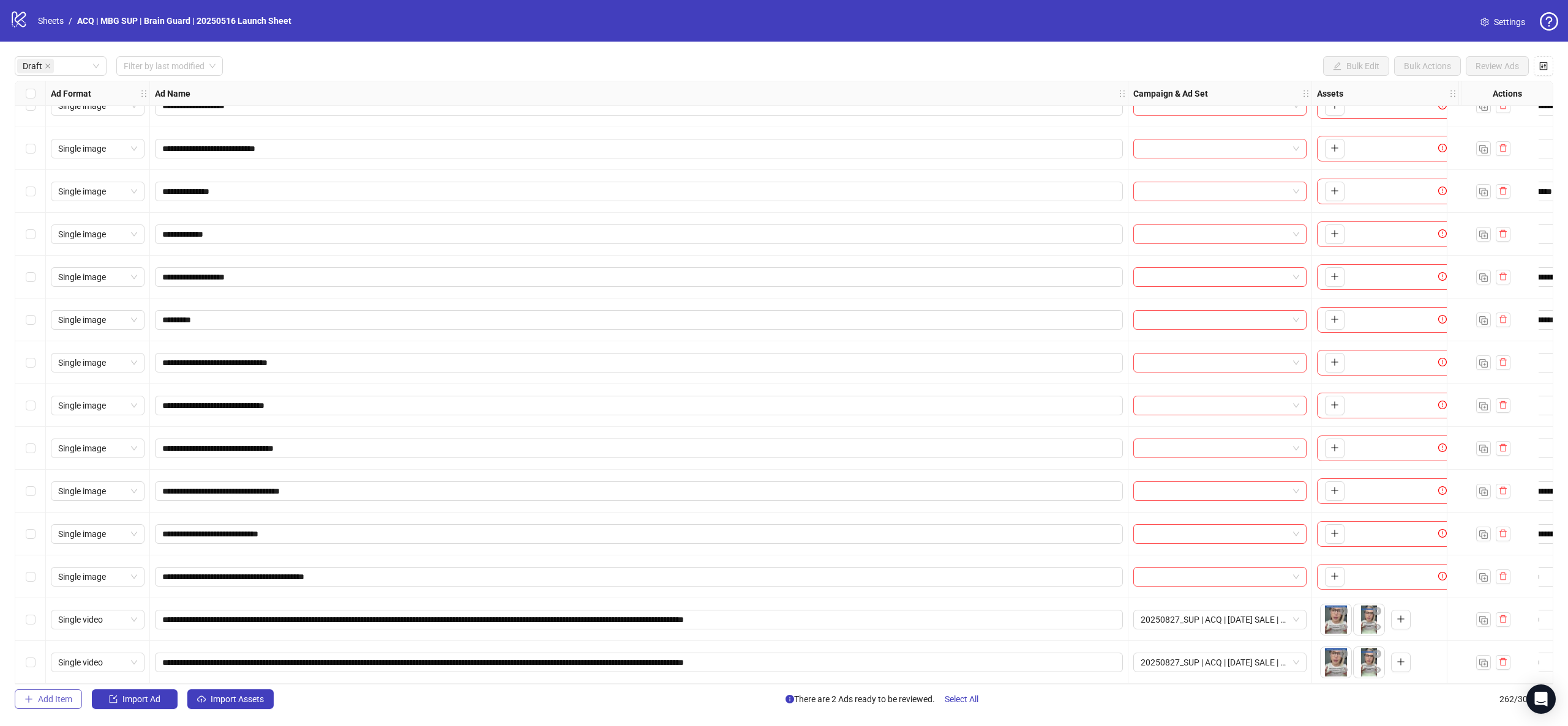
click at [55, 700] on span "Add Item" at bounding box center [55, 700] width 35 height 10
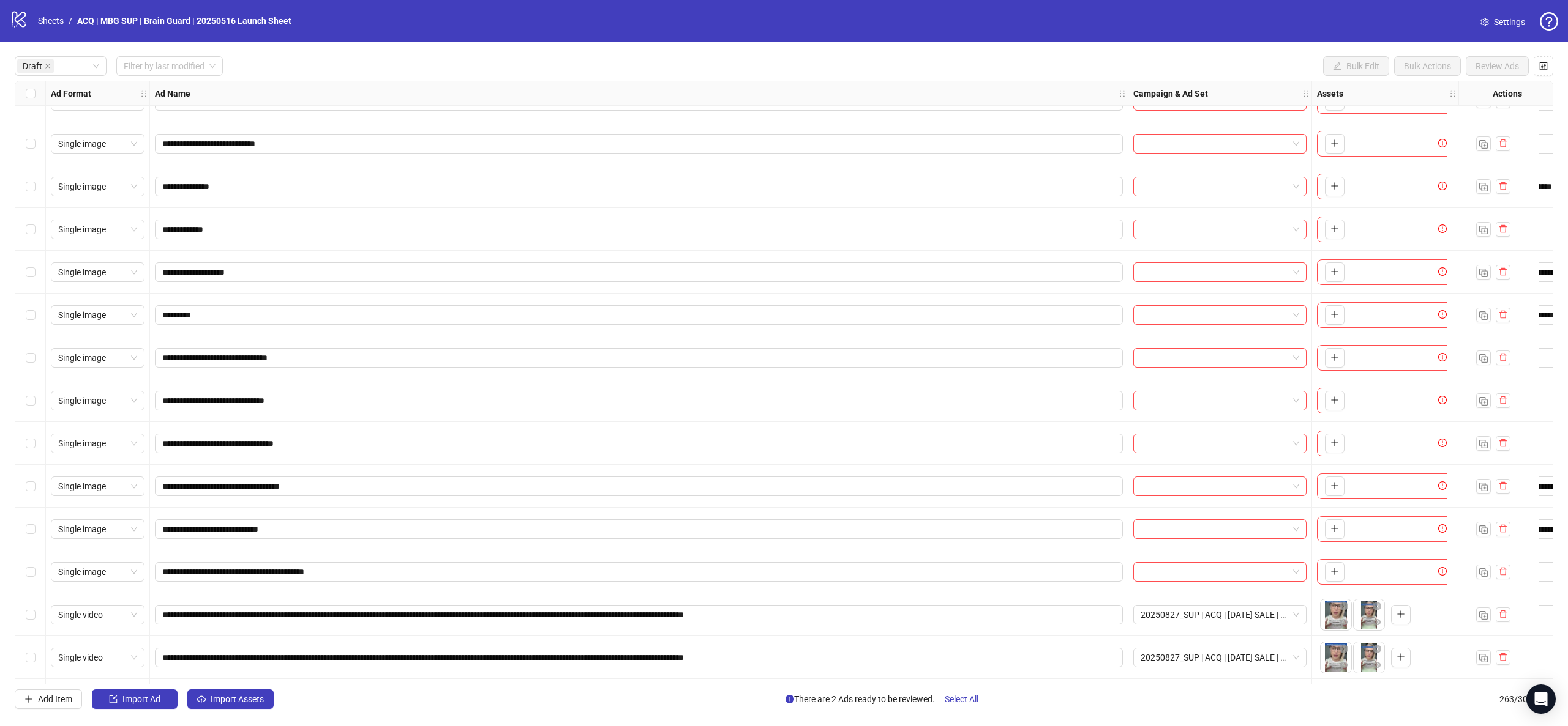
scroll to position [369, 0]
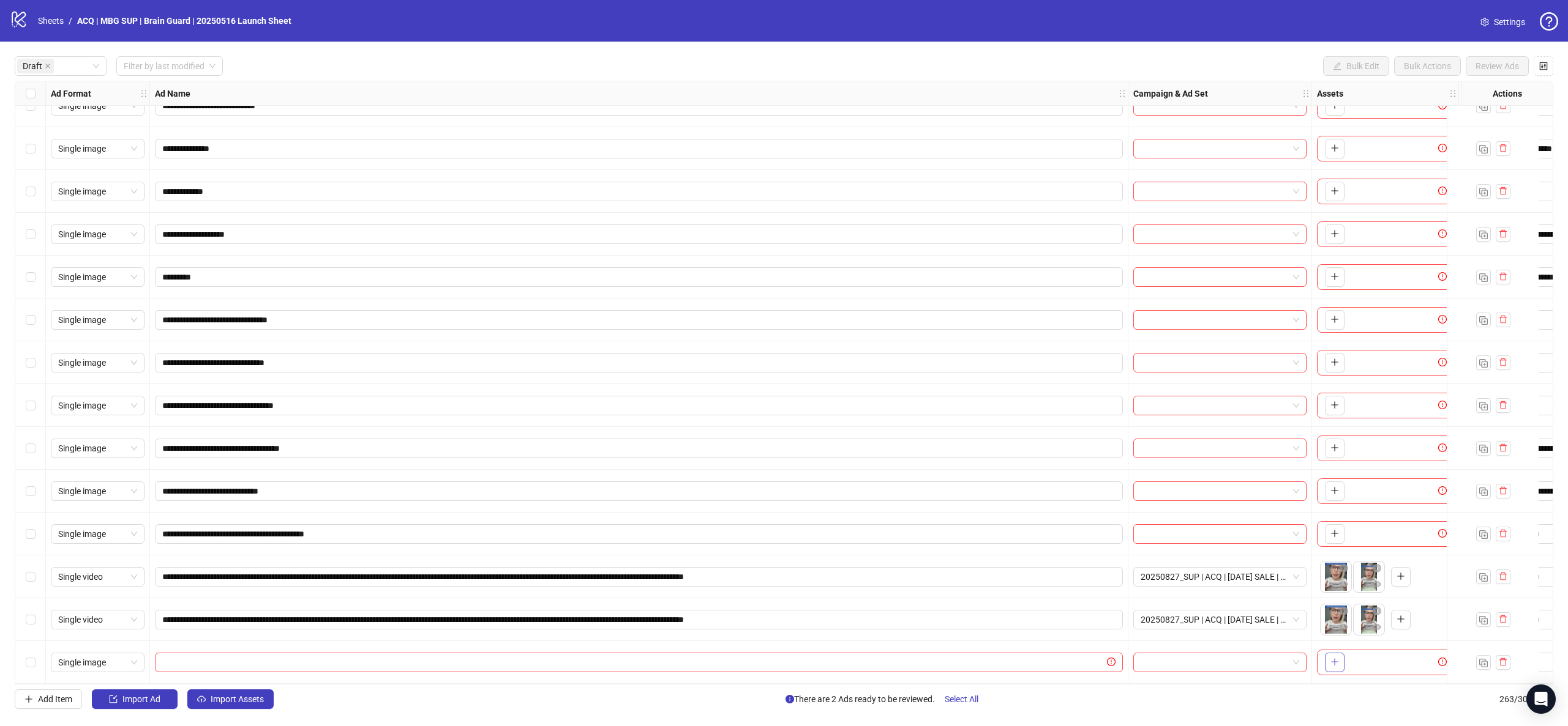
click at [1332, 657] on icon "plus" at bounding box center [1335, 662] width 9 height 9
click at [591, 656] on input "text" at bounding box center [633, 663] width 942 height 13
paste input "**********"
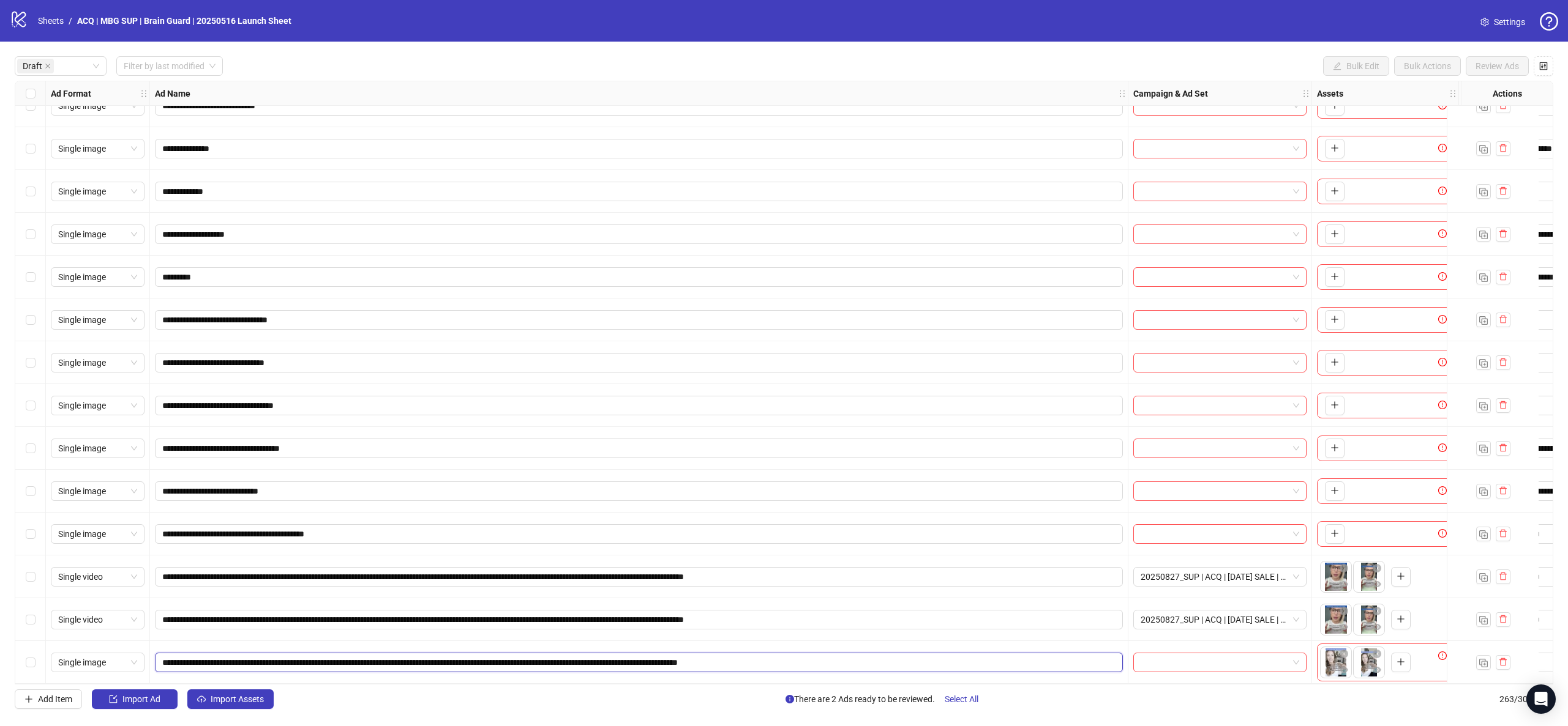
type input "**********"
click at [36, 446] on div "Select row 17" at bounding box center [30, 448] width 31 height 43
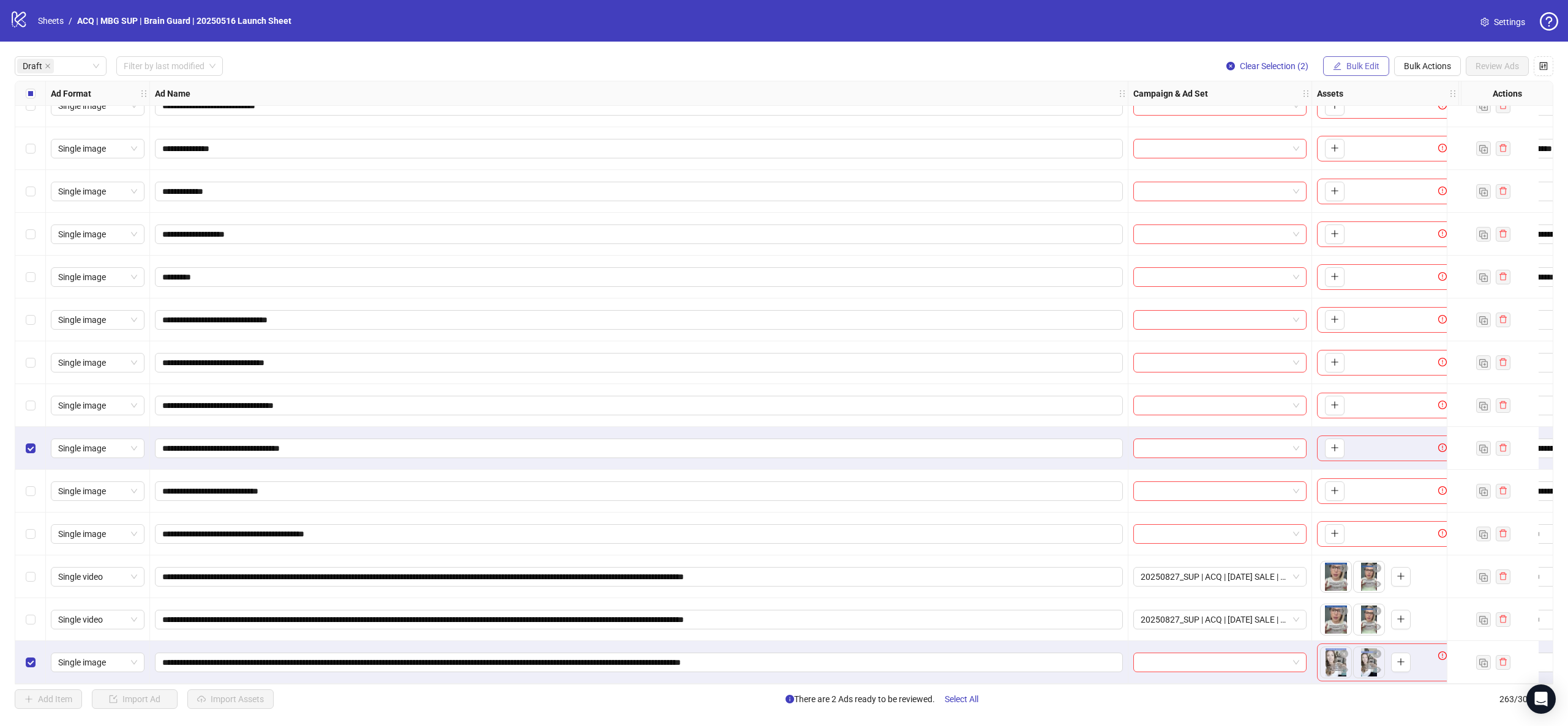
click at [1347, 57] on button "Bulk Edit" at bounding box center [1356, 66] width 66 height 19
click at [1381, 143] on span "Headlines" at bounding box center [1368, 150] width 73 height 13
click at [1410, 171] on icon "check" at bounding box center [1406, 171] width 9 height 9
drag, startPoint x: 1362, startPoint y: 65, endPoint x: 1375, endPoint y: 129, distance: 65.3
click at [1362, 64] on span "Bulk Edit" at bounding box center [1363, 66] width 33 height 10
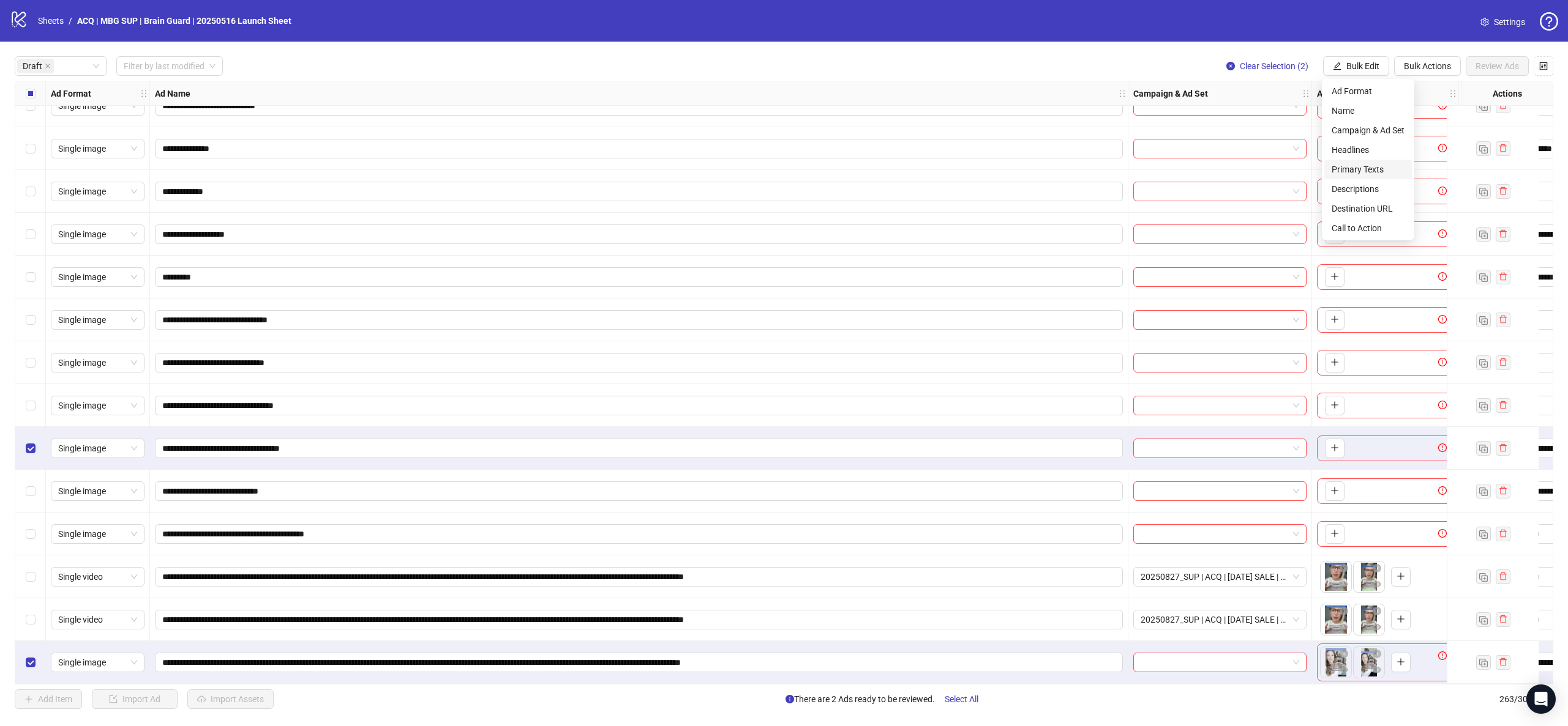
click at [1374, 170] on span "Primary Texts" at bounding box center [1368, 169] width 73 height 13
click at [1405, 180] on icon "check" at bounding box center [1406, 183] width 9 height 9
click at [1347, 67] on span "Bulk Edit" at bounding box center [1363, 66] width 33 height 10
drag, startPoint x: 1376, startPoint y: 184, endPoint x: 1384, endPoint y: 185, distance: 8.1
click at [1376, 184] on span "Descriptions" at bounding box center [1368, 189] width 73 height 13
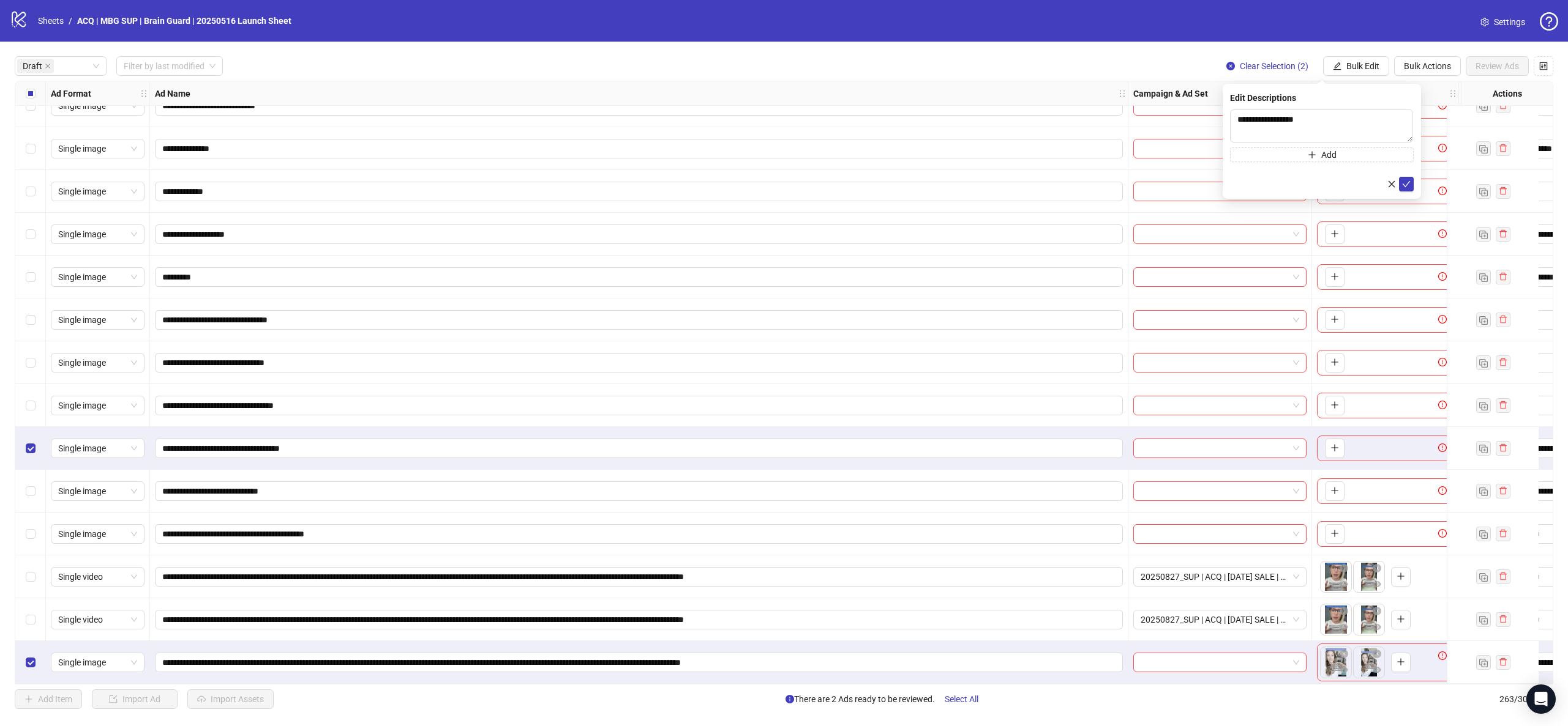
click at [1413, 177] on div at bounding box center [1322, 184] width 184 height 14
drag, startPoint x: 1405, startPoint y: 185, endPoint x: 1391, endPoint y: 152, distance: 35.8
click at [1405, 185] on icon "check" at bounding box center [1406, 184] width 9 height 9
click at [1365, 62] on span "Bulk Edit" at bounding box center [1363, 66] width 33 height 10
click at [1388, 207] on span "Destination URL" at bounding box center [1368, 208] width 73 height 13
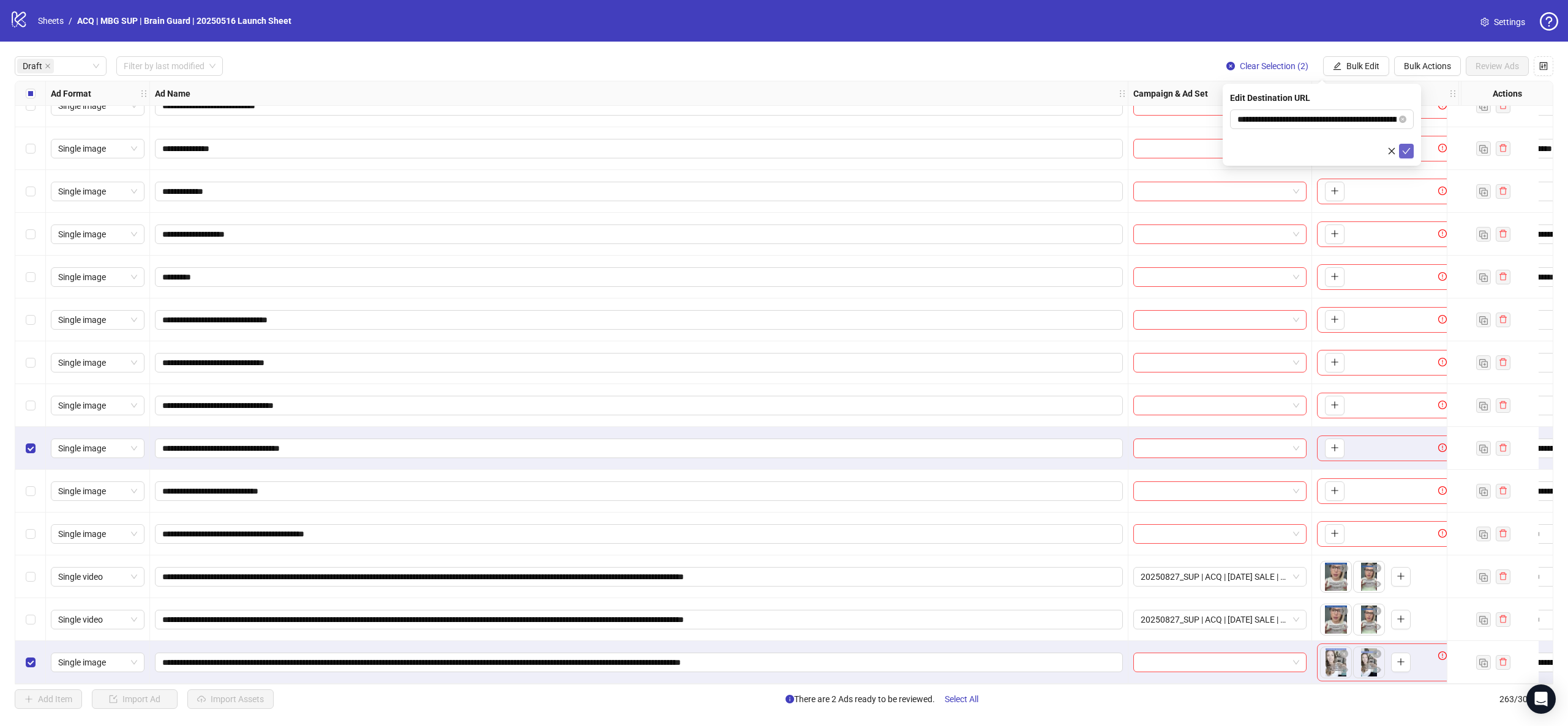
click at [1409, 152] on icon "check" at bounding box center [1406, 151] width 9 height 9
click at [1348, 58] on button "Bulk Edit" at bounding box center [1356, 66] width 66 height 19
click at [1386, 231] on span "Call to Action" at bounding box center [1368, 228] width 73 height 13
click at [1408, 150] on icon "check" at bounding box center [1406, 151] width 9 height 9
drag, startPoint x: 459, startPoint y: 685, endPoint x: 483, endPoint y: 686, distance: 24.0
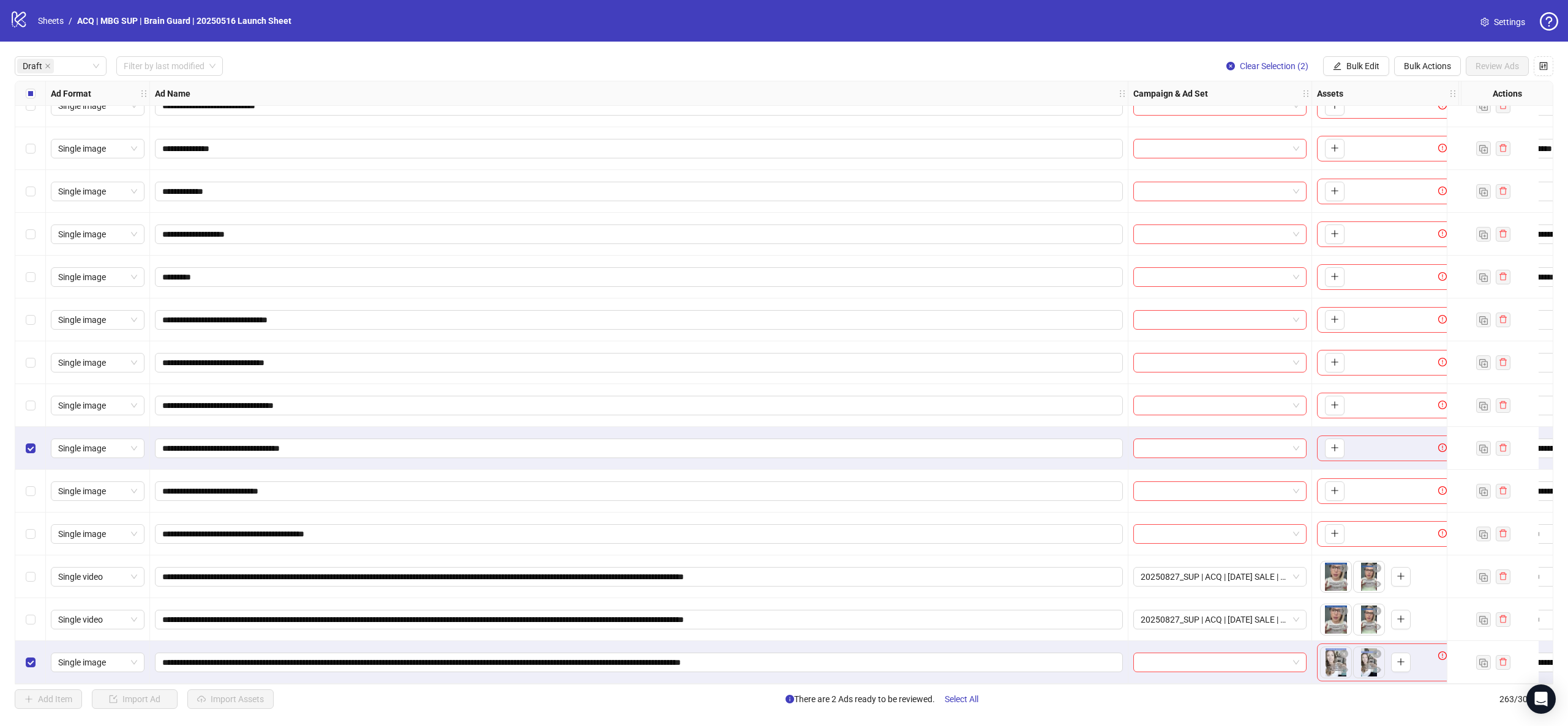
click at [483, 686] on div "**********" at bounding box center [784, 382] width 1568 height 682
click at [127, 654] on span "Single image" at bounding box center [97, 663] width 79 height 18
click at [110, 559] on div "Single video" at bounding box center [97, 554] width 74 height 13
click at [1421, 54] on div "**********" at bounding box center [784, 382] width 1568 height 682
click at [1421, 62] on span "Bulk Actions" at bounding box center [1427, 66] width 47 height 10
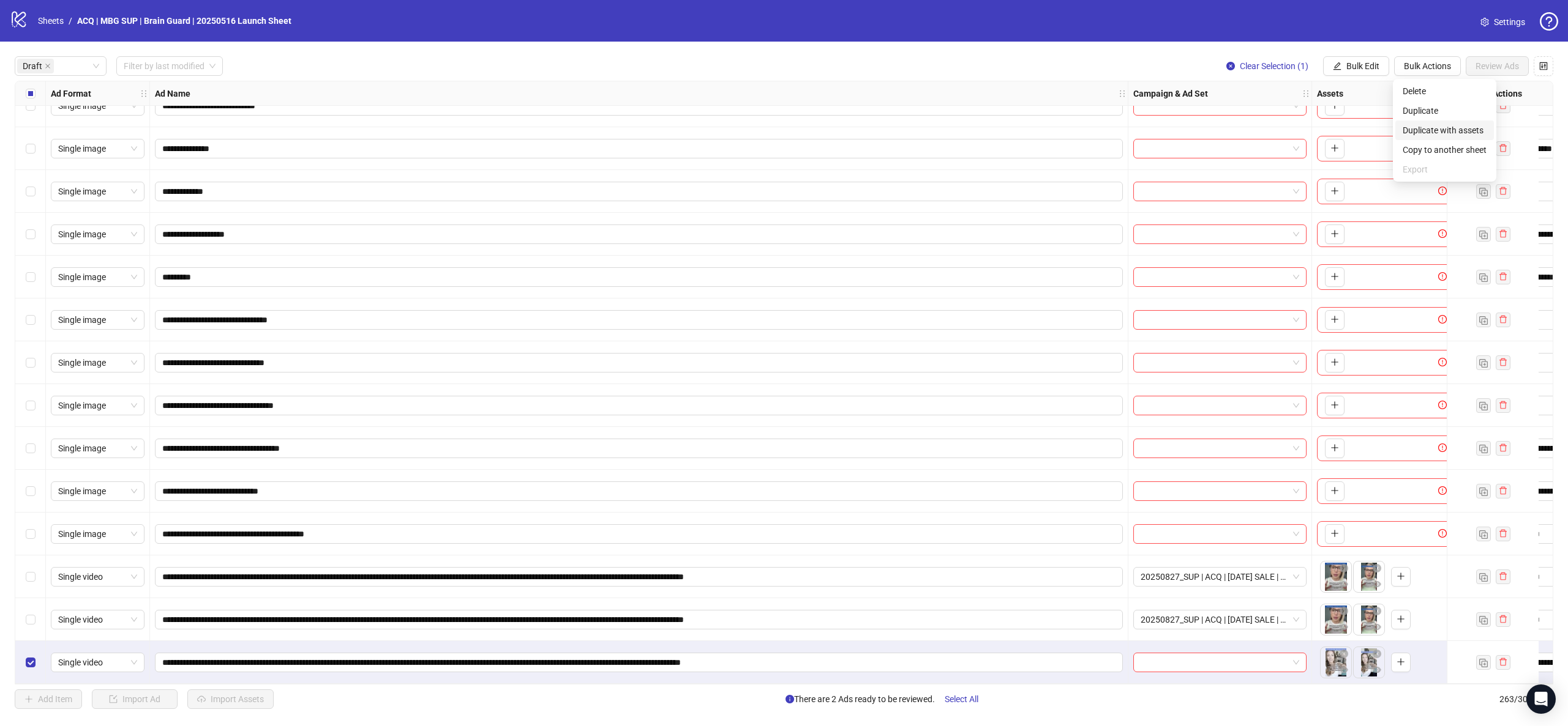
click at [1441, 132] on span "Duplicate with assets" at bounding box center [1444, 130] width 84 height 13
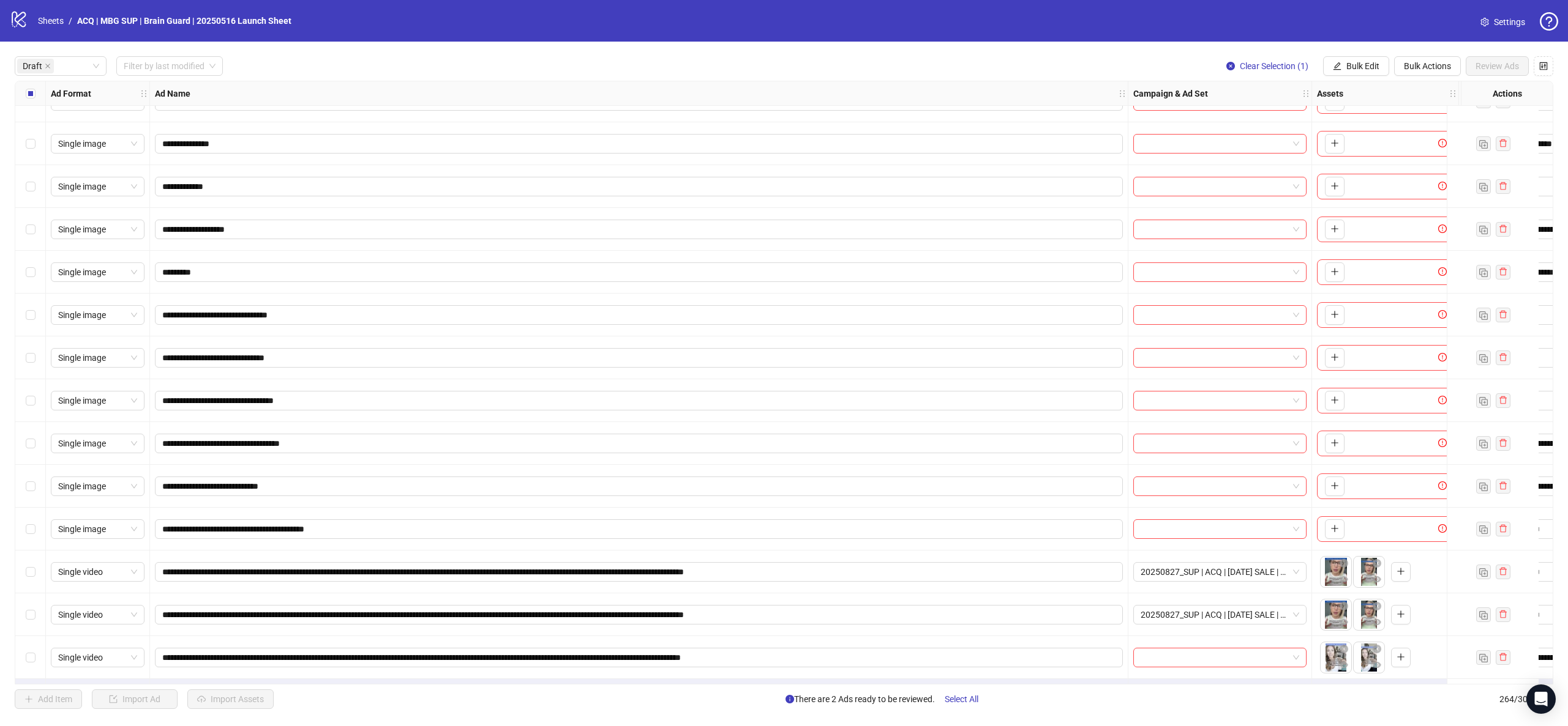
scroll to position [412, 0]
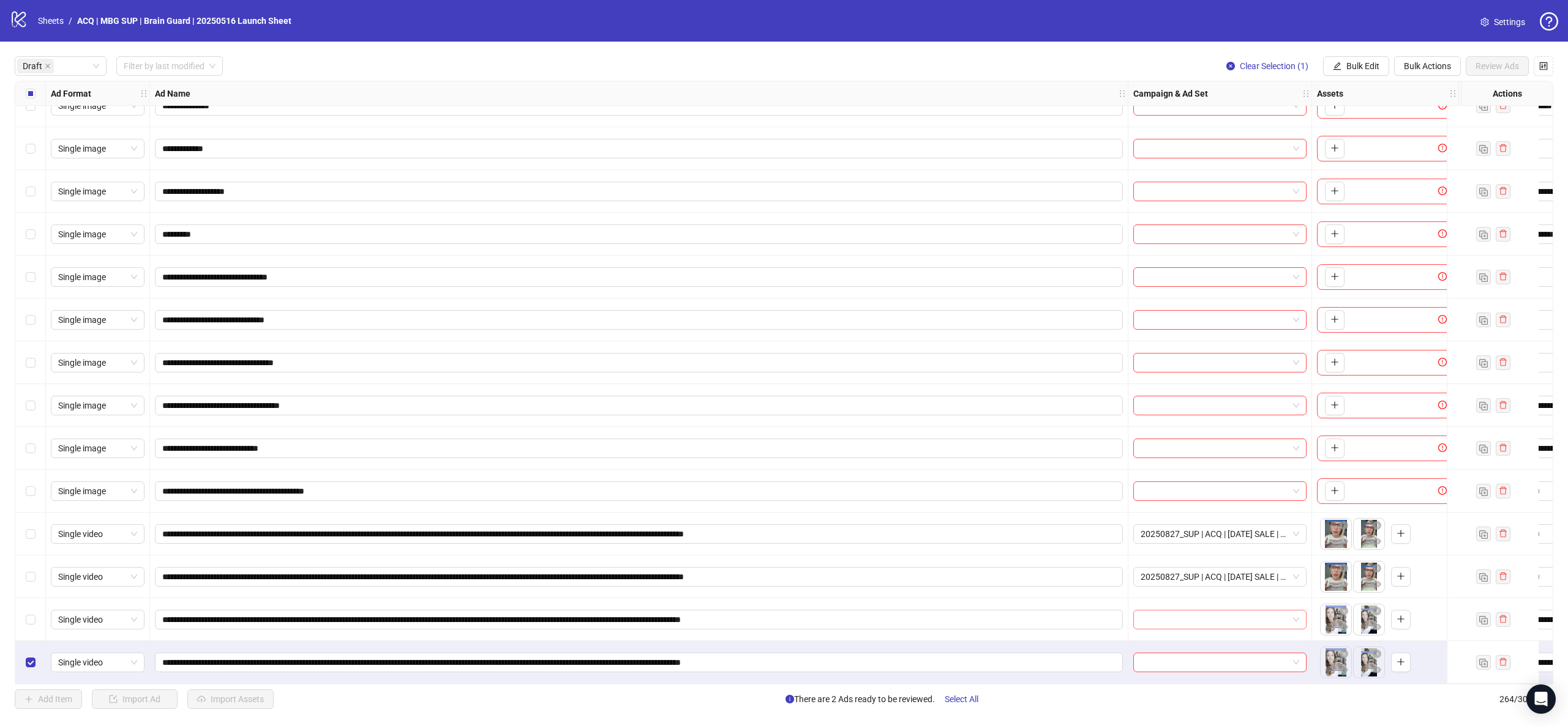
click at [1160, 610] on input "search" at bounding box center [1214, 619] width 148 height 18
type input "*****"
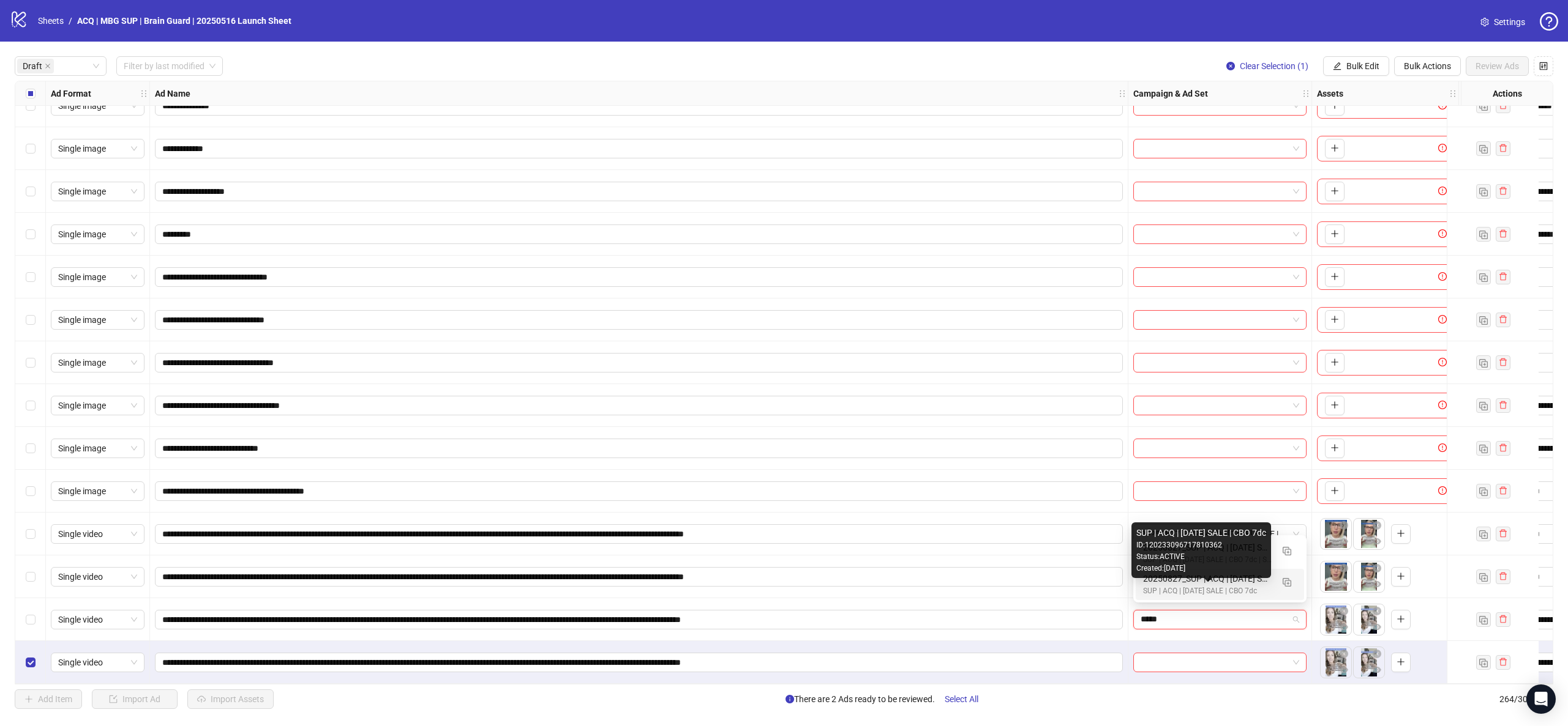
click at [1167, 587] on div "SUP | ACQ | LABOR DAY SALE | CBO 7dc" at bounding box center [1207, 591] width 129 height 11
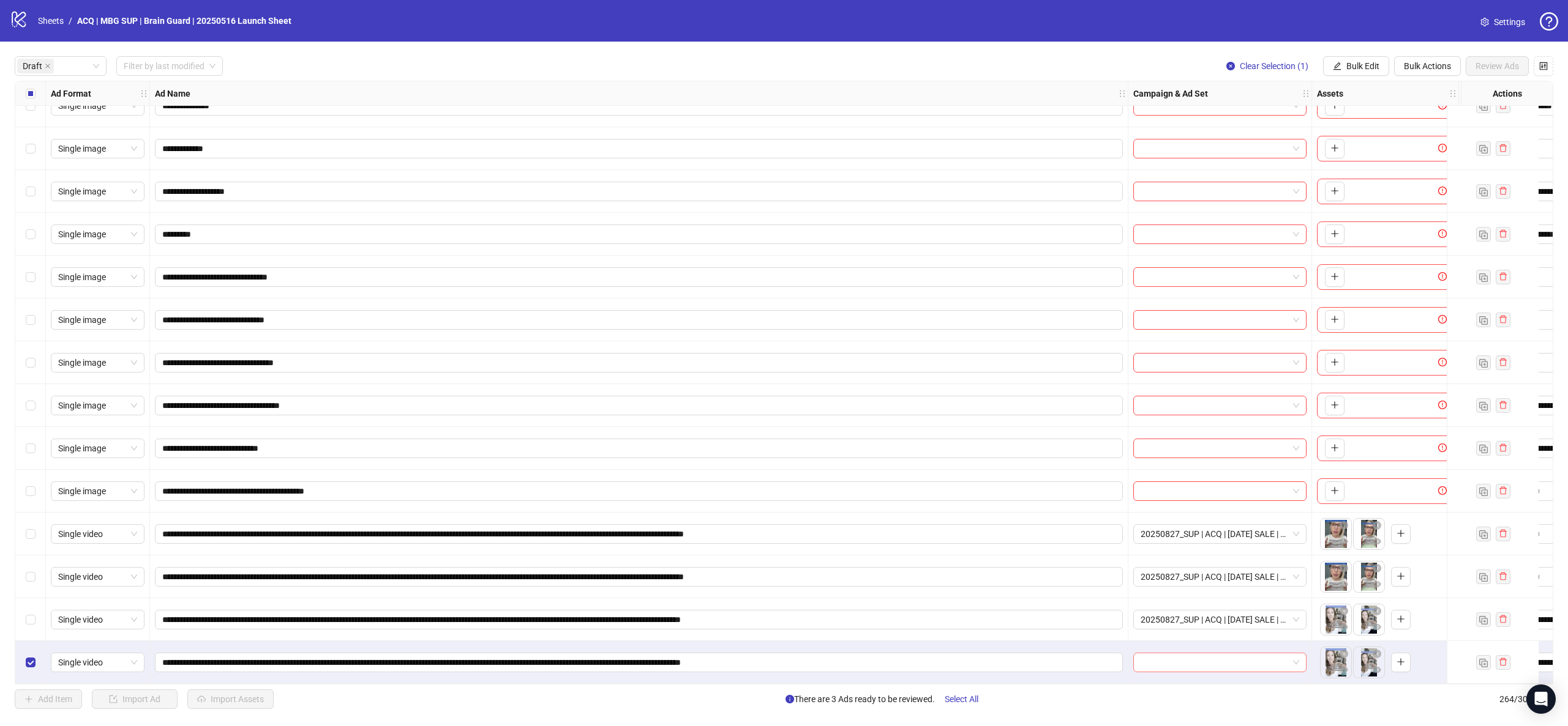
click at [1171, 656] on input "search" at bounding box center [1214, 663] width 148 height 18
type input "*****"
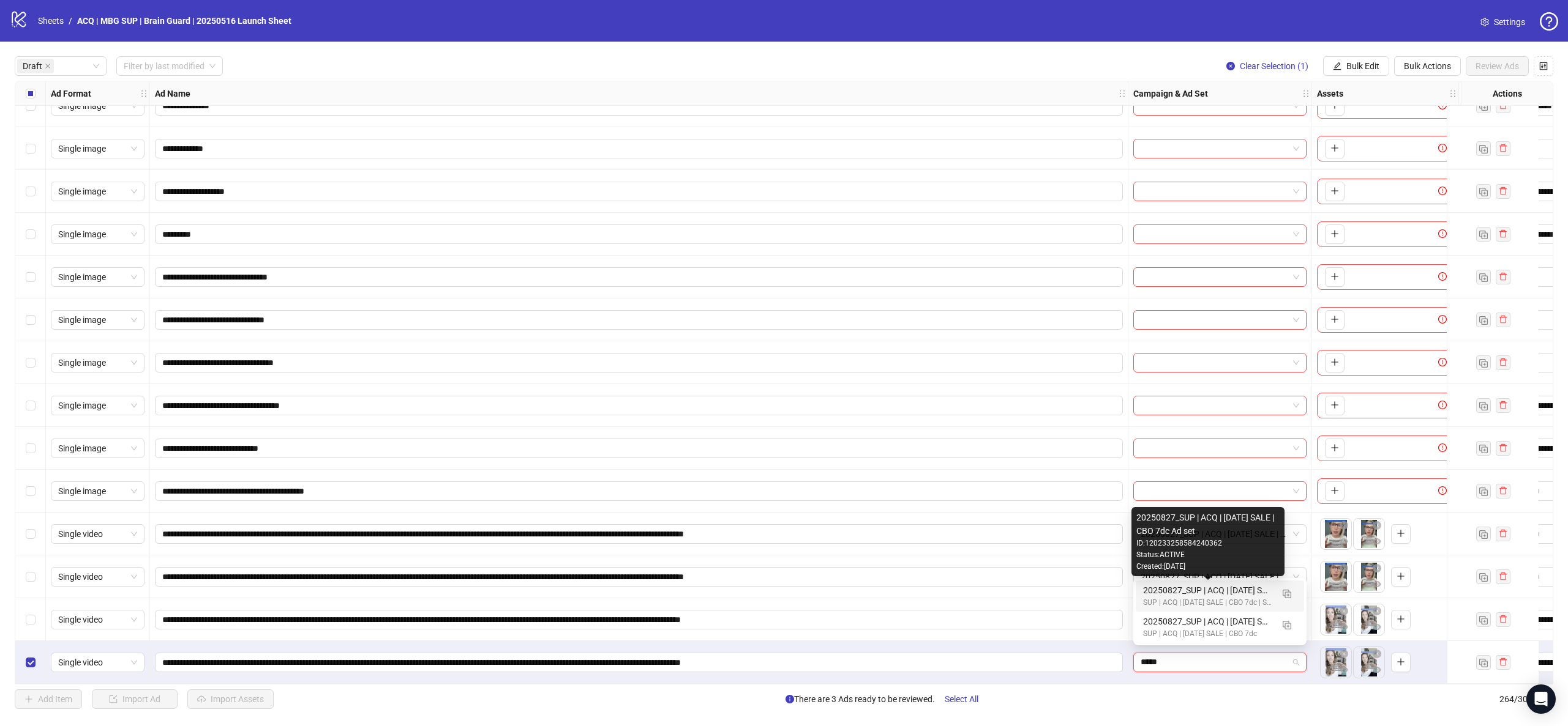
click at [1159, 591] on div "20250827_SUP | ACQ | LABOR DAY SALE | CBO 7dc Ad set" at bounding box center [1207, 590] width 129 height 13
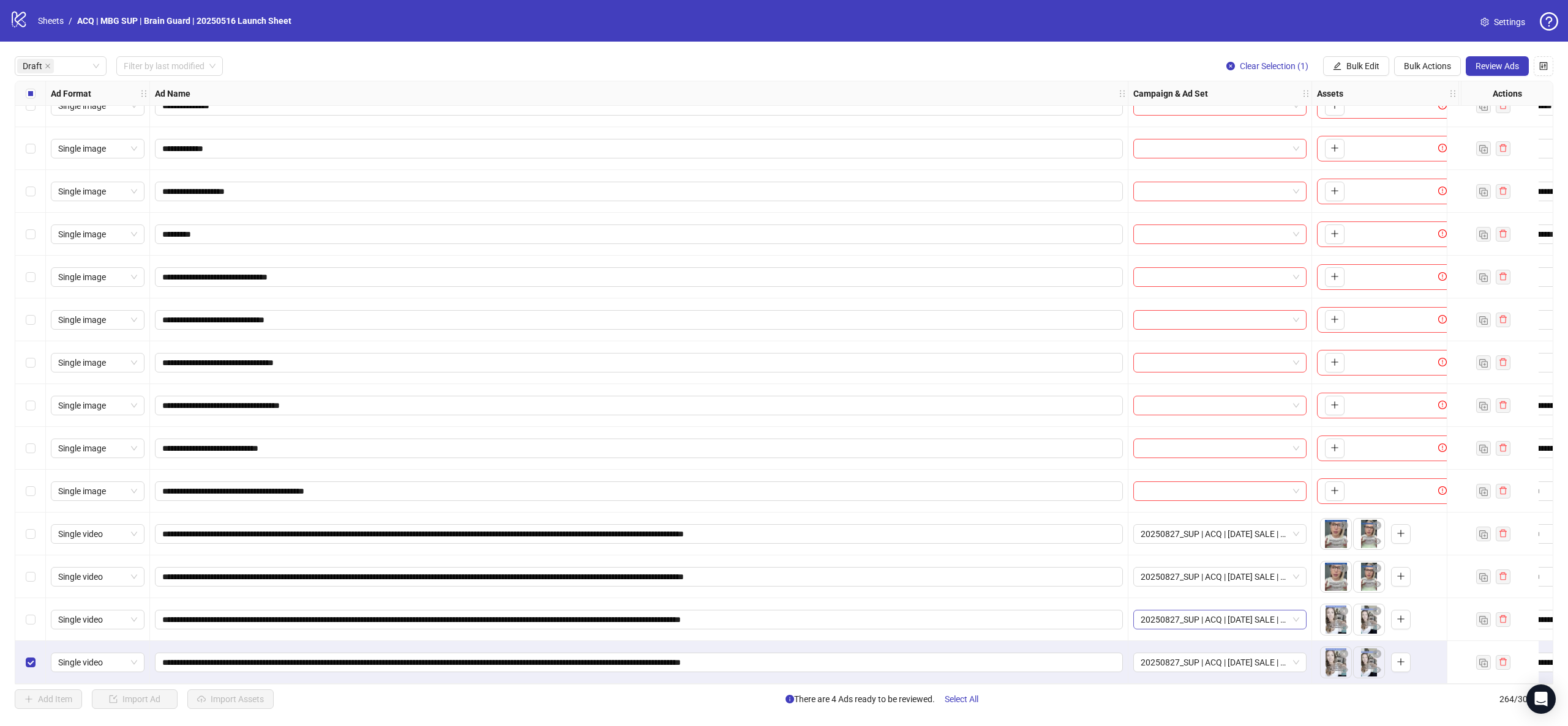
click at [1185, 617] on span "20250827_SUP | ACQ | LABOR DAY SALE | CBO 7dc Ad set" at bounding box center [1220, 619] width 158 height 18
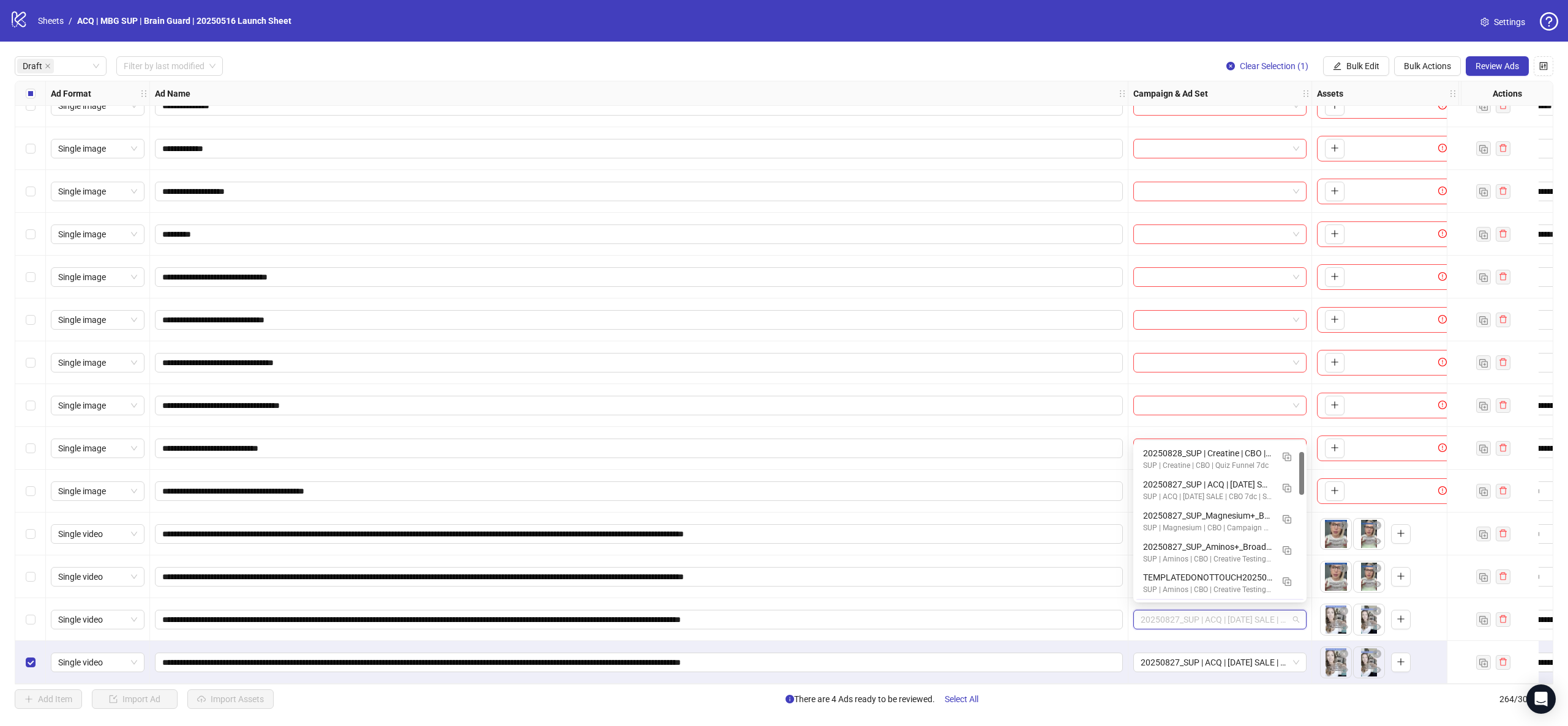
scroll to position [31, 0]
click at [1185, 617] on span "20250827_SUP | ACQ | LABOR DAY SALE | CBO 7dc Ad set" at bounding box center [1220, 619] width 158 height 18
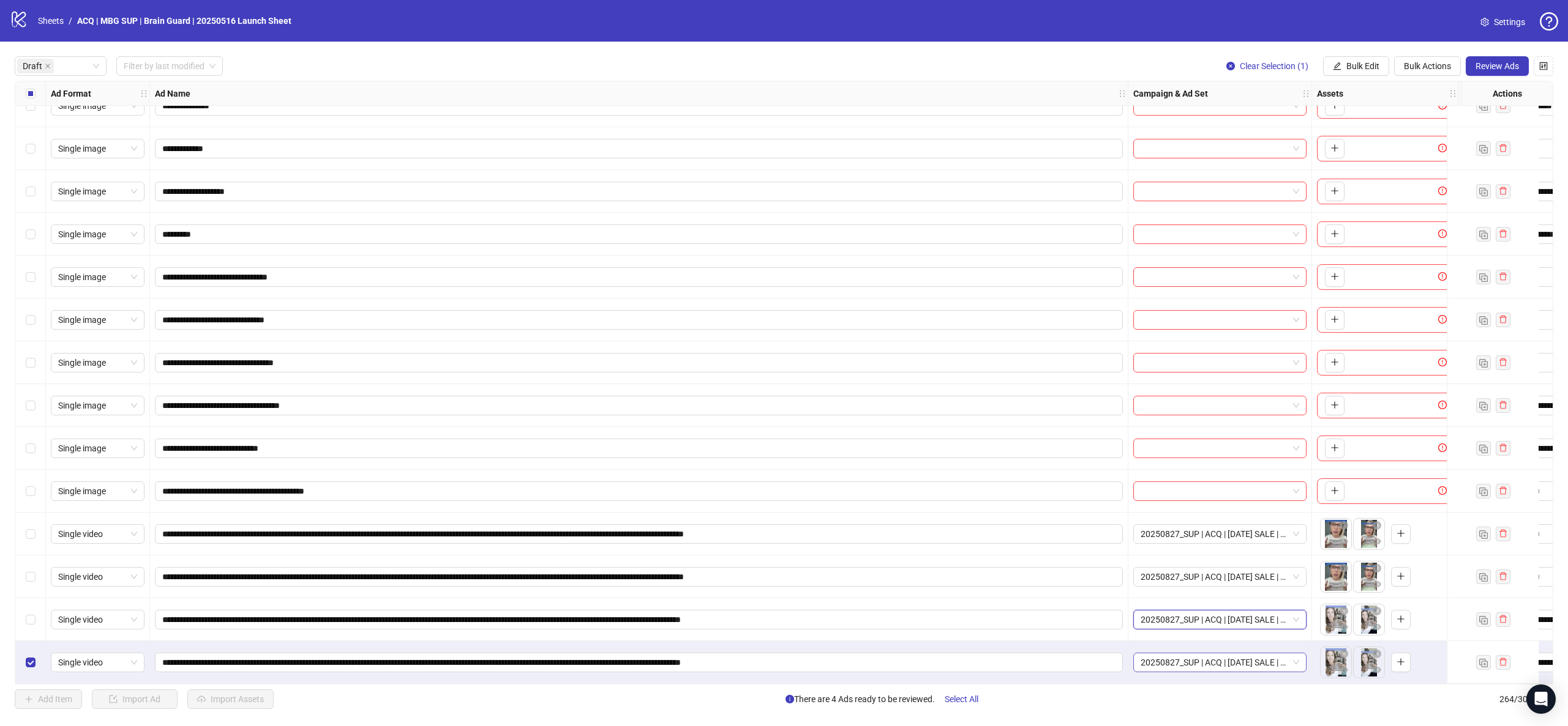
click at [1202, 656] on span "20250827_SUP | ACQ | LABOR DAY SALE | CBO 7dc Ad set" at bounding box center [1220, 663] width 158 height 18
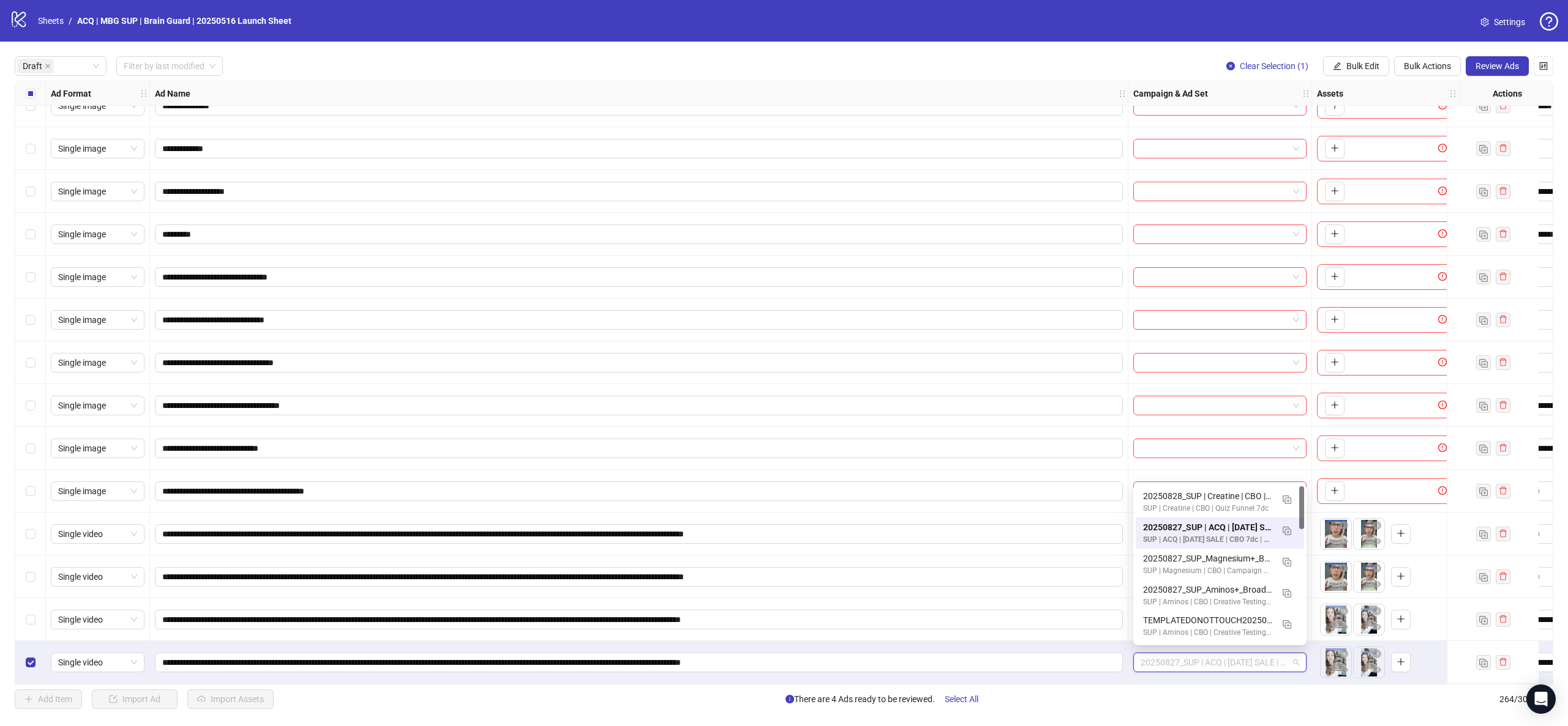
click at [1202, 656] on span "20250827_SUP | ACQ | LABOR DAY SALE | CBO 7dc Ad set" at bounding box center [1220, 663] width 158 height 18
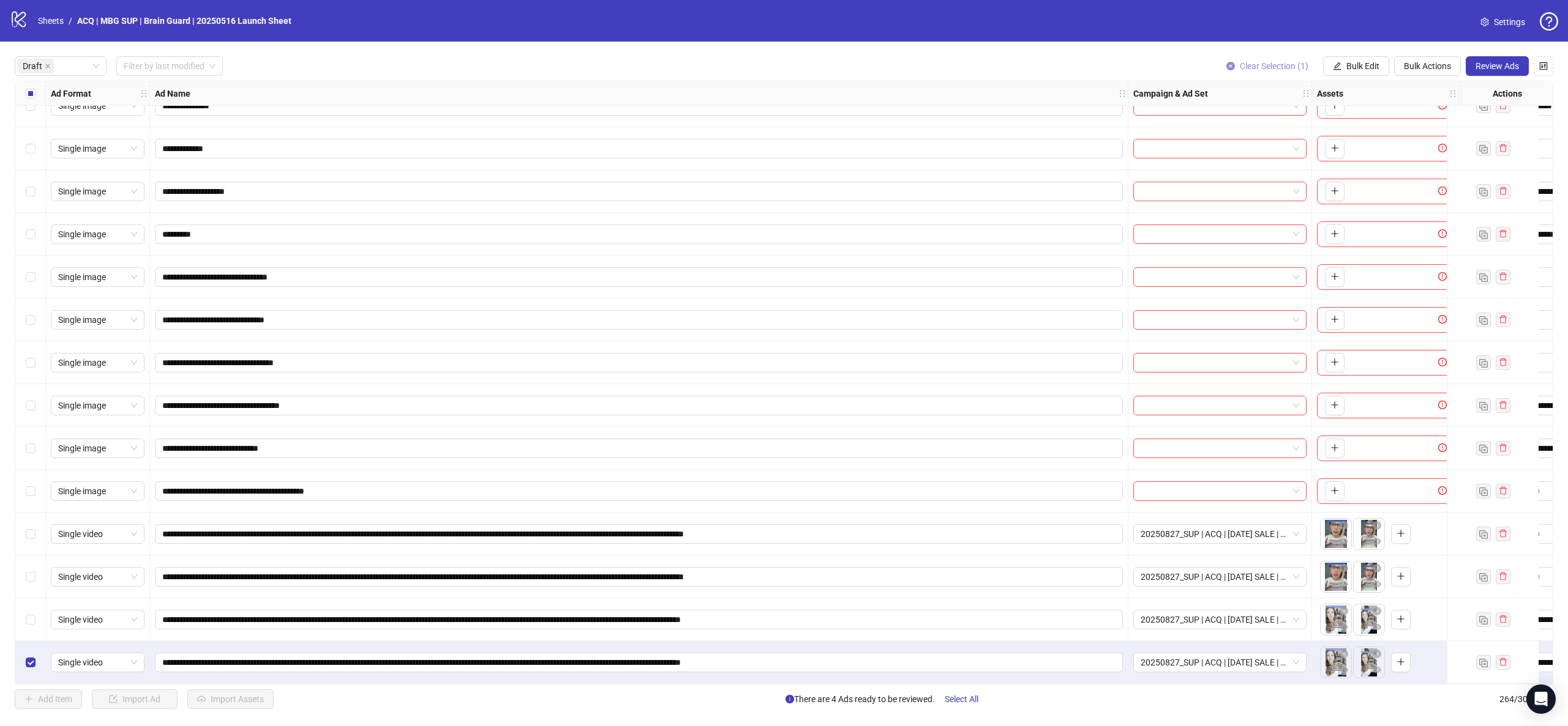
click at [1301, 59] on button "Clear Selection (1)" at bounding box center [1267, 66] width 102 height 19
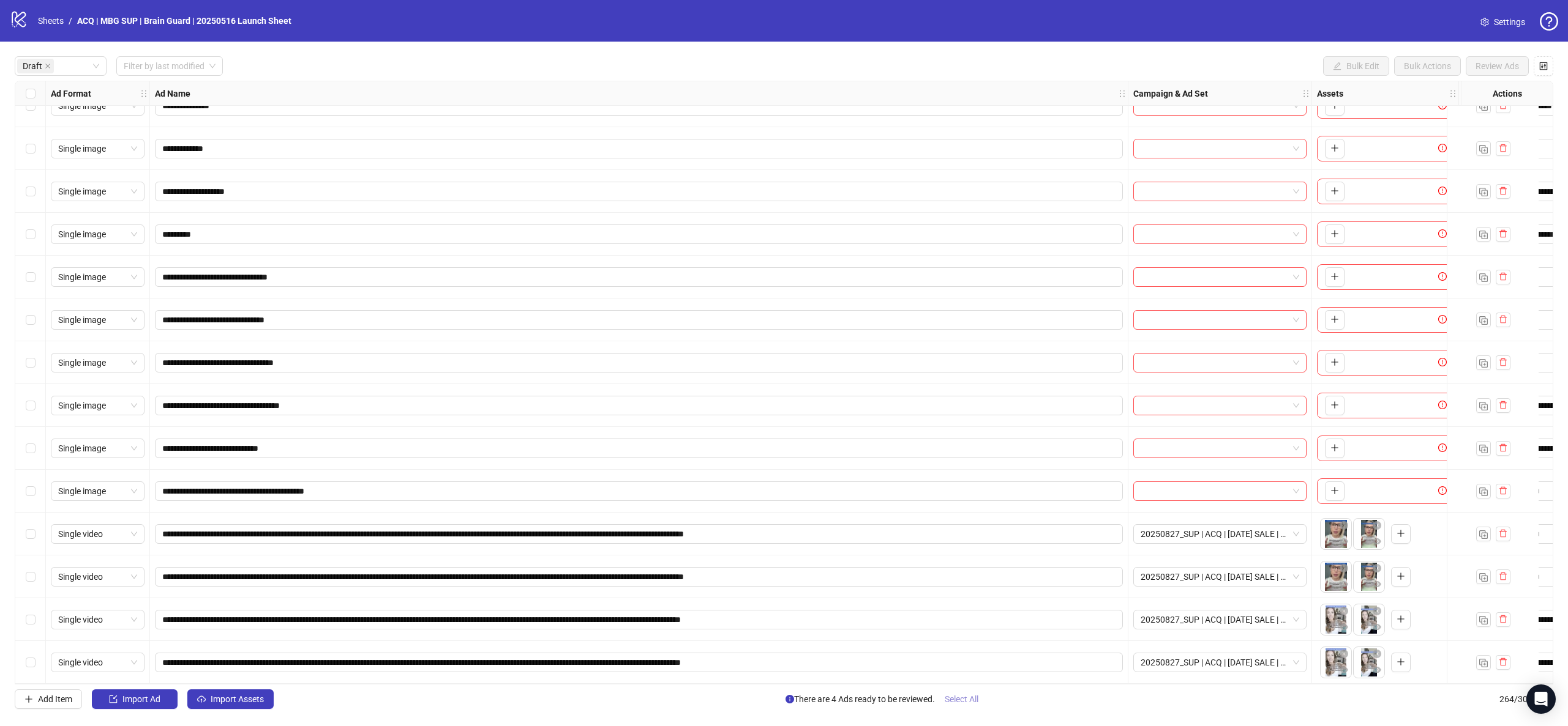
drag, startPoint x: 975, startPoint y: 697, endPoint x: 965, endPoint y: 695, distance: 10.2
click at [974, 697] on span "Select All" at bounding box center [962, 700] width 34 height 10
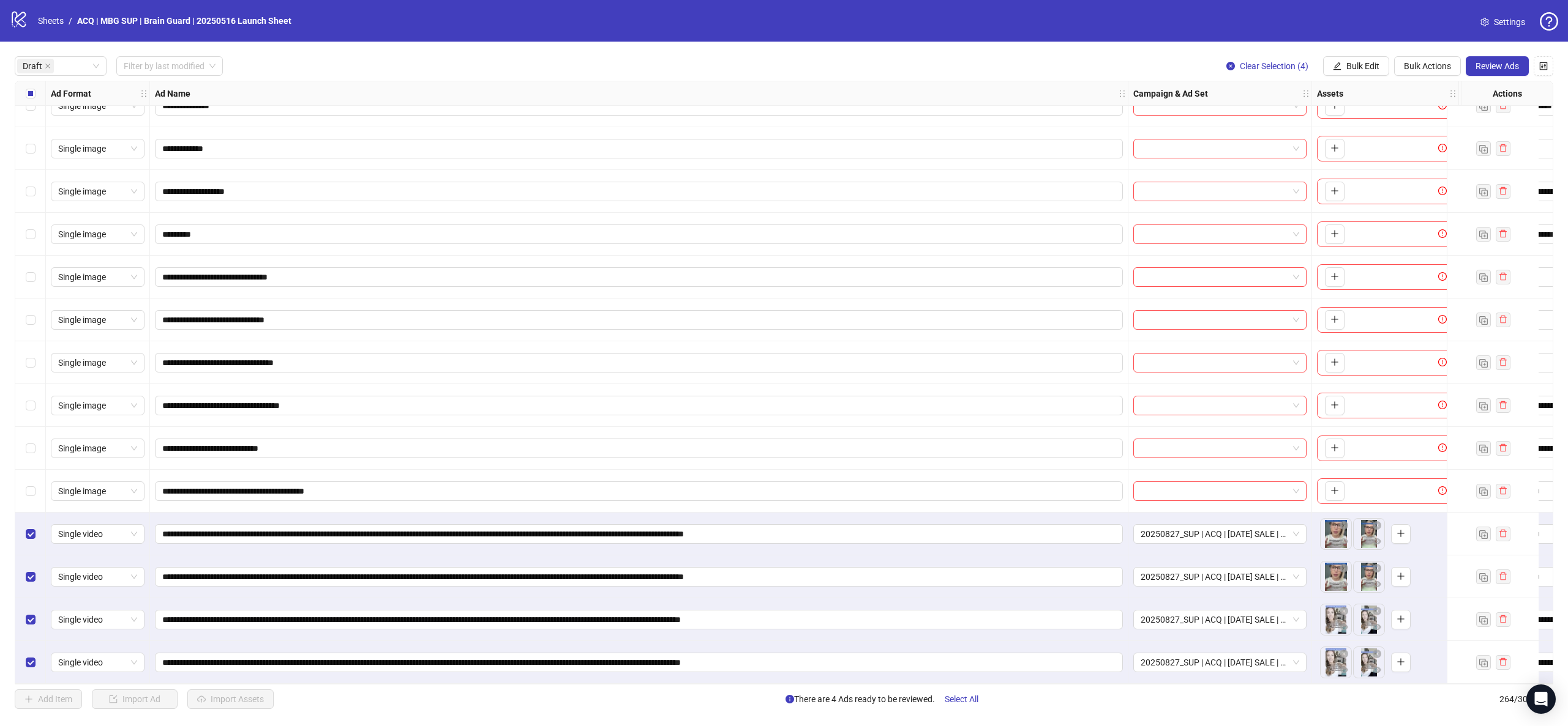
drag, startPoint x: 1286, startPoint y: 72, endPoint x: 1218, endPoint y: 98, distance: 72.8
click at [1286, 71] on button "Clear Selection (4)" at bounding box center [1267, 66] width 102 height 19
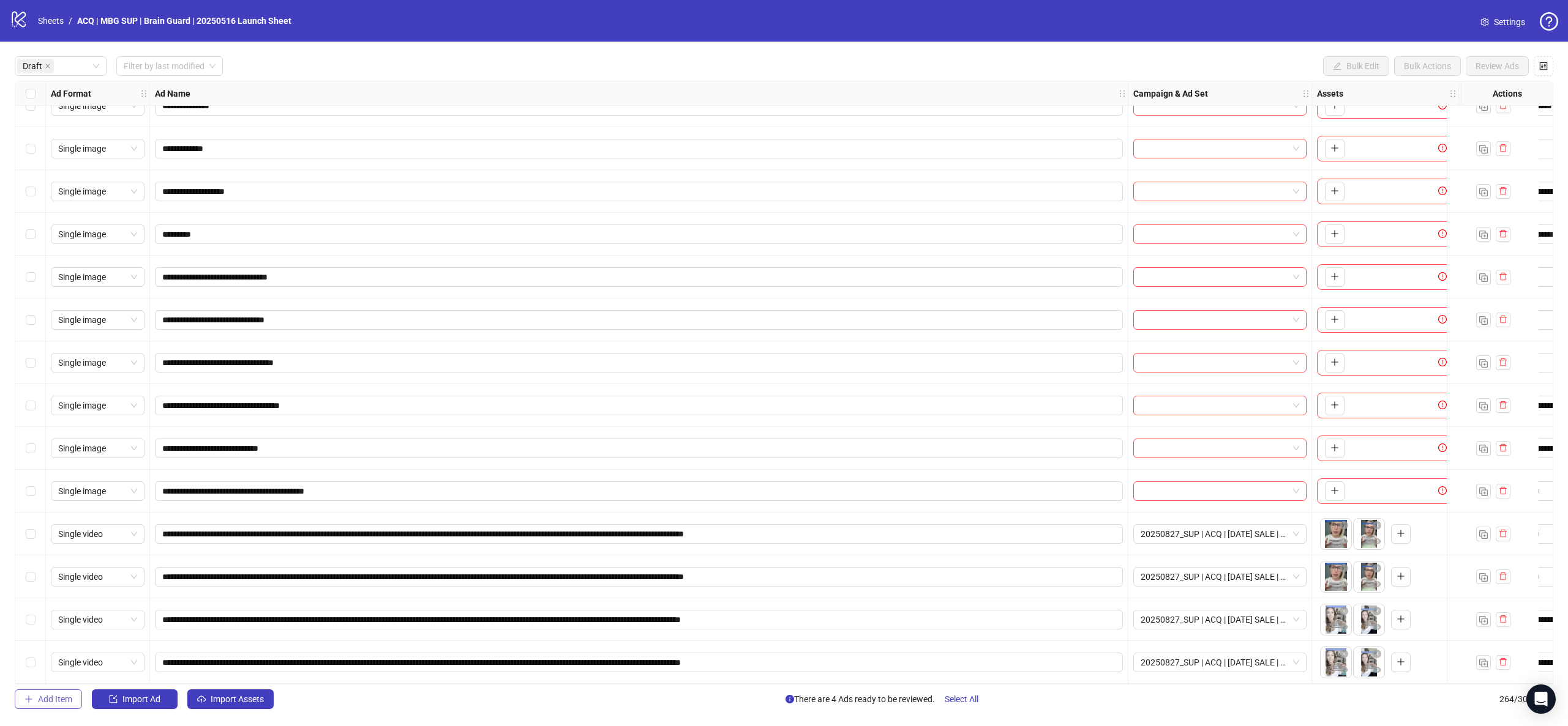
click at [71, 700] on span "Add Item" at bounding box center [55, 700] width 35 height 10
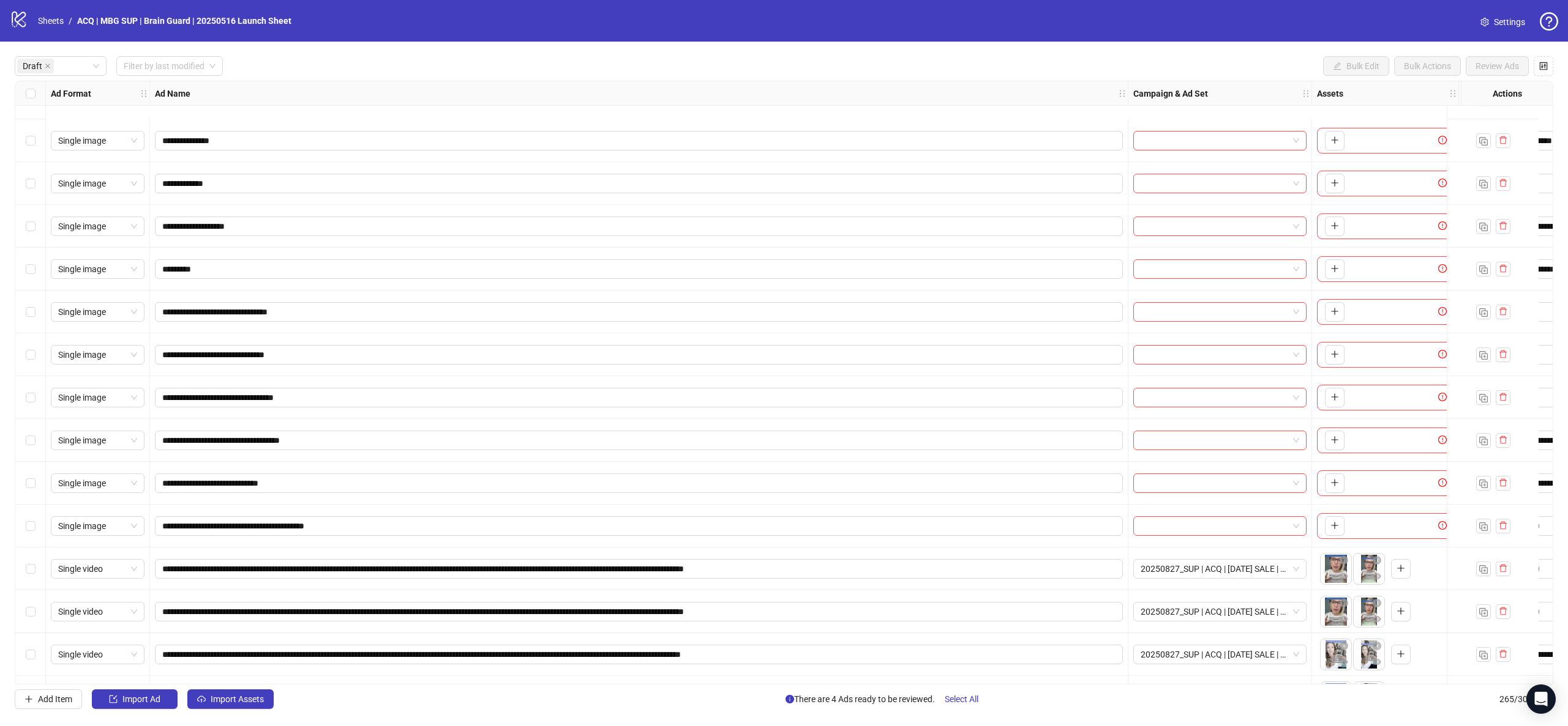
scroll to position [454, 0]
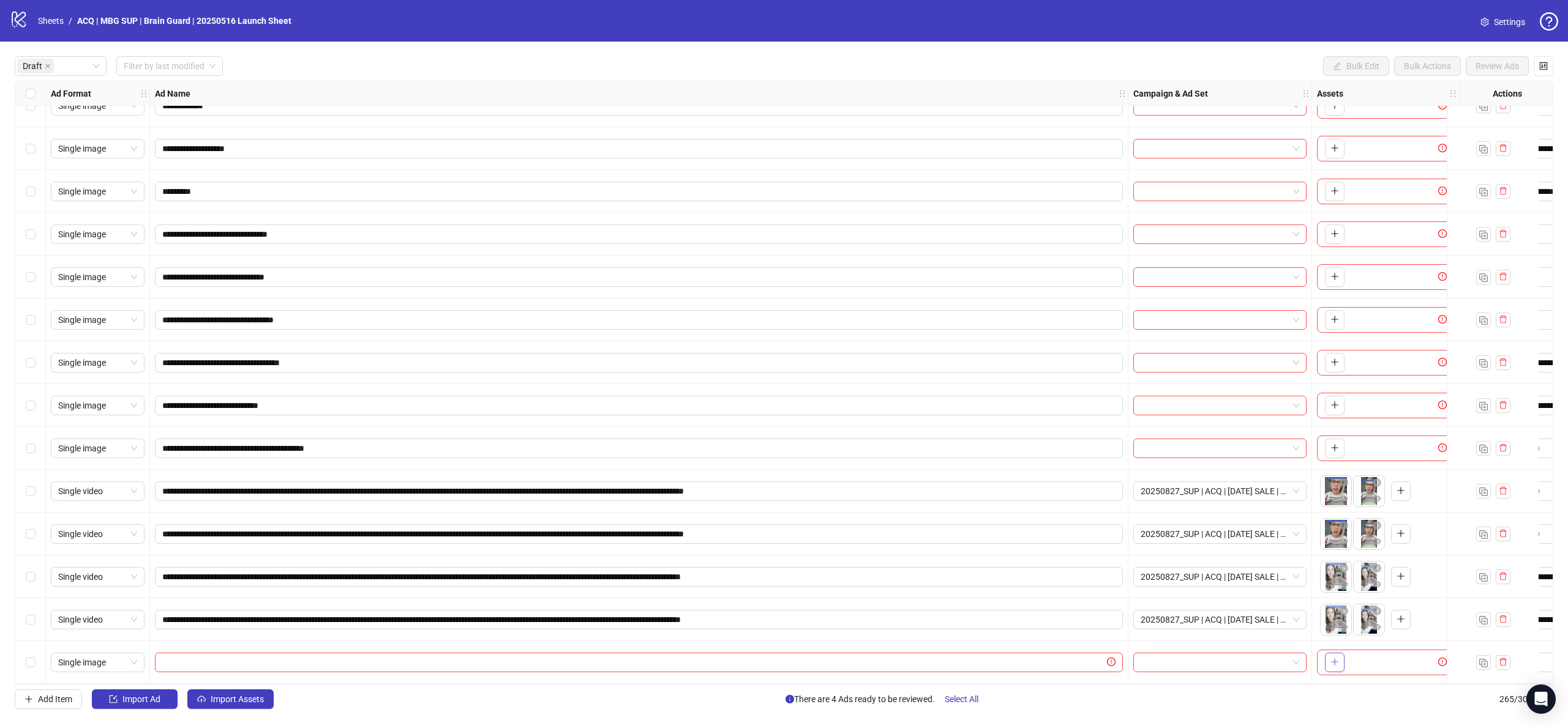
click at [1332, 657] on icon "plus" at bounding box center [1335, 662] width 9 height 9
click at [714, 656] on input "text" at bounding box center [633, 663] width 942 height 13
paste input "**********"
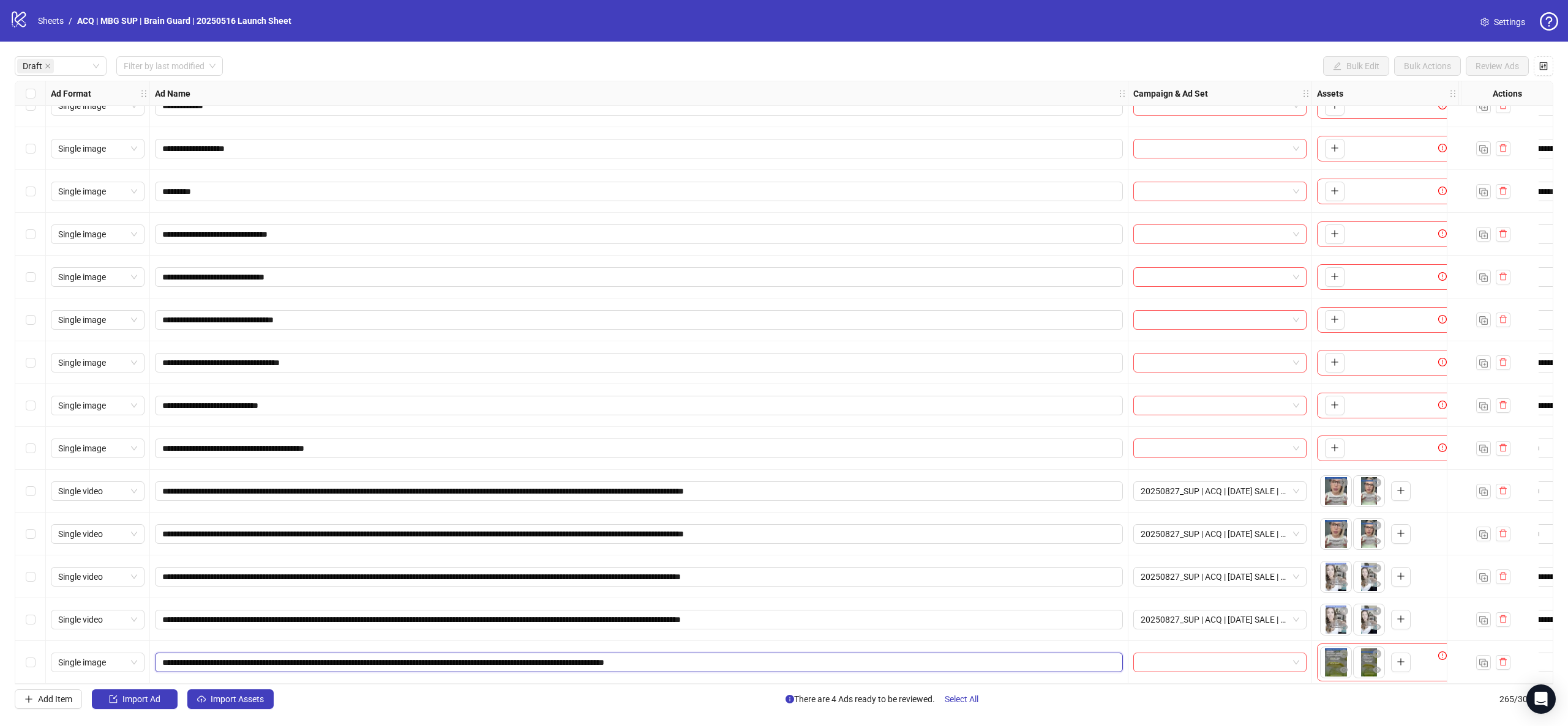
type input "**********"
click at [116, 663] on span "Single image" at bounding box center [97, 663] width 79 height 18
click at [113, 558] on div "Single video" at bounding box center [97, 554] width 74 height 13
drag, startPoint x: 36, startPoint y: 658, endPoint x: 92, endPoint y: 592, distance: 86.6
click at [36, 657] on div "Select row 24" at bounding box center [30, 663] width 31 height 43
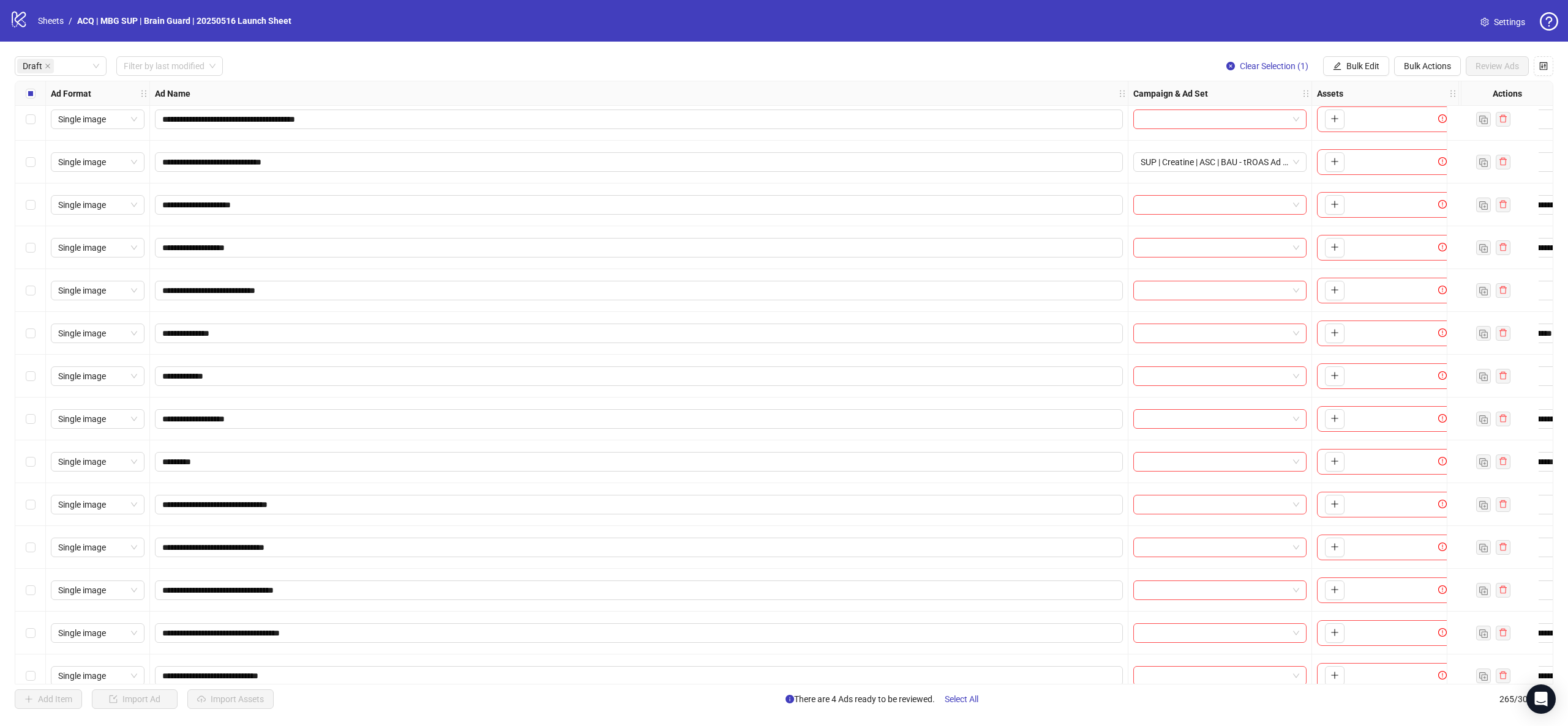
scroll to position [271, 0]
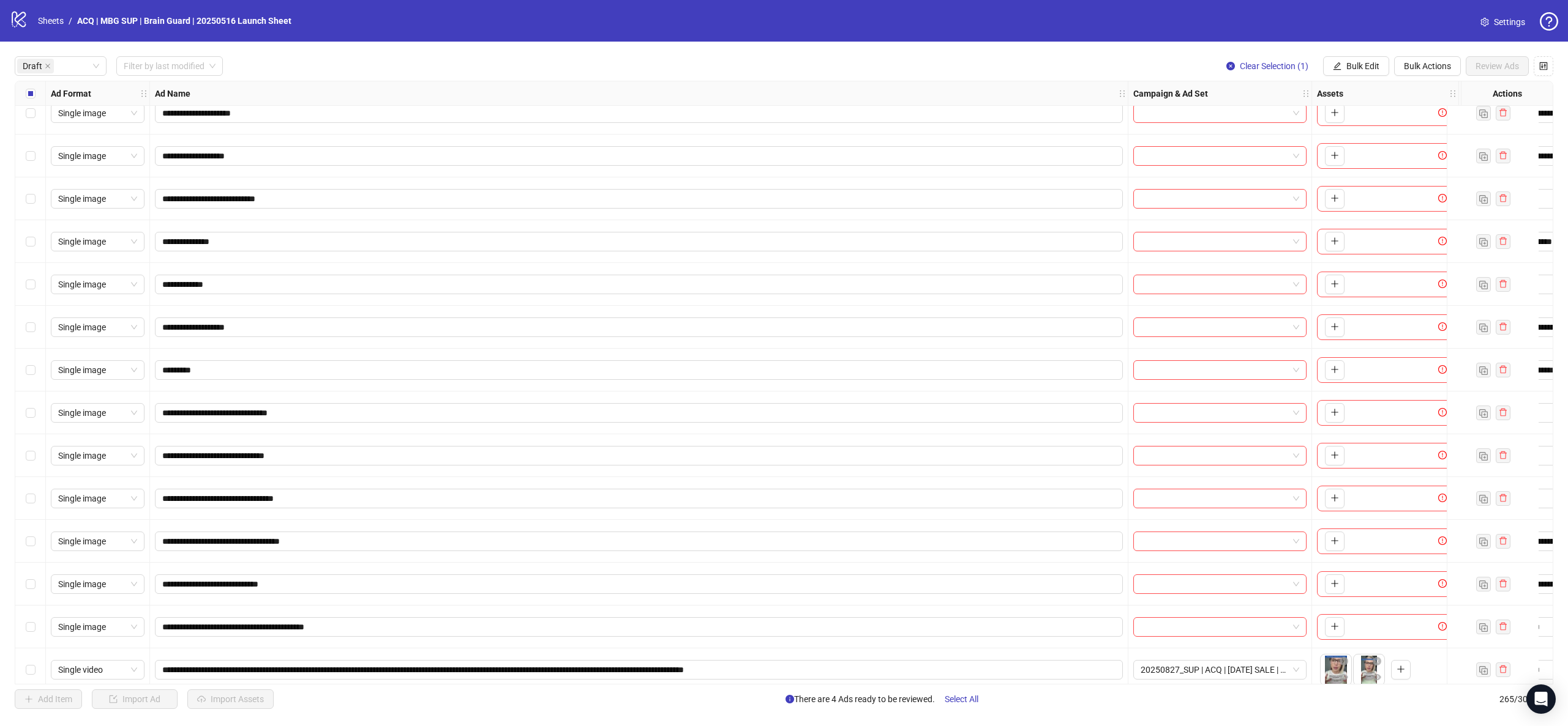
click at [35, 500] on div "Select row 16" at bounding box center [30, 498] width 31 height 43
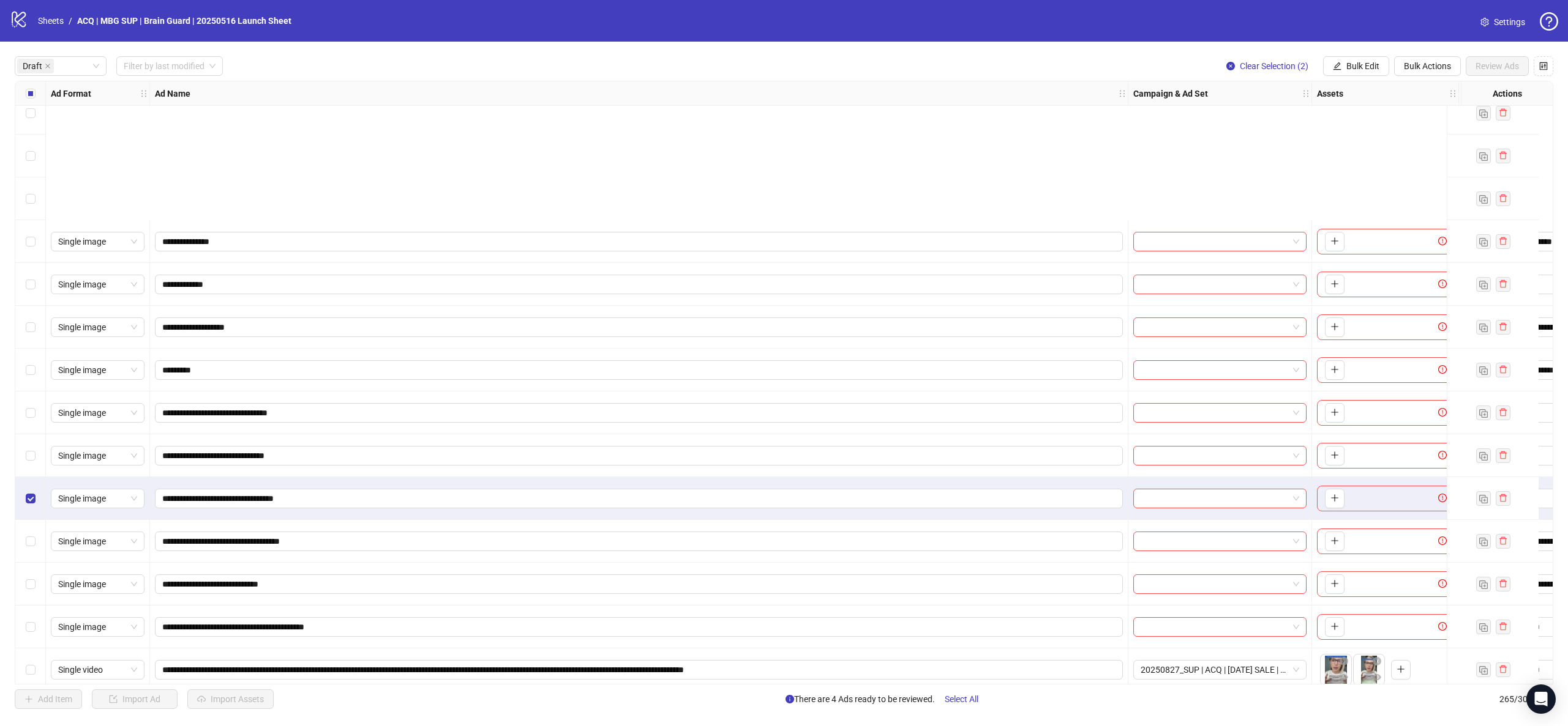
scroll to position [454, 0]
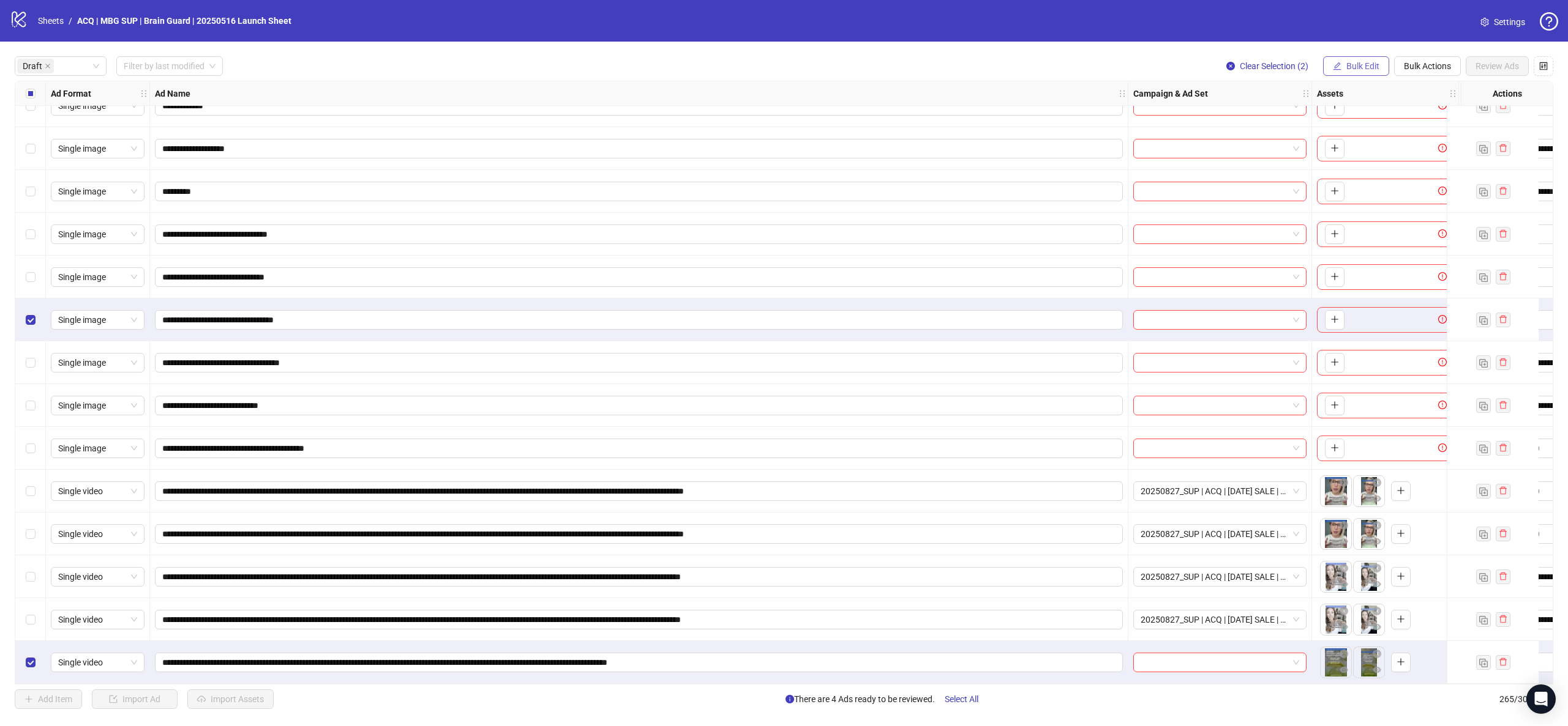
click at [1352, 59] on button "Bulk Edit" at bounding box center [1356, 66] width 66 height 19
click at [1372, 212] on span "Destination URL" at bounding box center [1368, 208] width 73 height 13
drag, startPoint x: 1346, startPoint y: 119, endPoint x: 1391, endPoint y: 118, distance: 45.0
click at [1391, 118] on input "**********" at bounding box center [1316, 119] width 159 height 13
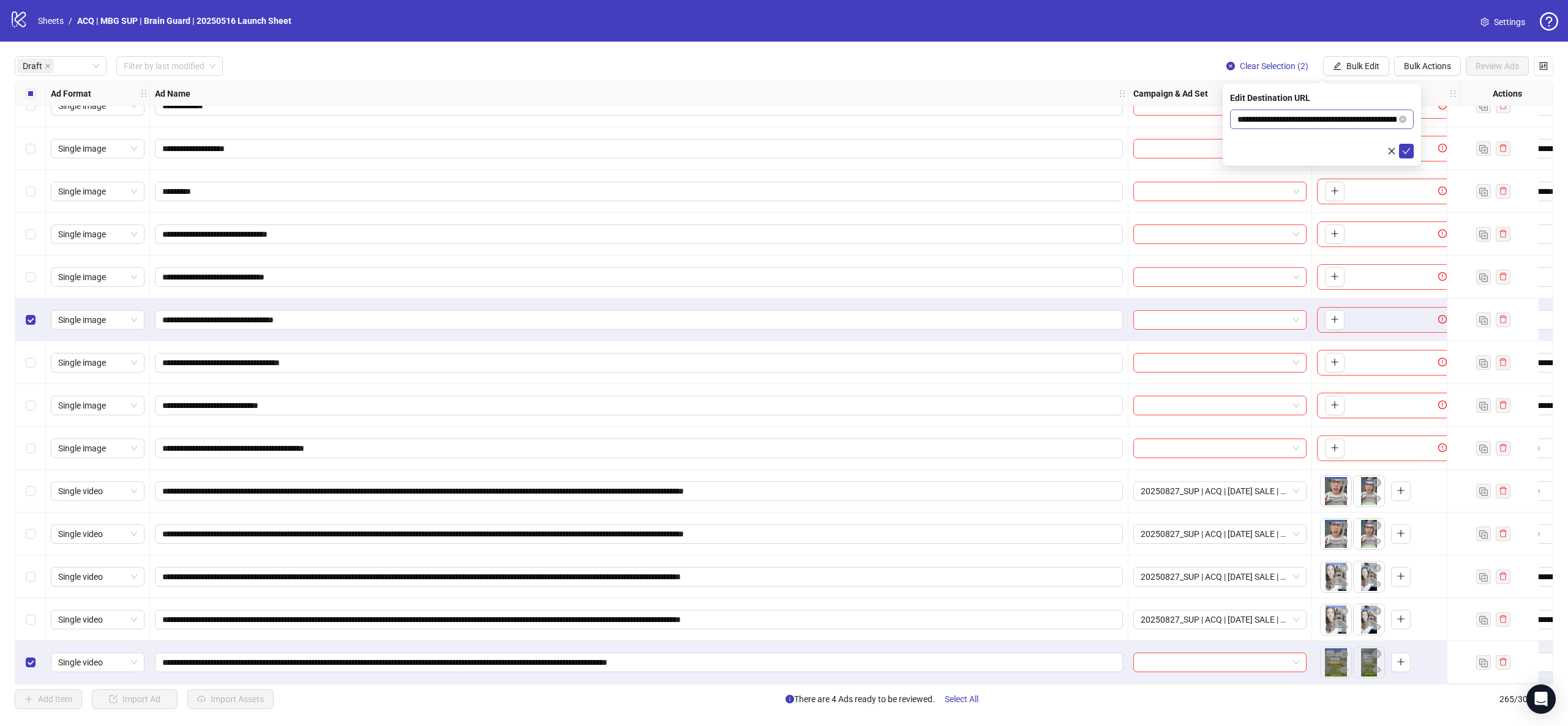
click at [1342, 110] on span "**********" at bounding box center [1322, 119] width 184 height 19
click at [1338, 116] on input "**********" at bounding box center [1316, 119] width 159 height 13
drag, startPoint x: 1343, startPoint y: 121, endPoint x: 1385, endPoint y: 121, distance: 42.0
click at [1391, 121] on input "**********" at bounding box center [1316, 119] width 159 height 13
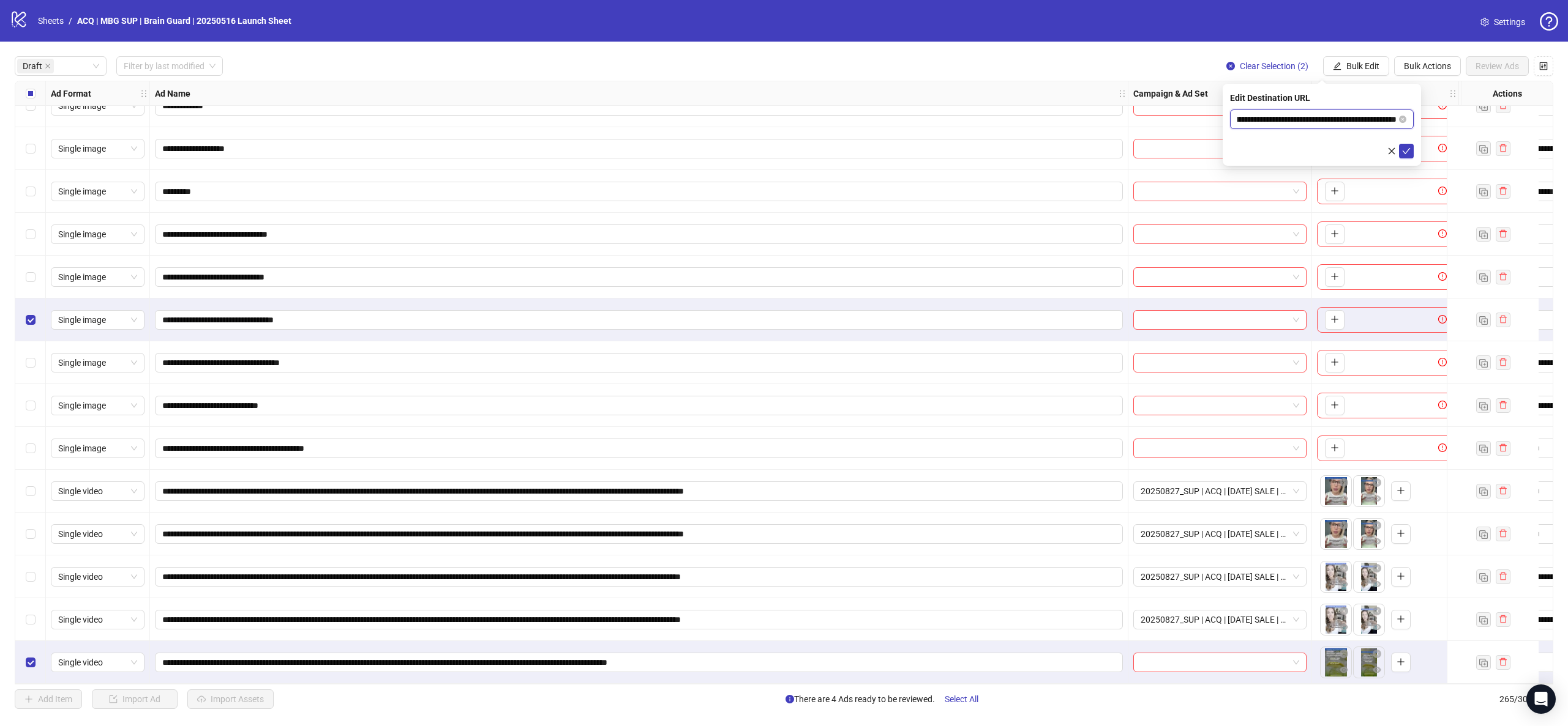
click at [1278, 121] on input "**********" at bounding box center [1316, 119] width 159 height 13
click at [1278, 116] on input "**********" at bounding box center [1316, 119] width 159 height 13
paste input "text"
type input "**********"
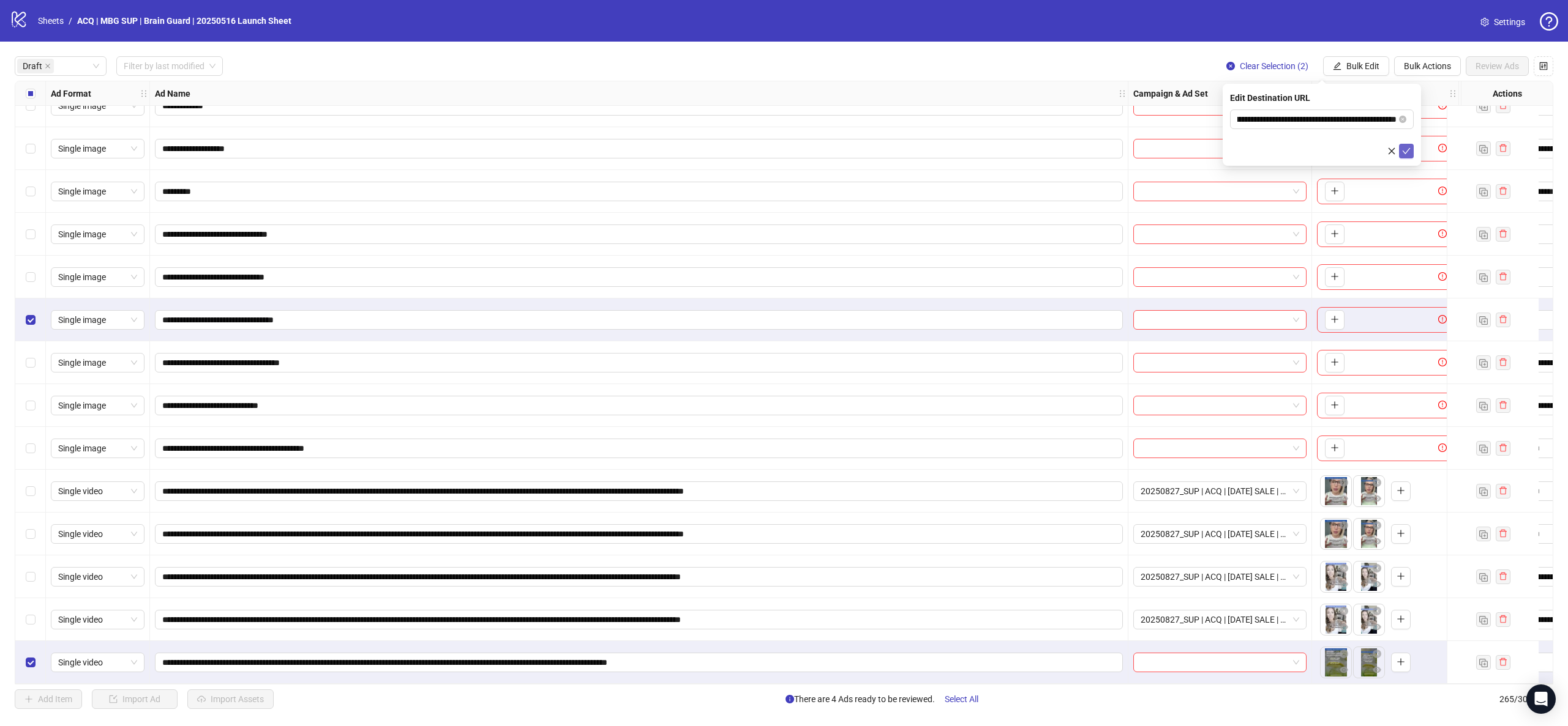
scroll to position [0, 0]
click at [1408, 150] on icon "check" at bounding box center [1406, 151] width 9 height 9
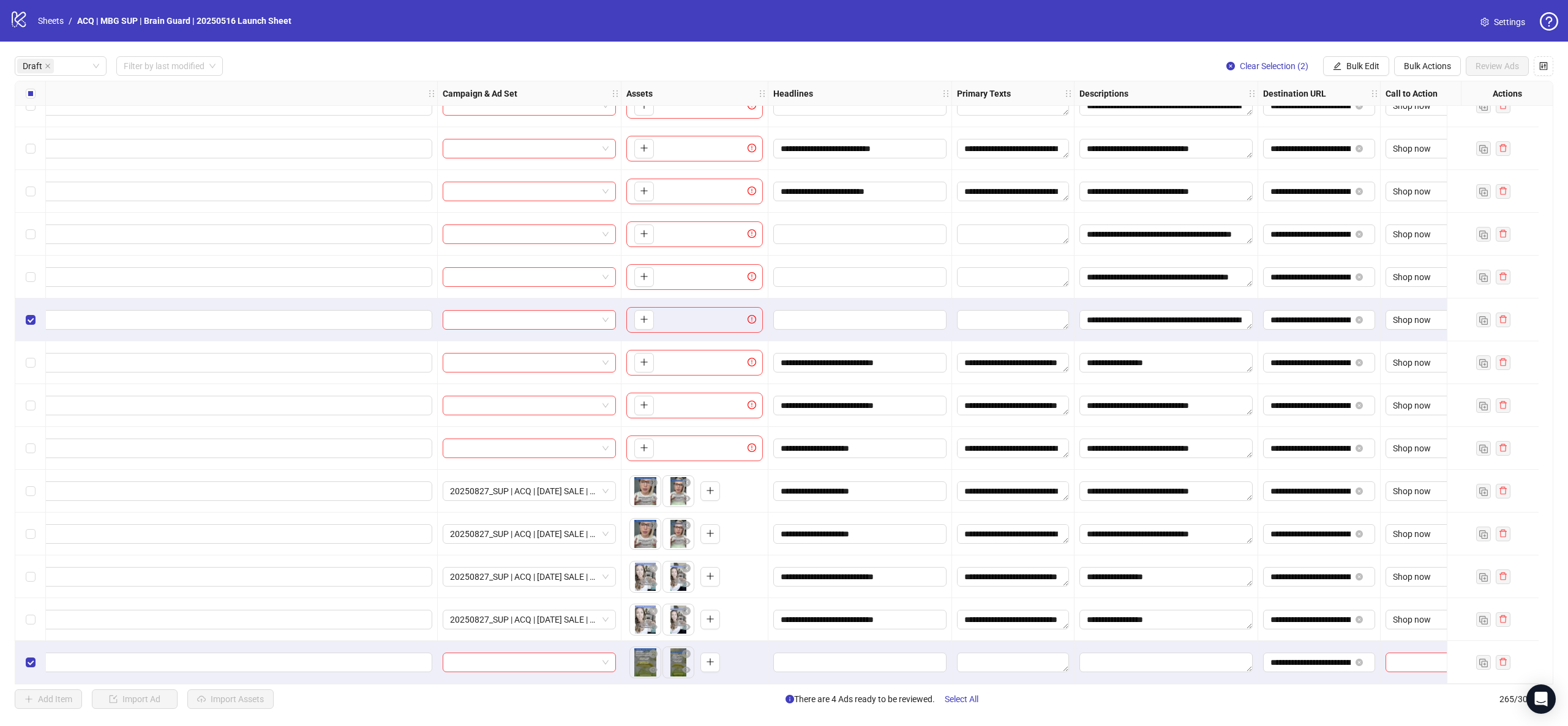
scroll to position [454, 723]
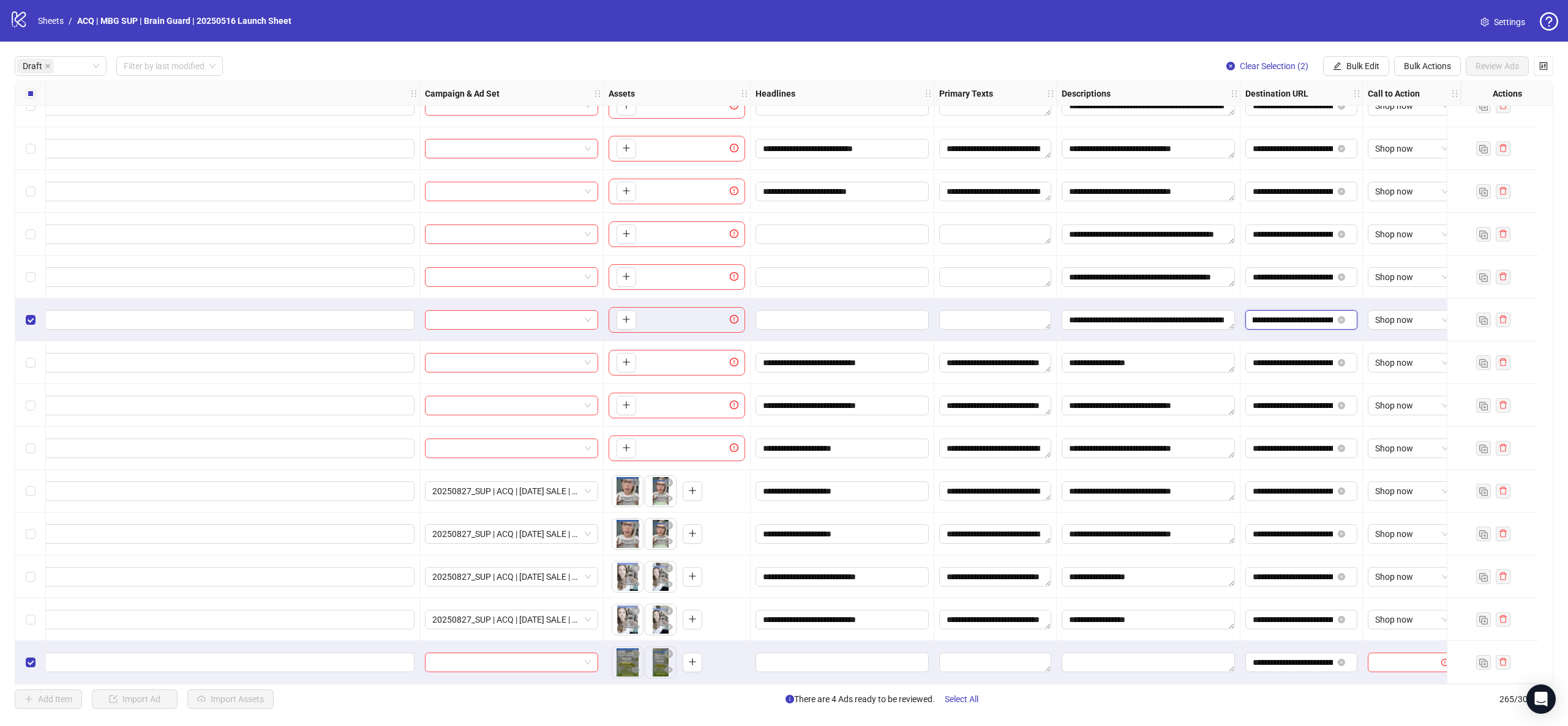
drag, startPoint x: 1293, startPoint y: 319, endPoint x: 1313, endPoint y: 317, distance: 20.1
click at [1313, 317] on input "**********" at bounding box center [1293, 319] width 81 height 13
click at [1302, 313] on input "**********" at bounding box center [1293, 319] width 81 height 13
click at [1255, 313] on input "**********" at bounding box center [1293, 319] width 81 height 13
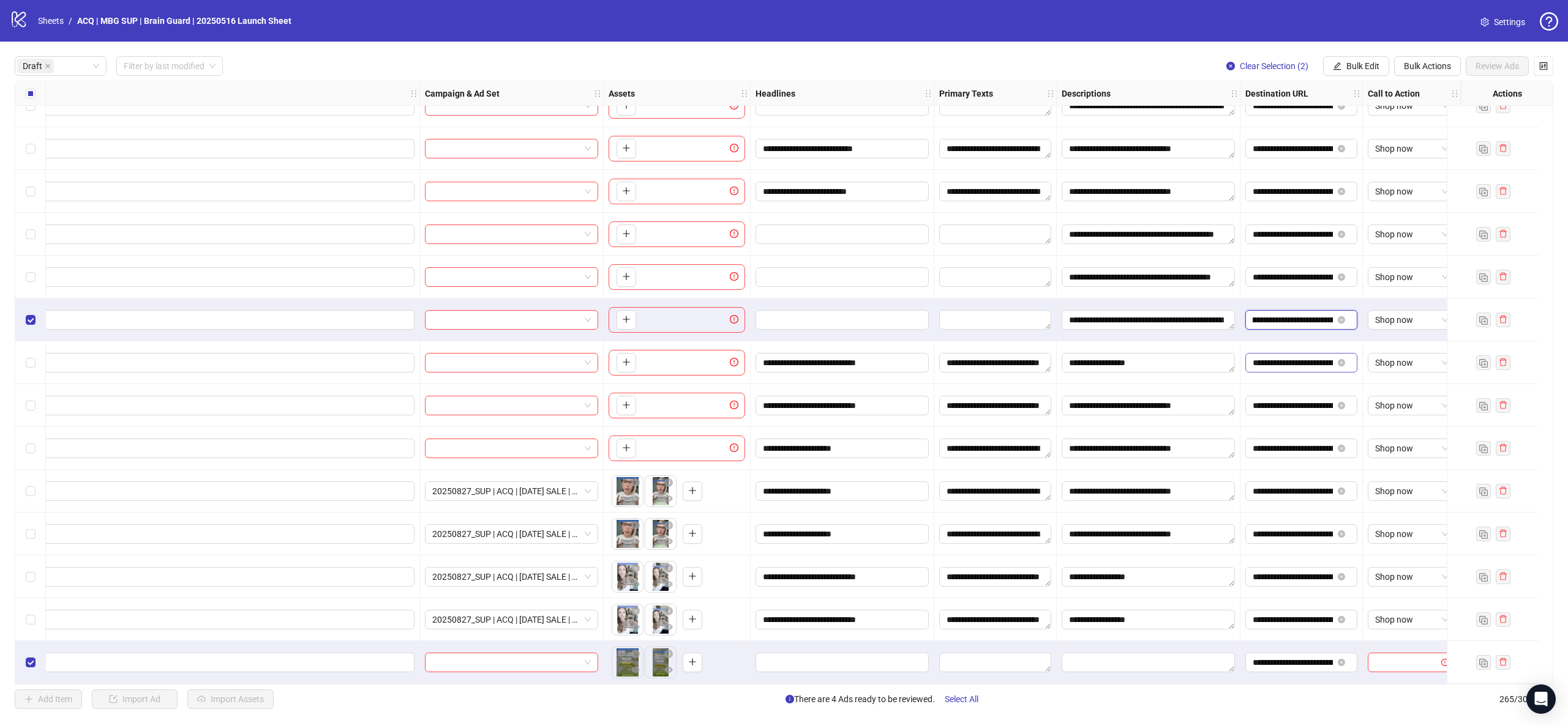
scroll to position [0, 164]
type input "**********"
click at [35, 313] on div "Select row 16" at bounding box center [30, 320] width 31 height 43
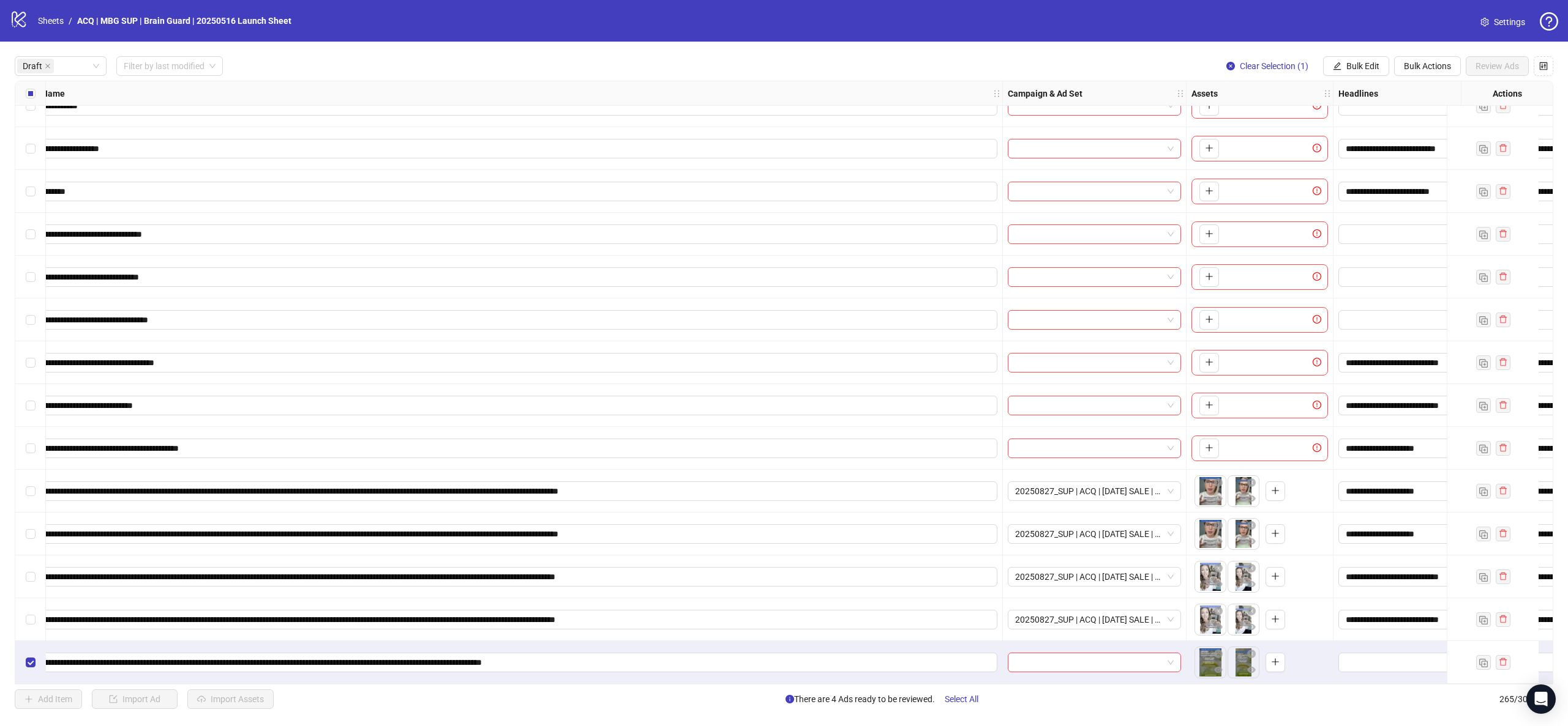
scroll to position [454, 0]
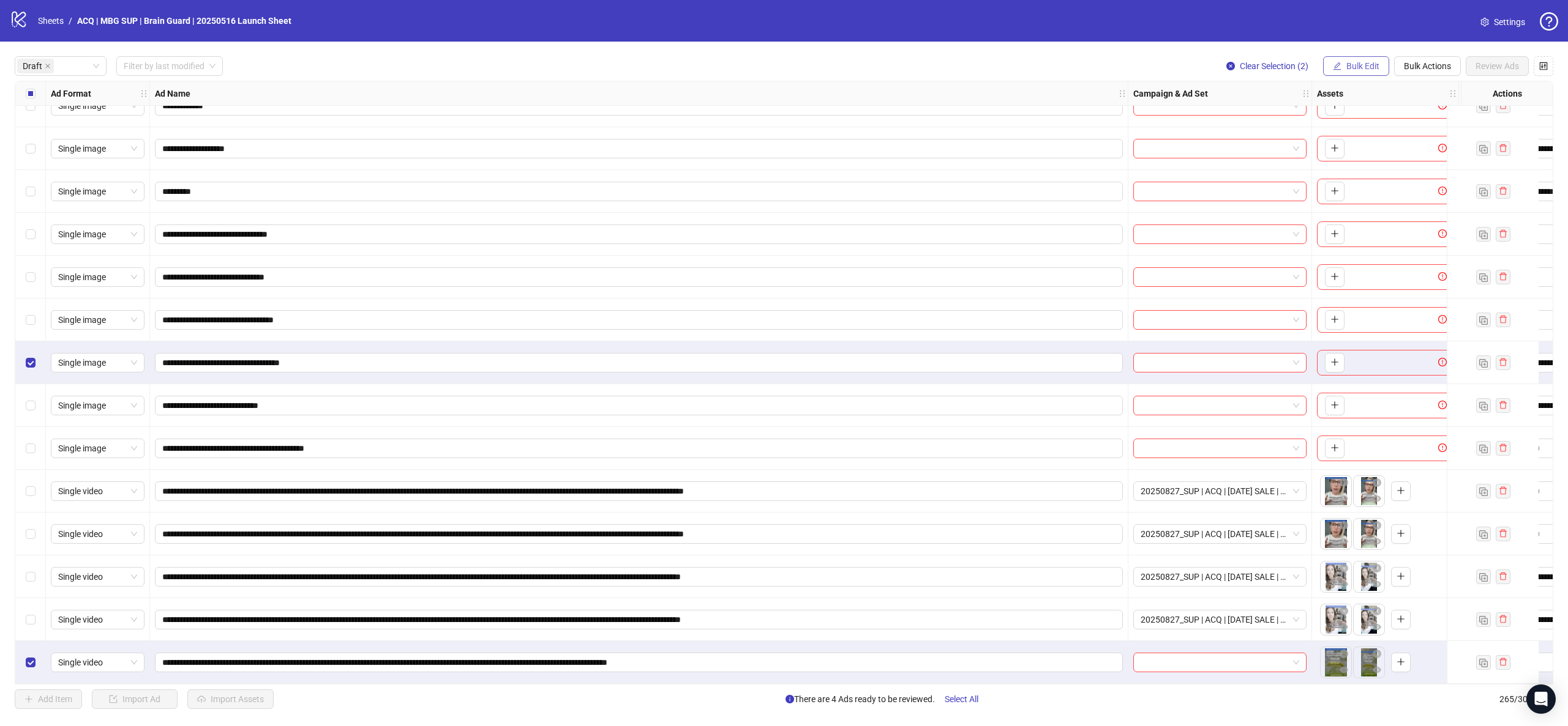
click at [1348, 68] on span "Bulk Edit" at bounding box center [1363, 66] width 33 height 10
click at [1386, 167] on span "Primary Texts" at bounding box center [1368, 169] width 73 height 13
click at [1407, 186] on icon "check" at bounding box center [1406, 184] width 9 height 9
drag, startPoint x: 1364, startPoint y: 59, endPoint x: 1367, endPoint y: 126, distance: 67.1
click at [1363, 59] on button "Bulk Edit" at bounding box center [1356, 66] width 66 height 19
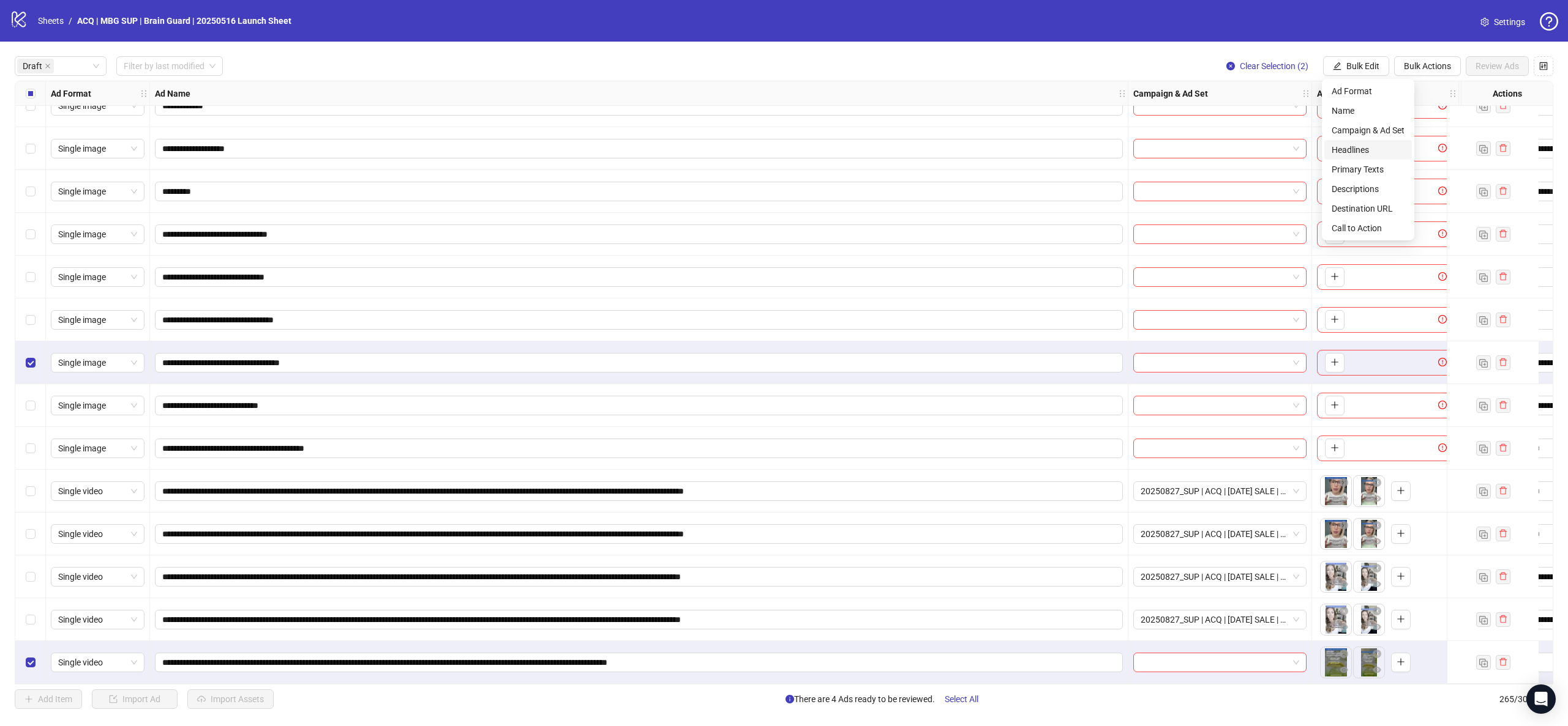
click at [1363, 151] on span "Headlines" at bounding box center [1368, 150] width 73 height 13
click at [1408, 174] on span "submit" at bounding box center [1406, 171] width 9 height 10
click at [1348, 62] on span "Bulk Edit" at bounding box center [1363, 66] width 33 height 10
click at [1377, 187] on span "Descriptions" at bounding box center [1368, 189] width 73 height 13
click at [1410, 180] on icon "check" at bounding box center [1406, 184] width 9 height 9
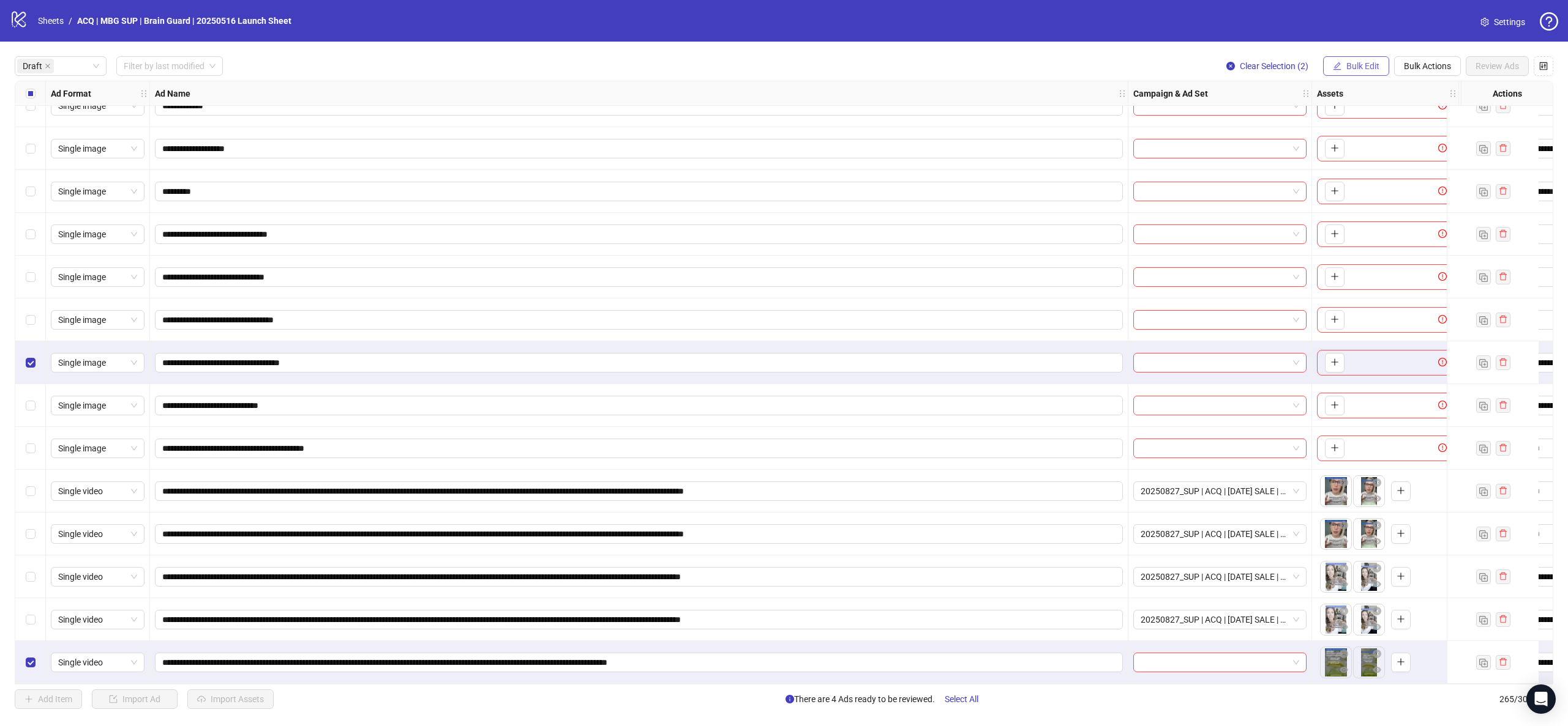
click at [1354, 62] on span "Bulk Edit" at bounding box center [1363, 66] width 33 height 10
click at [1381, 229] on span "Call to Action" at bounding box center [1368, 228] width 73 height 13
click at [1408, 153] on icon "check" at bounding box center [1406, 151] width 9 height 9
click at [1354, 63] on span "Bulk Edit" at bounding box center [1363, 66] width 33 height 10
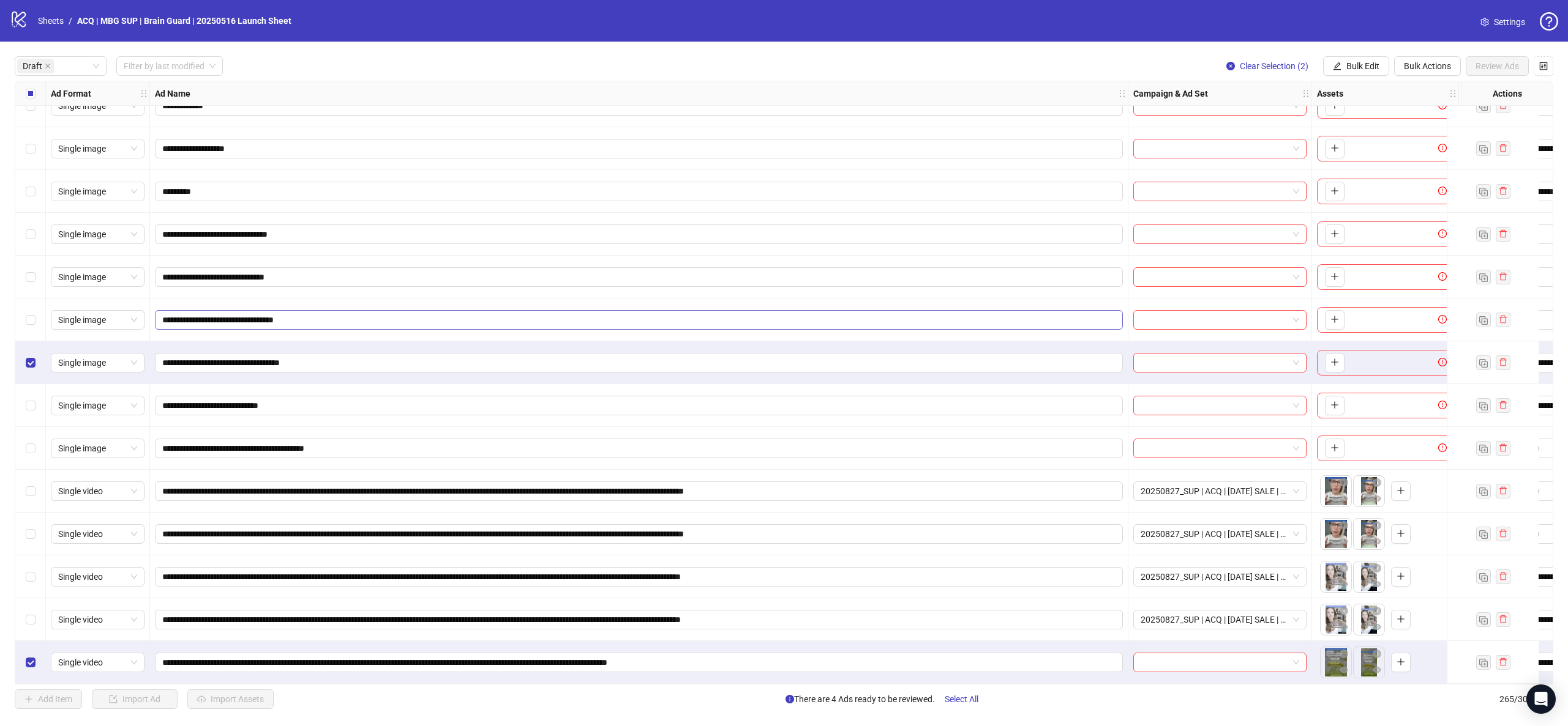
click at [37, 358] on div "Select row 17" at bounding box center [30, 363] width 31 height 43
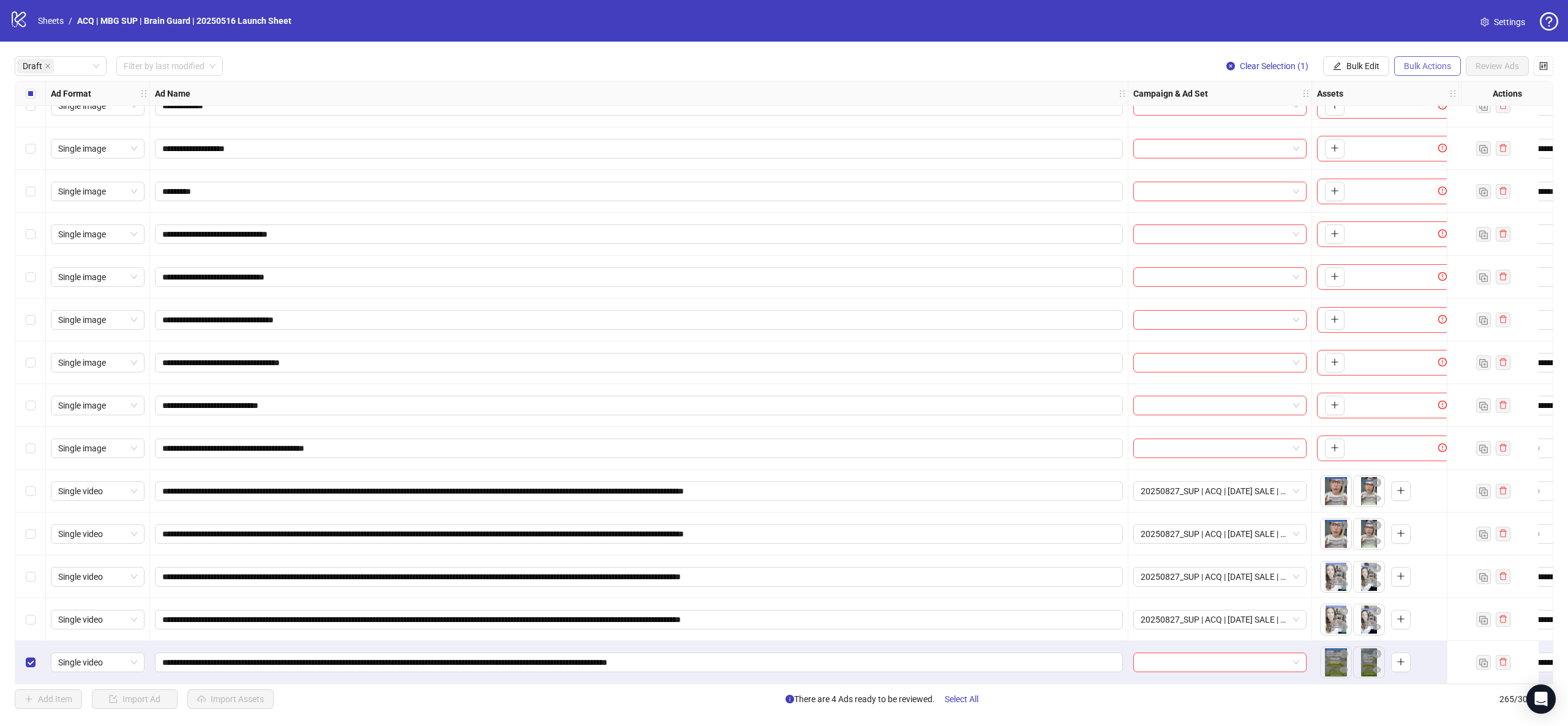
click at [1430, 65] on span "Bulk Actions" at bounding box center [1427, 66] width 47 height 10
click at [1440, 127] on span "Duplicate with assets" at bounding box center [1444, 130] width 84 height 13
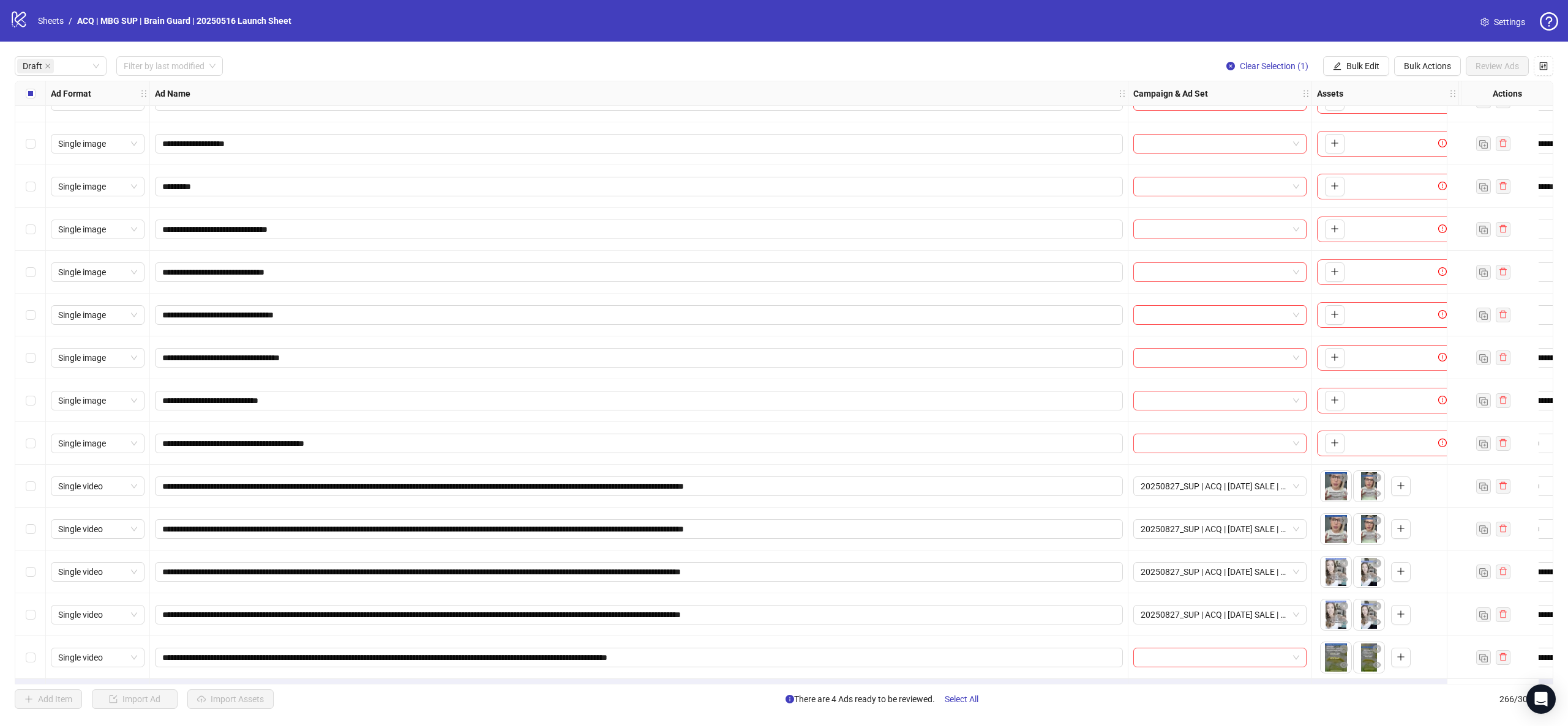
scroll to position [497, 0]
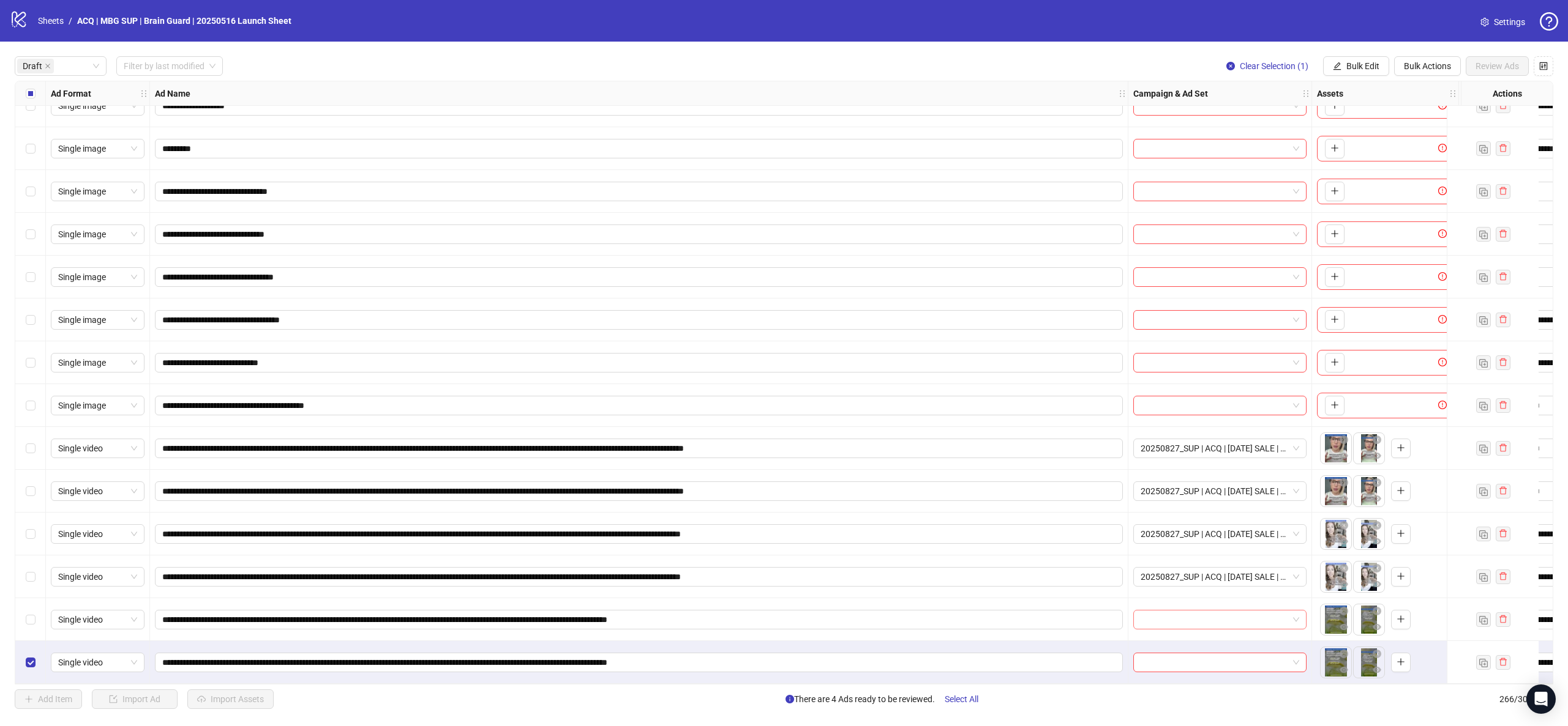
click at [1255, 610] on input "search" at bounding box center [1214, 619] width 148 height 18
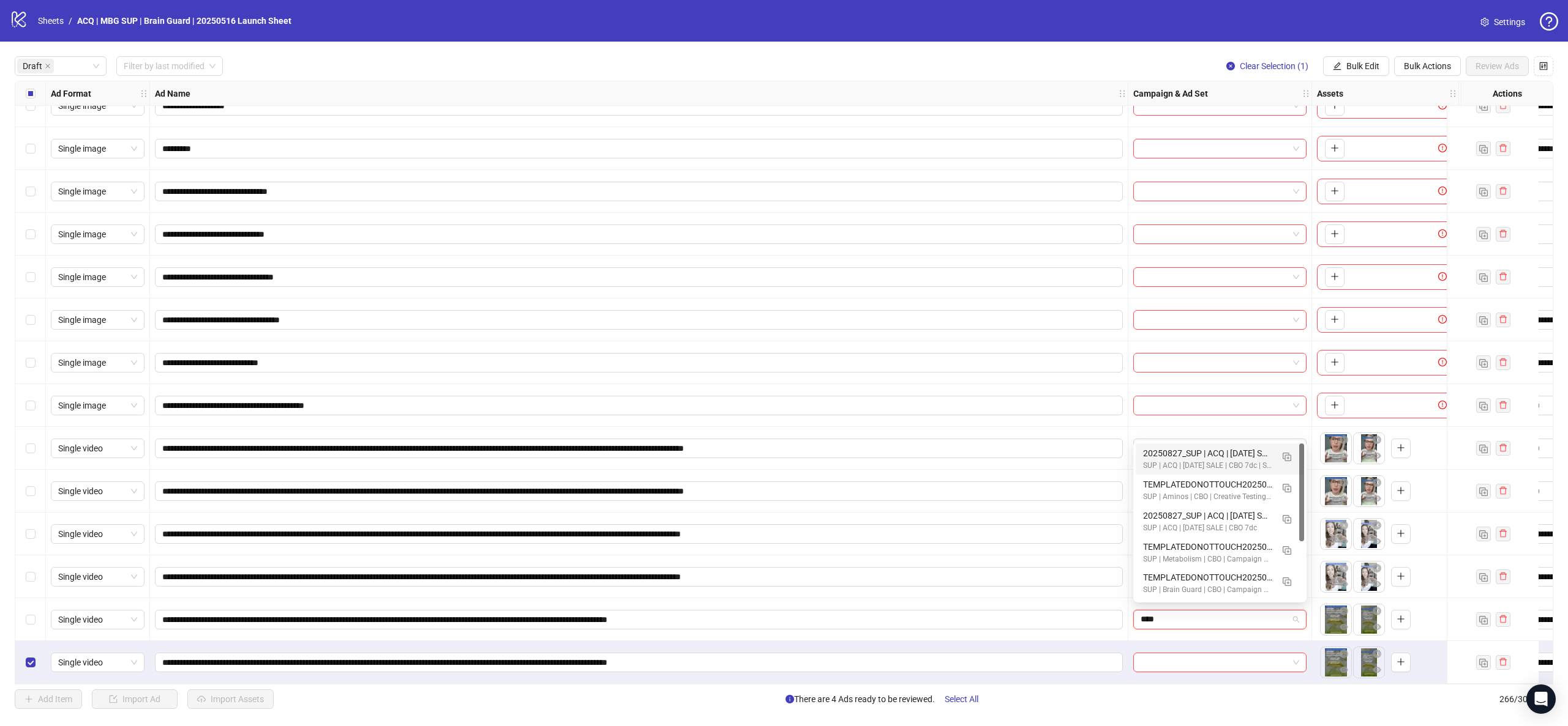
type input "*****"
click at [1212, 591] on div "SUP | ACQ | LABOR DAY SALE | CBO 7dc" at bounding box center [1207, 591] width 129 height 11
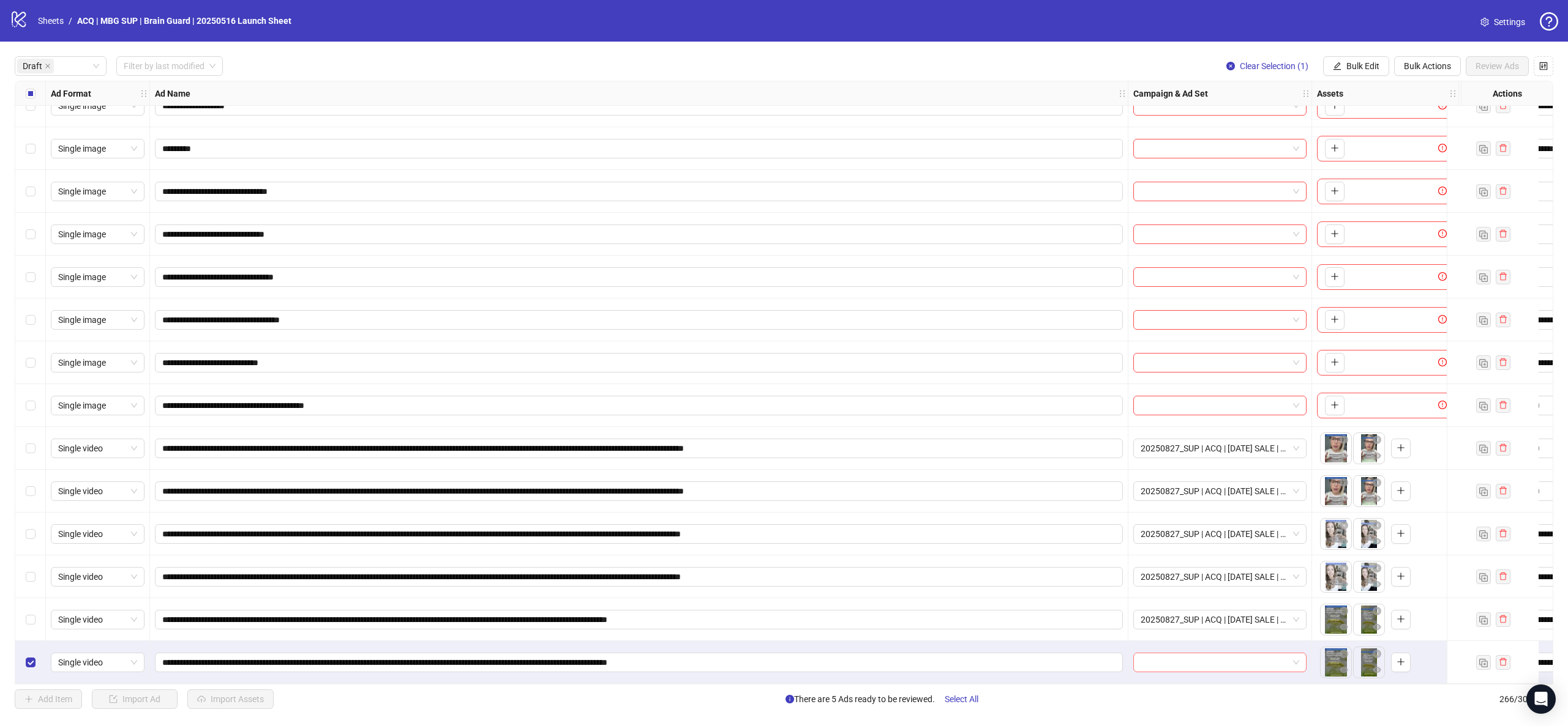
click at [1227, 666] on input "search" at bounding box center [1214, 663] width 148 height 18
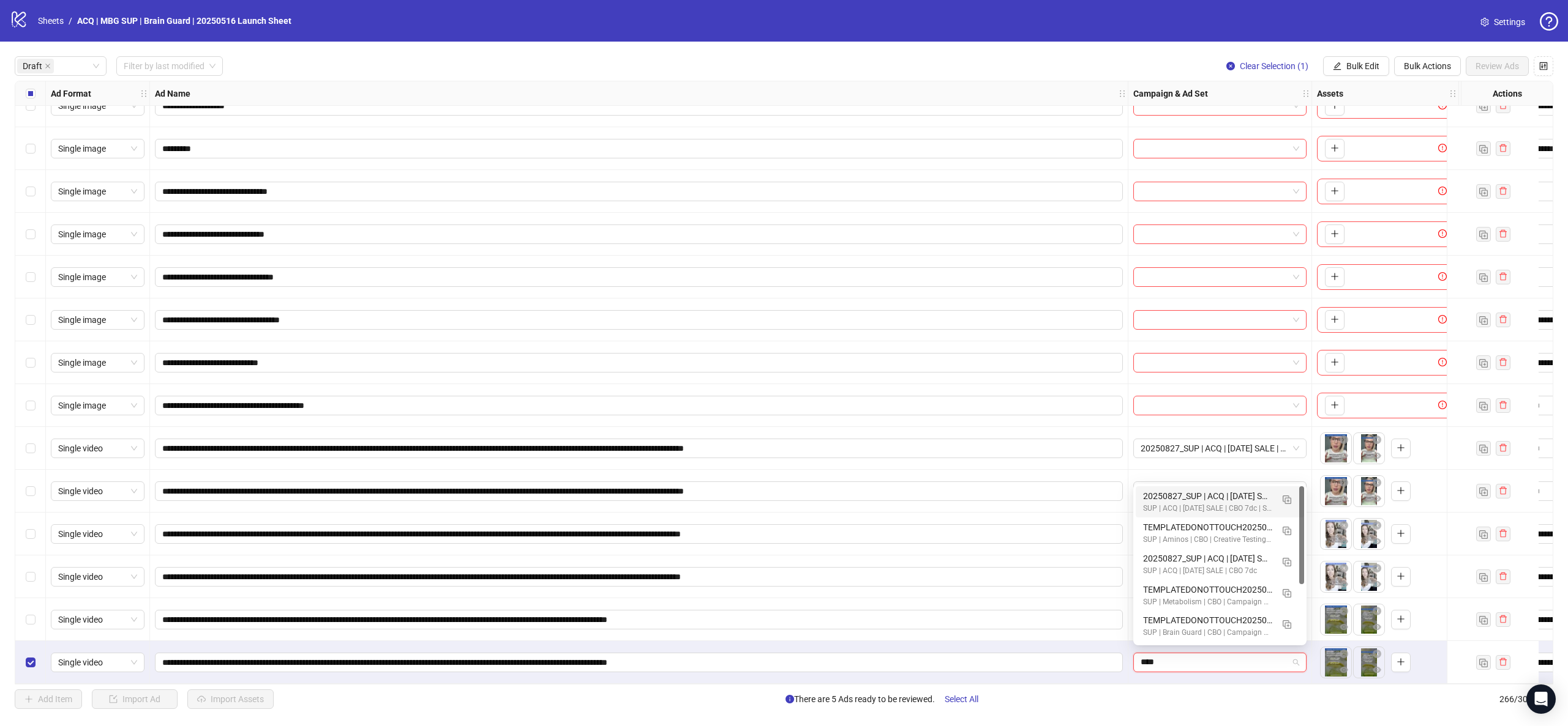
type input "*****"
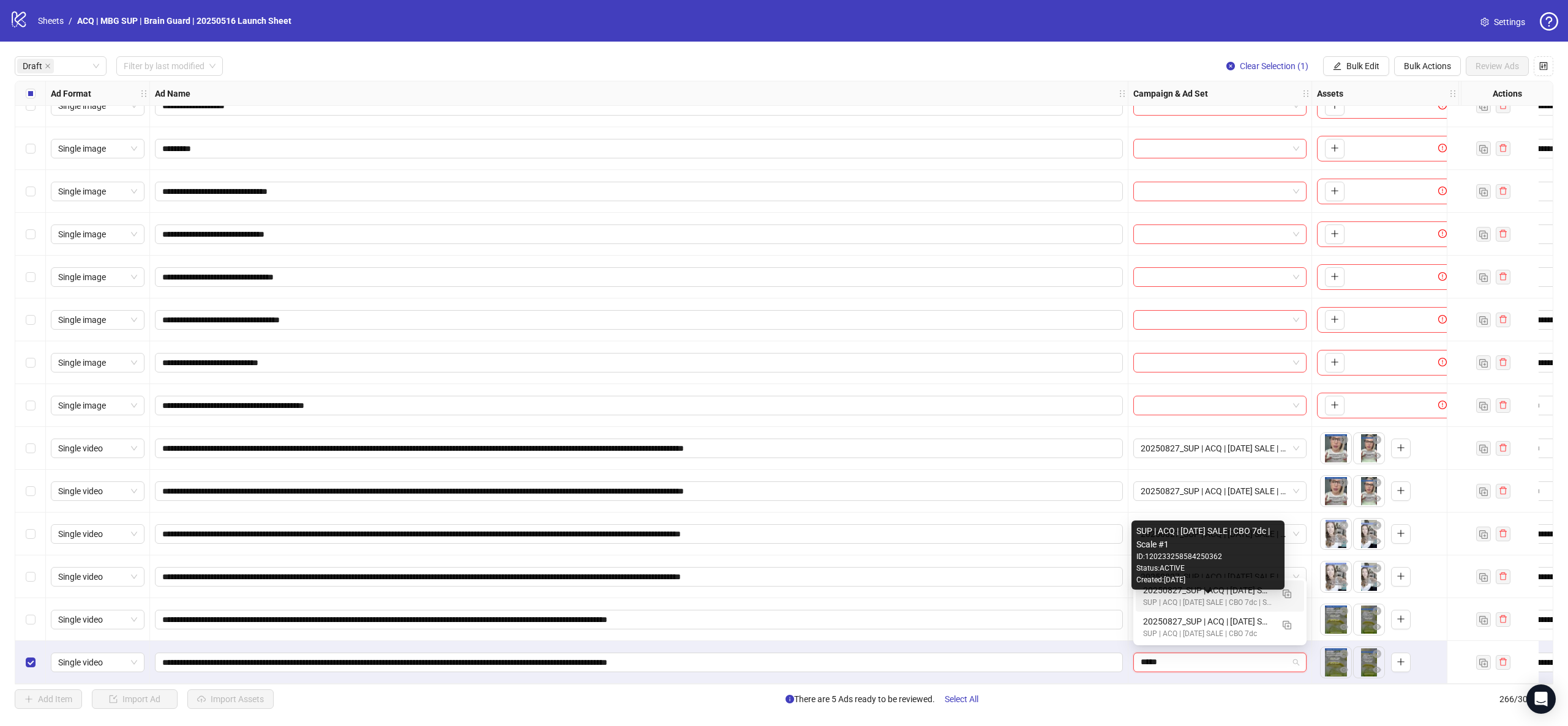
click at [1162, 598] on div "SUP | ACQ | LABOR DAY SALE | CBO 7dc | Scale #1" at bounding box center [1207, 603] width 129 height 11
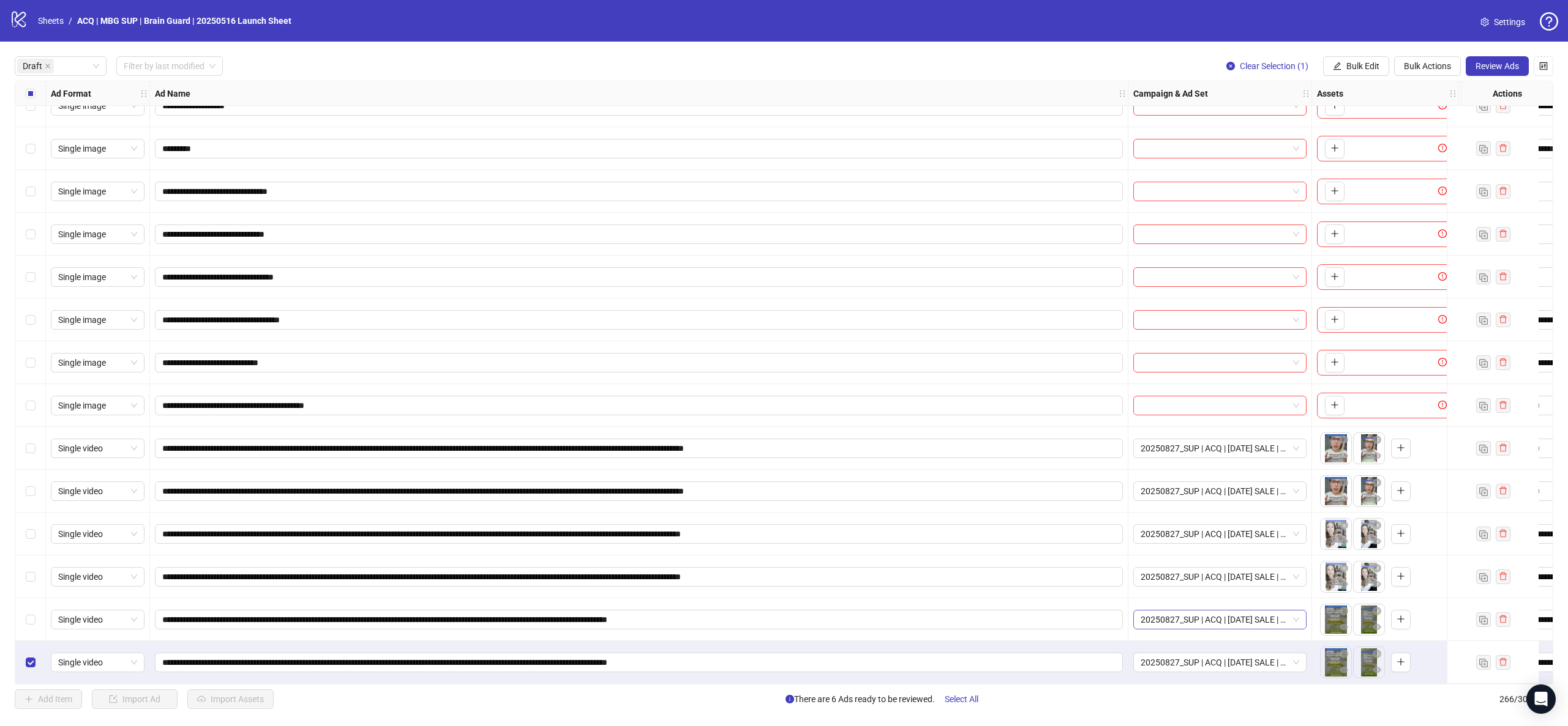
click at [1209, 610] on span "20250827_SUP | ACQ | LABOR DAY SALE | CBO 7dc Ad set" at bounding box center [1220, 619] width 158 height 18
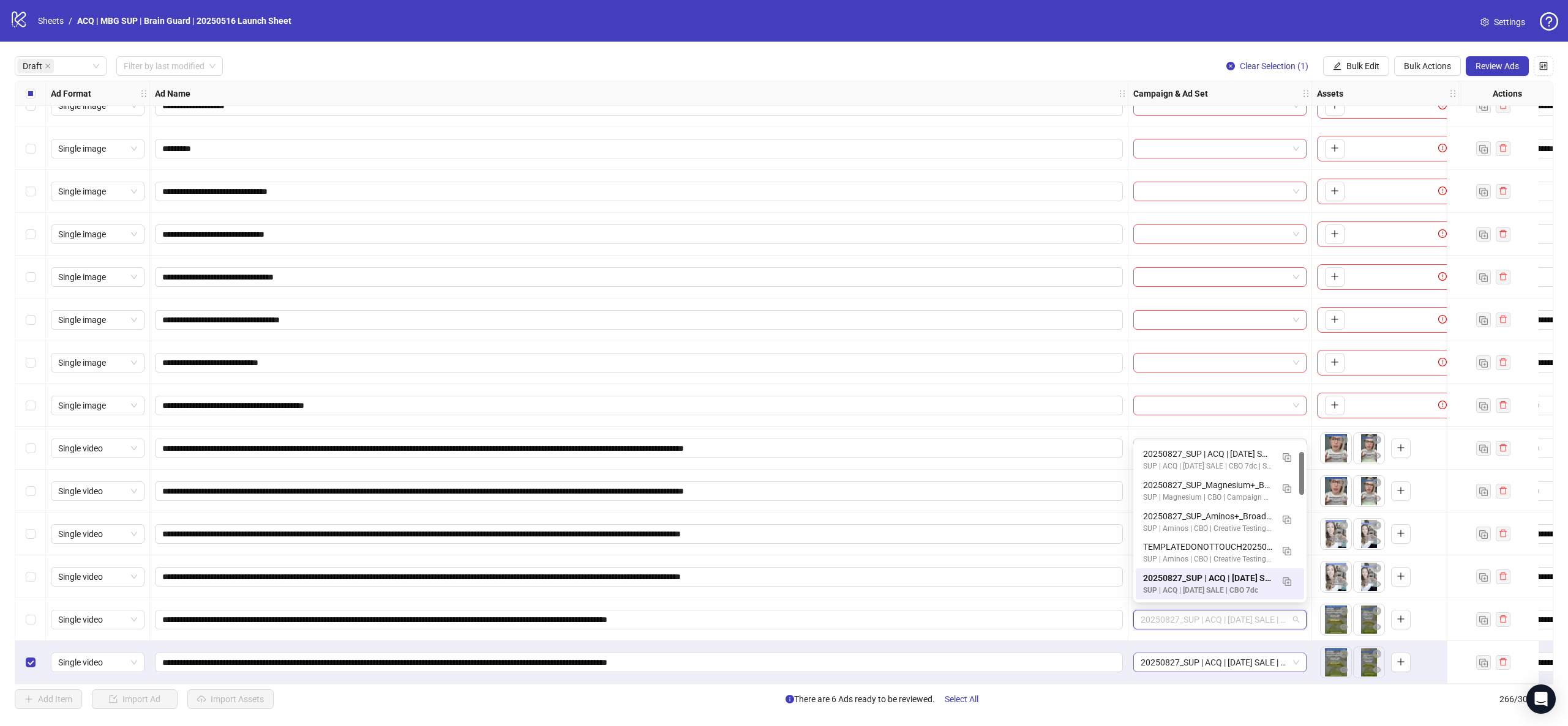
click at [1215, 656] on span "20250827_SUP | ACQ | LABOR DAY SALE | CBO 7dc Ad set" at bounding box center [1220, 663] width 158 height 18
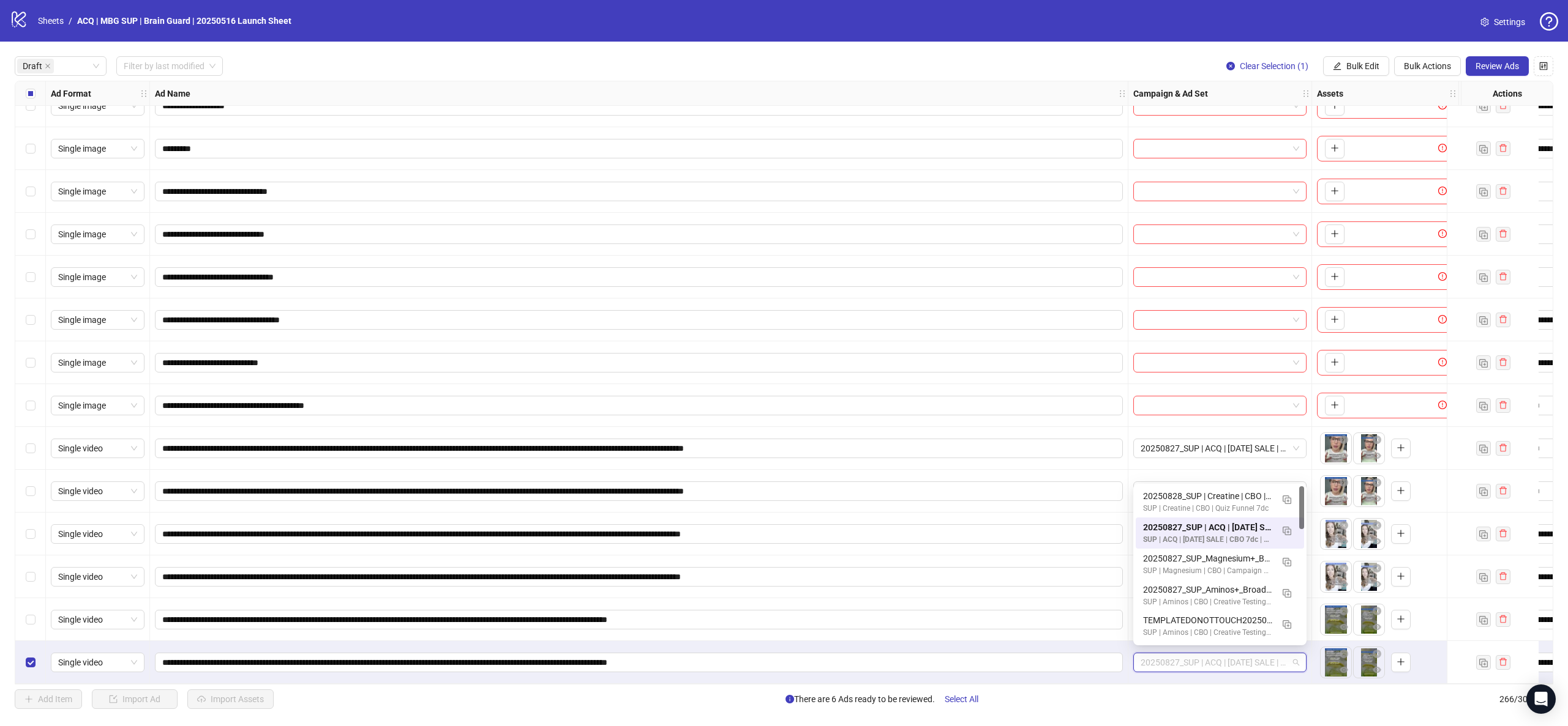
click at [1205, 674] on div "20250827_SUP | ACQ | LABOR DAY SALE | CBO 7dc Ad set" at bounding box center [1220, 663] width 184 height 43
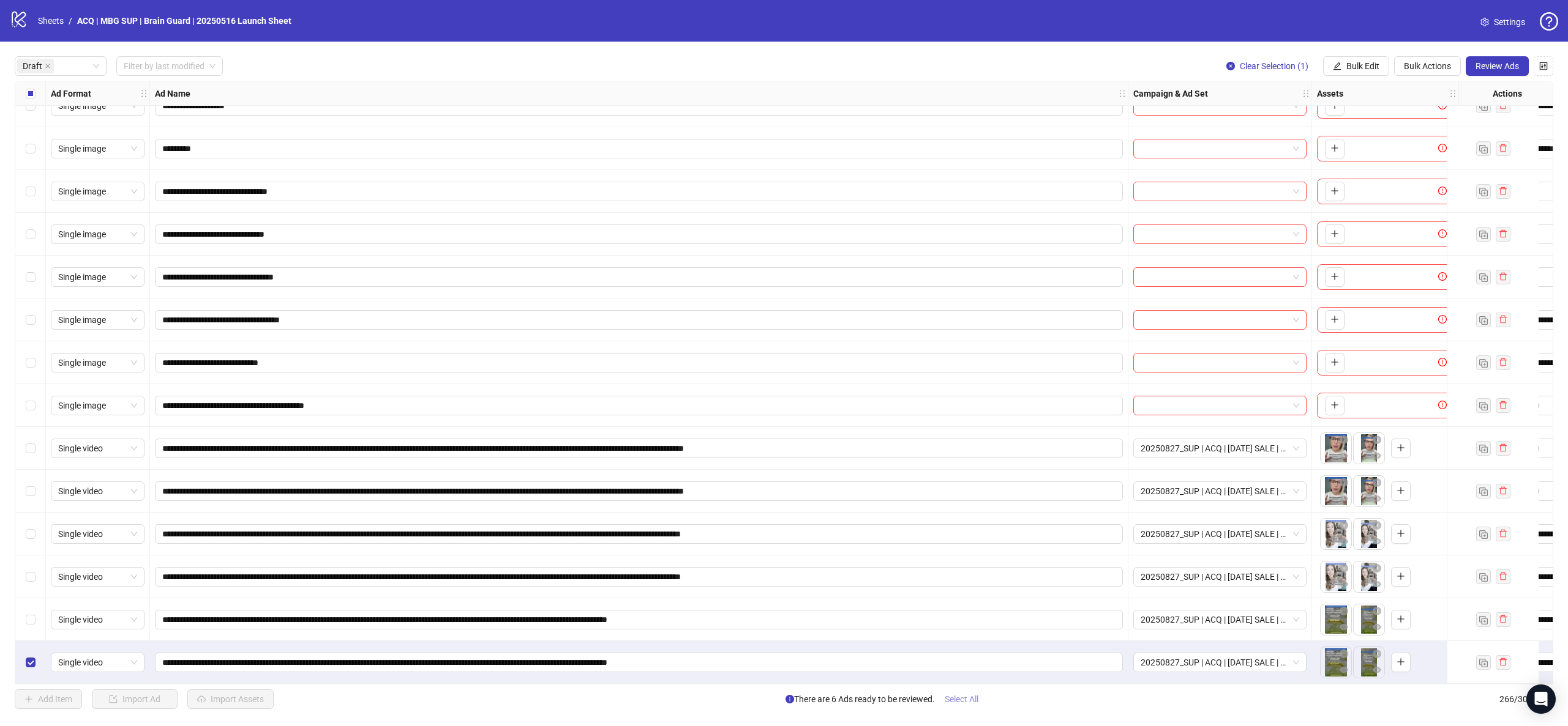
click at [976, 697] on span "Select All" at bounding box center [962, 700] width 34 height 10
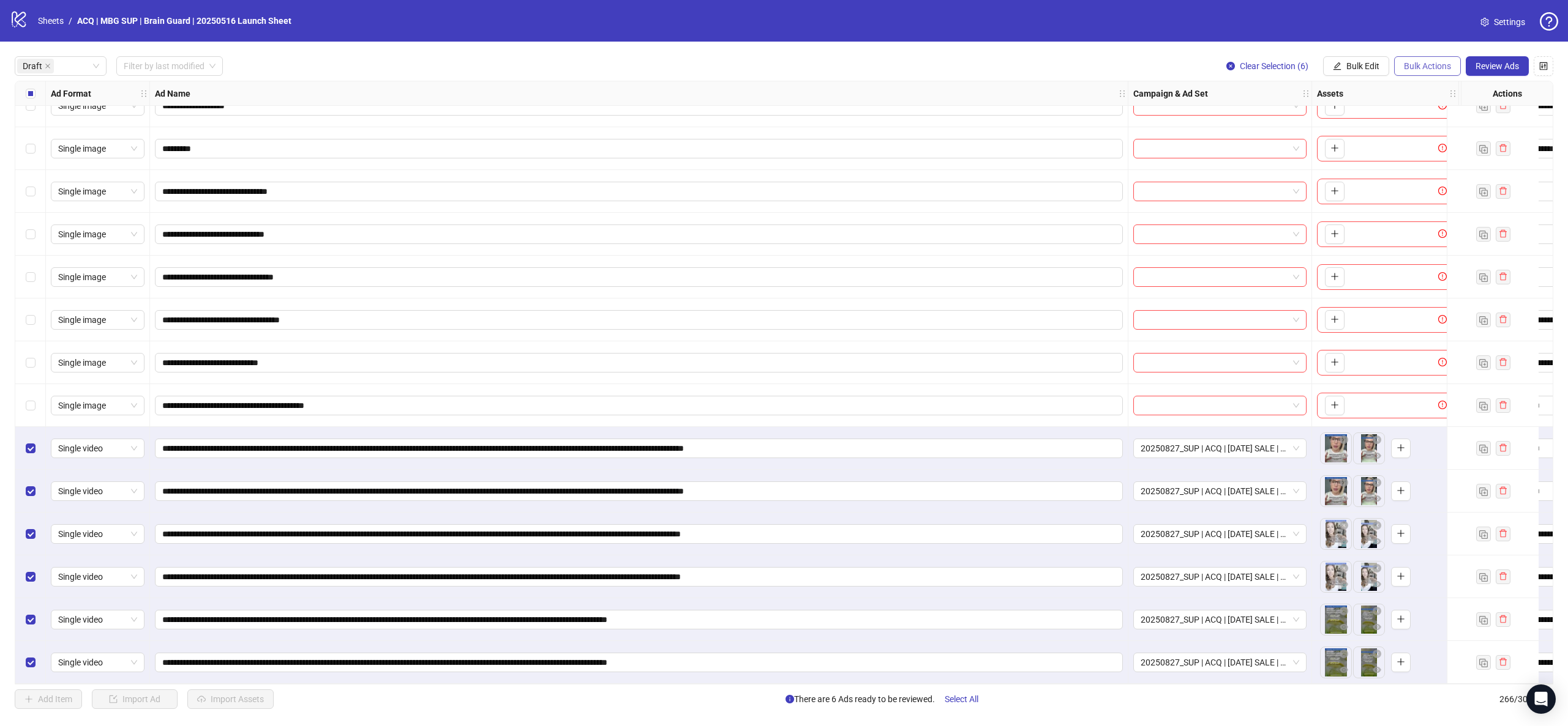
click at [1445, 67] on span "Bulk Actions" at bounding box center [1427, 66] width 47 height 10
click at [1464, 152] on span "Copy to another sheet" at bounding box center [1444, 150] width 84 height 13
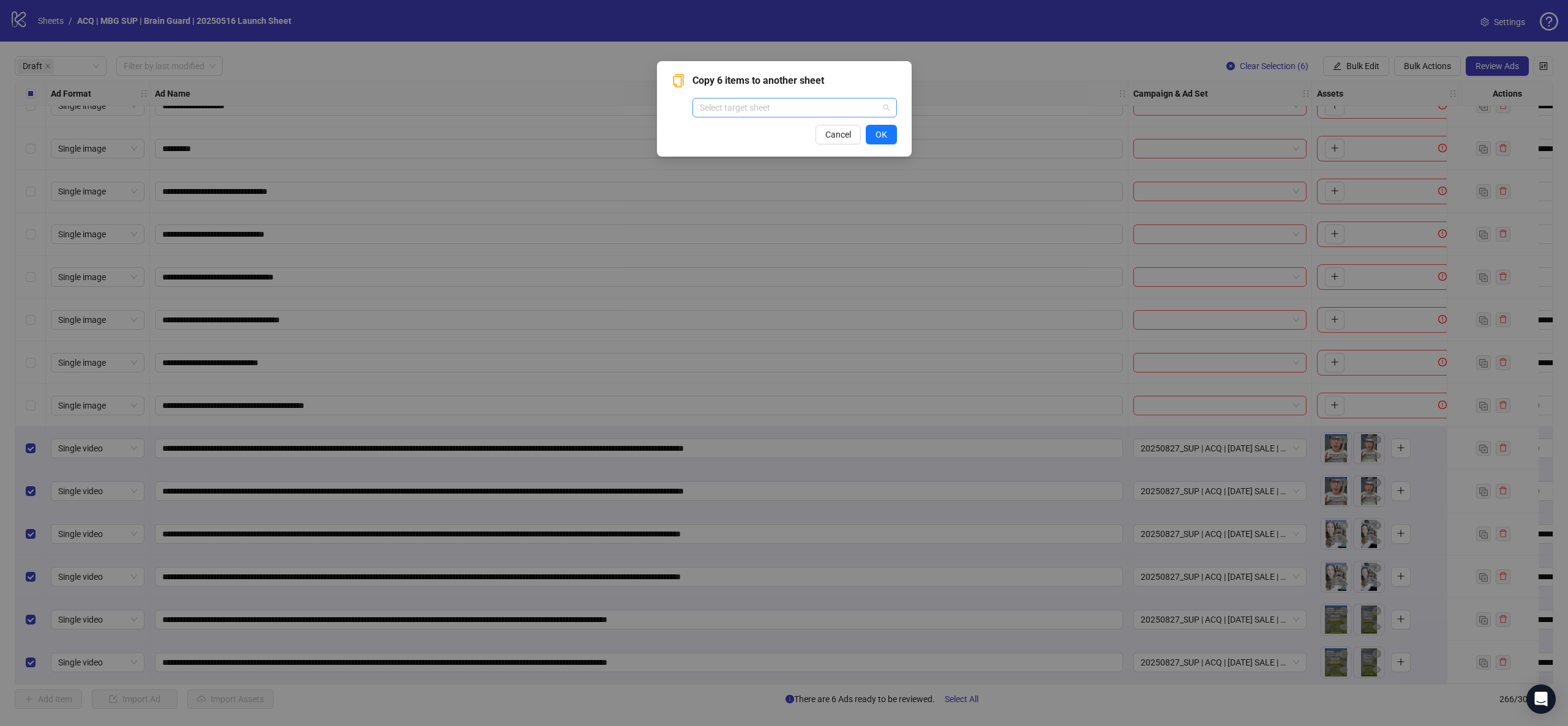
click at [719, 104] on input "search" at bounding box center [789, 107] width 179 height 18
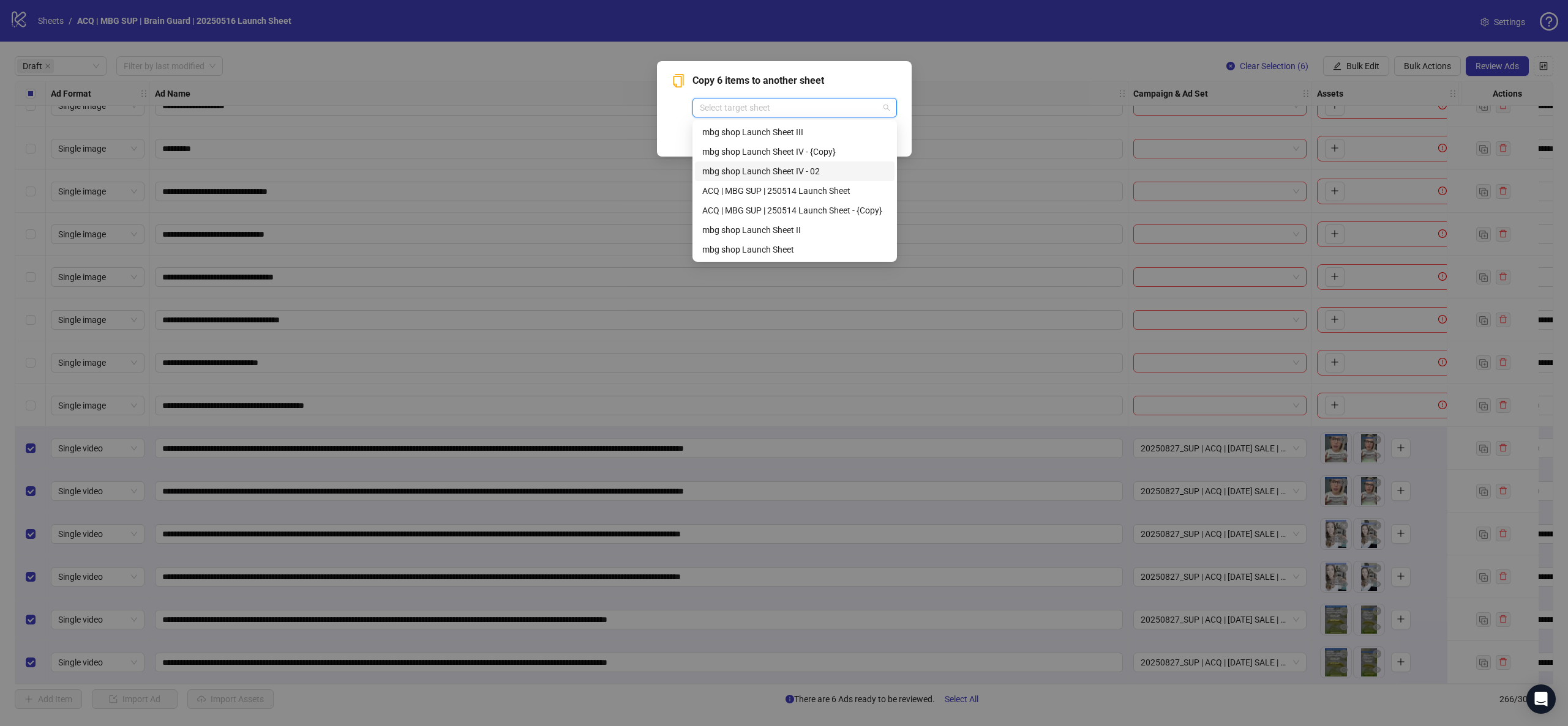
click at [762, 171] on div "mbg shop Launch Sheet IV - 02" at bounding box center [795, 171] width 185 height 13
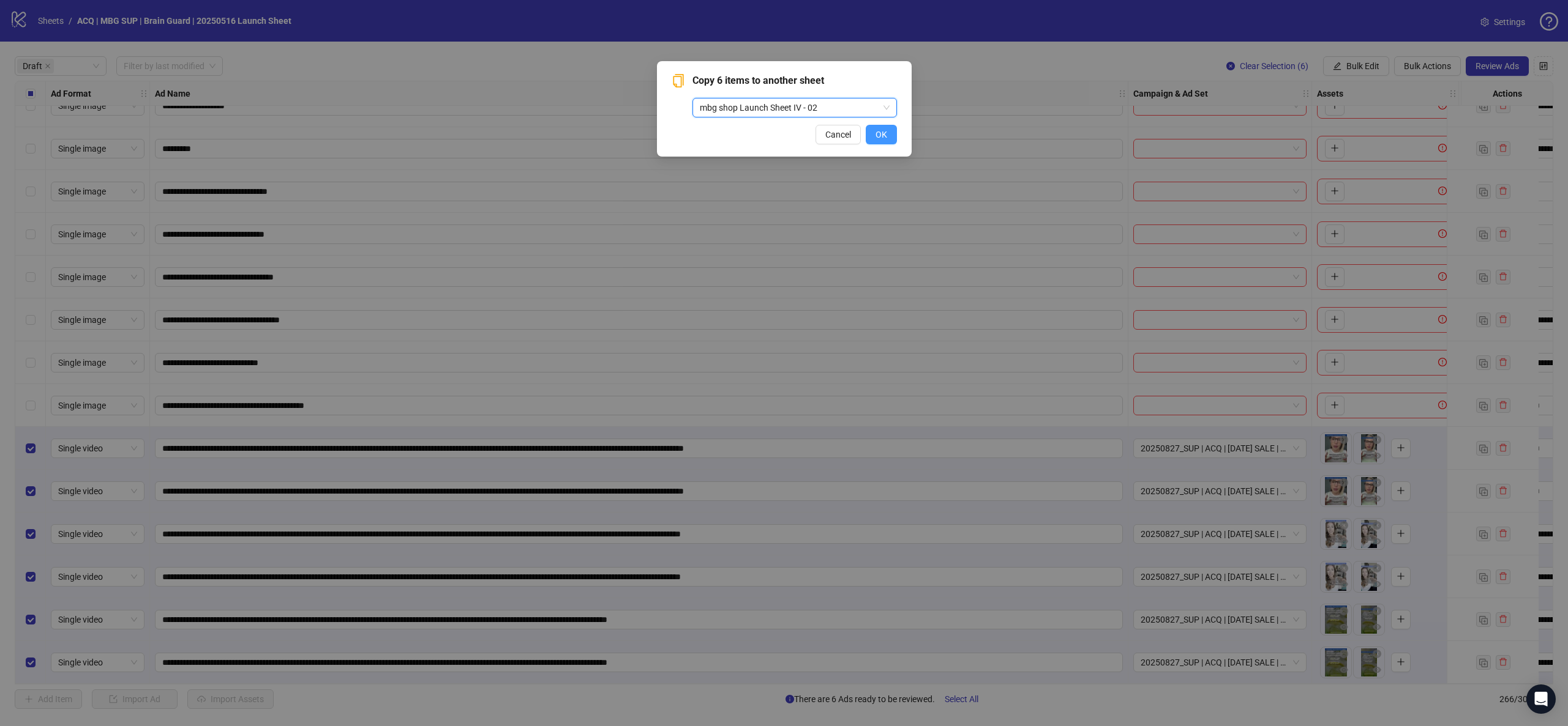
click at [890, 129] on button "OK" at bounding box center [881, 135] width 31 height 19
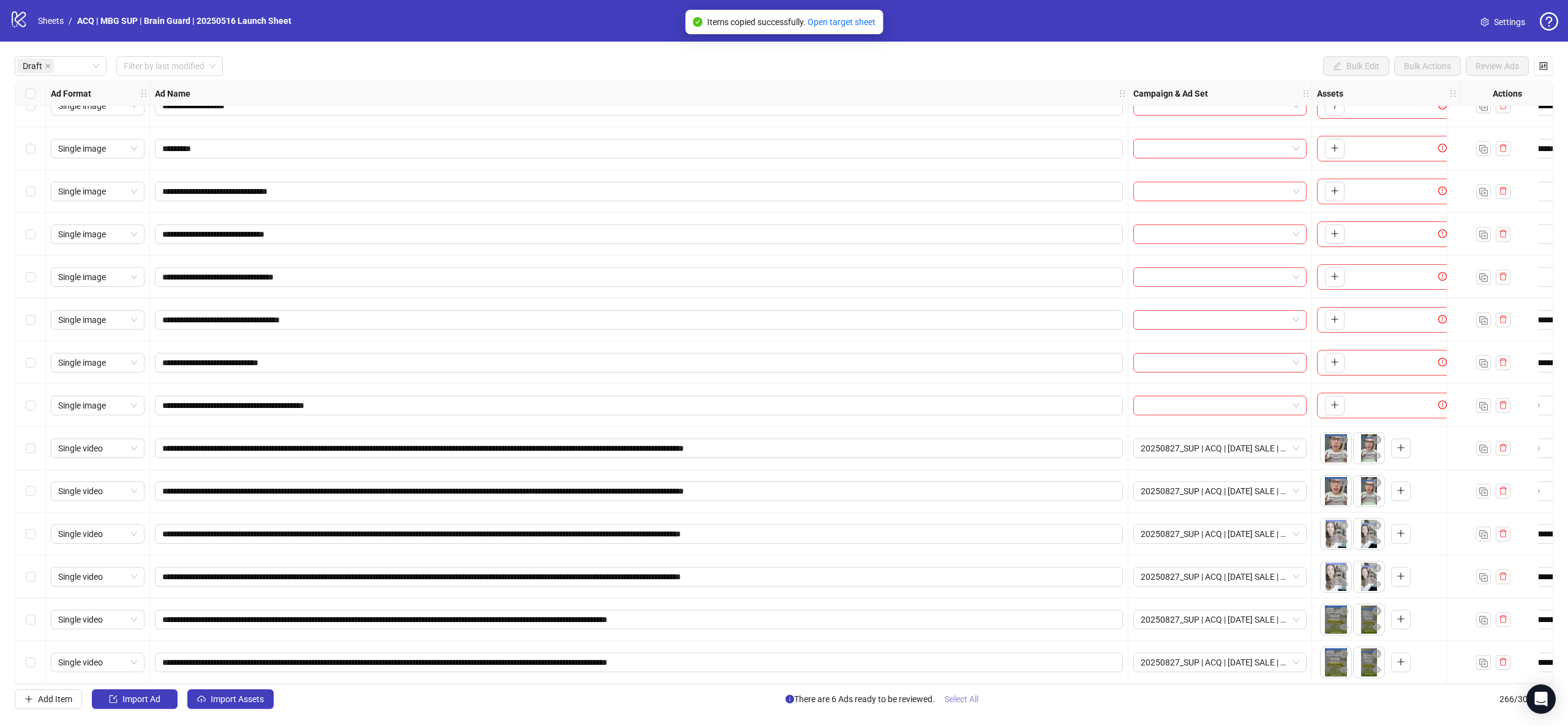
click at [948, 695] on span "Select All" at bounding box center [962, 700] width 34 height 10
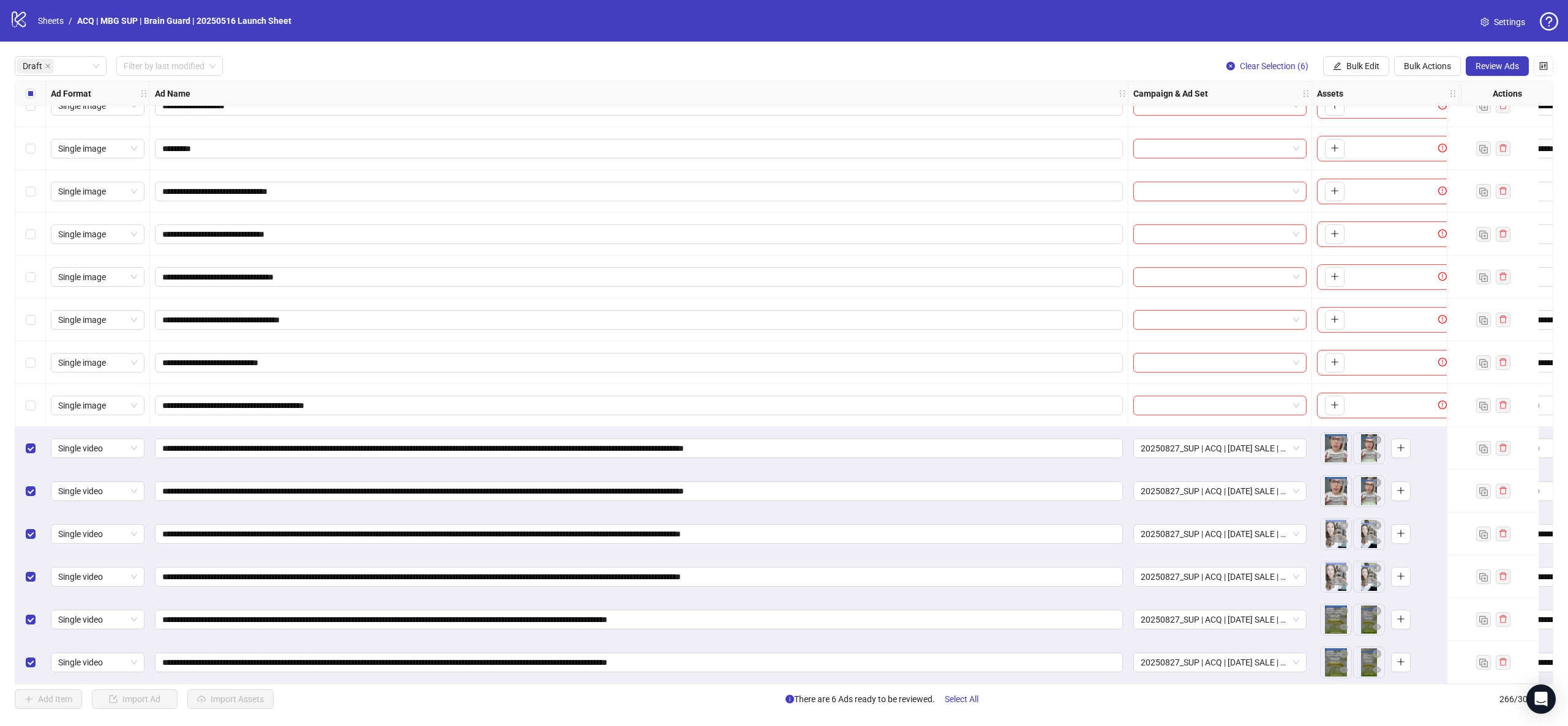
click at [1484, 60] on button "Review Ads" at bounding box center [1497, 66] width 63 height 19
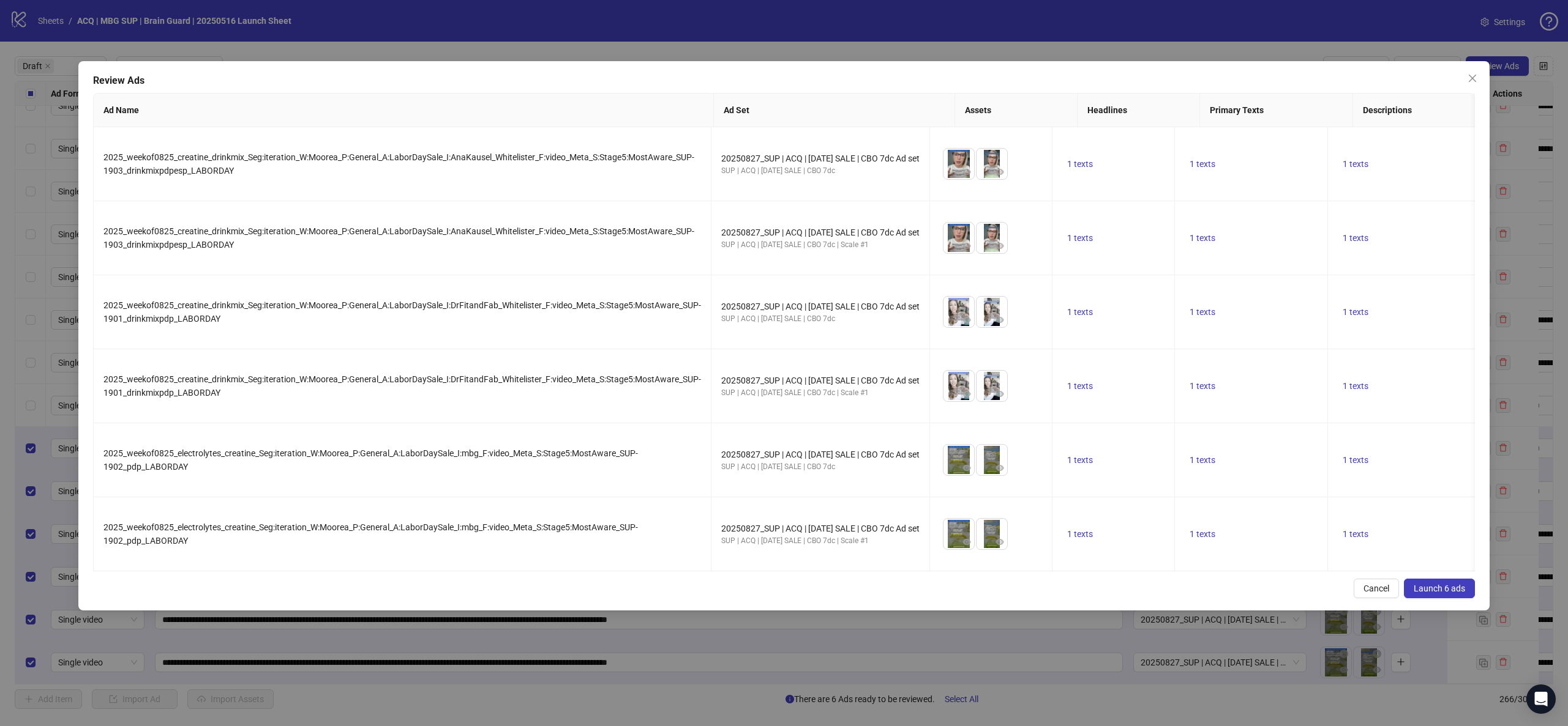
click at [1430, 593] on span "Launch 6 ads" at bounding box center [1440, 589] width 52 height 10
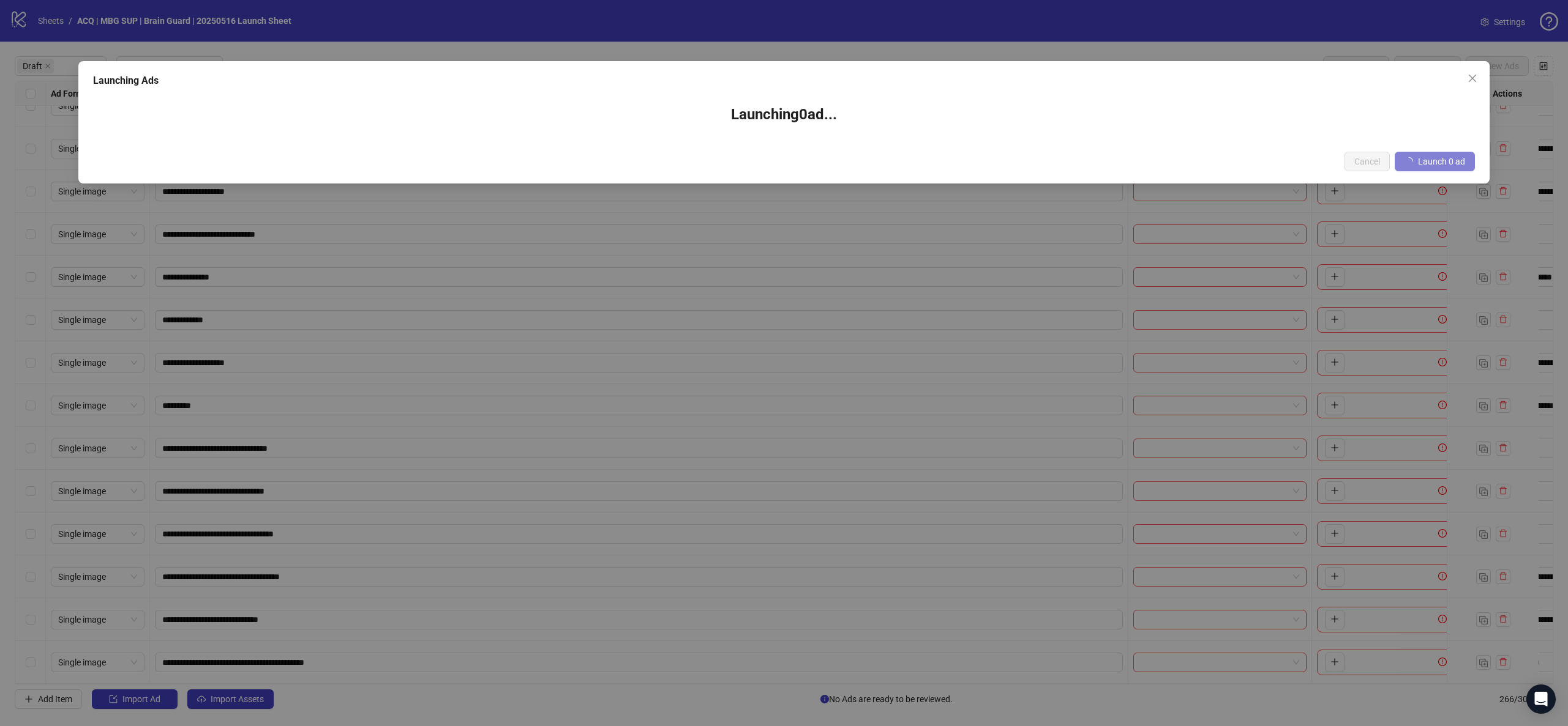
scroll to position [241, 0]
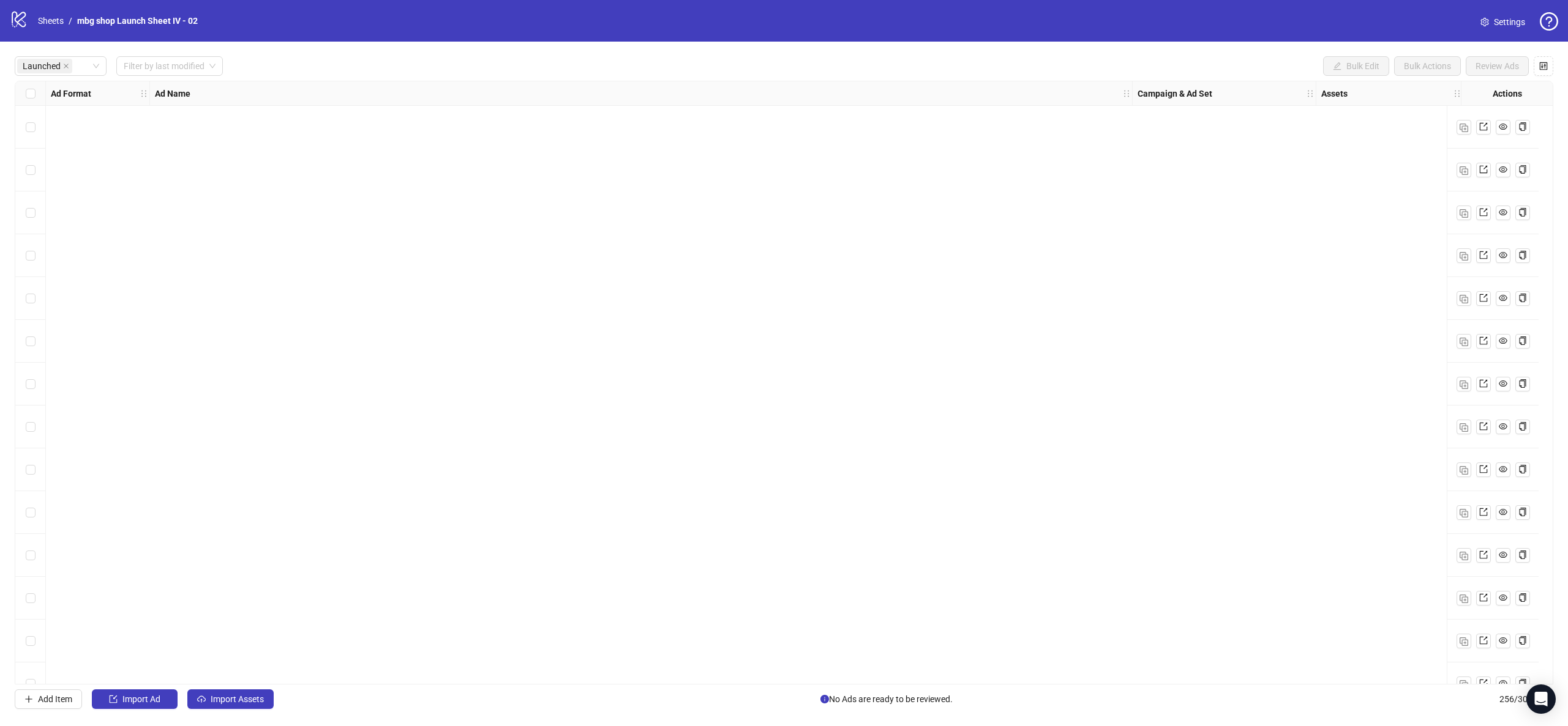
scroll to position [2111, 0]
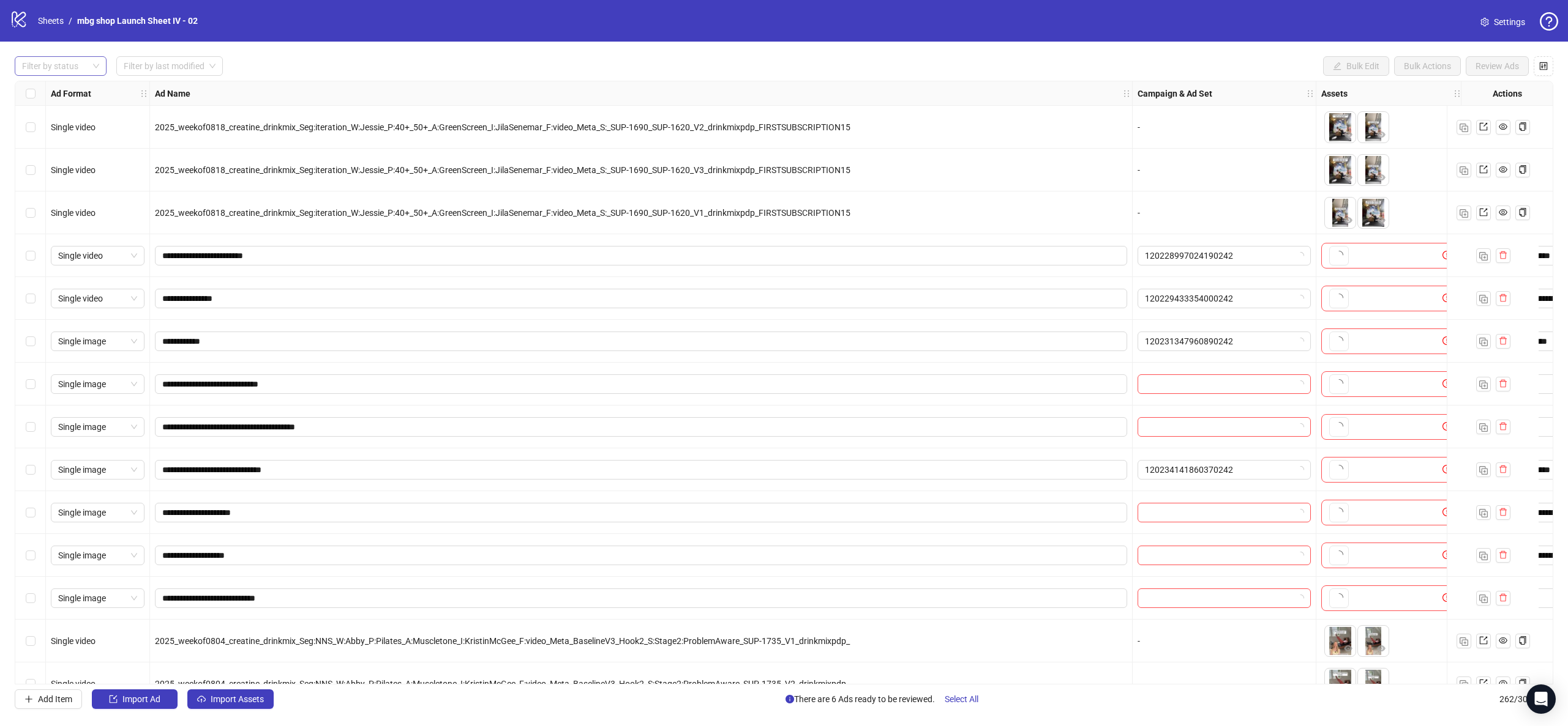
click at [87, 69] on div at bounding box center [54, 66] width 74 height 17
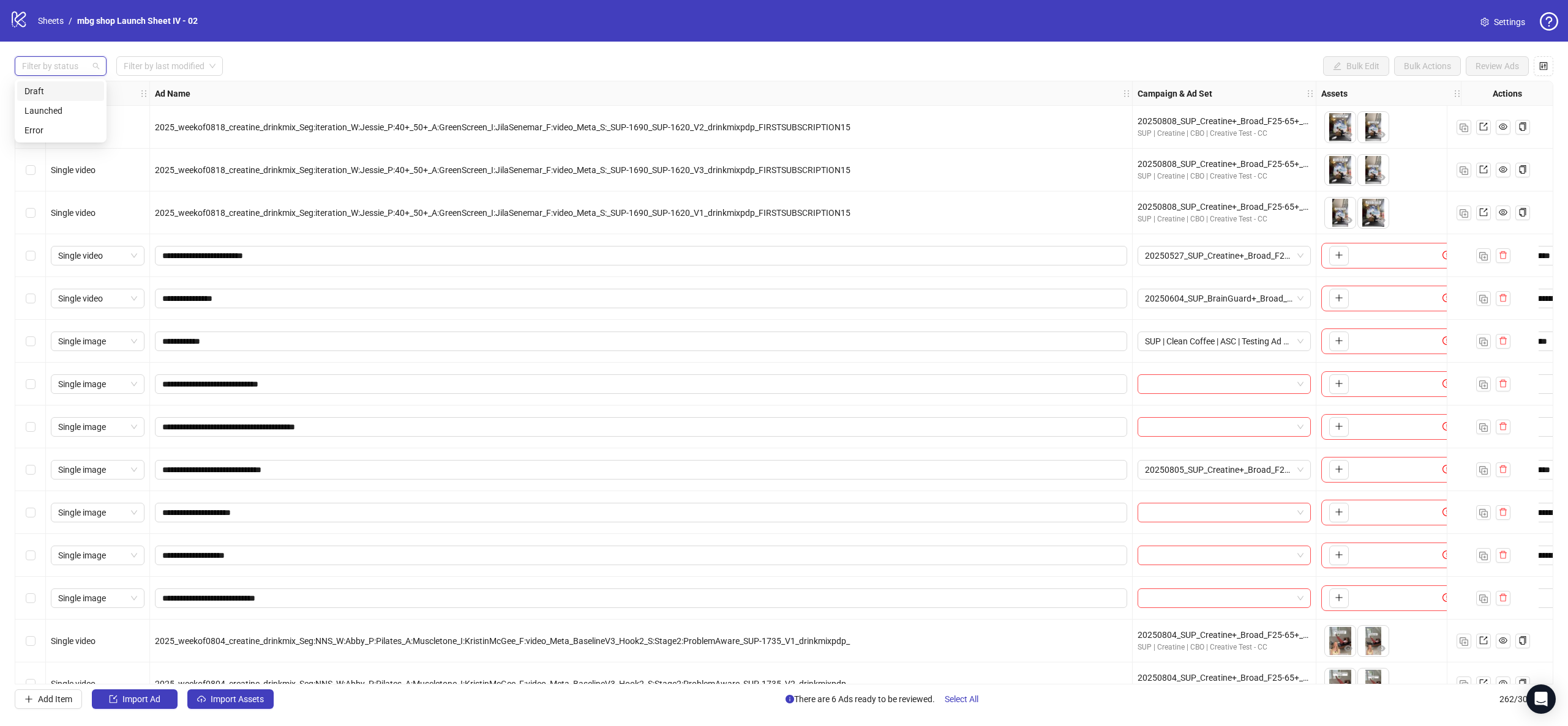
click at [70, 82] on div "Draft" at bounding box center [60, 91] width 87 height 19
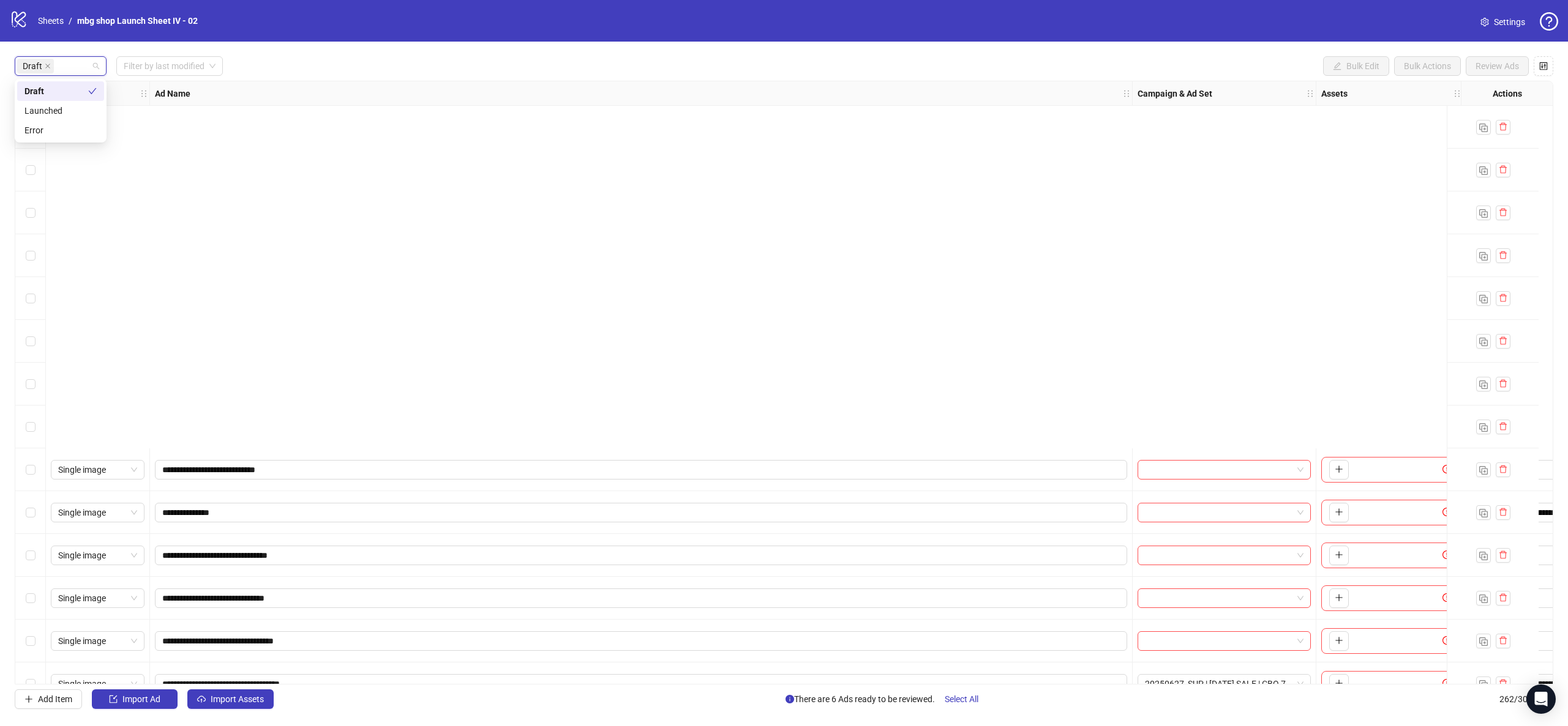
scroll to position [412, 0]
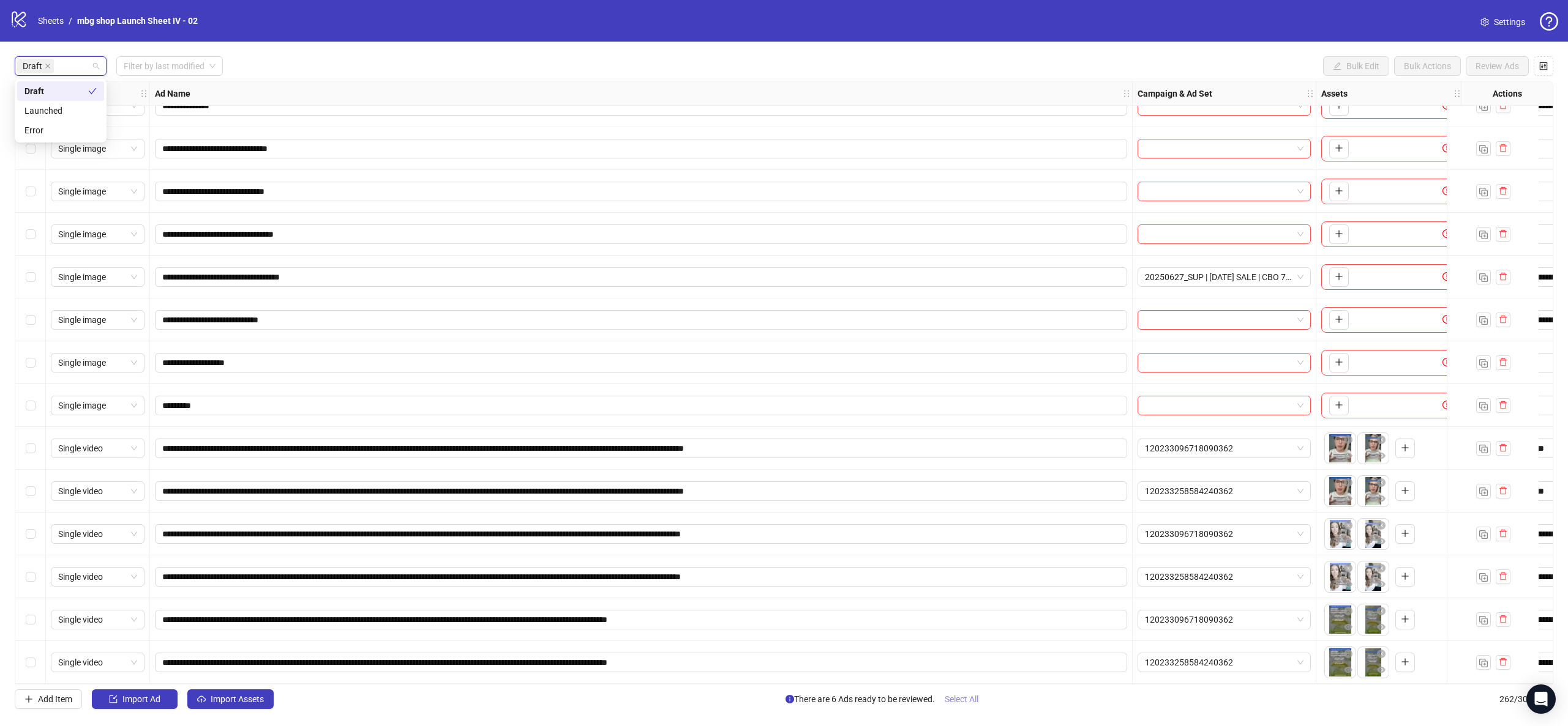
click at [972, 700] on span "Select All" at bounding box center [962, 700] width 34 height 10
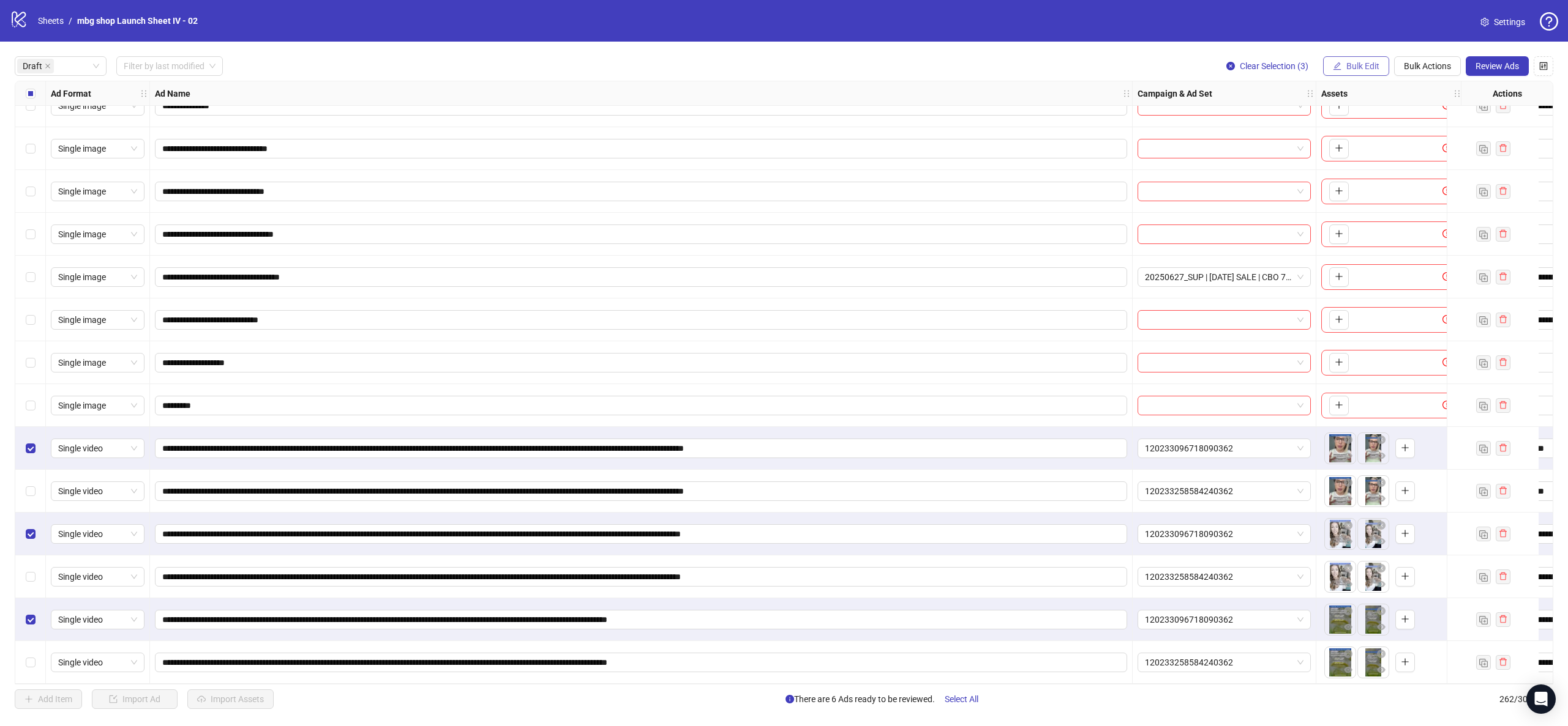
click at [1361, 66] on span "Bulk Edit" at bounding box center [1363, 66] width 33 height 10
click at [1374, 132] on span "Campaign & Ad Set" at bounding box center [1368, 130] width 73 height 13
click at [1318, 122] on span "120233096718090362" at bounding box center [1321, 119] width 169 height 18
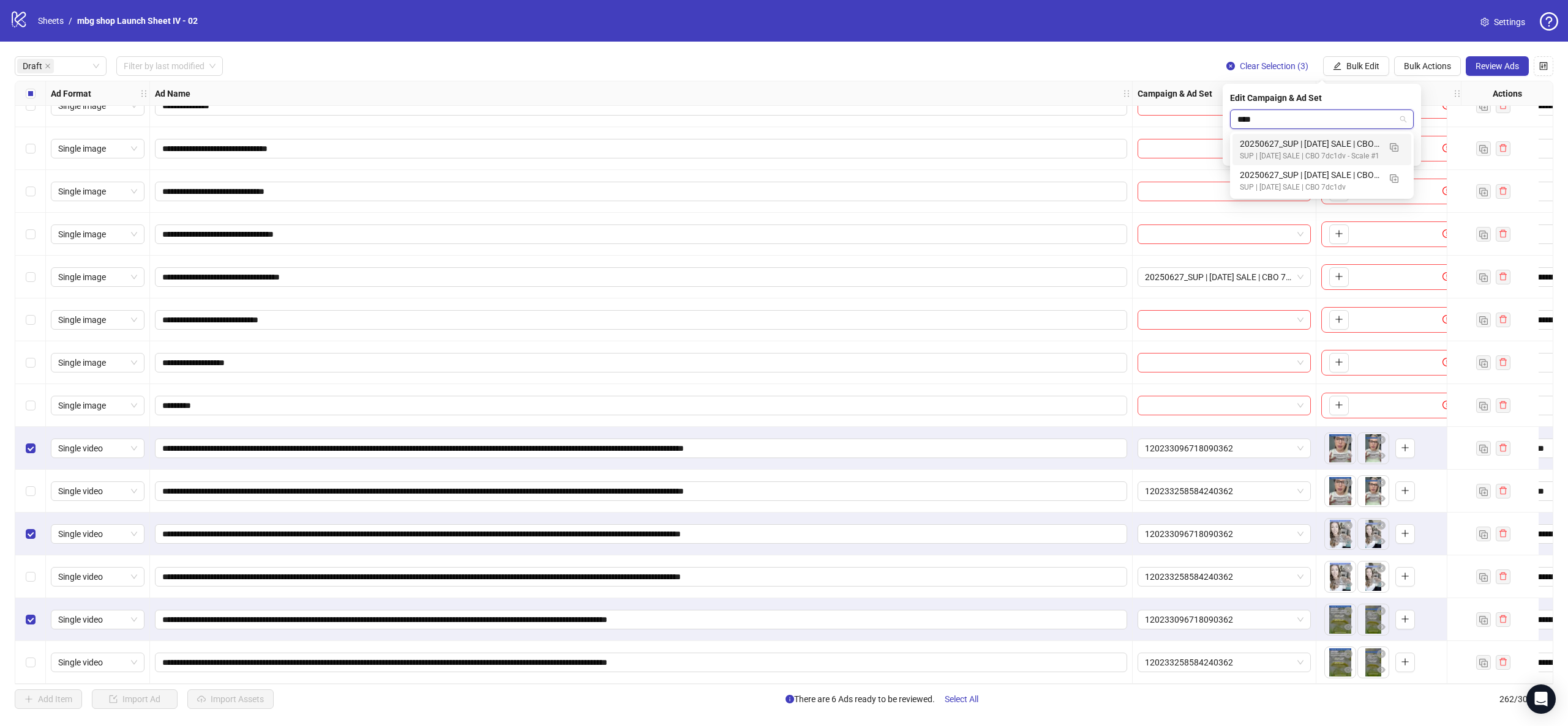
type input "*****"
click at [1313, 184] on div "SUP | [DATE] SALE | CBO 7dc1dv" at bounding box center [1309, 187] width 140 height 11
click at [1406, 151] on icon "check" at bounding box center [1406, 151] width 9 height 9
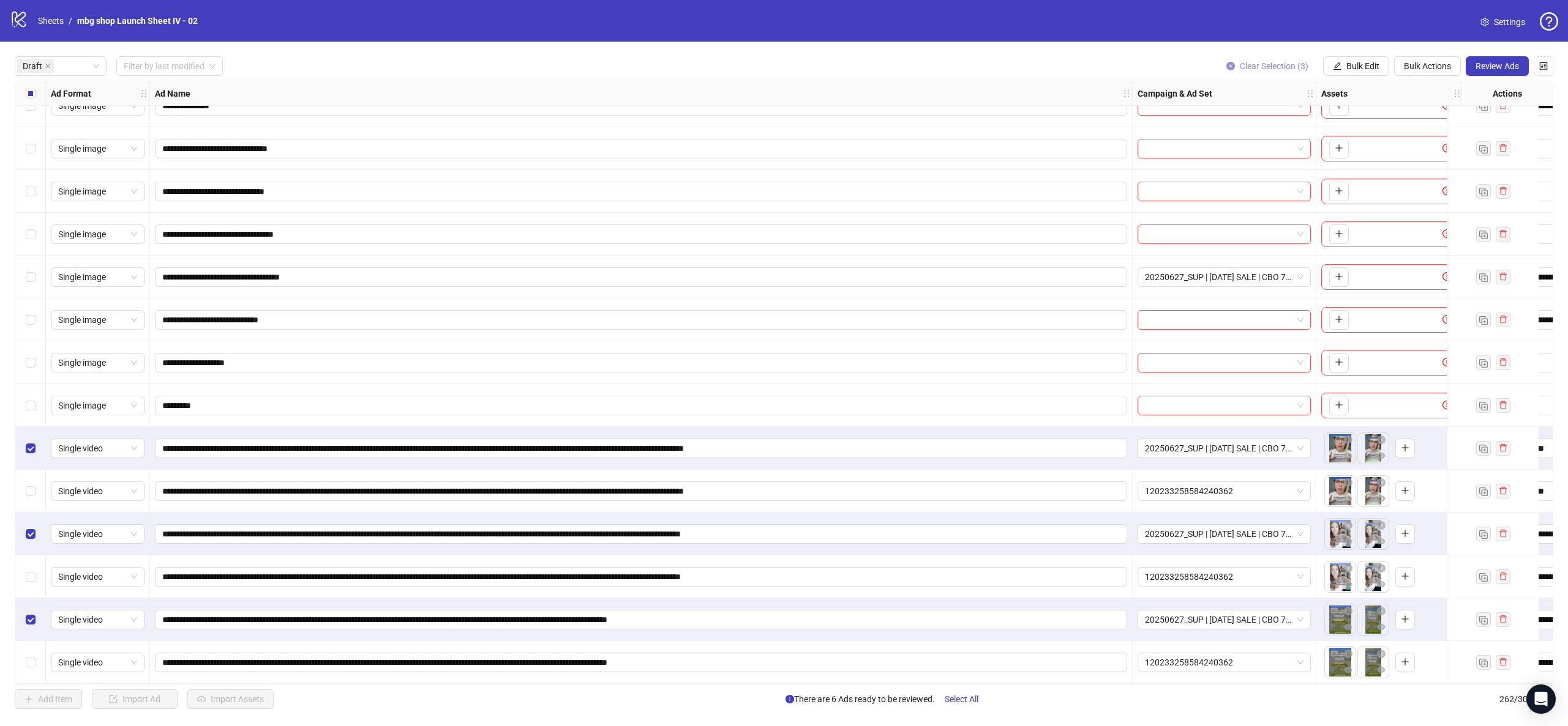
click at [1232, 63] on button "Clear Selection (3)" at bounding box center [1267, 66] width 102 height 19
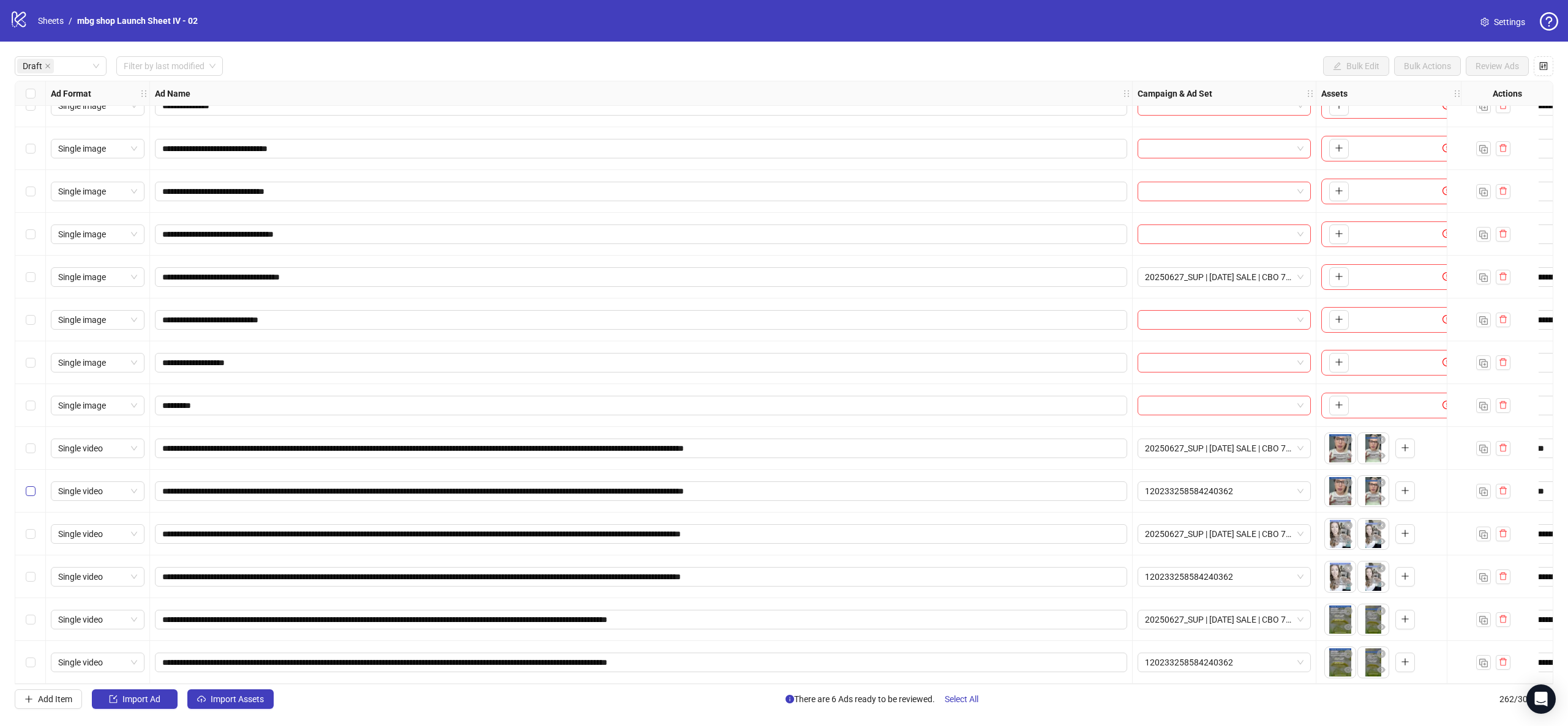
click at [35, 485] on label "Select row 19" at bounding box center [31, 491] width 10 height 13
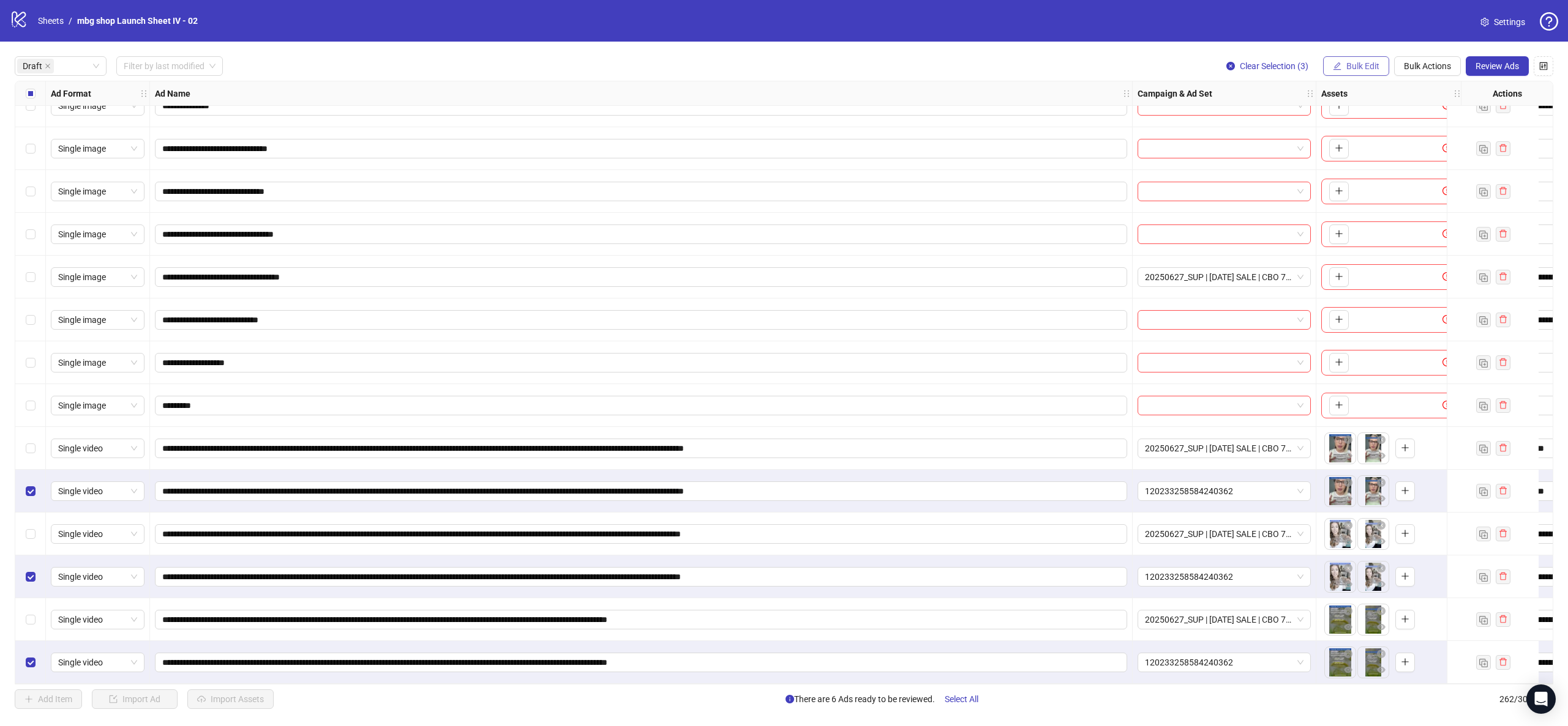
click at [1361, 67] on span "Bulk Edit" at bounding box center [1363, 66] width 33 height 10
click at [1375, 124] on span "Campaign & Ad Set" at bounding box center [1368, 130] width 73 height 13
click at [1347, 107] on div "Edit Campaign & Ad Set 120233258584240362" at bounding box center [1321, 124] width 198 height 82
click at [1344, 113] on span "120233258584240362" at bounding box center [1321, 119] width 169 height 18
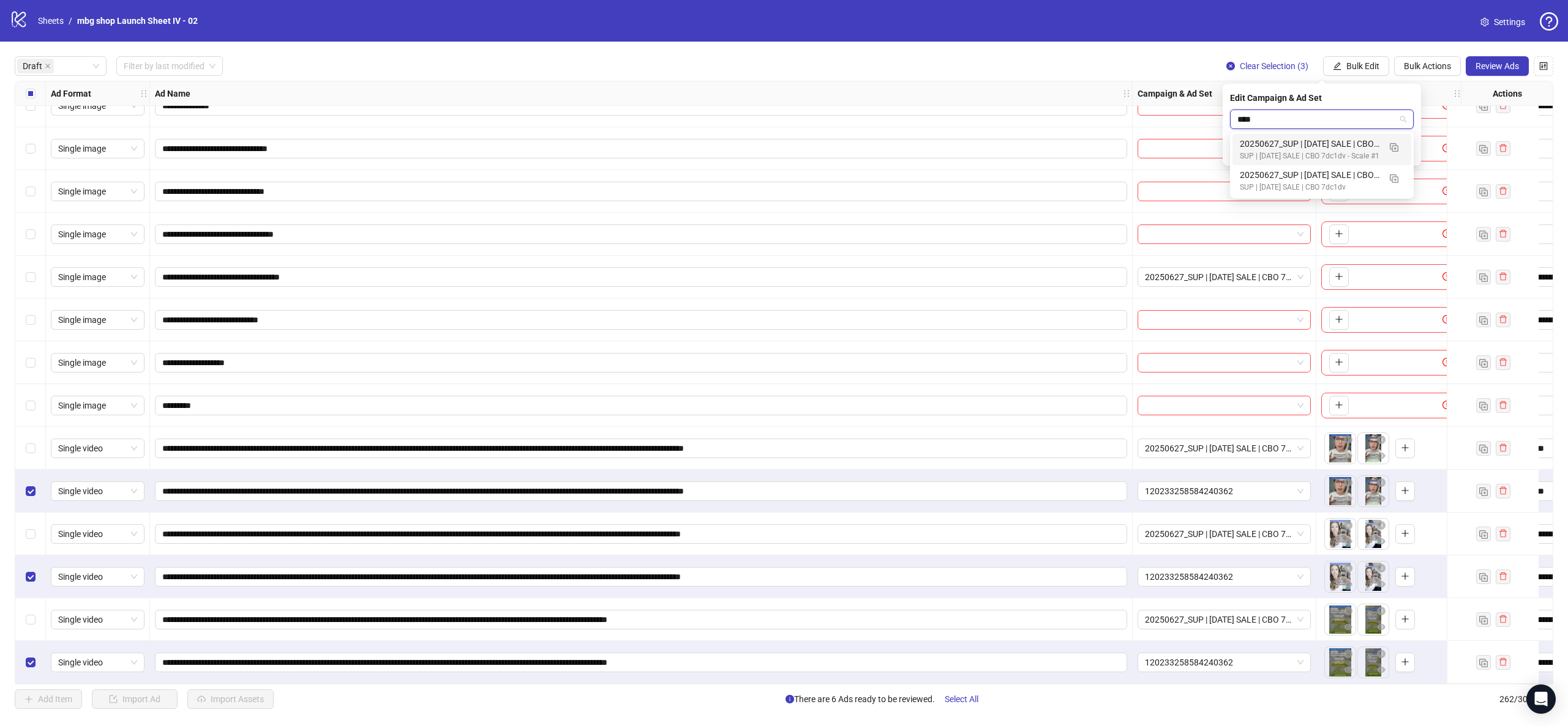
type input "*****"
click at [1335, 138] on div "20250627_SUP | [DATE] SALE | CBO 7dc1dv Ad set" at bounding box center [1309, 143] width 140 height 13
click at [1408, 147] on icon "check" at bounding box center [1406, 151] width 9 height 9
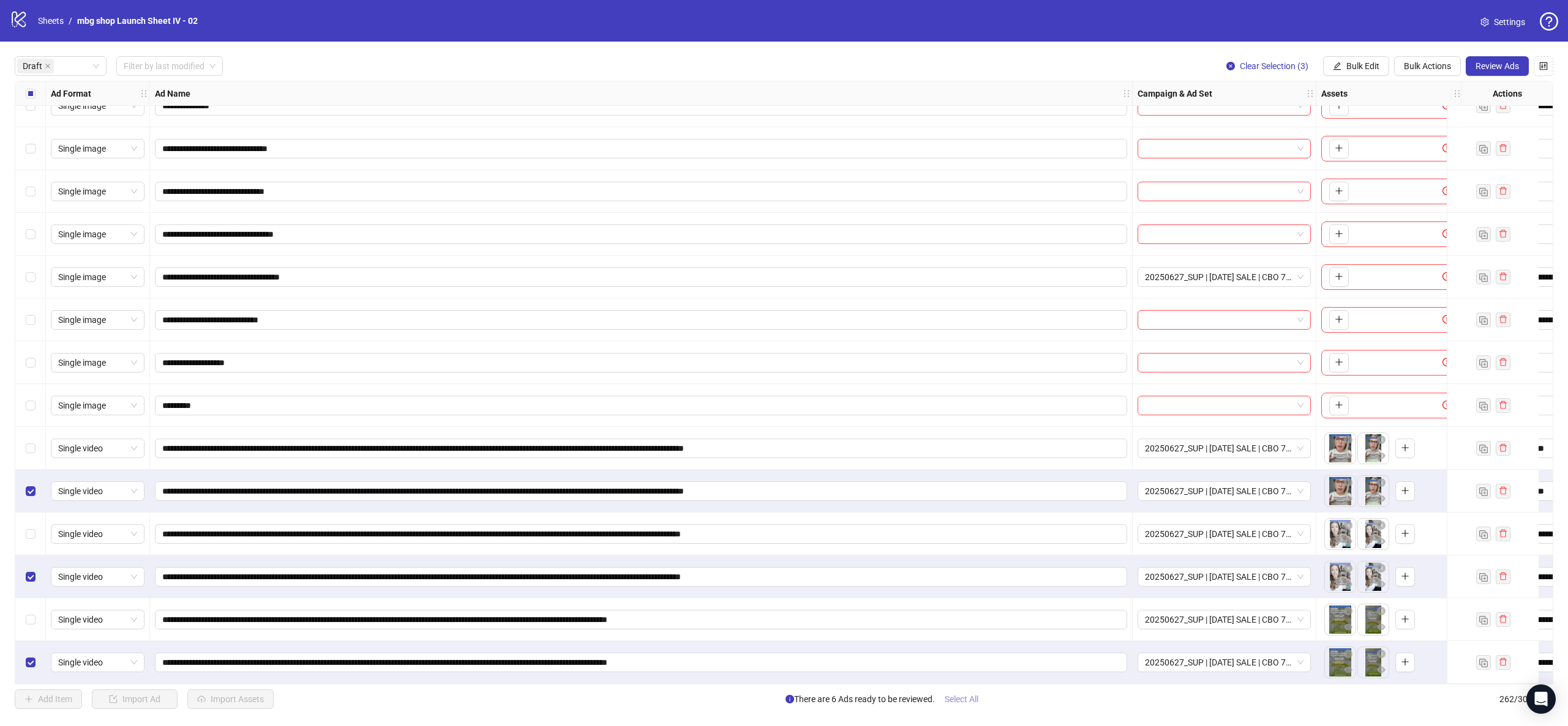
click at [976, 699] on span "Select All" at bounding box center [962, 700] width 34 height 10
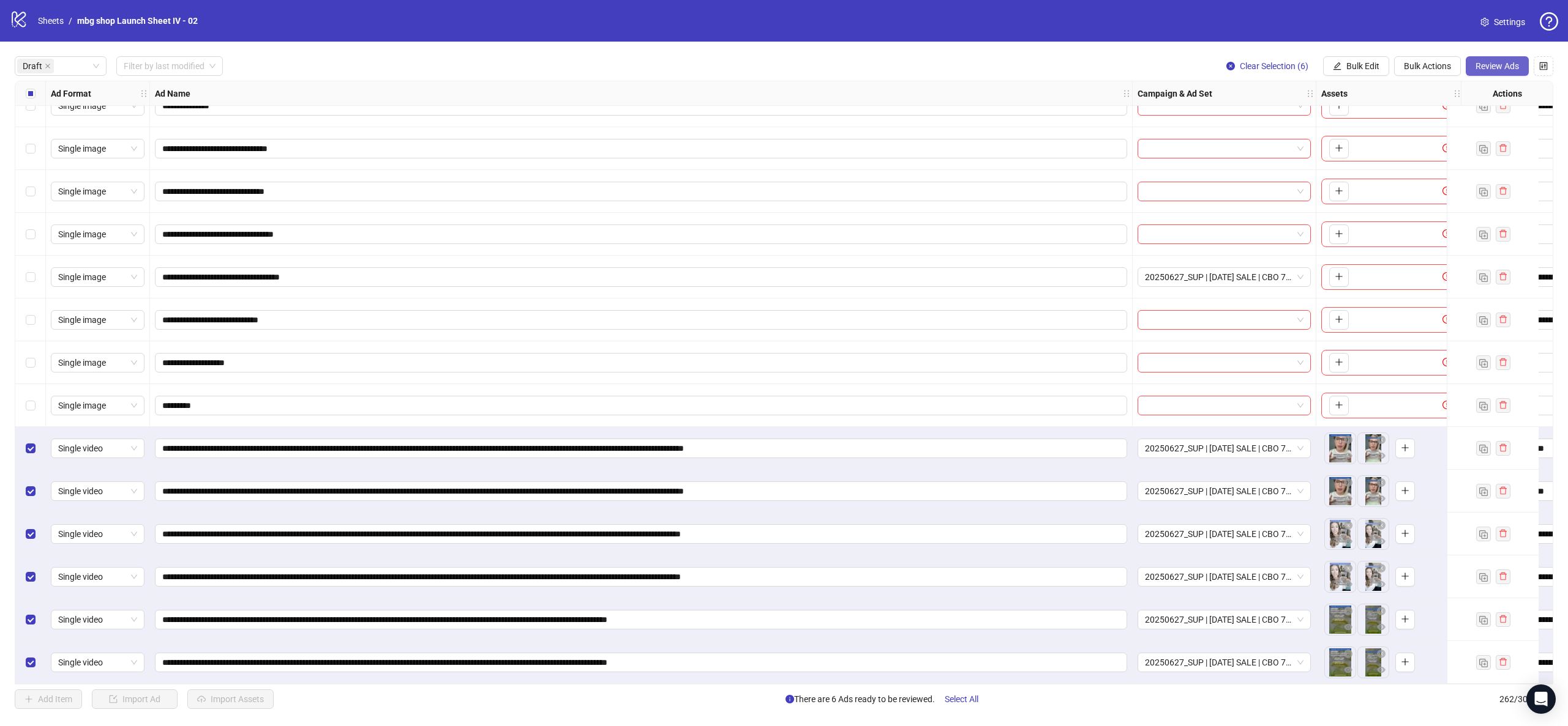
click at [1493, 66] on span "Review Ads" at bounding box center [1497, 66] width 43 height 10
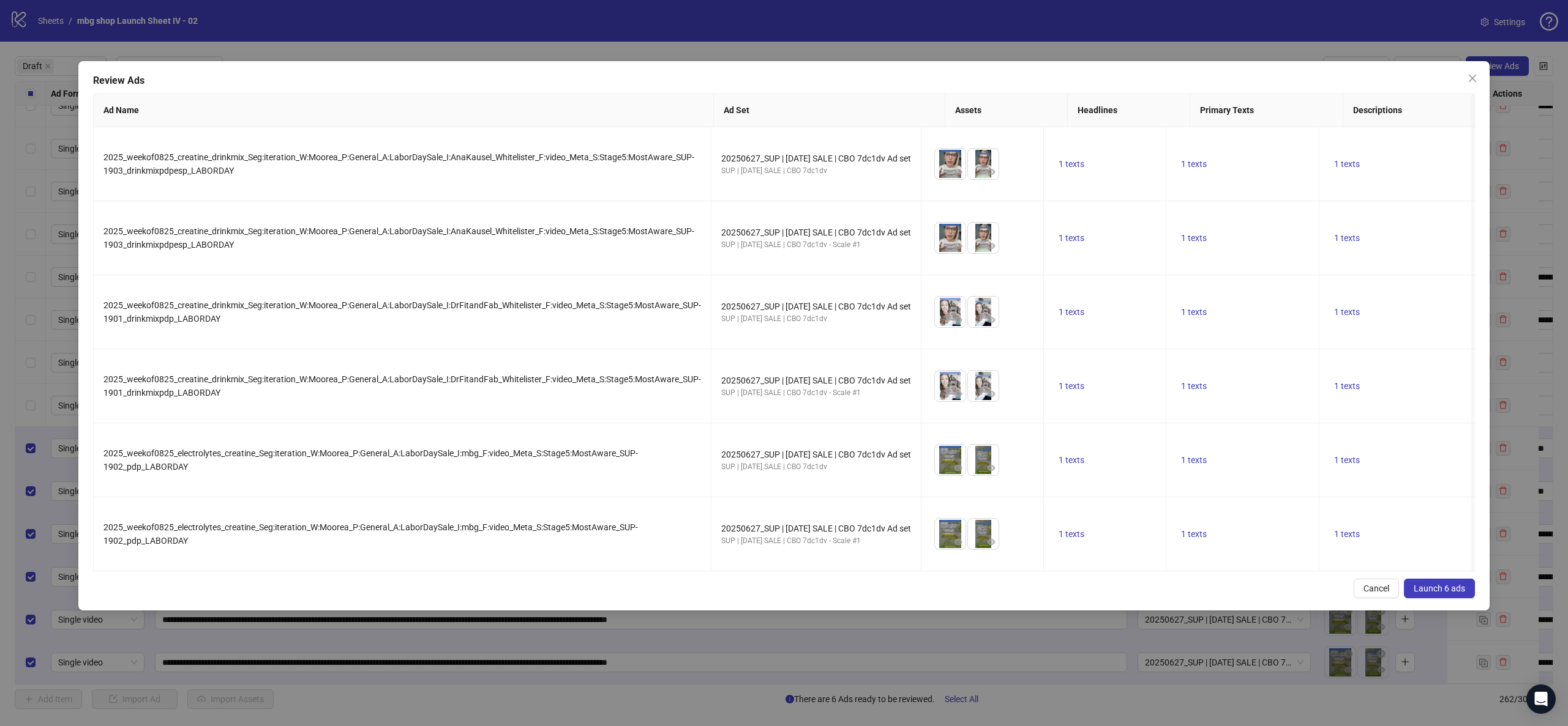
click at [1452, 589] on div "Review Ads Ad Name Ad Set Assets Headlines Primary Texts Descriptions Destinati…" at bounding box center [784, 336] width 1411 height 549
click at [1451, 593] on span "Launch 6 ads" at bounding box center [1440, 589] width 52 height 10
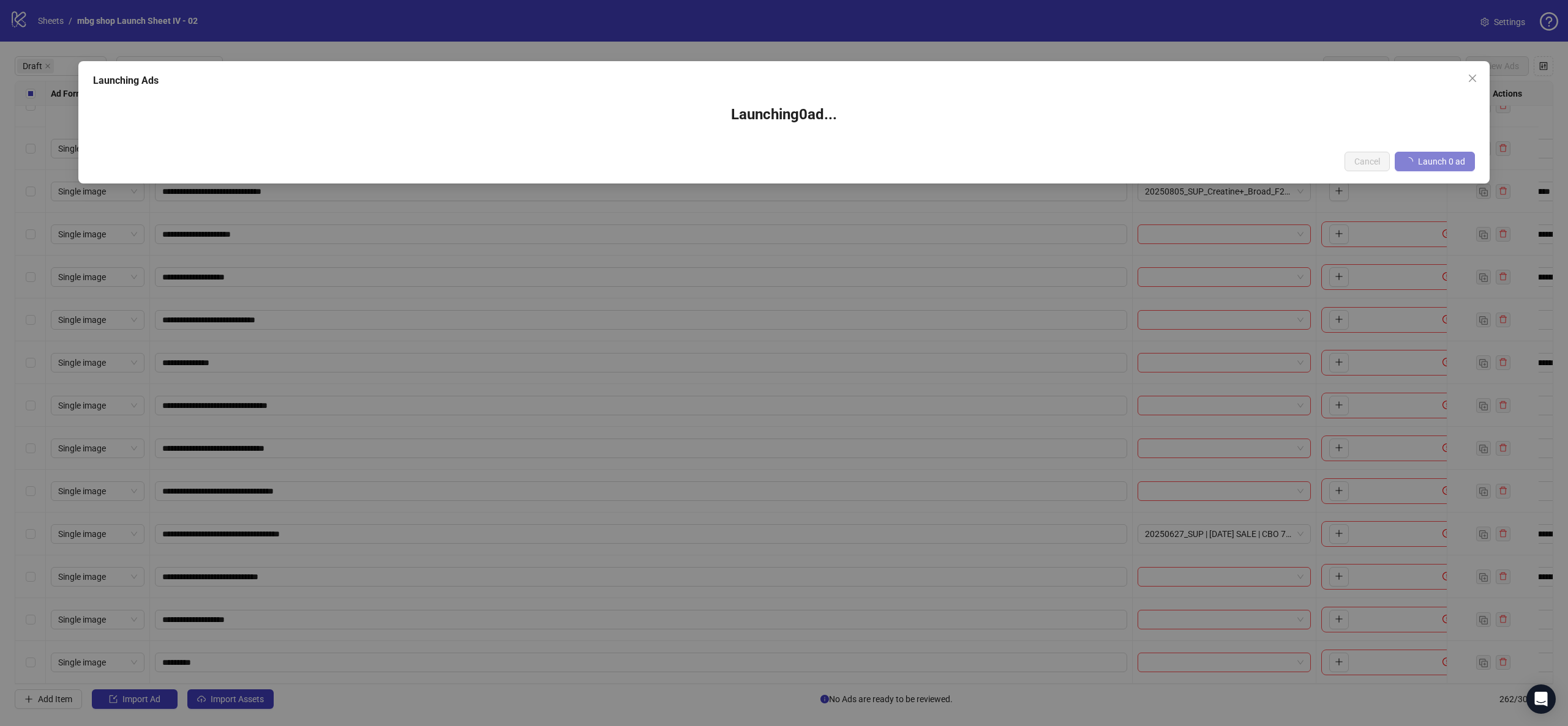
scroll to position [155, 0]
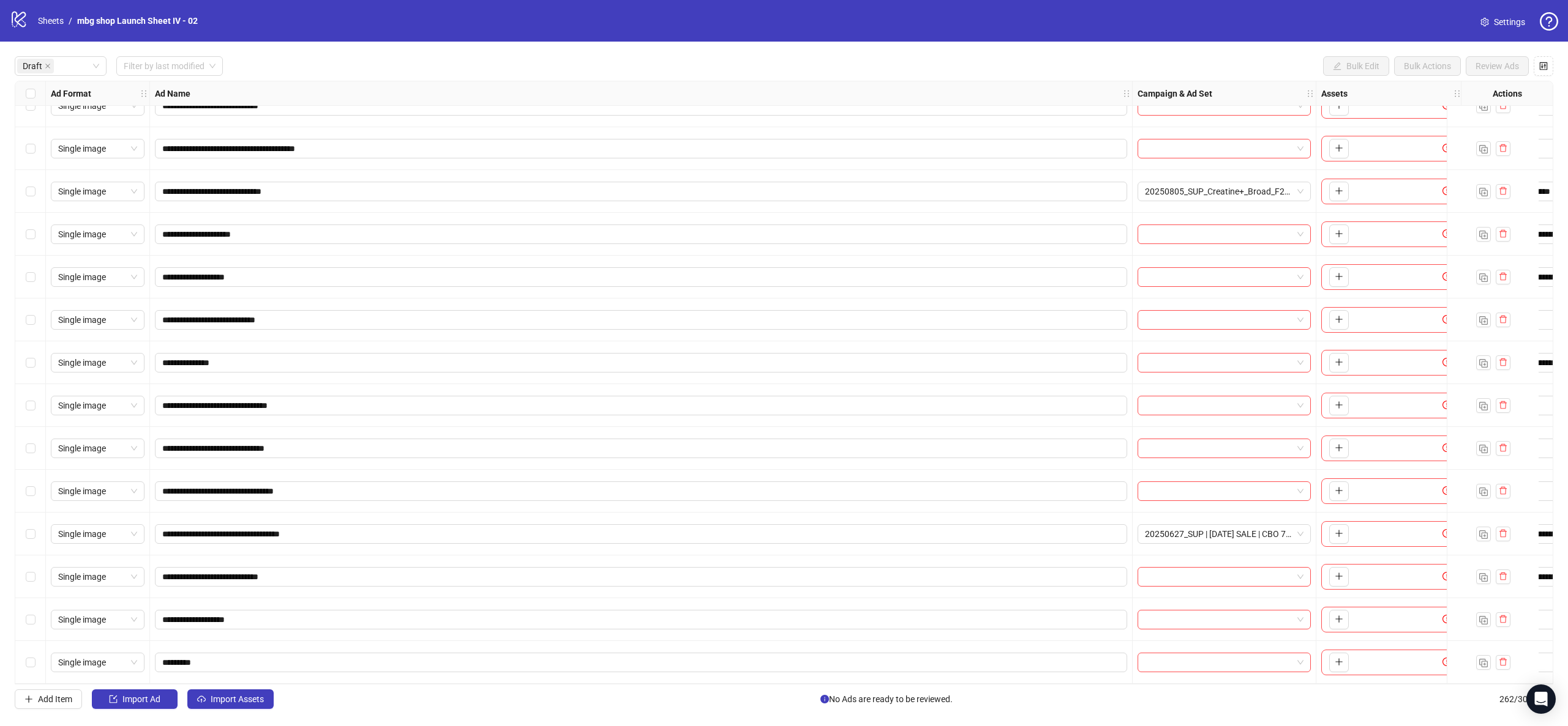
click at [25, 309] on div "Select row 9" at bounding box center [30, 320] width 31 height 43
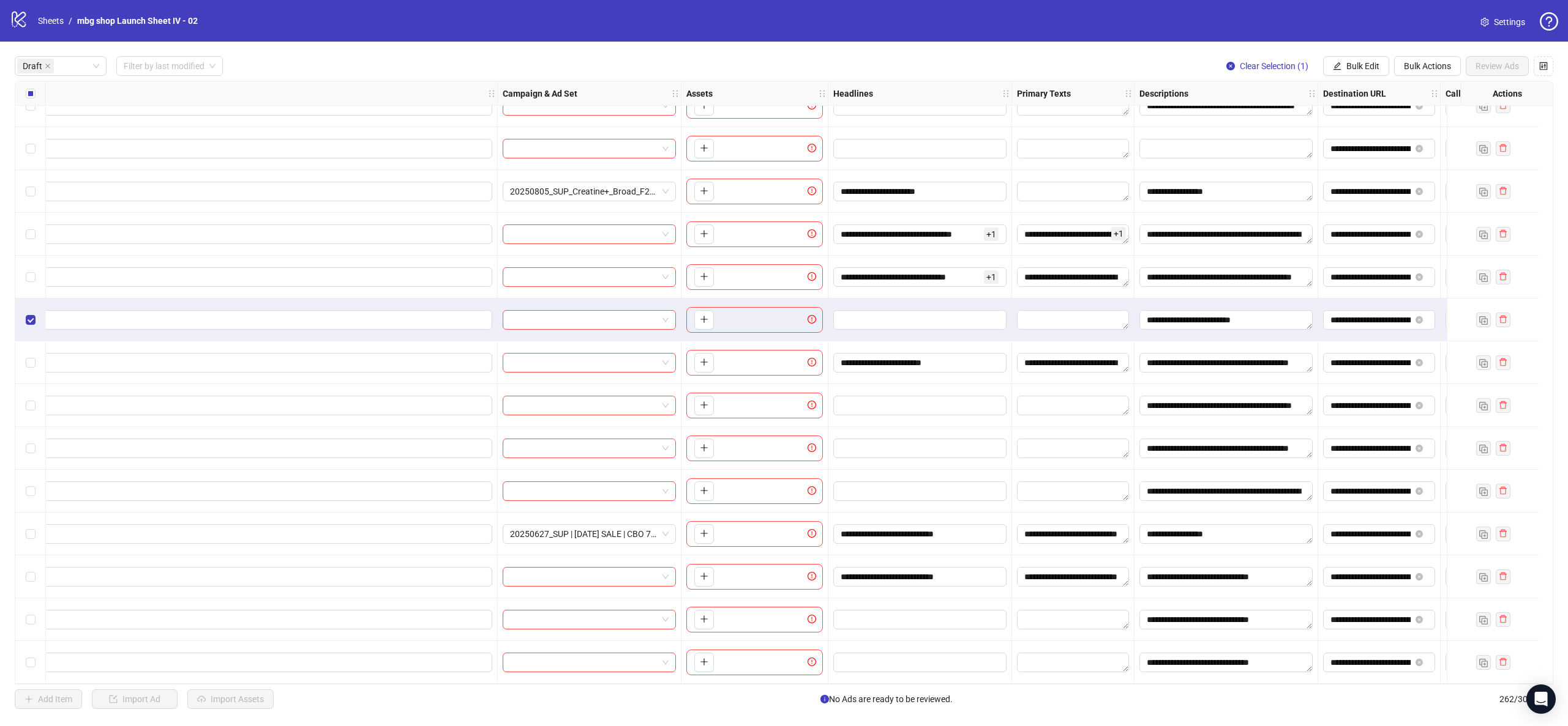
scroll to position [155, 726]
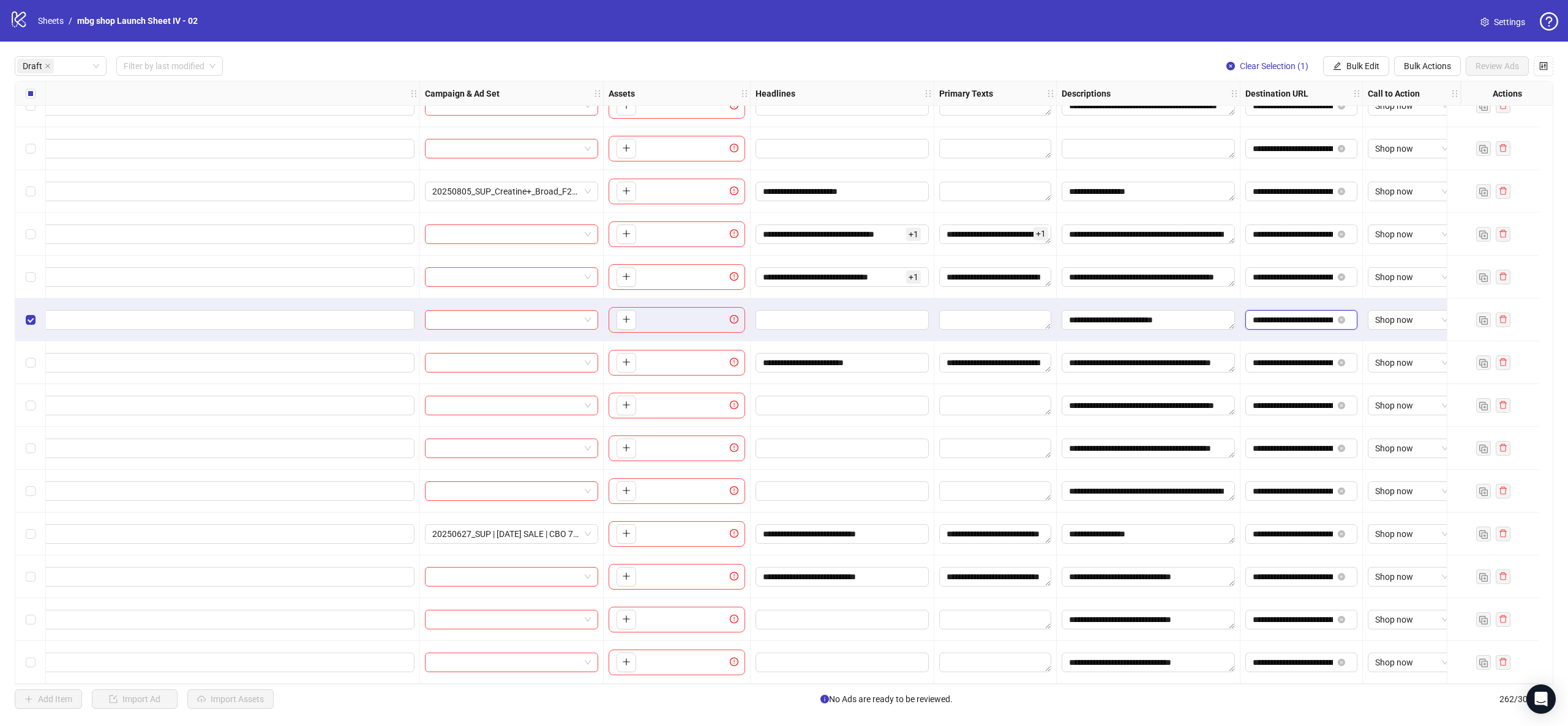
click at [1278, 313] on input "**********" at bounding box center [1293, 319] width 81 height 13
click at [1297, 272] on input "**********" at bounding box center [1293, 277] width 81 height 13
